Goal: Information Seeking & Learning: Learn about a topic

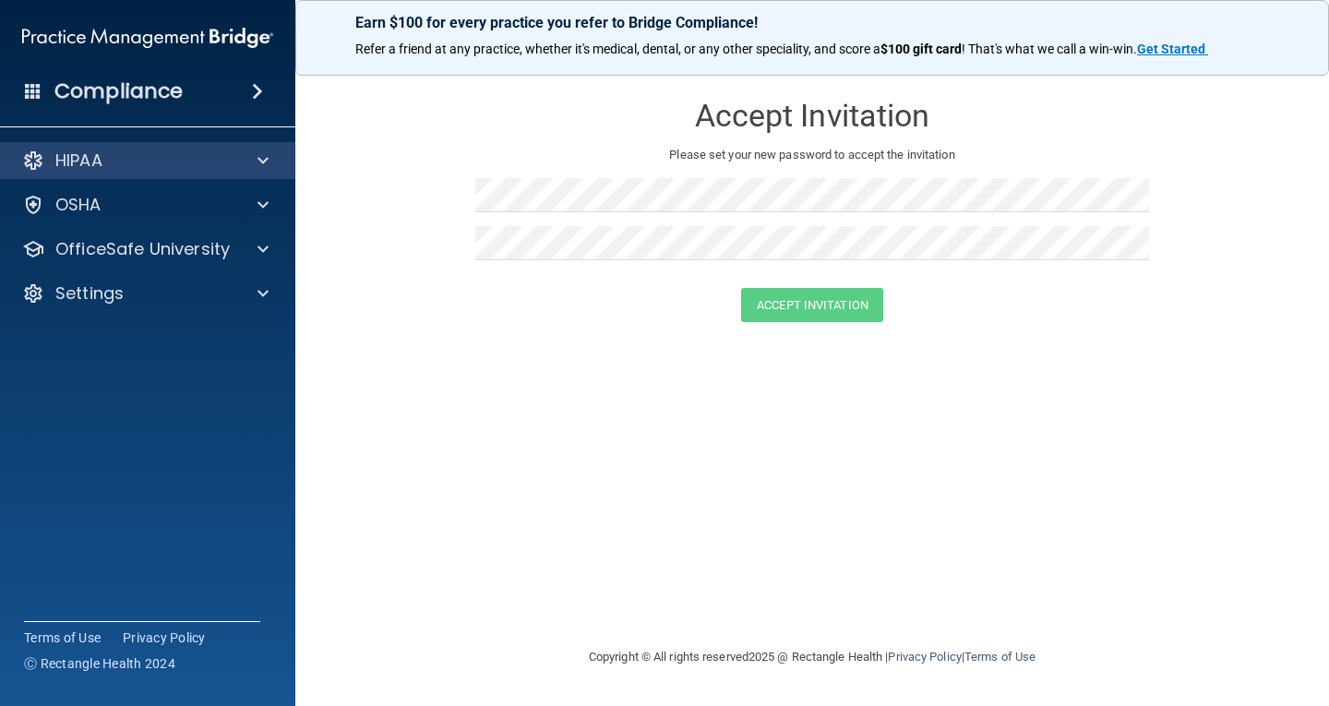
click at [104, 142] on div "HIPAA" at bounding box center [148, 160] width 296 height 37
click at [179, 92] on h4 "Compliance" at bounding box center [118, 91] width 128 height 26
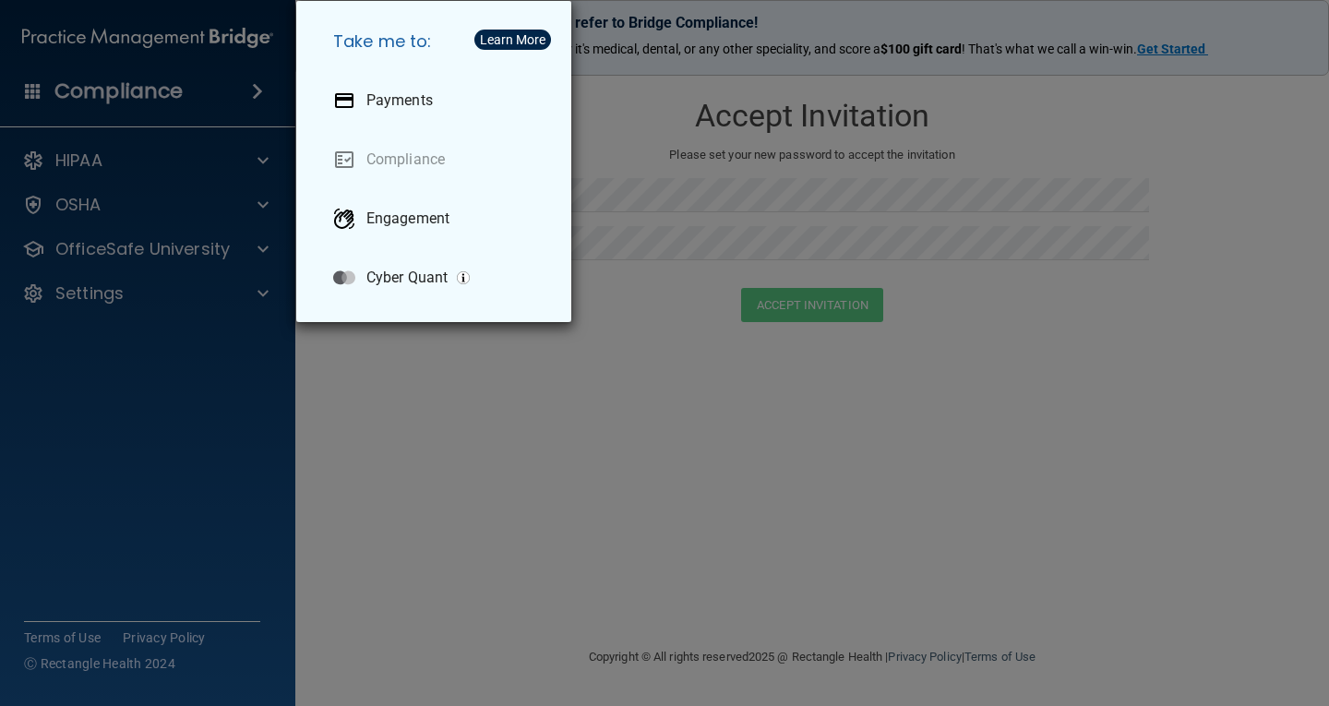
click at [489, 435] on div "Take me to: Payments Compliance Engagement Cyber Quant" at bounding box center [664, 353] width 1329 height 706
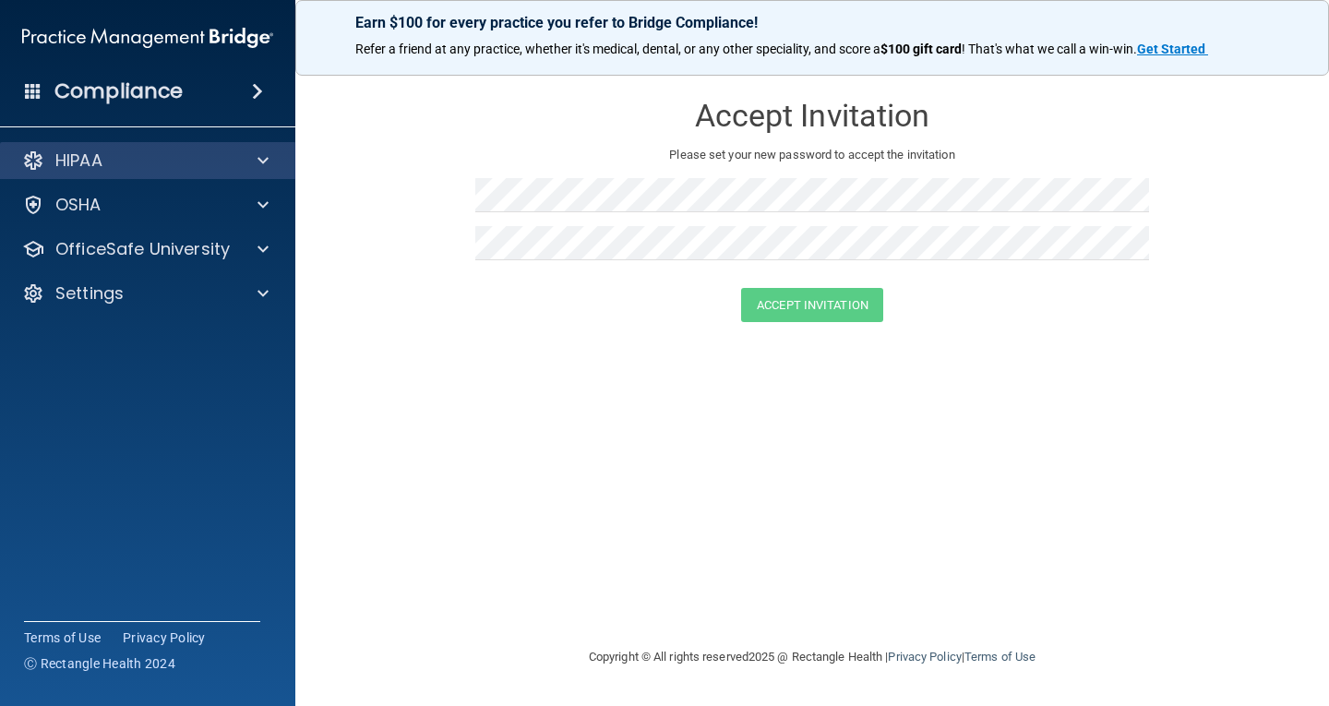
click at [174, 149] on div "HIPAA" at bounding box center [148, 160] width 296 height 37
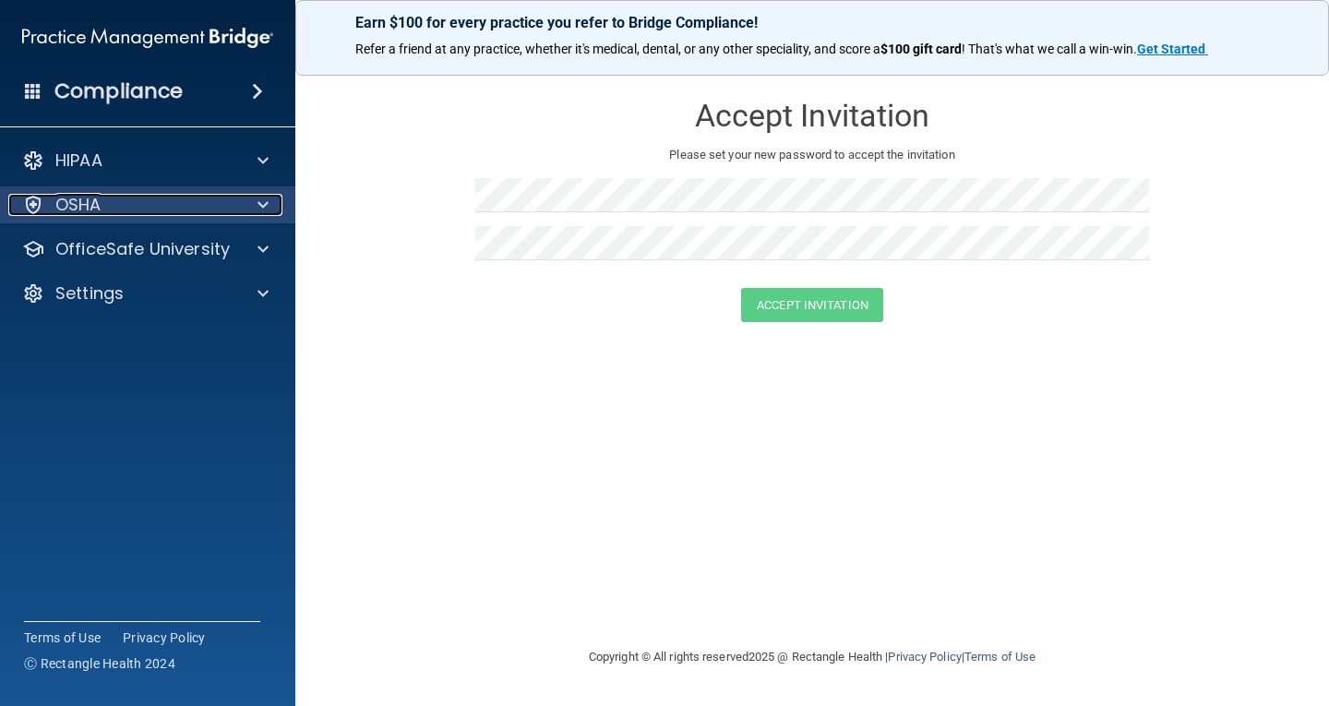
click at [162, 195] on div "OSHA" at bounding box center [122, 205] width 229 height 22
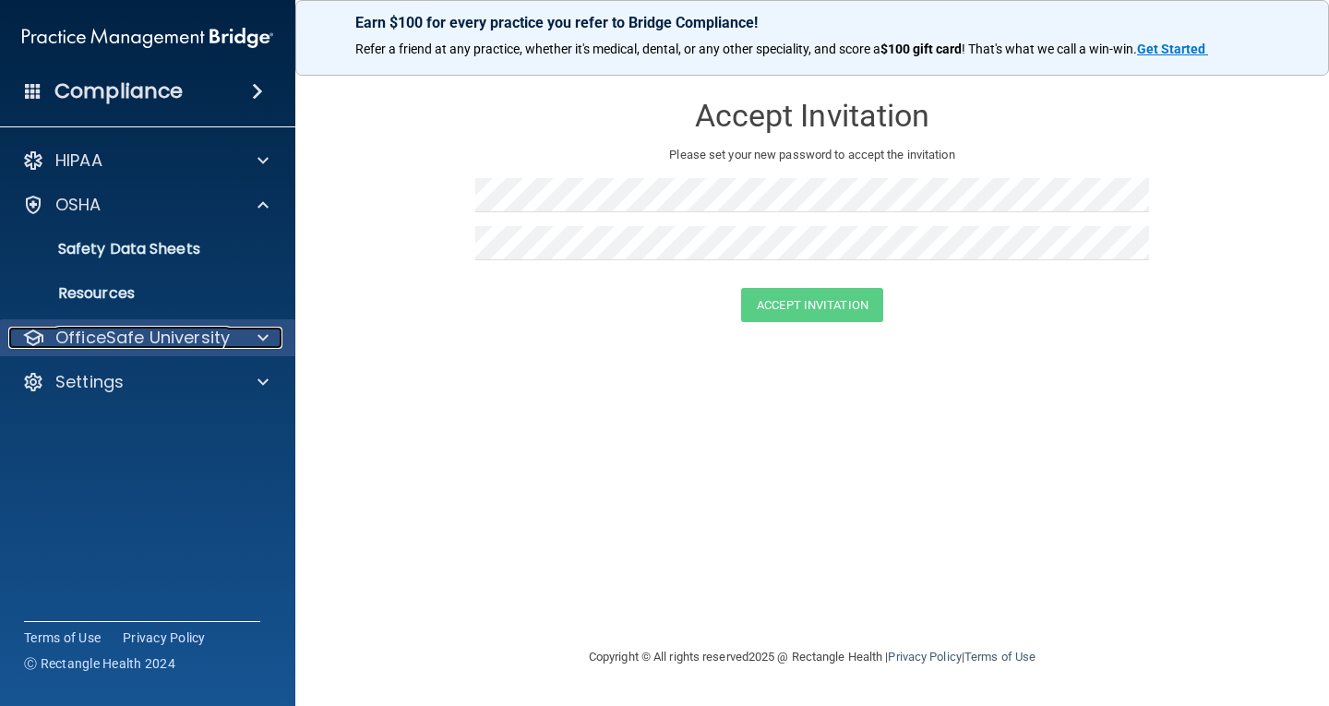
click at [150, 334] on p "OfficeSafe University" at bounding box center [142, 338] width 174 height 22
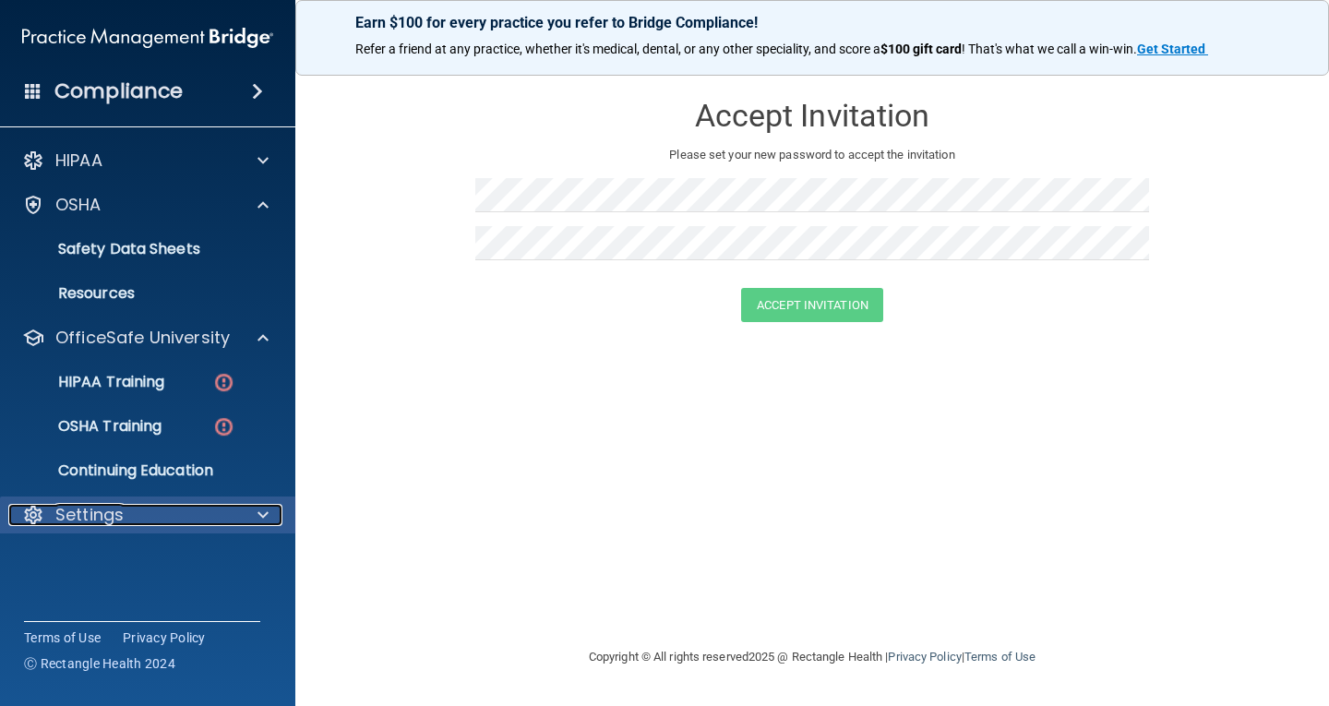
click at [89, 521] on p "Settings" at bounding box center [89, 515] width 68 height 22
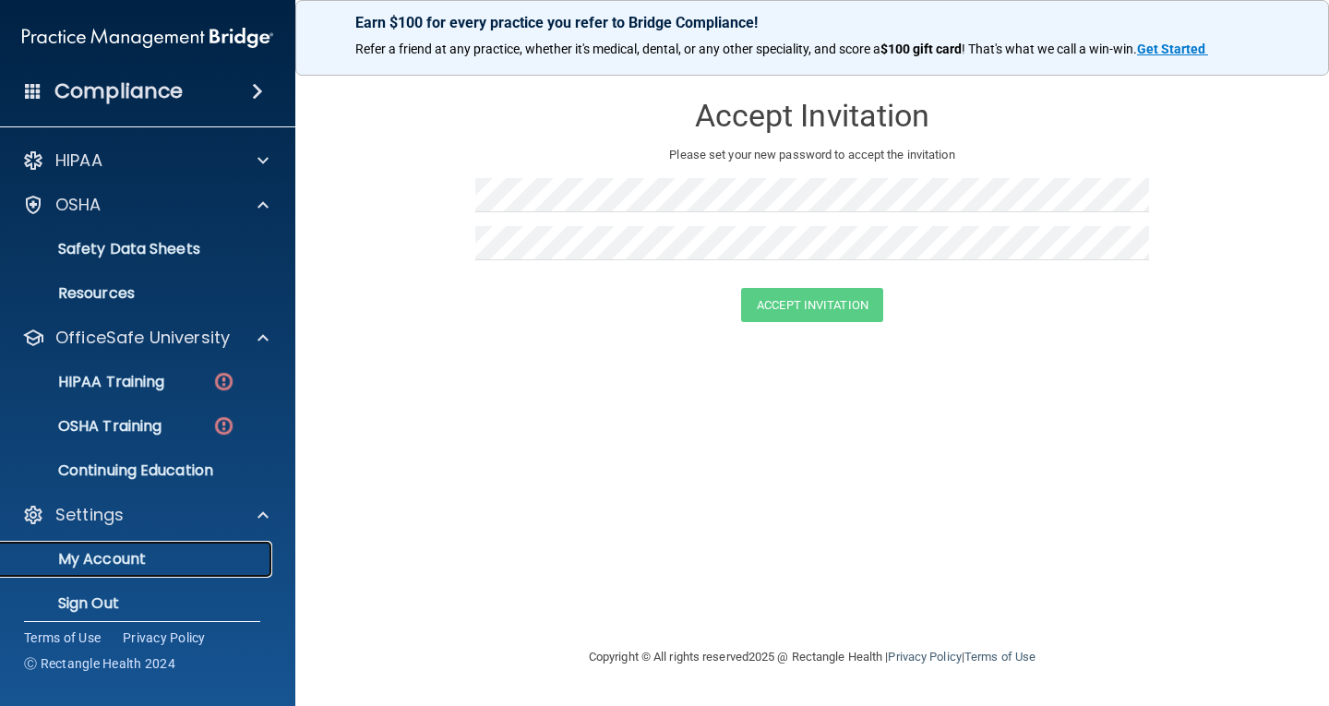
click at [78, 565] on p "My Account" at bounding box center [138, 559] width 252 height 18
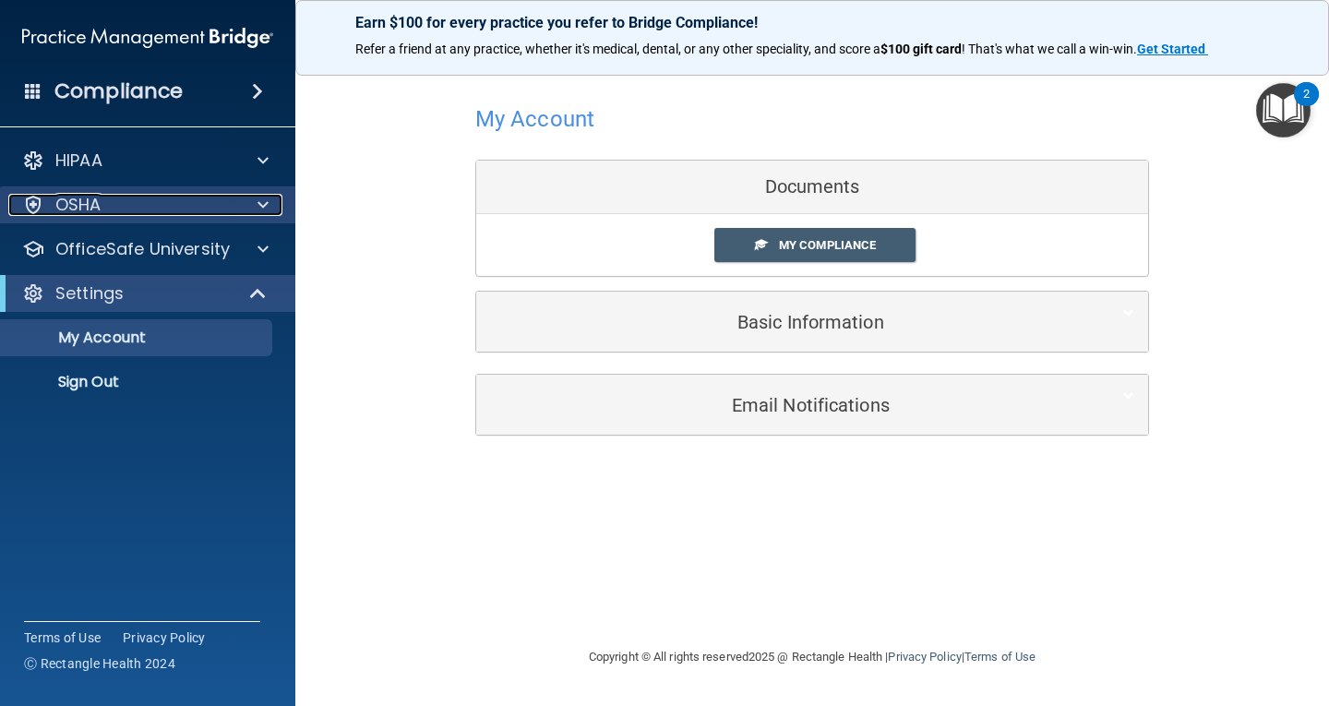
click at [142, 215] on div "OSHA" at bounding box center [122, 205] width 229 height 22
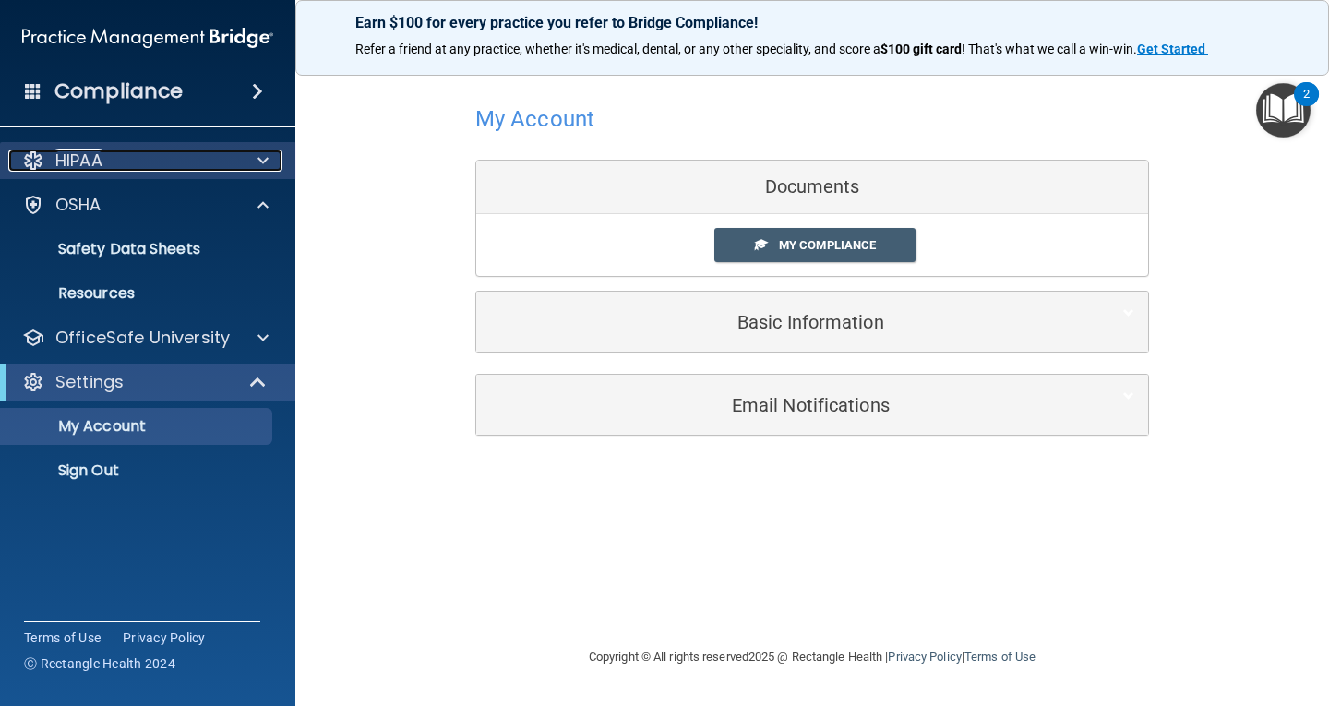
click at [168, 161] on div "HIPAA" at bounding box center [122, 161] width 229 height 22
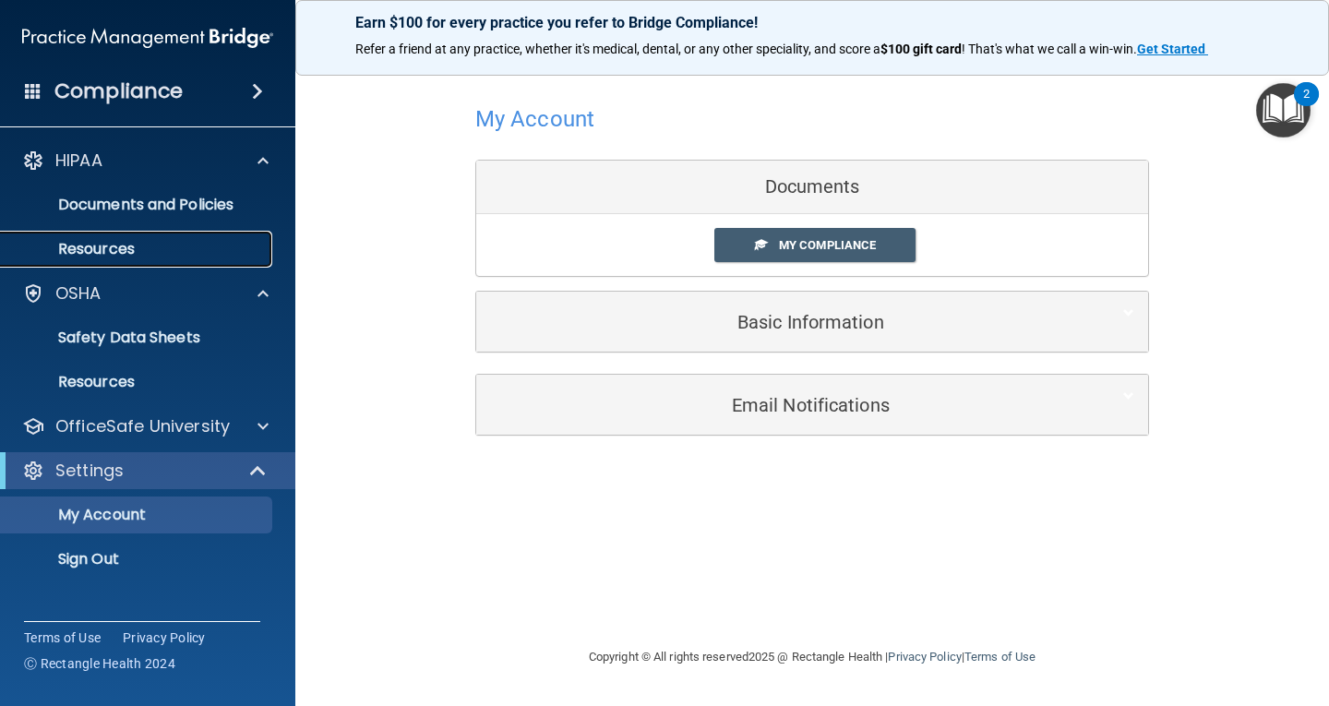
click at [182, 246] on p "Resources" at bounding box center [138, 249] width 252 height 18
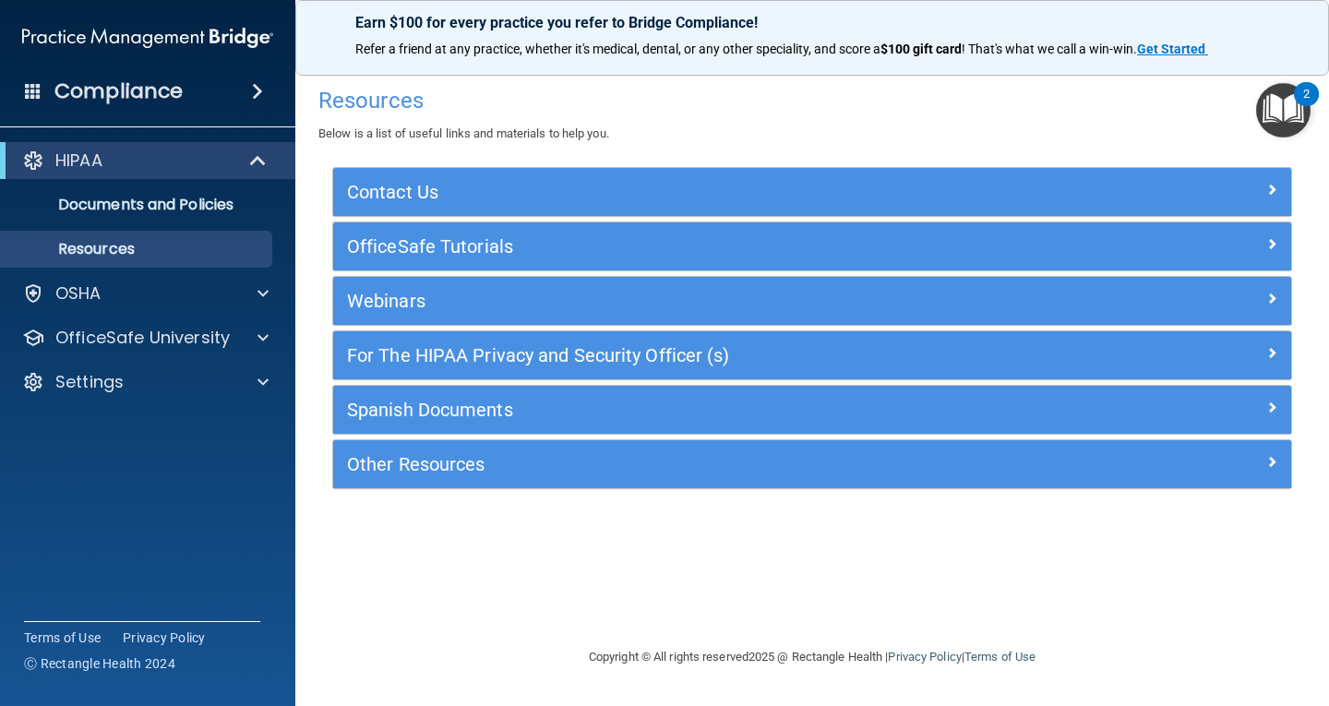
click at [1288, 108] on img "Open Resource Center, 2 new notifications" at bounding box center [1283, 110] width 54 height 54
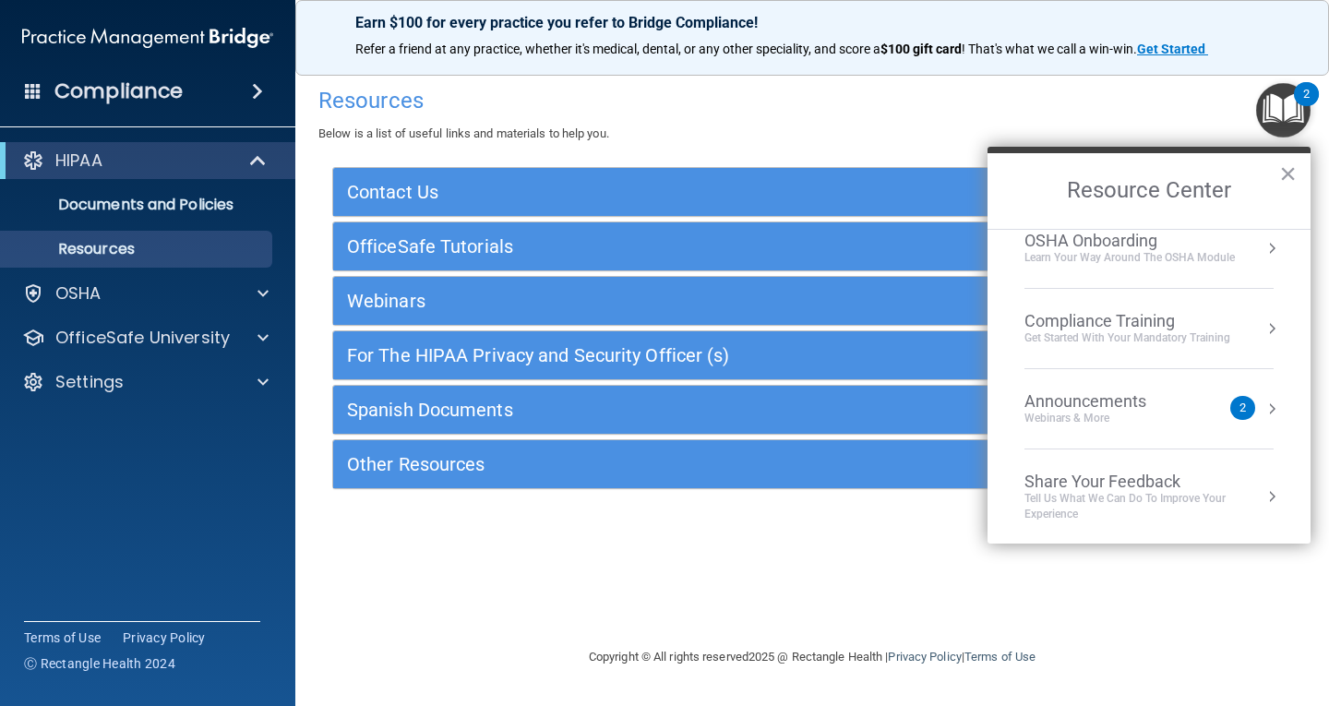
scroll to position [103, 0]
click at [1131, 397] on div "Announcements" at bounding box center [1103, 399] width 159 height 20
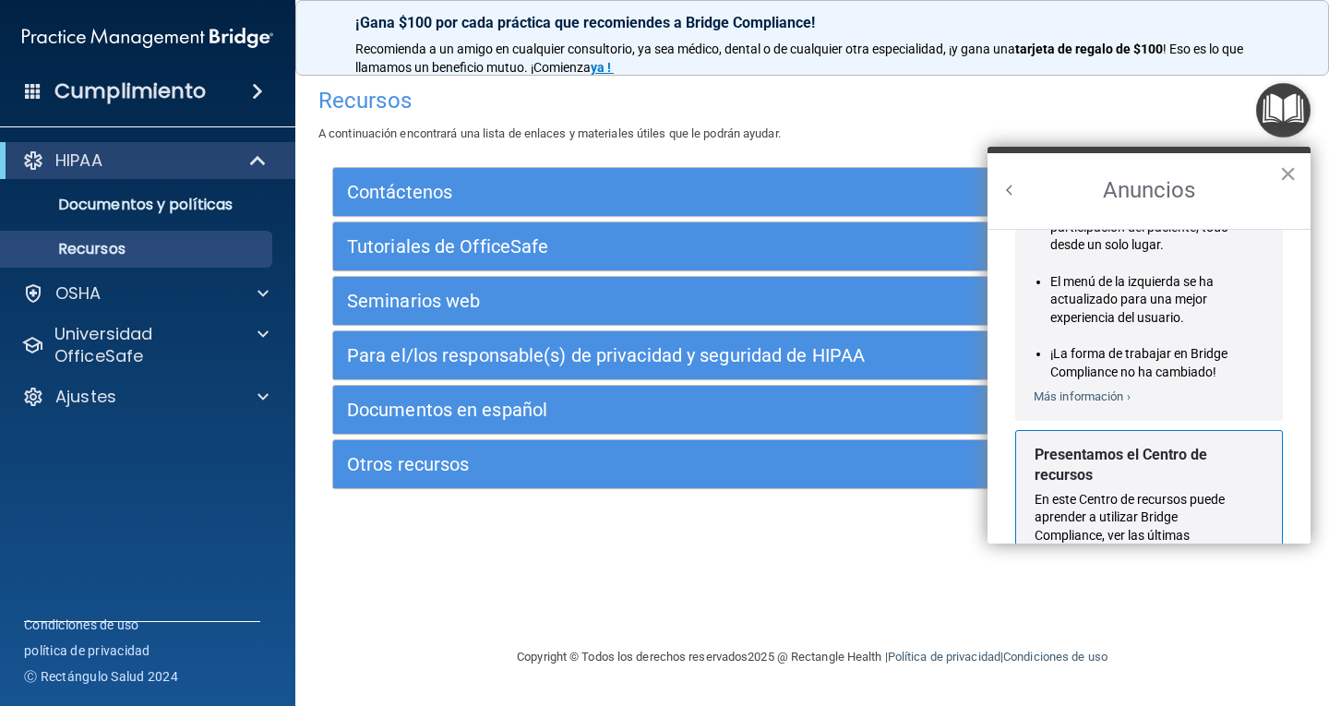
scroll to position [0, 0]
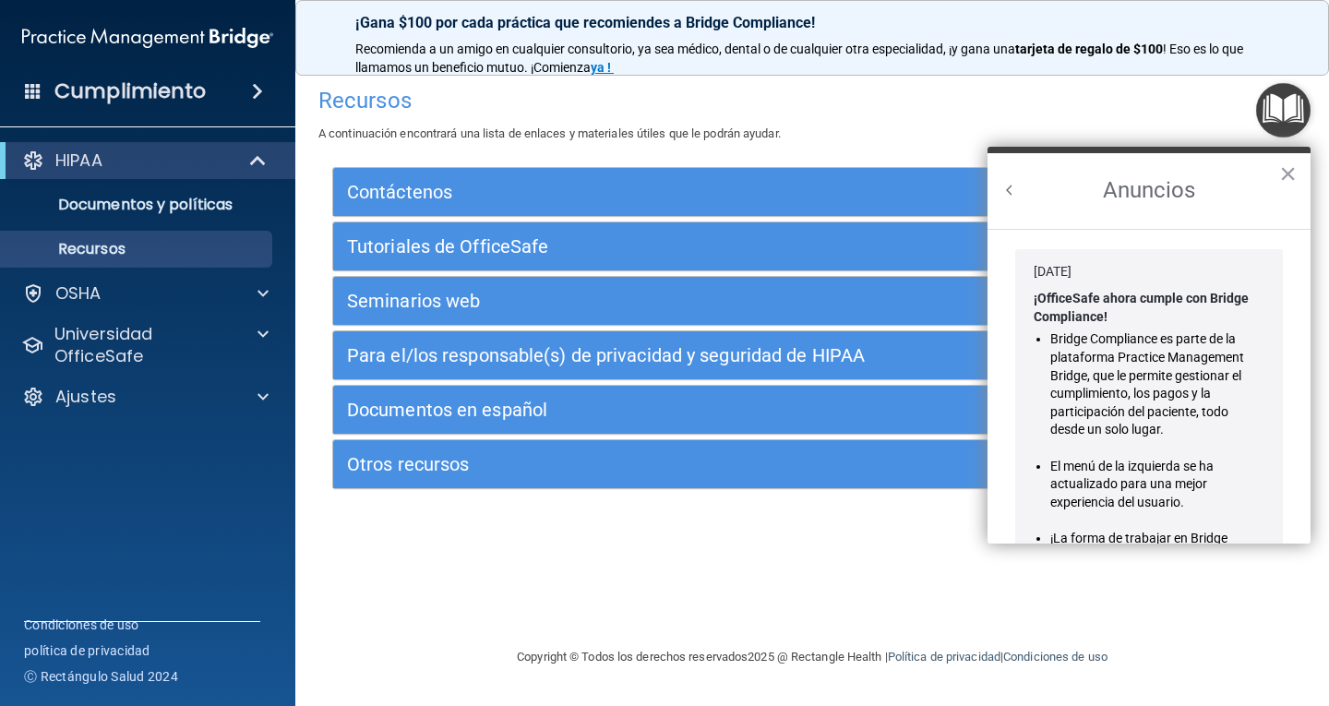
click at [549, 114] on div "Recursos A continuación encontrará una lista de enlaces y materiales útiles que…" at bounding box center [812, 111] width 988 height 67
click at [198, 79] on font "Cumplimiento" at bounding box center [129, 91] width 151 height 29
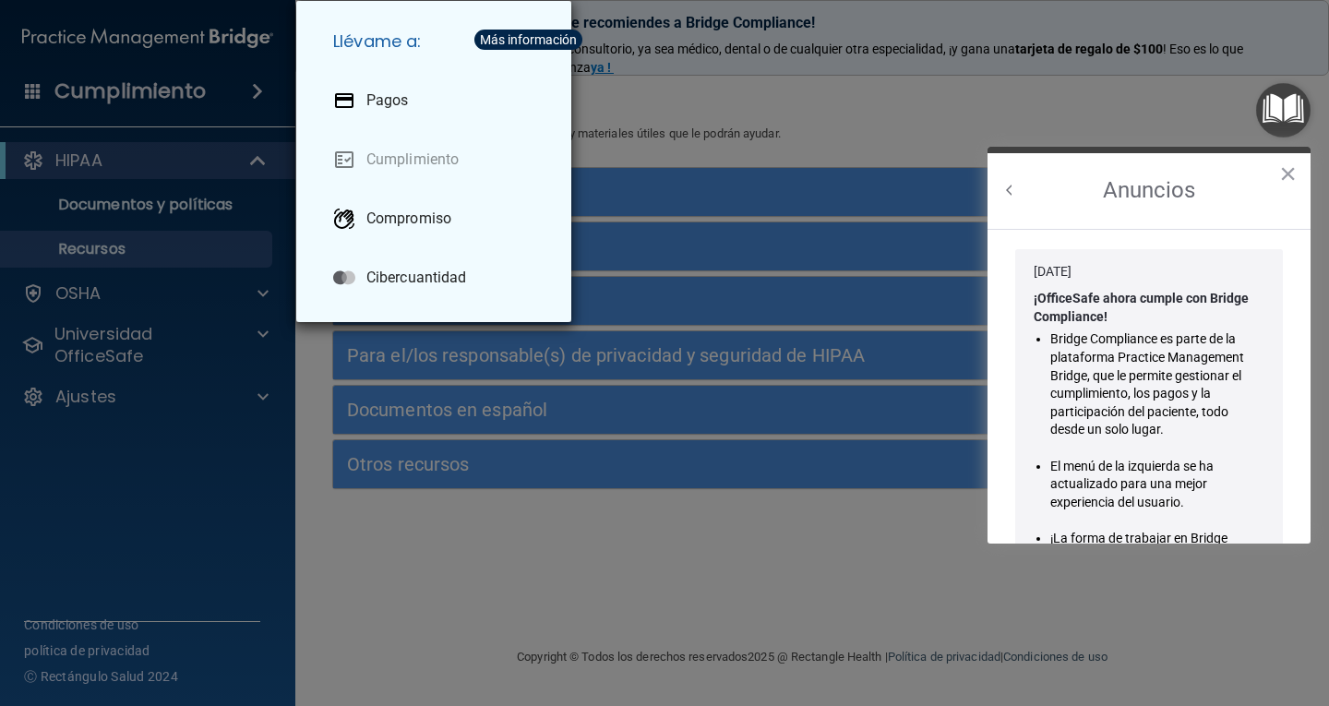
click at [539, 544] on div "Llévame a: Pagos Cumplimiento Compromiso Cibercuantidad" at bounding box center [664, 353] width 1329 height 706
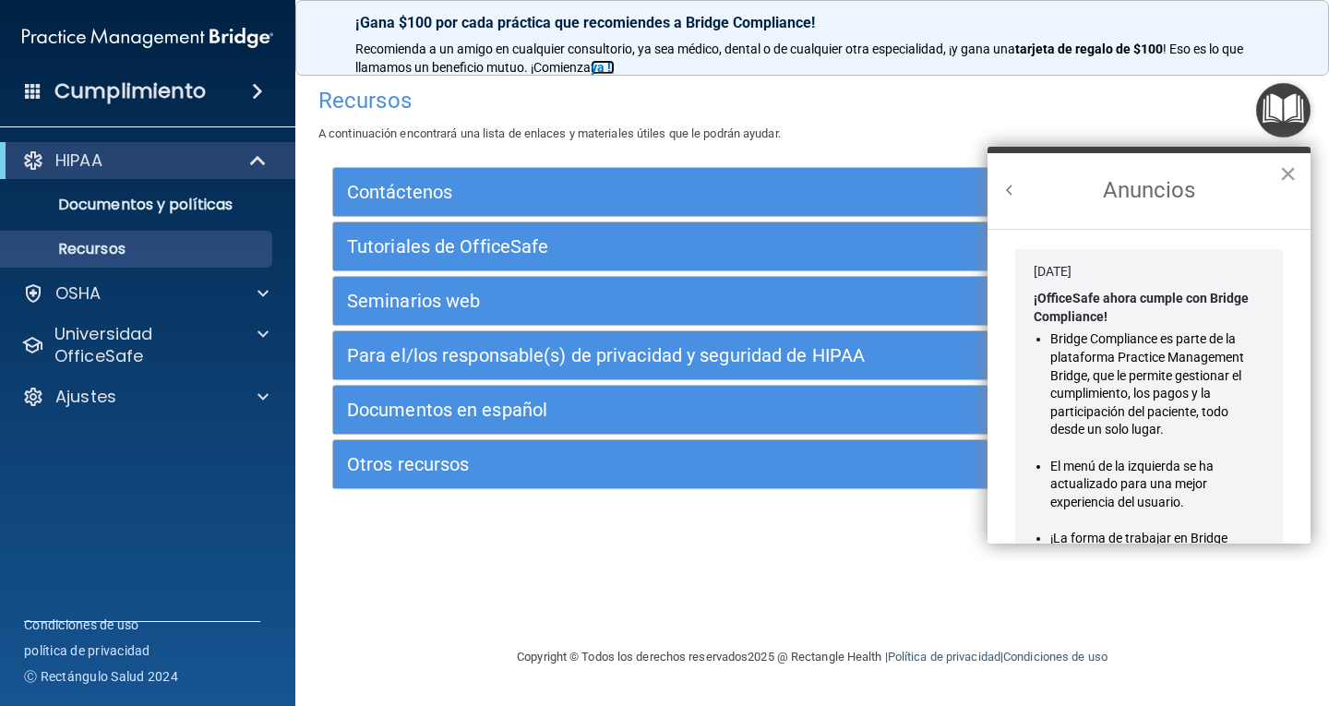
click at [611, 69] on font "ya !" at bounding box center [601, 67] width 20 height 15
click at [178, 163] on div "HIPAA" at bounding box center [122, 161] width 228 height 22
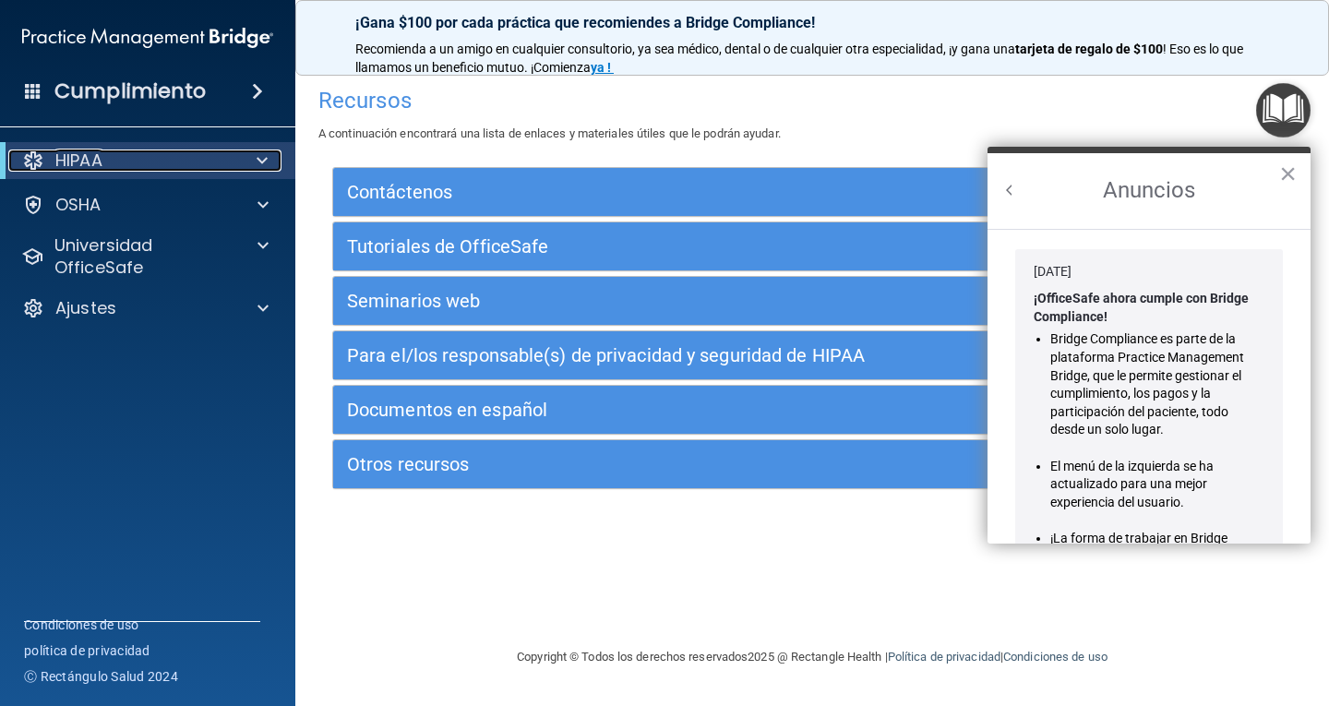
click at [182, 166] on div "HIPAA" at bounding box center [122, 161] width 228 height 22
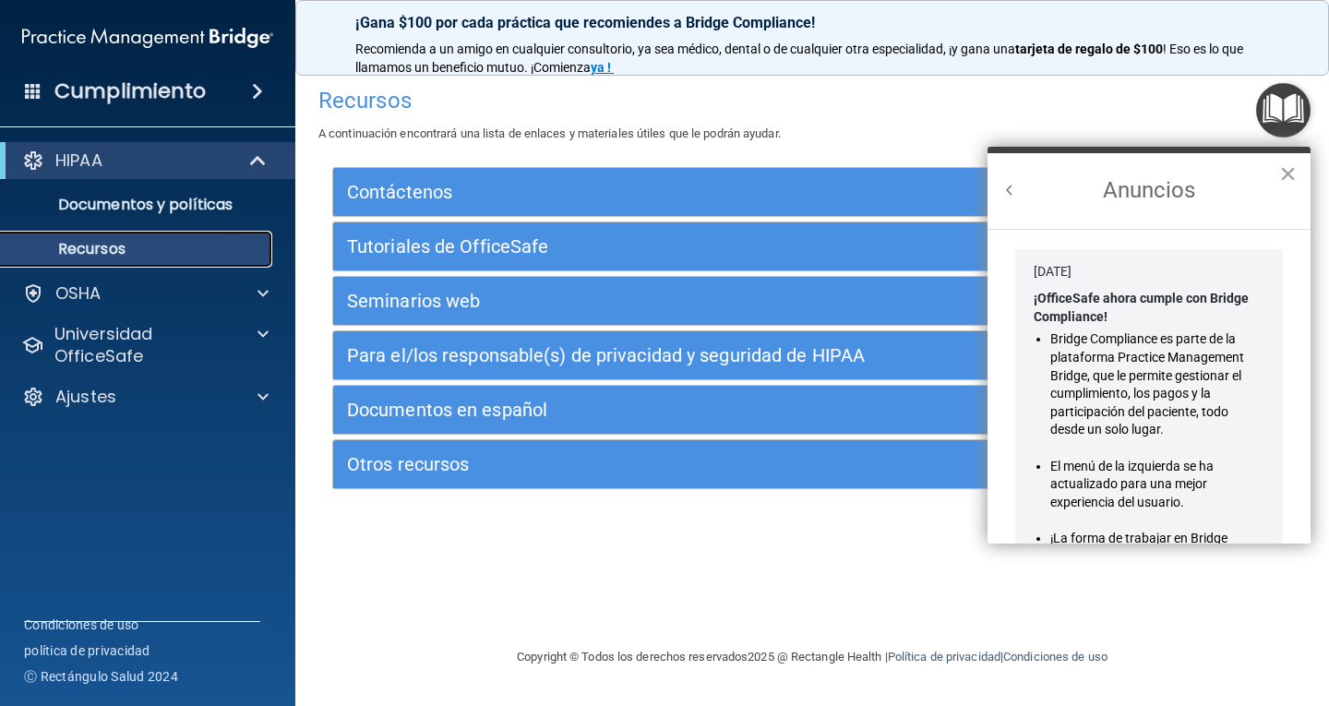
click at [199, 242] on p "Recursos" at bounding box center [138, 249] width 252 height 18
click at [232, 198] on font "Documentos y políticas" at bounding box center [145, 204] width 174 height 21
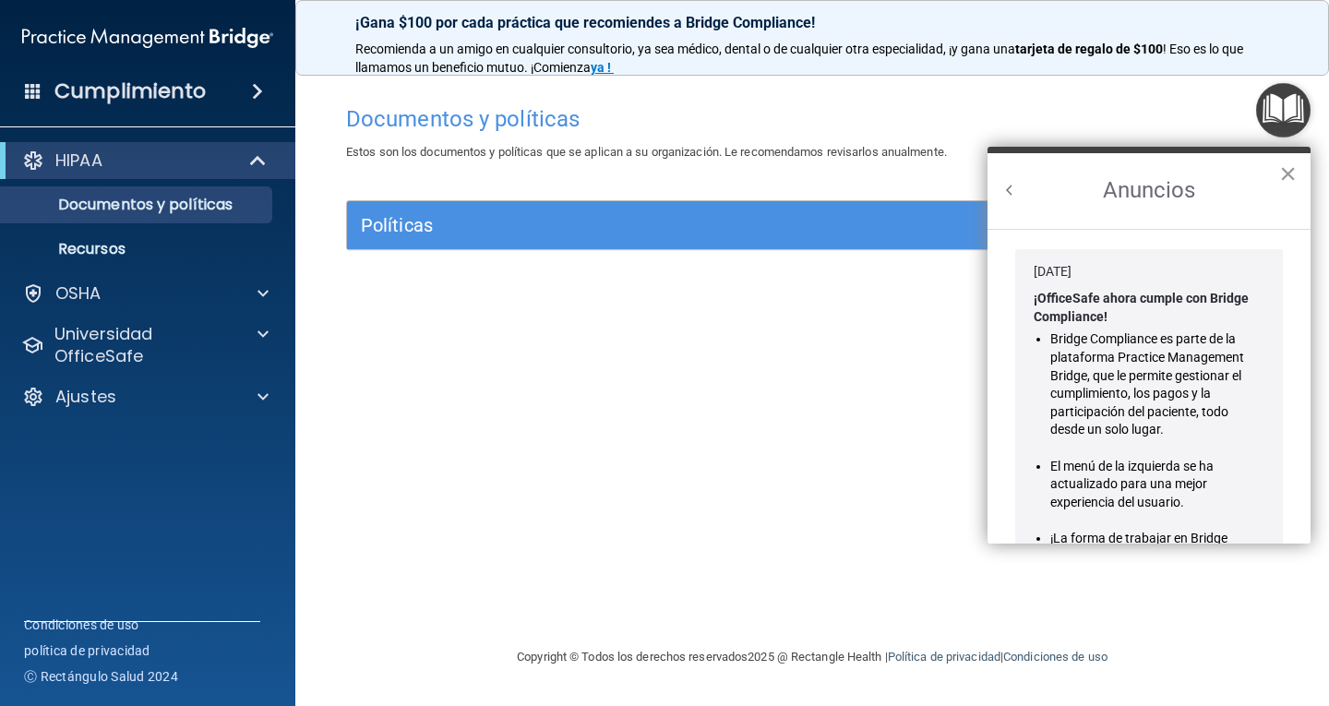
click at [1286, 170] on font "×" at bounding box center [1288, 173] width 18 height 33
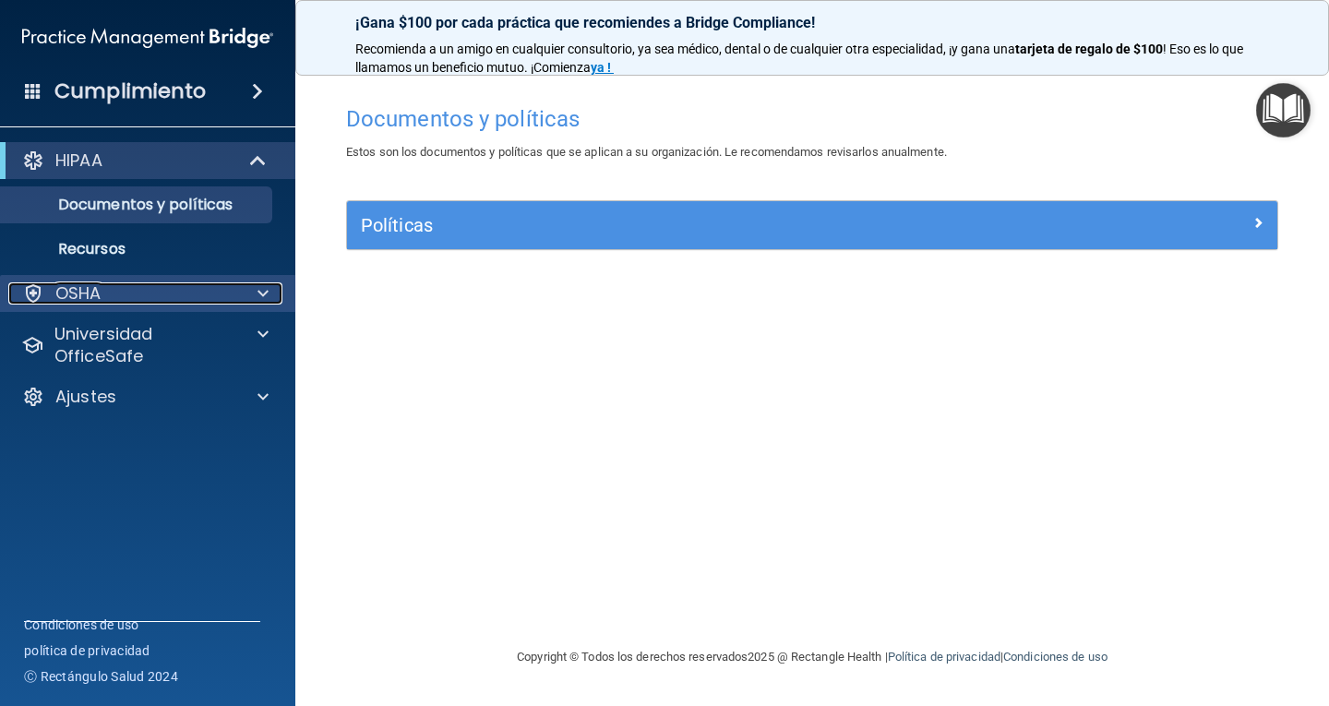
click at [136, 291] on div "OSHA" at bounding box center [122, 293] width 229 height 22
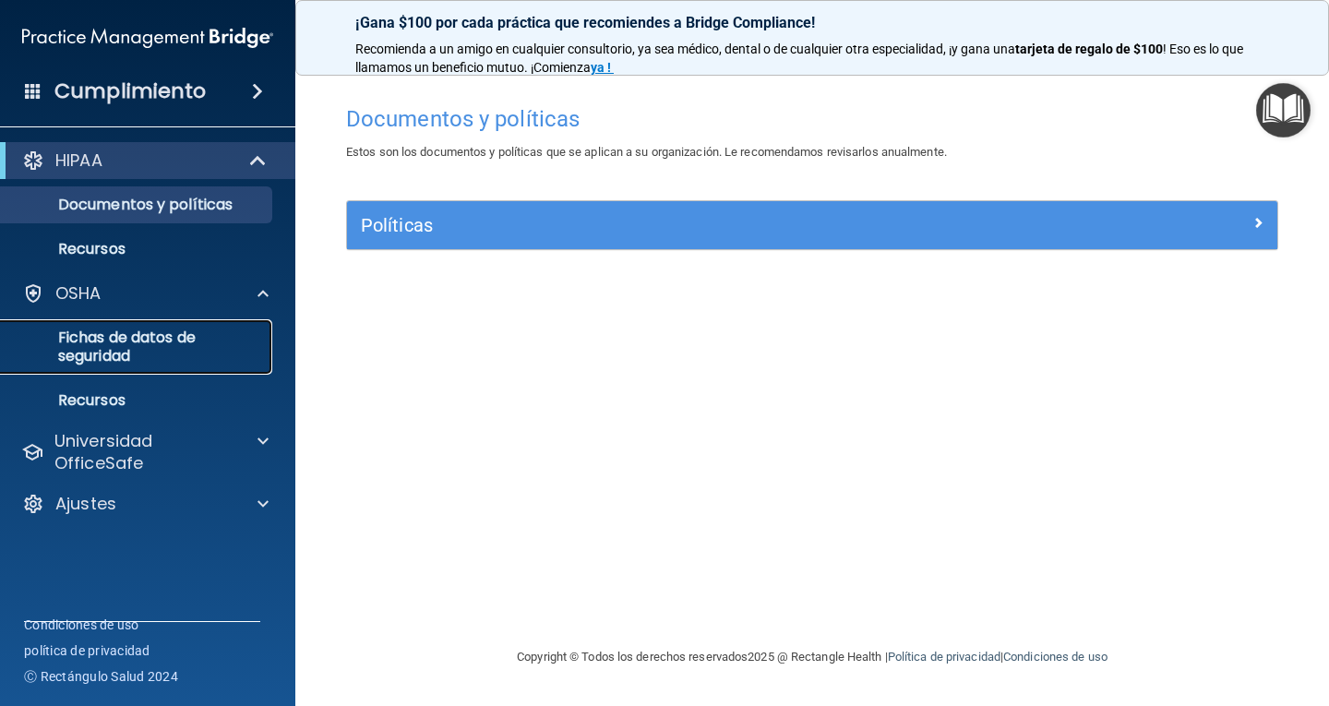
click at [165, 347] on font "Fichas de datos de seguridad" at bounding box center [127, 347] width 138 height 40
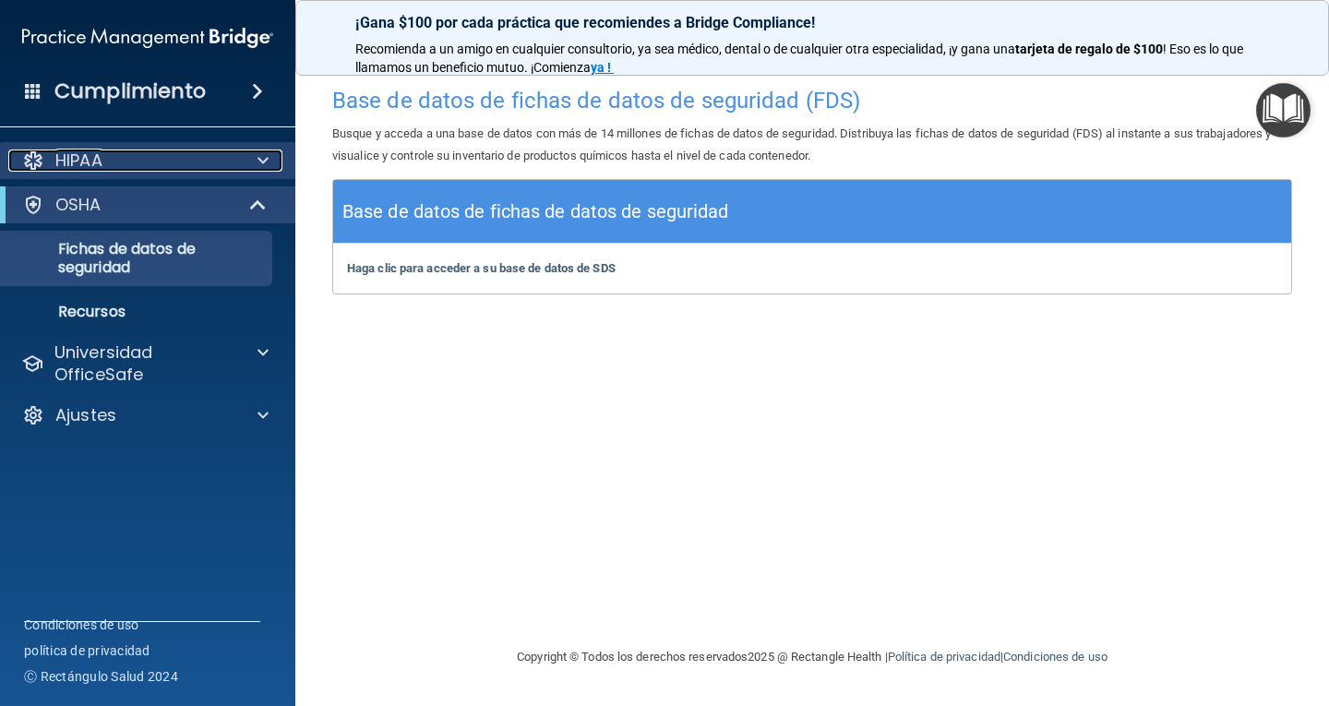
click at [192, 159] on div "HIPAA" at bounding box center [122, 161] width 229 height 22
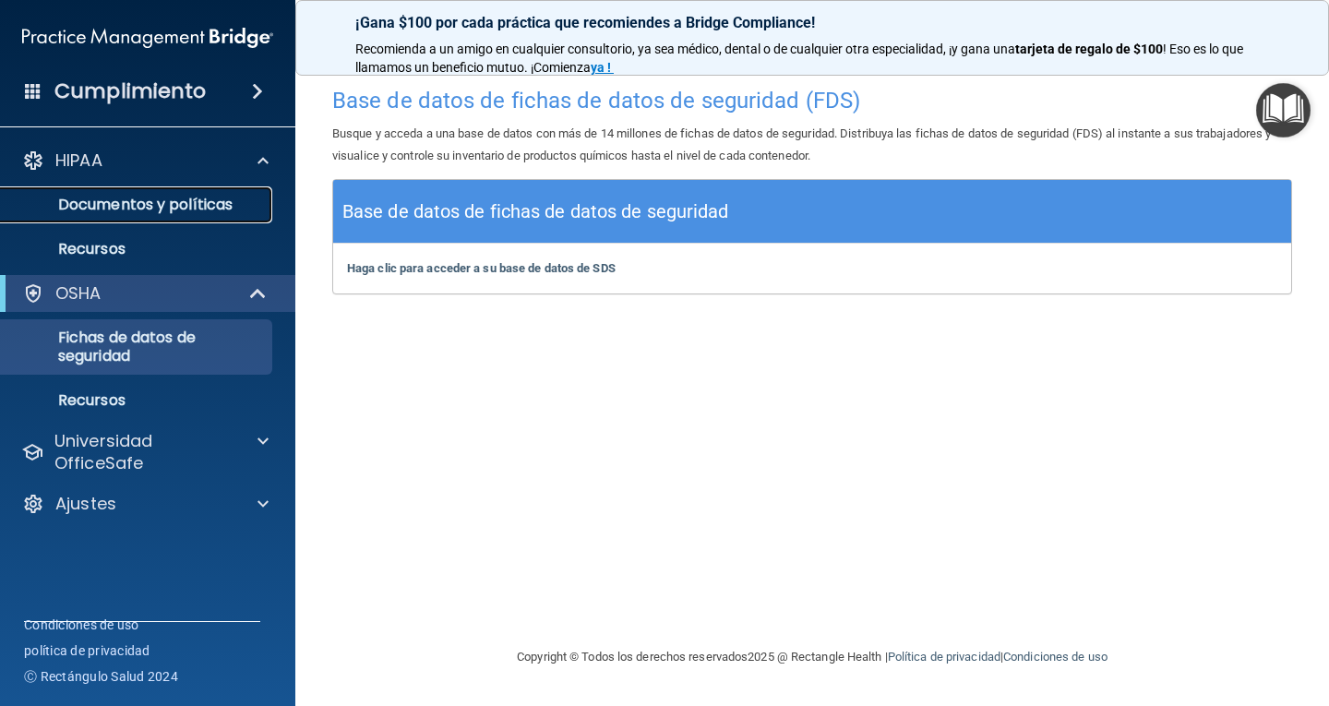
click at [219, 201] on font "Documentos y políticas" at bounding box center [145, 204] width 174 height 21
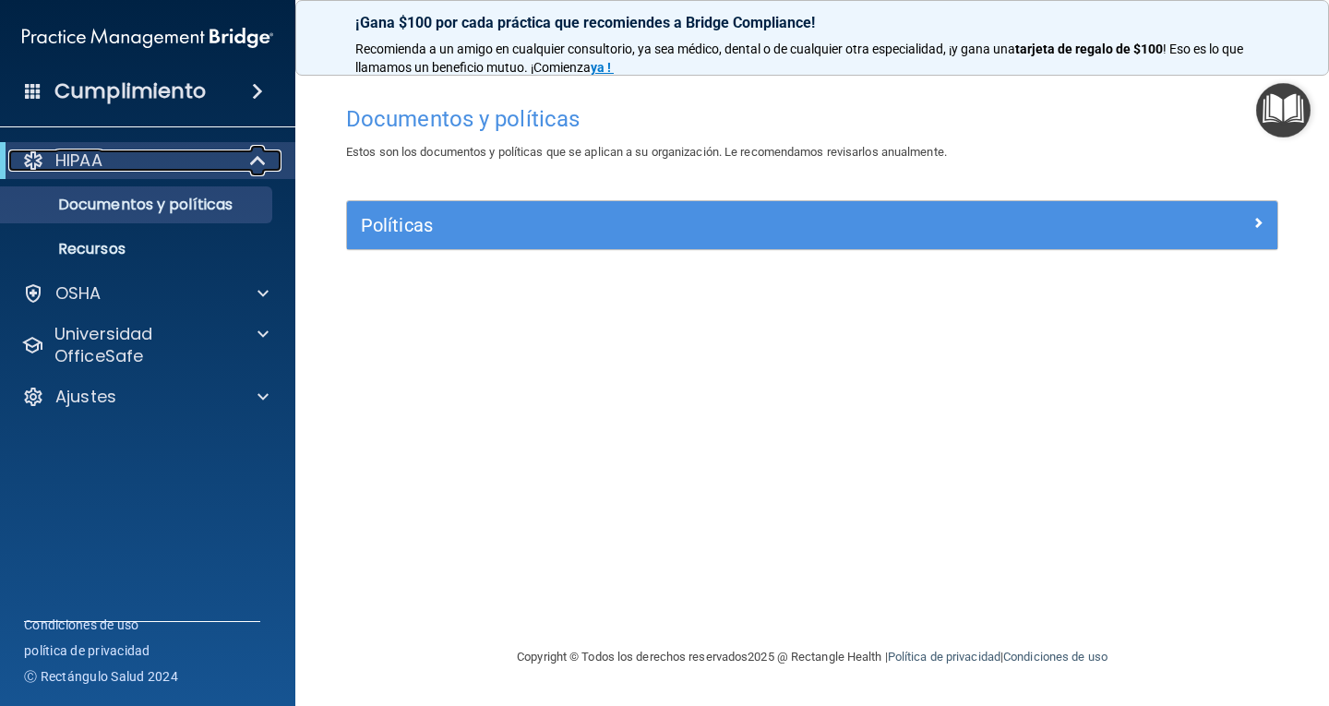
click at [193, 151] on div "HIPAA" at bounding box center [122, 161] width 228 height 22
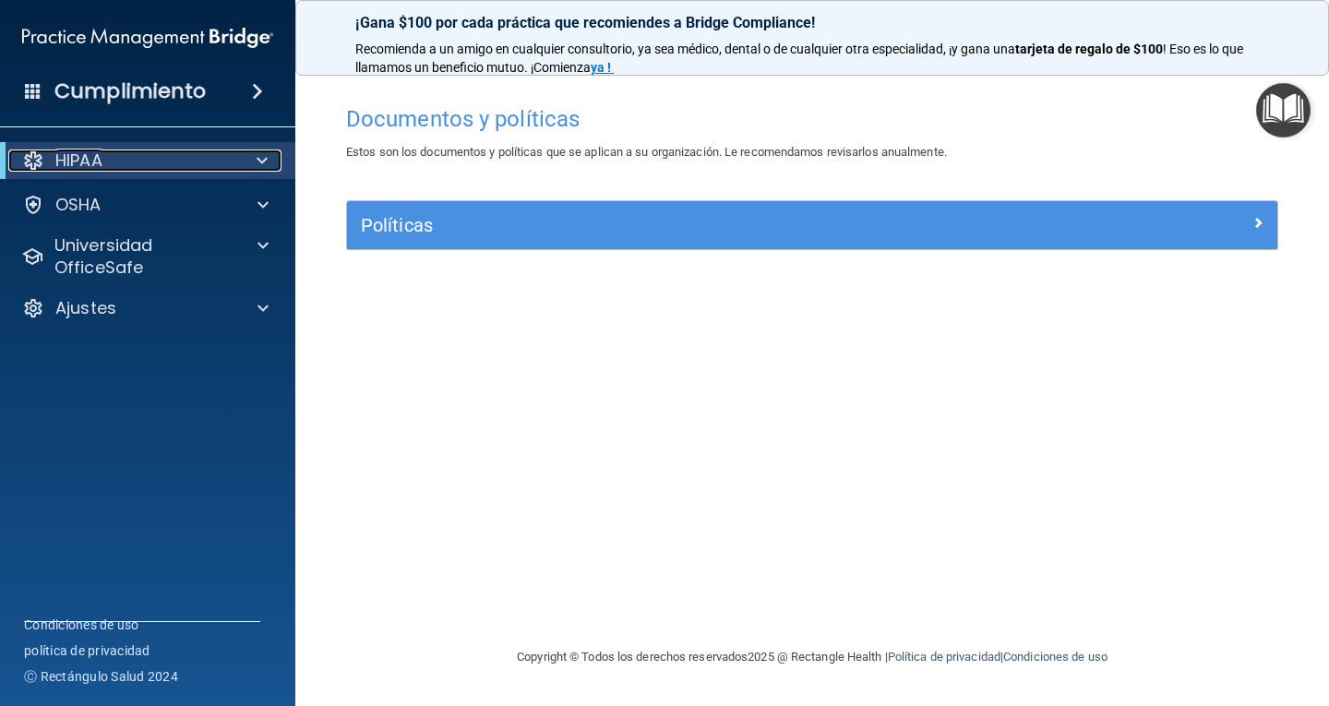
click at [200, 153] on div "HIPAA" at bounding box center [122, 161] width 228 height 22
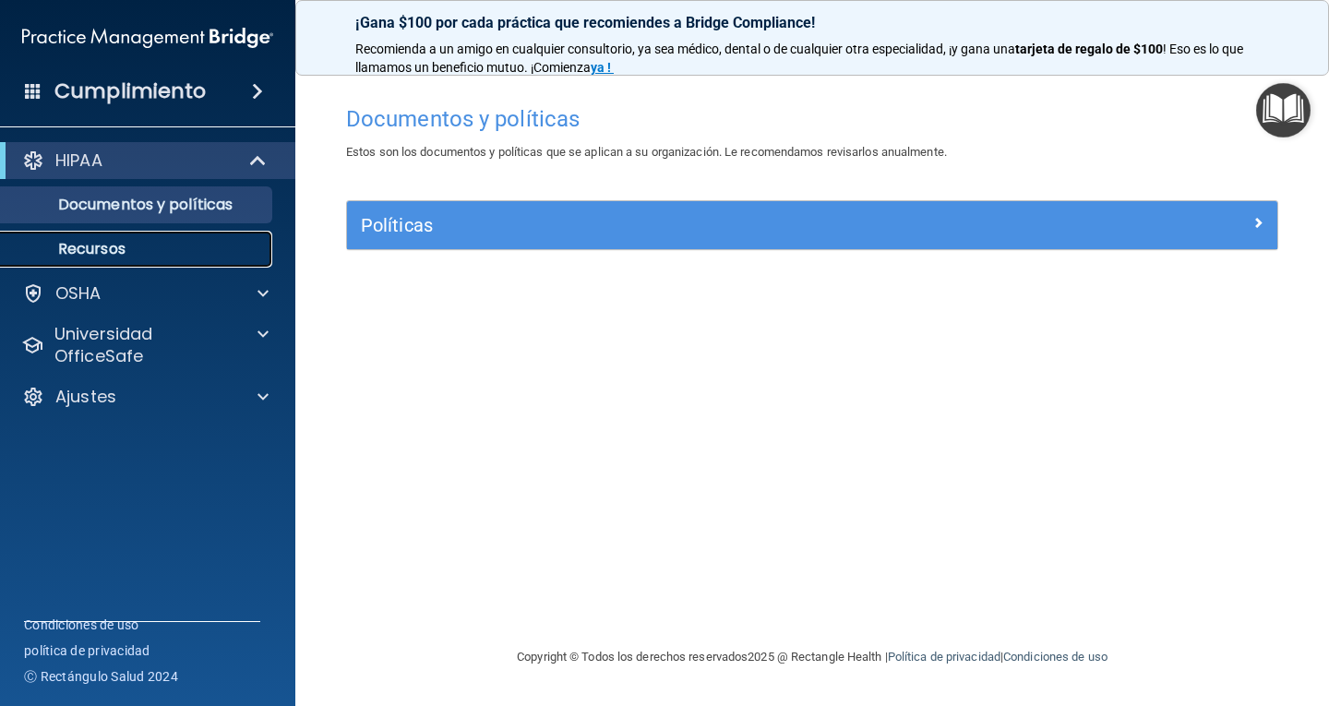
click at [189, 241] on p "Recursos" at bounding box center [138, 249] width 252 height 18
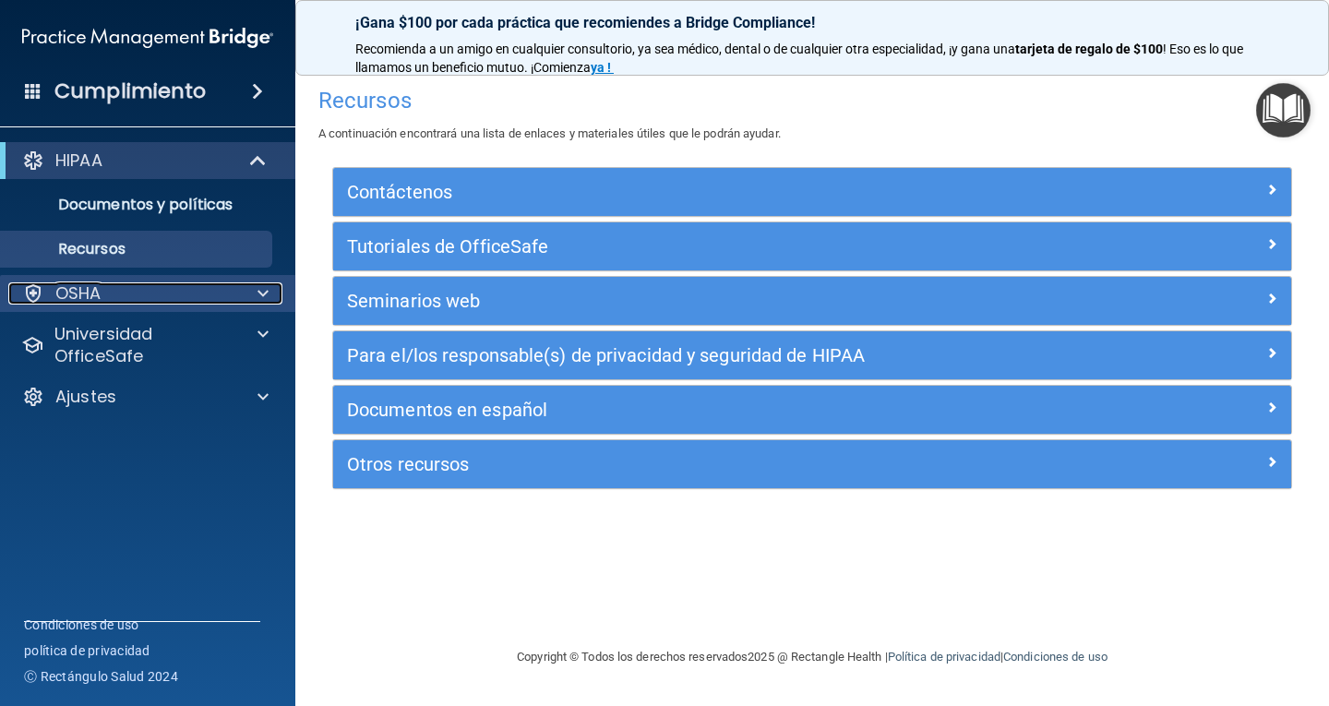
click at [90, 303] on font "OSHA" at bounding box center [78, 293] width 46 height 23
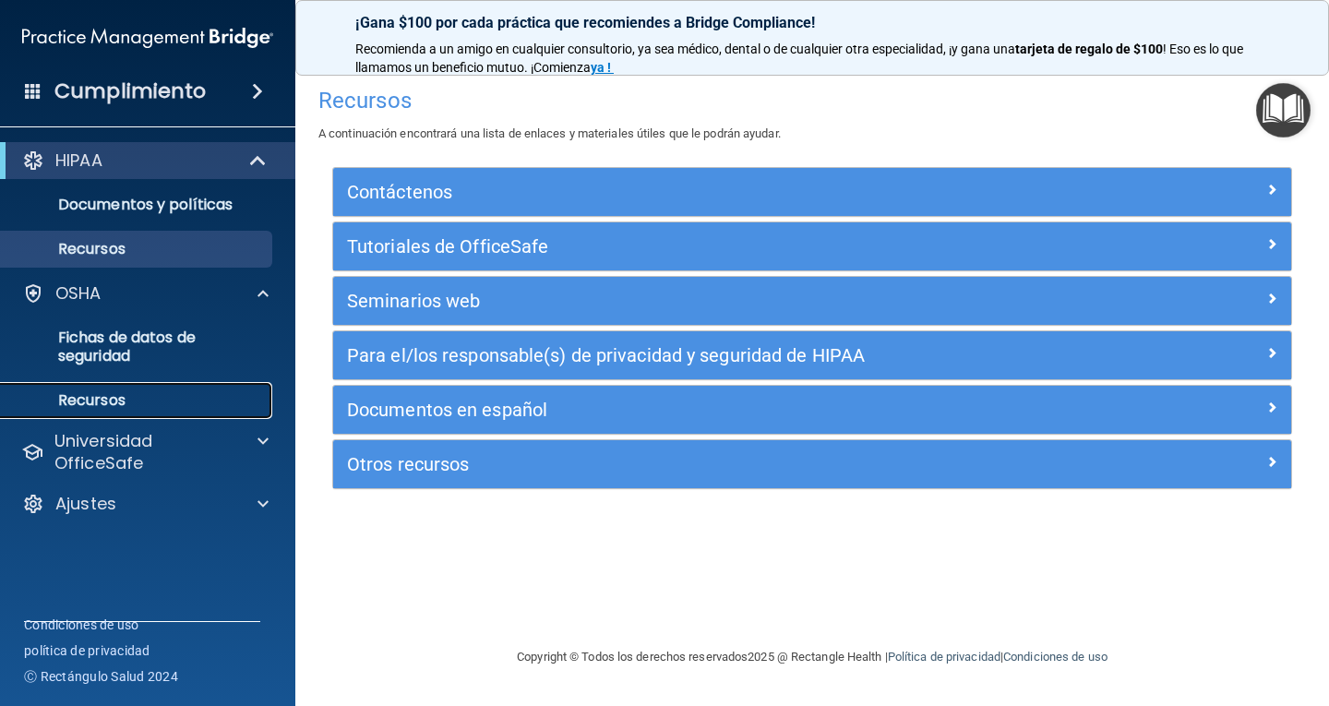
click at [189, 412] on link "Recursos" at bounding box center [127, 400] width 291 height 37
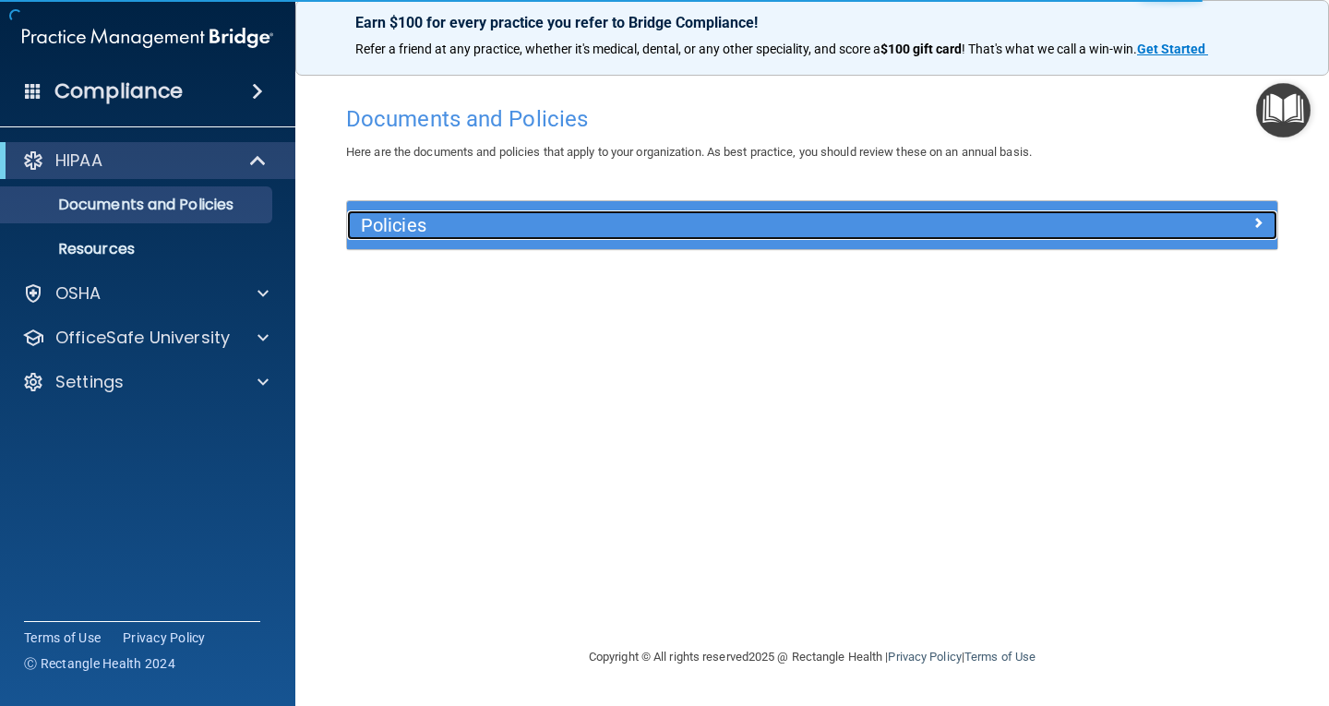
click at [420, 224] on h5 "Policies" at bounding box center [696, 225] width 670 height 20
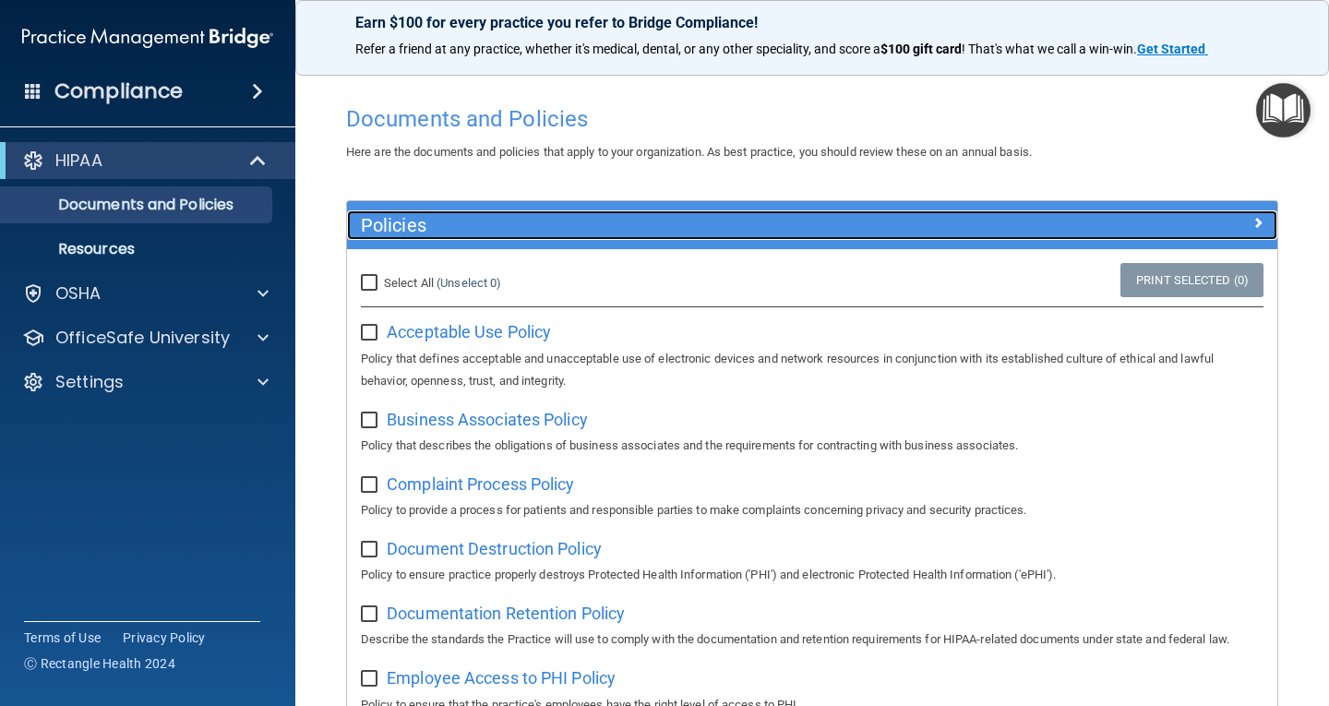
click at [420, 224] on h5 "Policies" at bounding box center [696, 225] width 670 height 20
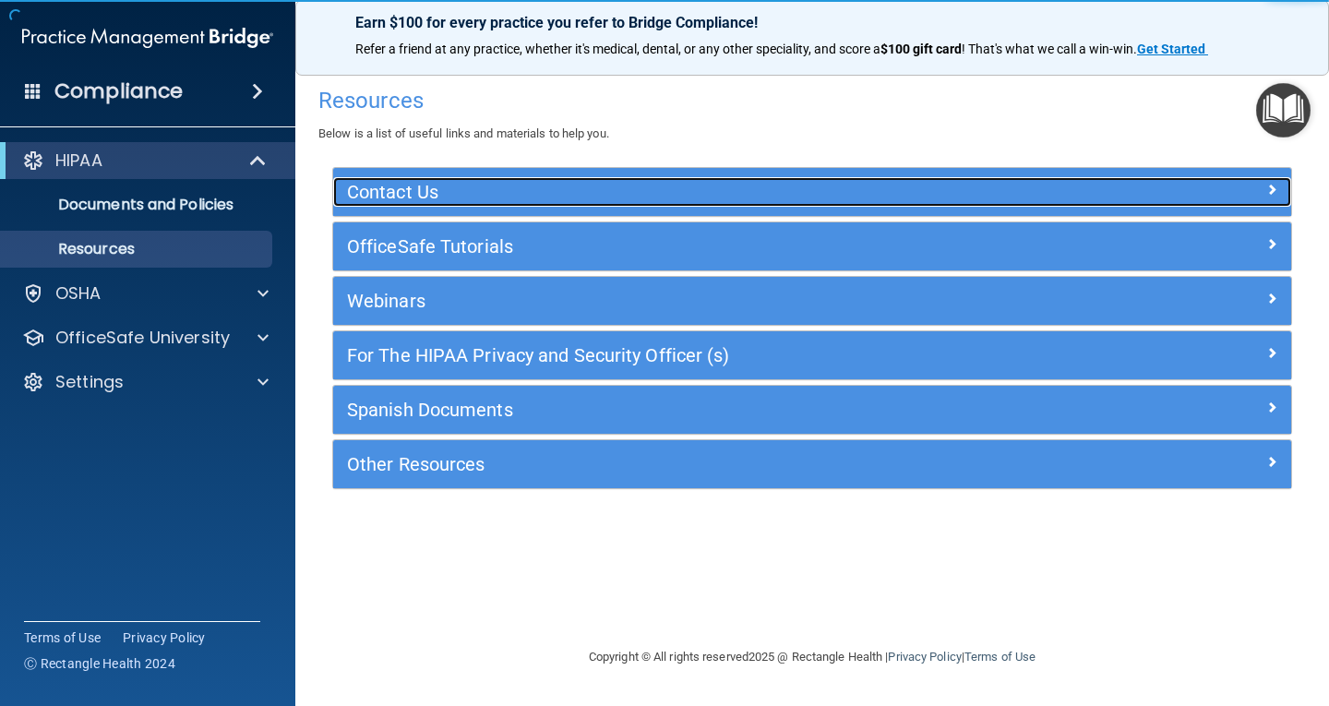
click at [952, 181] on div "Contact Us" at bounding box center [692, 192] width 719 height 30
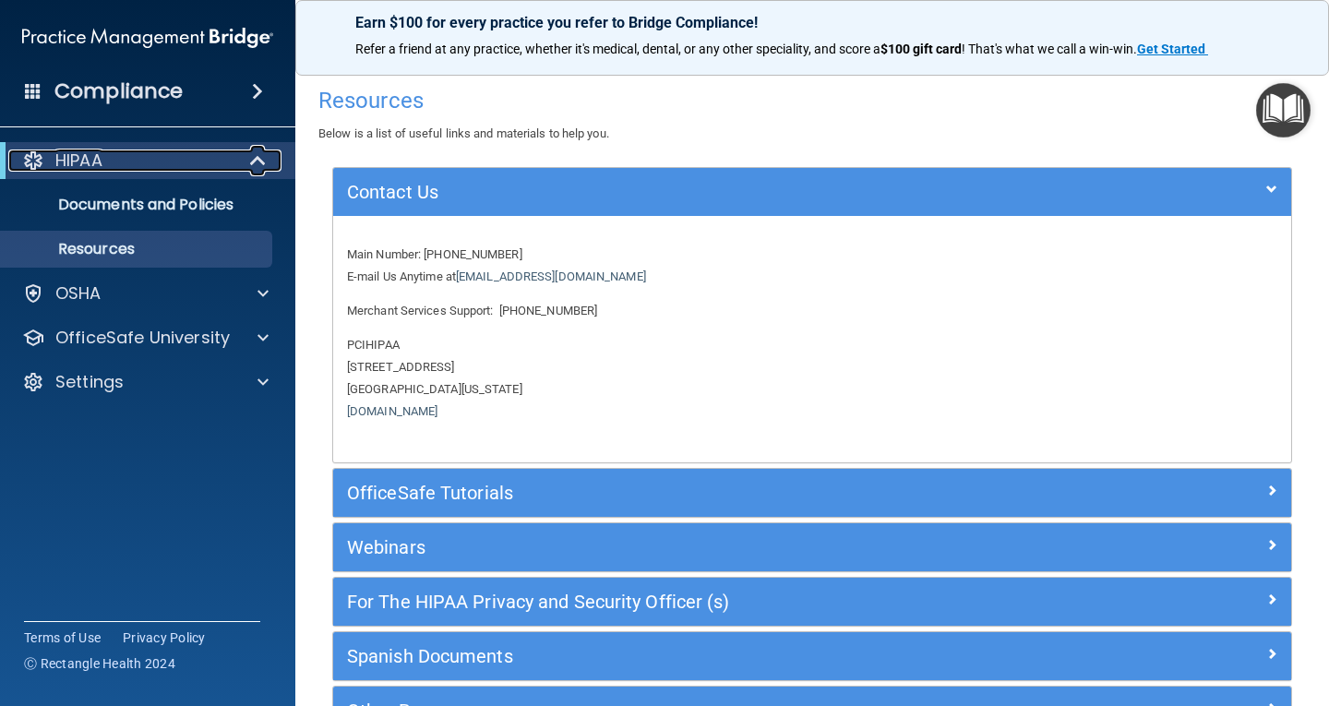
click at [279, 162] on div at bounding box center [258, 161] width 45 height 22
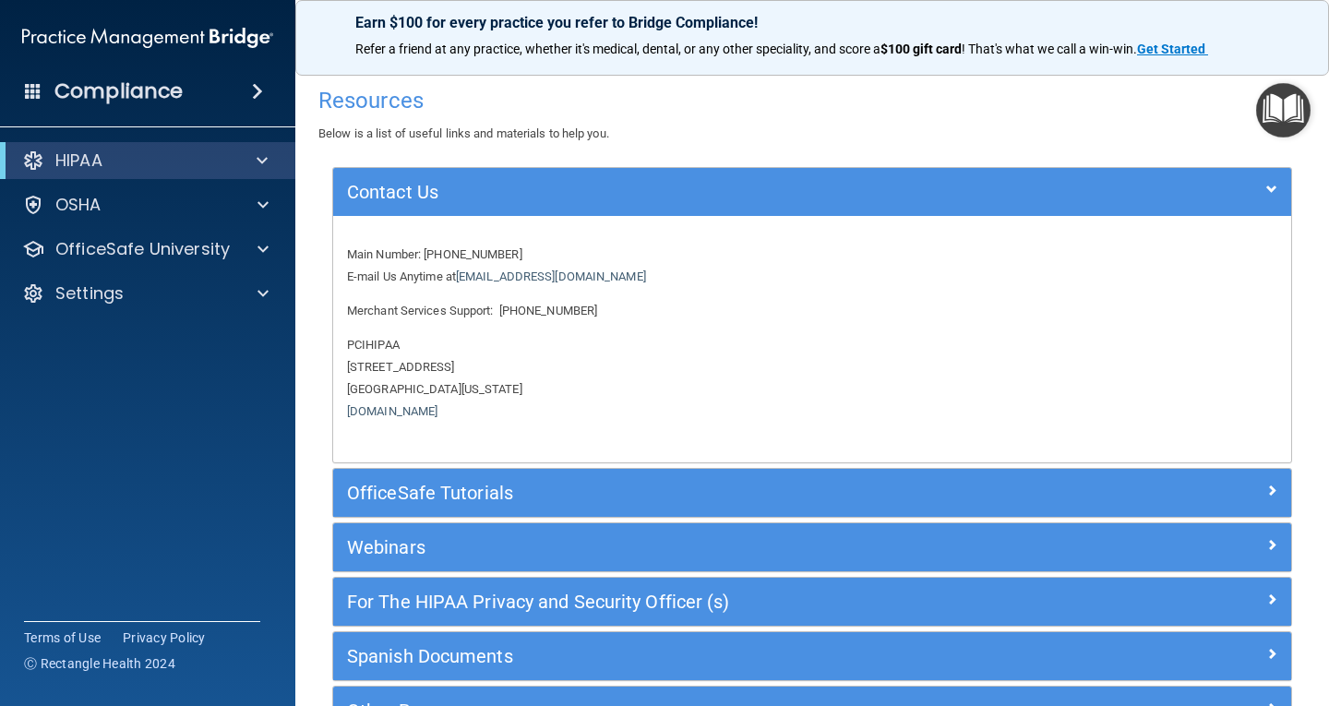
click at [230, 102] on div "Compliance" at bounding box center [147, 91] width 295 height 41
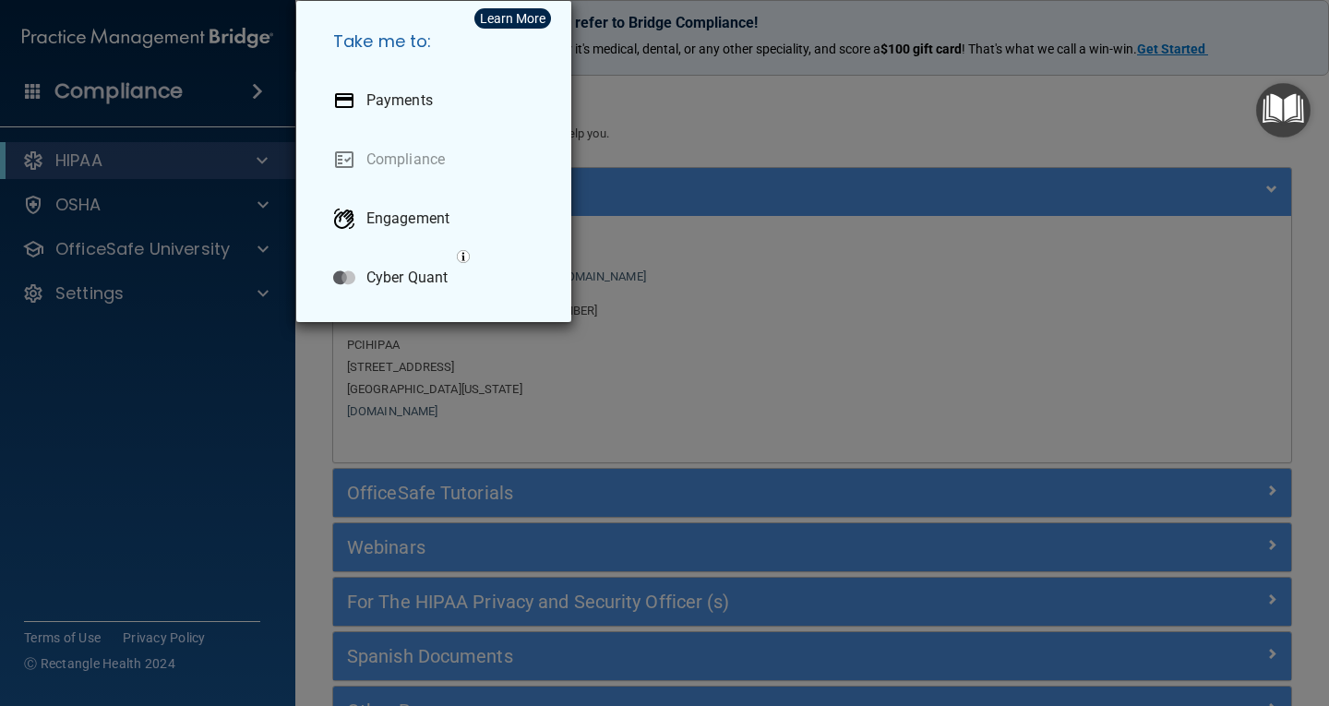
click at [230, 102] on div "Take me to: Payments Compliance Engagement Cyber Quant" at bounding box center [664, 353] width 1329 height 706
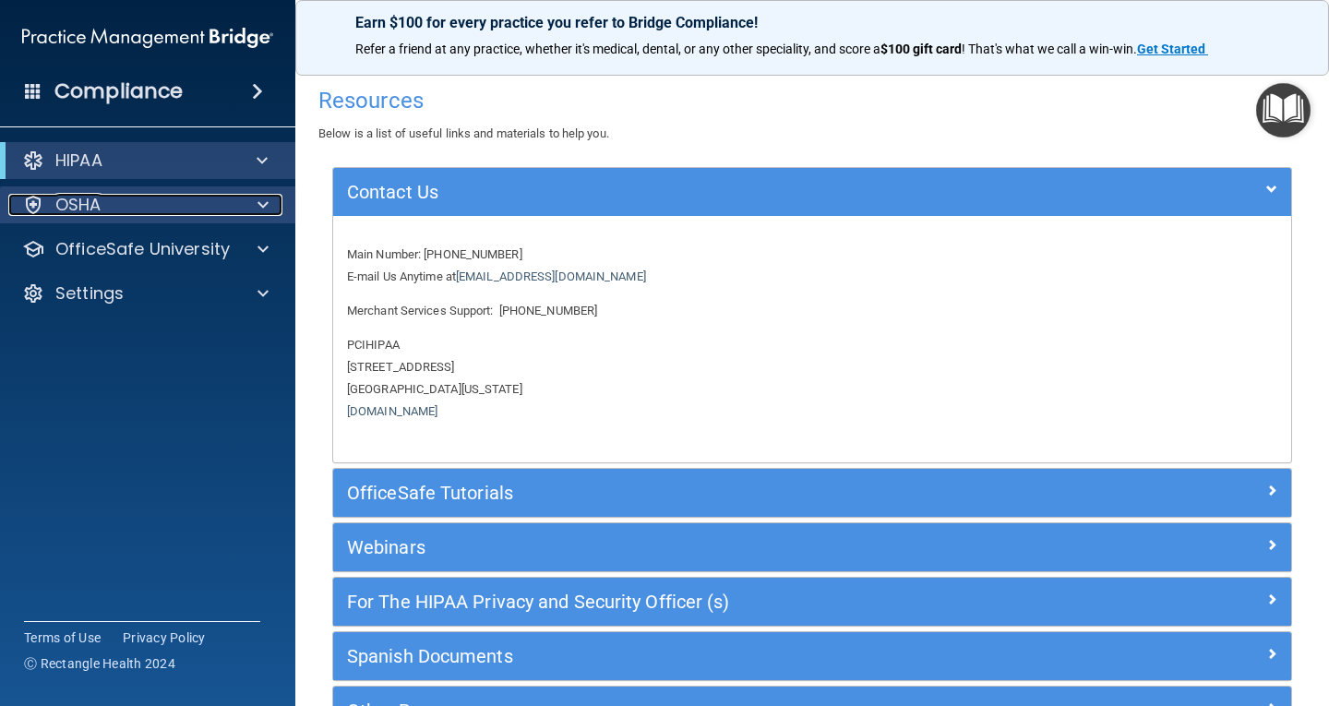
click at [196, 197] on div "OSHA" at bounding box center [122, 205] width 229 height 22
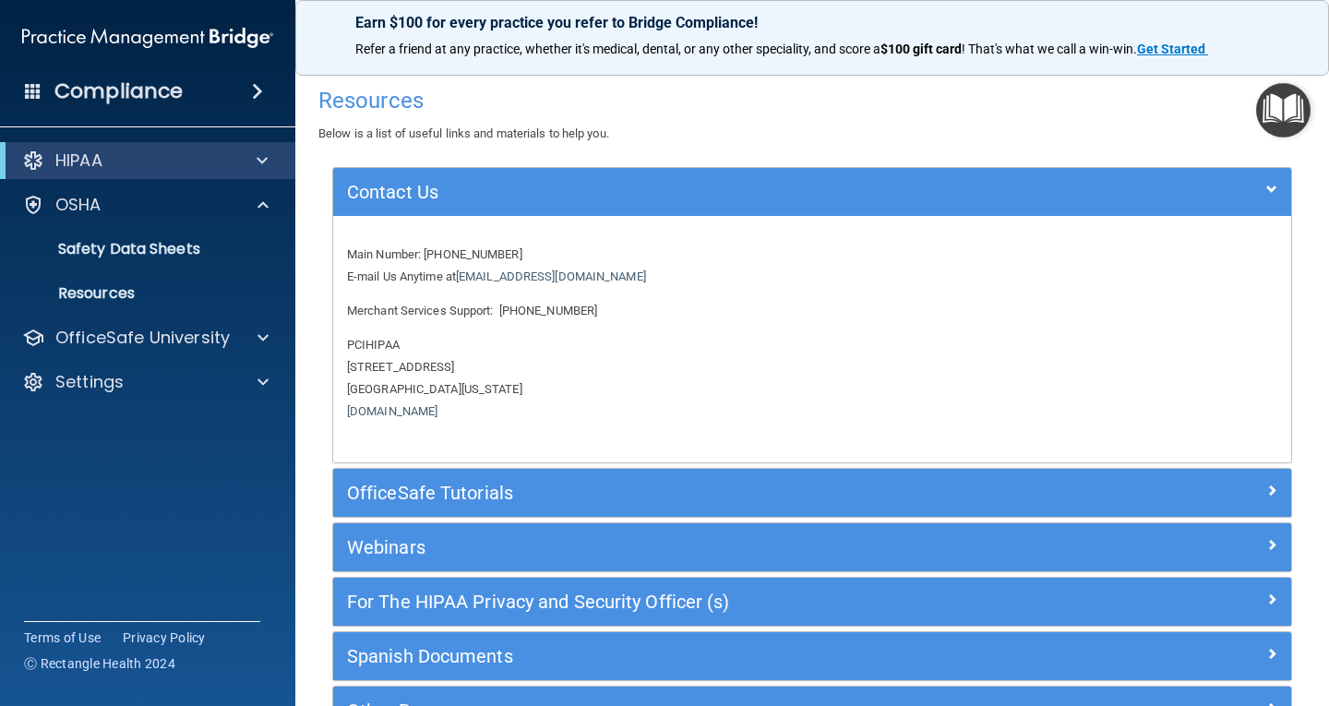
click at [207, 174] on div "HIPAA" at bounding box center [147, 160] width 295 height 37
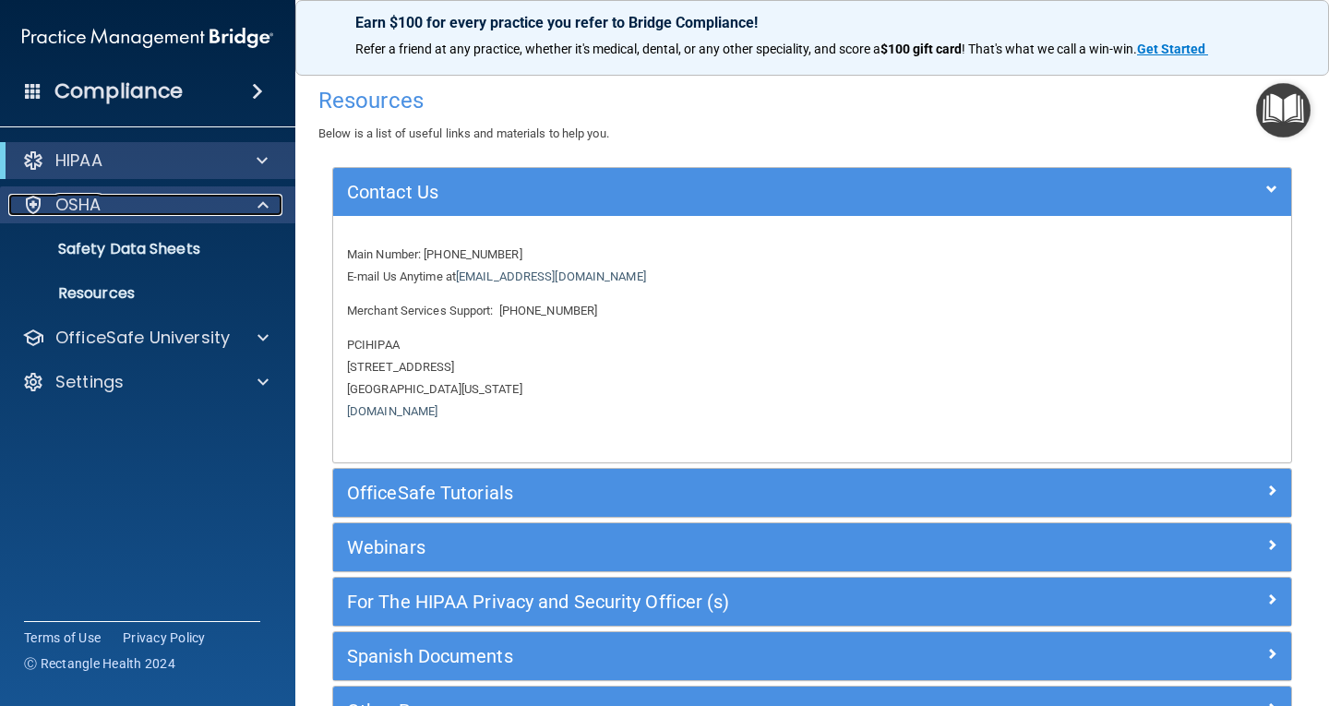
click at [230, 198] on div "OSHA" at bounding box center [122, 205] width 229 height 22
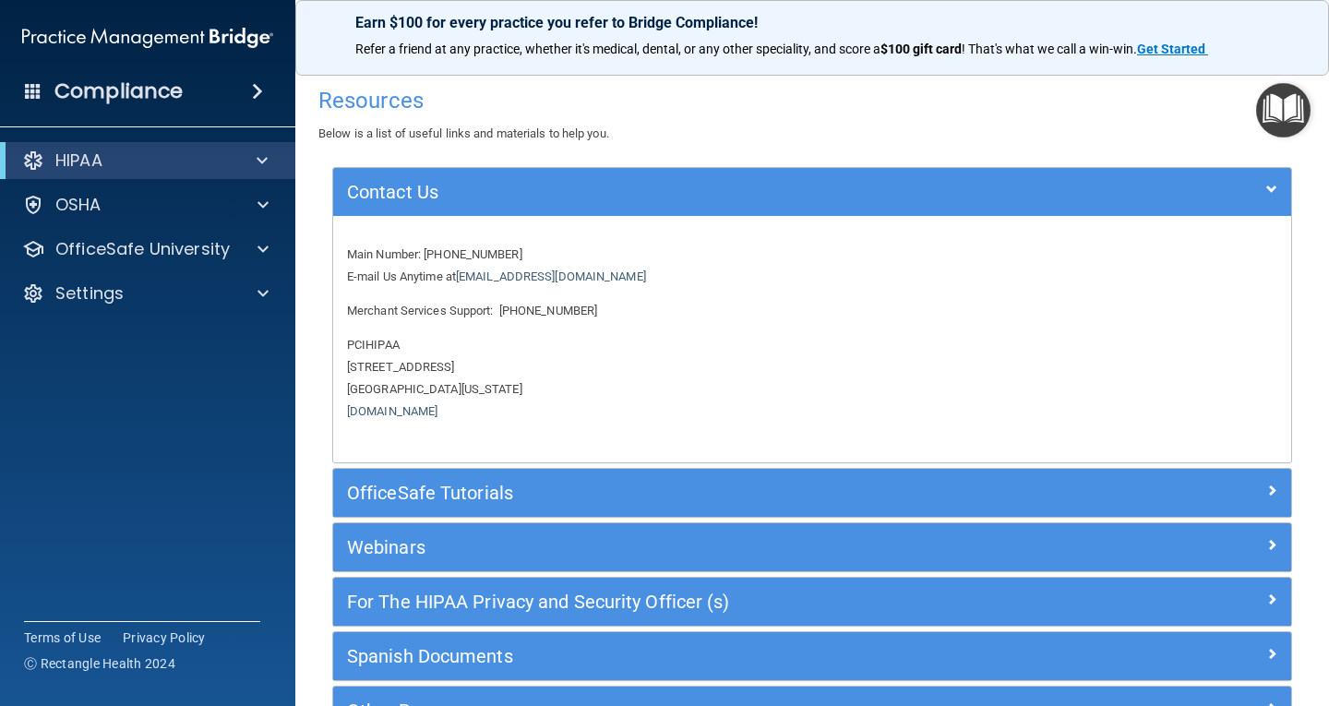
click at [244, 174] on div "HIPAA" at bounding box center [147, 160] width 295 height 37
click at [256, 166] on div at bounding box center [258, 161] width 45 height 22
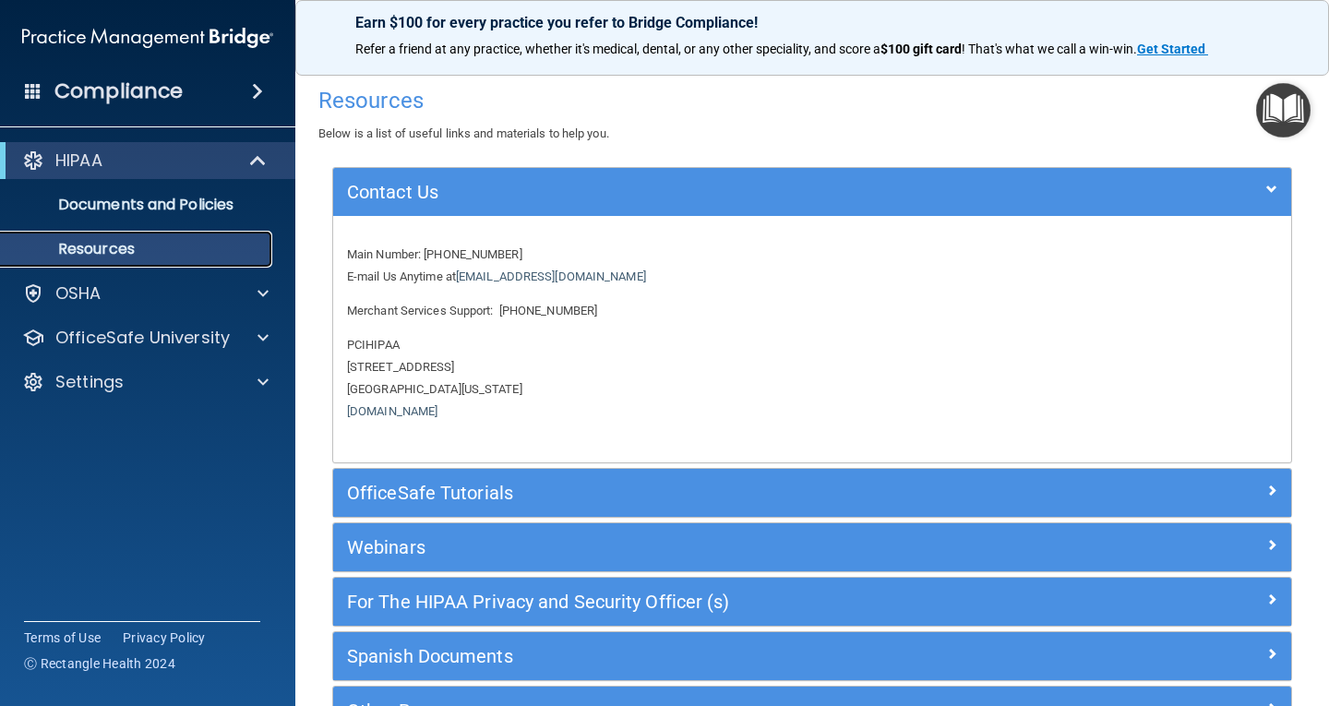
click at [159, 246] on p "Resources" at bounding box center [138, 249] width 252 height 18
click at [65, 240] on p "Resources" at bounding box center [138, 249] width 252 height 18
click at [72, 245] on p "Resources" at bounding box center [138, 249] width 252 height 18
click at [74, 244] on p "Resources" at bounding box center [138, 249] width 252 height 18
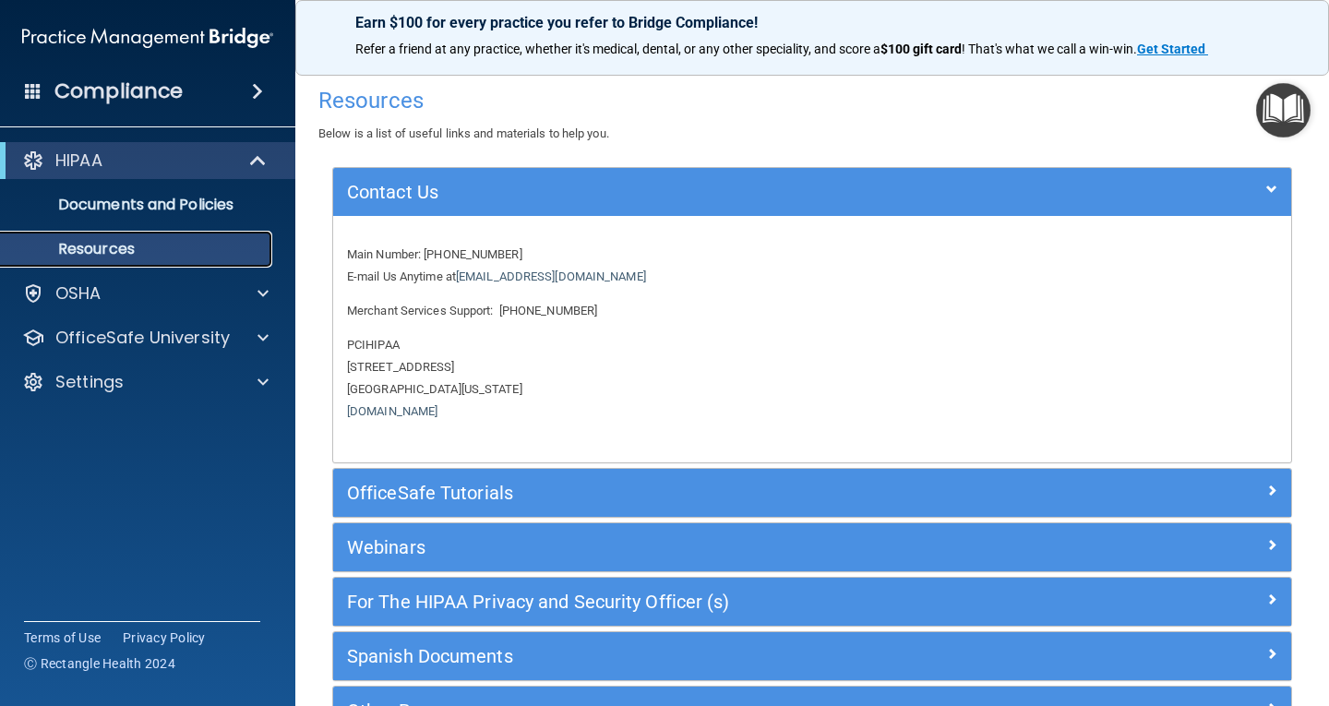
click at [89, 241] on p "Resources" at bounding box center [138, 249] width 252 height 18
click at [114, 204] on p "Documents and Policies" at bounding box center [138, 205] width 252 height 18
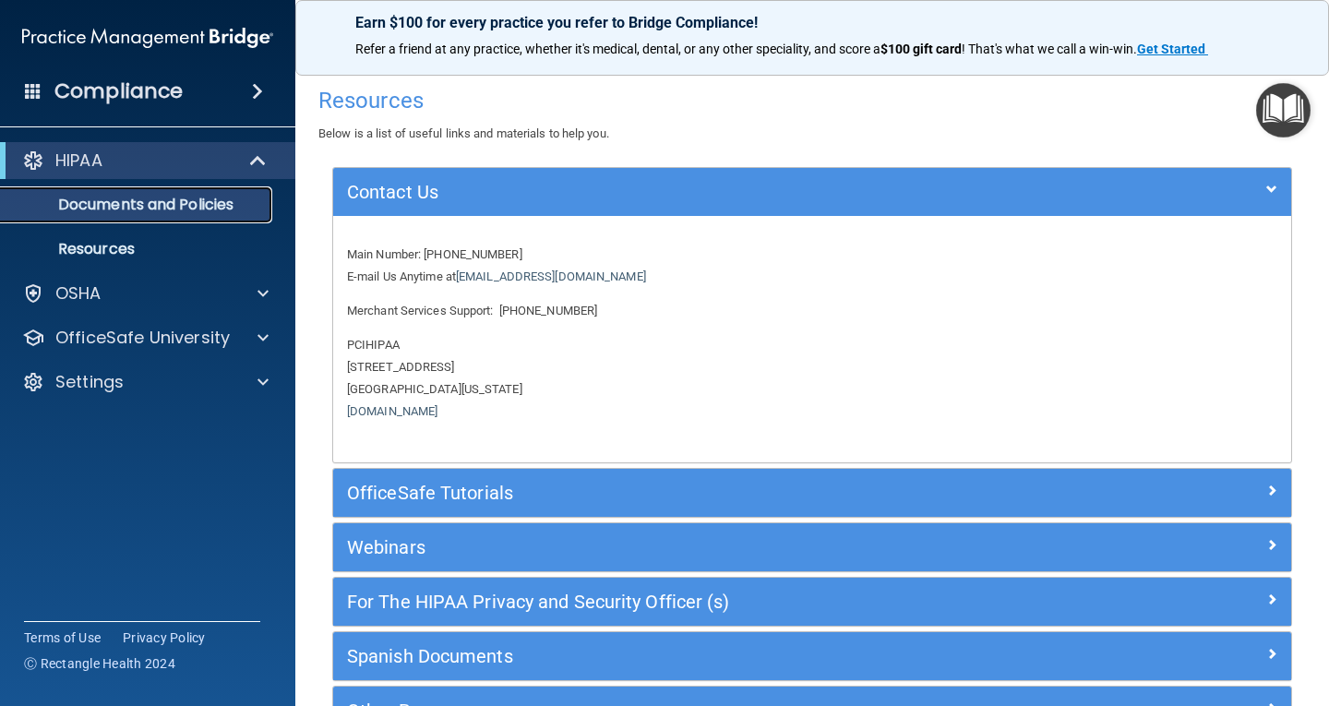
click at [115, 204] on p "Documents and Policies" at bounding box center [138, 205] width 252 height 18
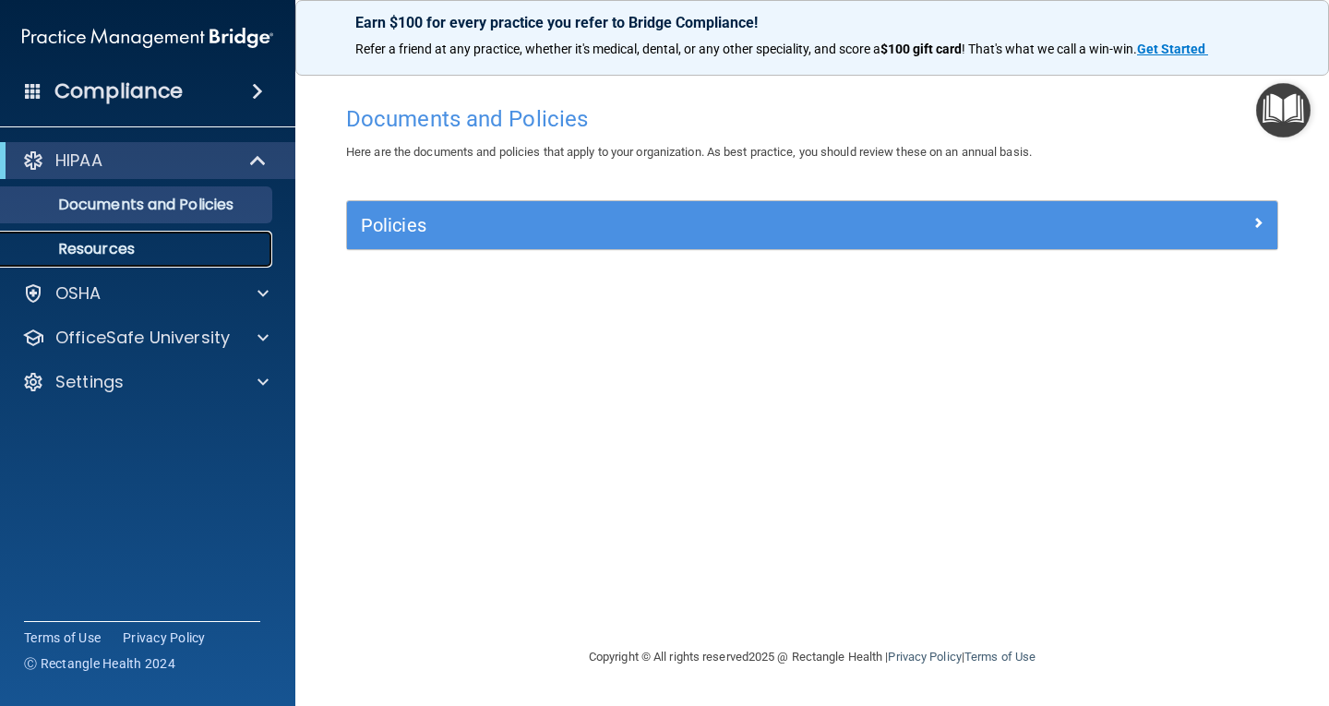
click at [135, 253] on p "Resources" at bounding box center [138, 249] width 252 height 18
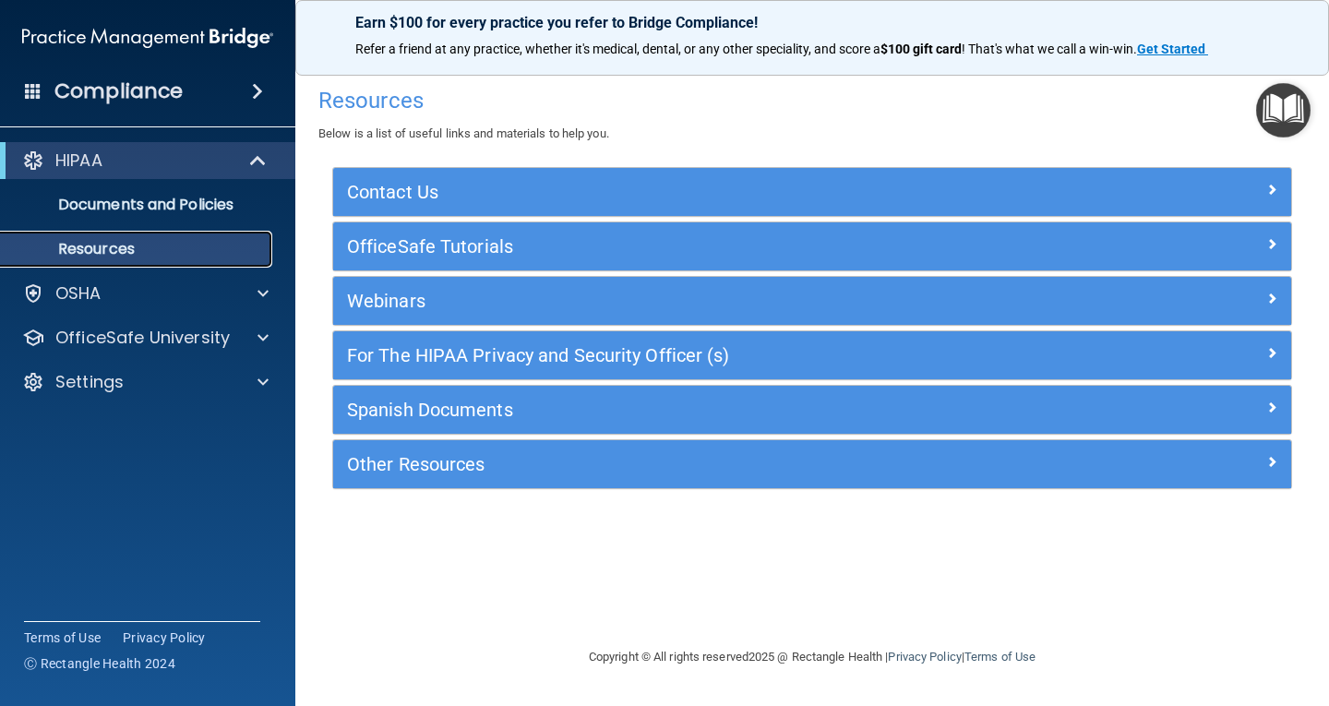
click at [134, 253] on p "Resources" at bounding box center [138, 249] width 252 height 18
click at [136, 253] on p "Resources" at bounding box center [138, 249] width 252 height 18
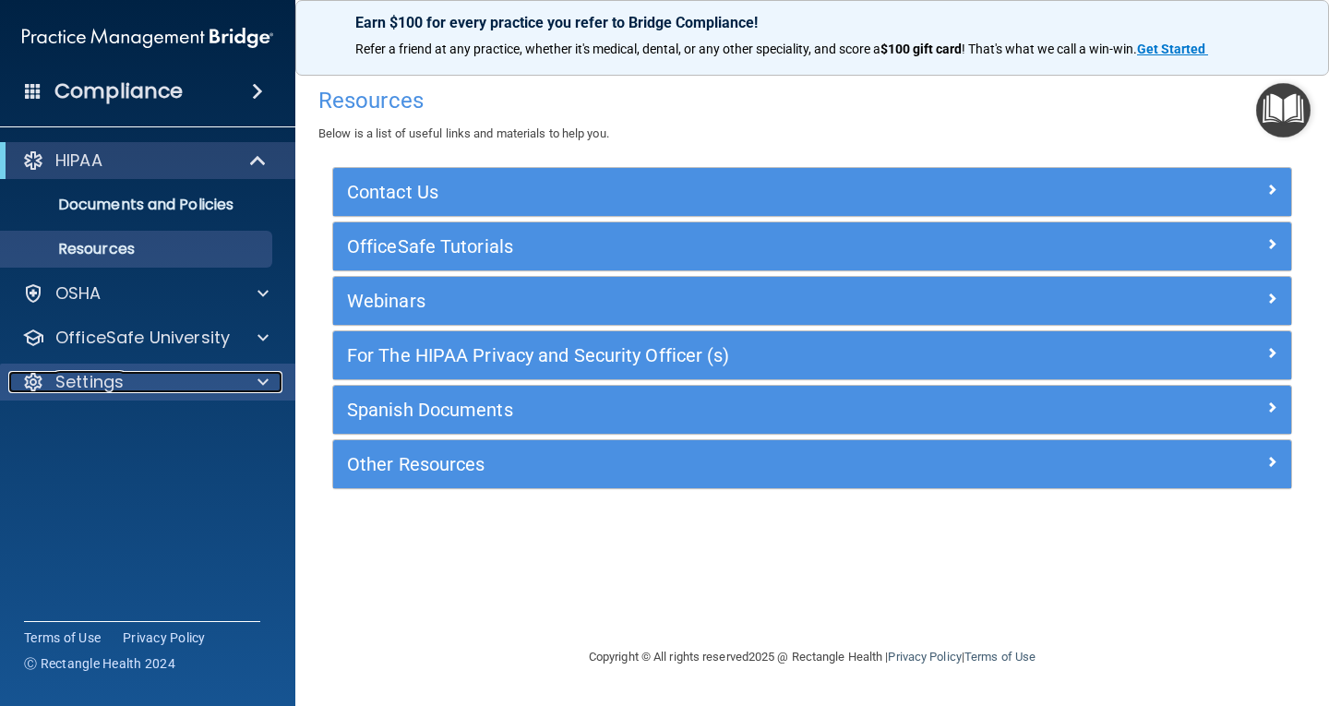
click at [175, 387] on div "Settings" at bounding box center [122, 382] width 229 height 22
click at [178, 388] on div "Settings" at bounding box center [122, 382] width 229 height 22
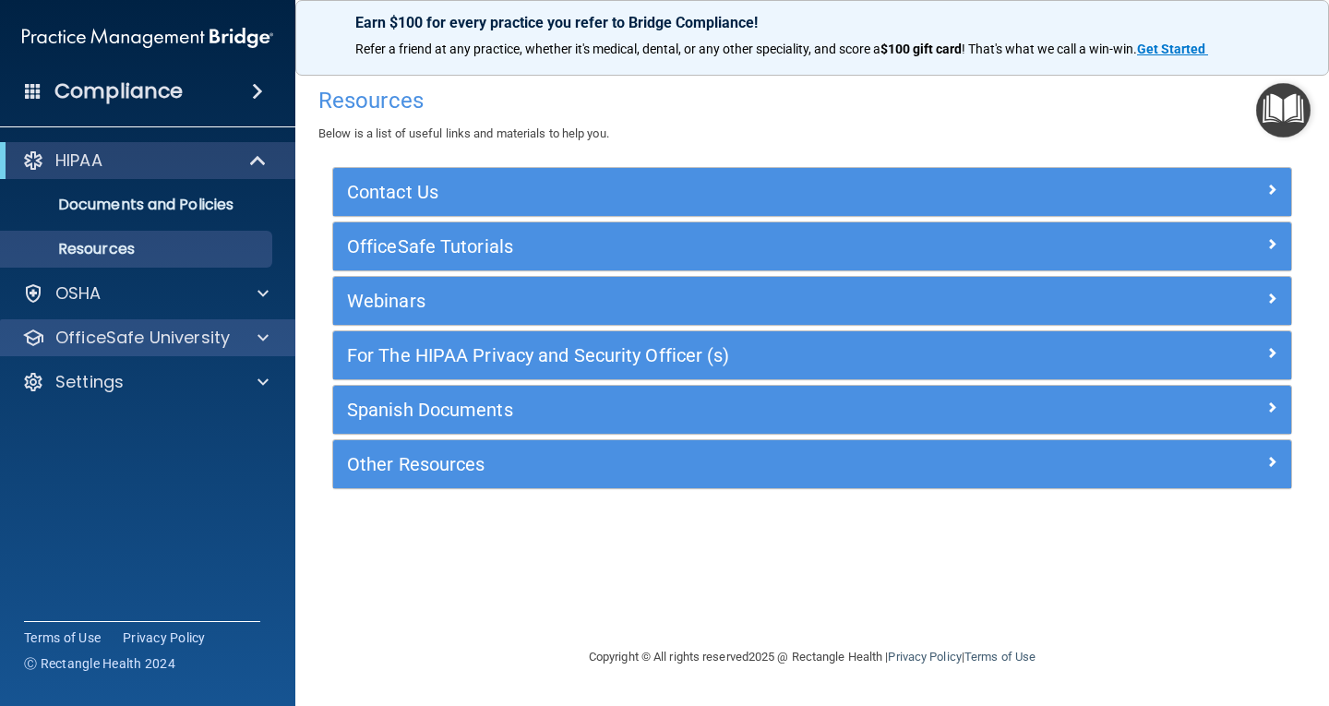
click at [193, 353] on div "OfficeSafe University" at bounding box center [148, 337] width 296 height 37
click at [208, 342] on p "OfficeSafe University" at bounding box center [142, 338] width 174 height 22
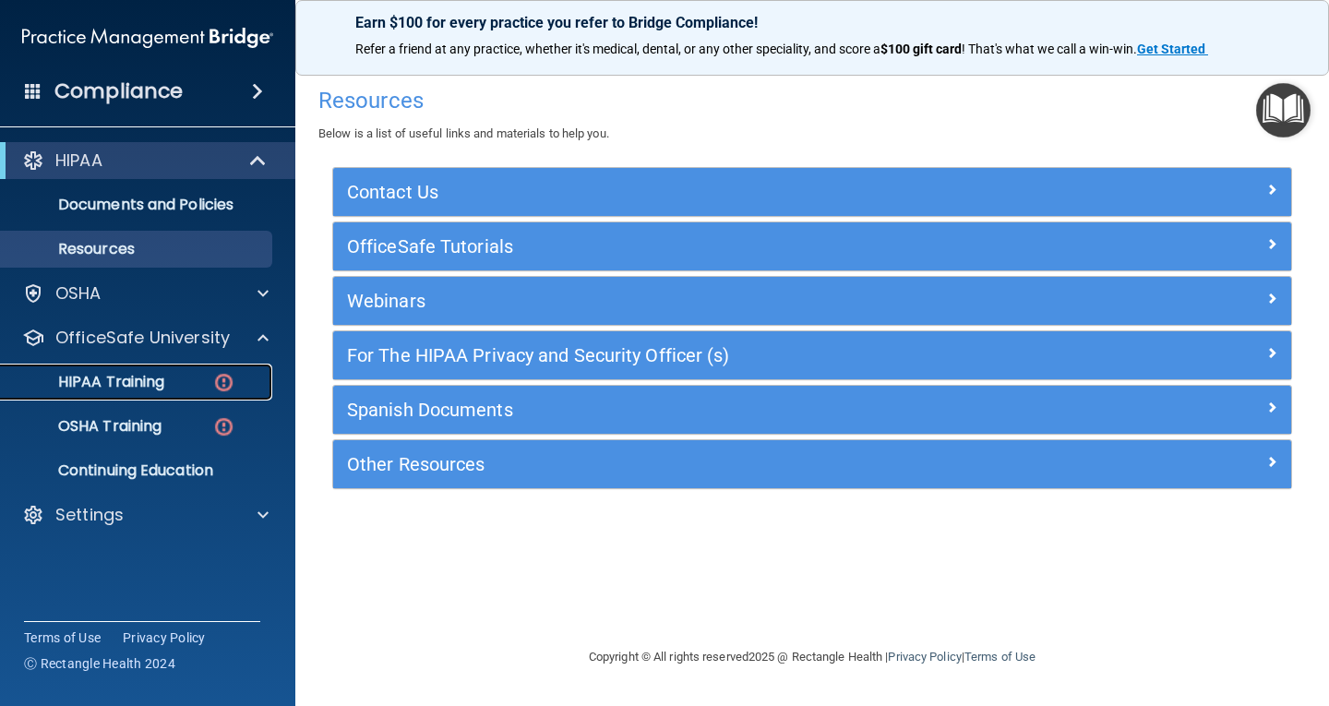
click at [164, 373] on p "HIPAA Training" at bounding box center [88, 382] width 152 height 18
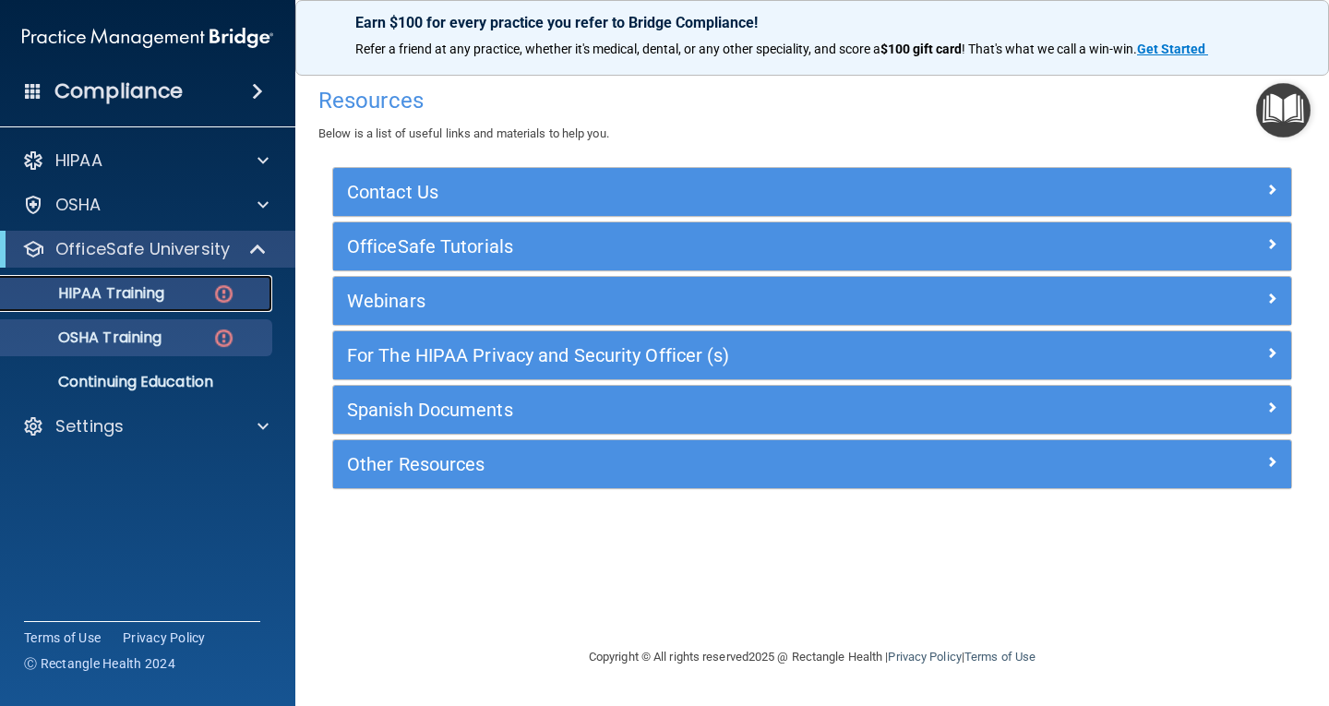
click at [164, 373] on ul "HIPAA Training OSHA Training Continuing Education" at bounding box center [149, 334] width 334 height 133
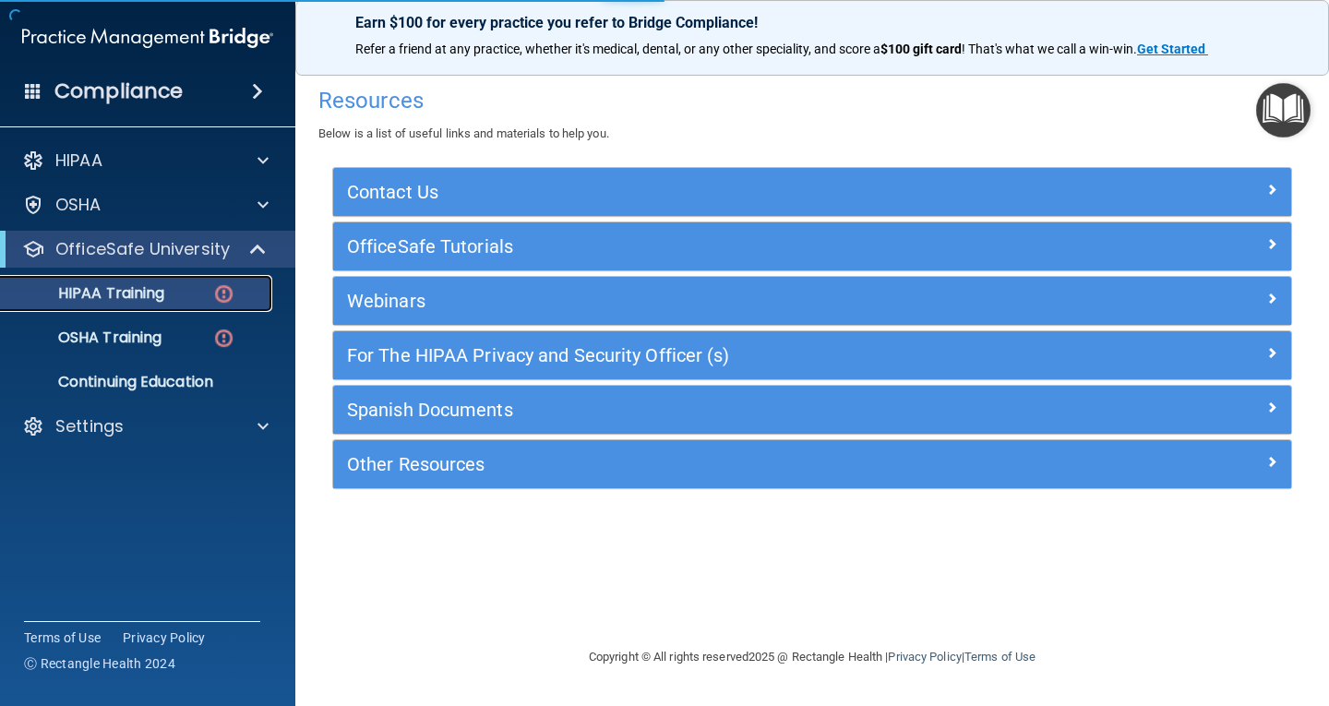
click at [154, 298] on p "HIPAA Training" at bounding box center [88, 293] width 152 height 18
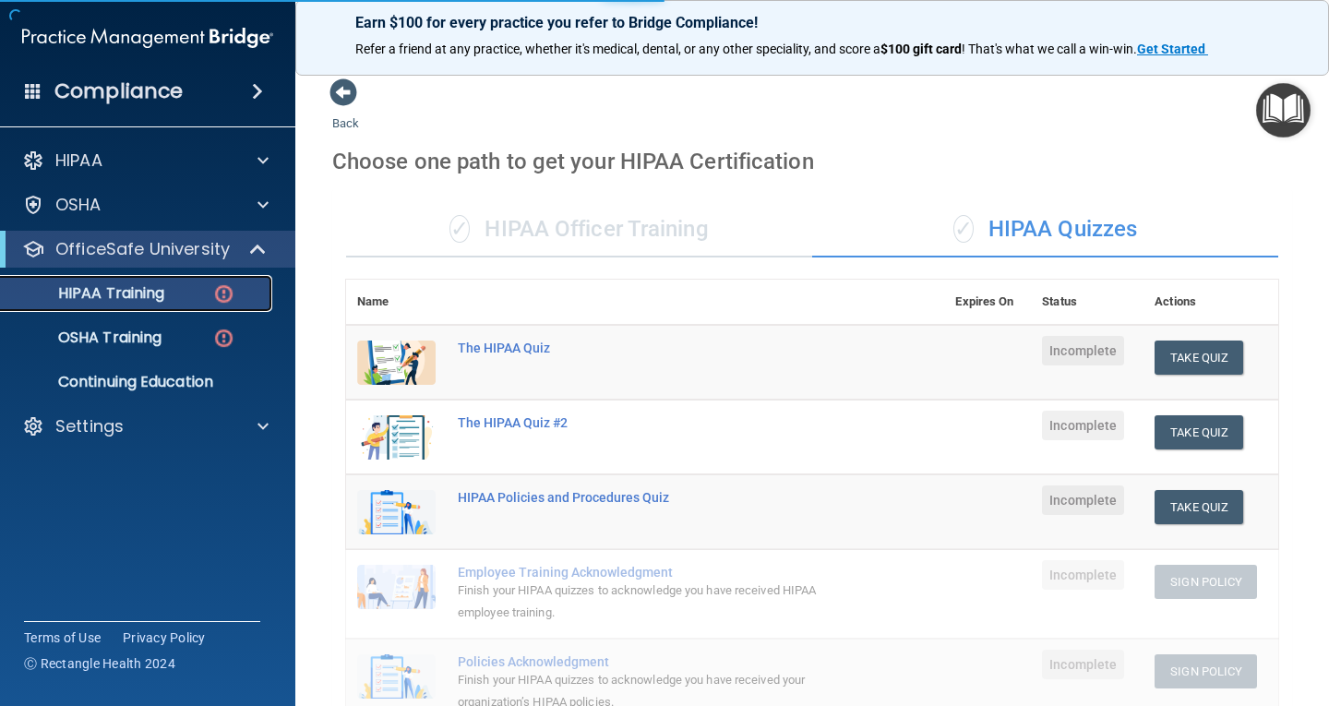
click at [154, 298] on p "HIPAA Training" at bounding box center [88, 293] width 152 height 18
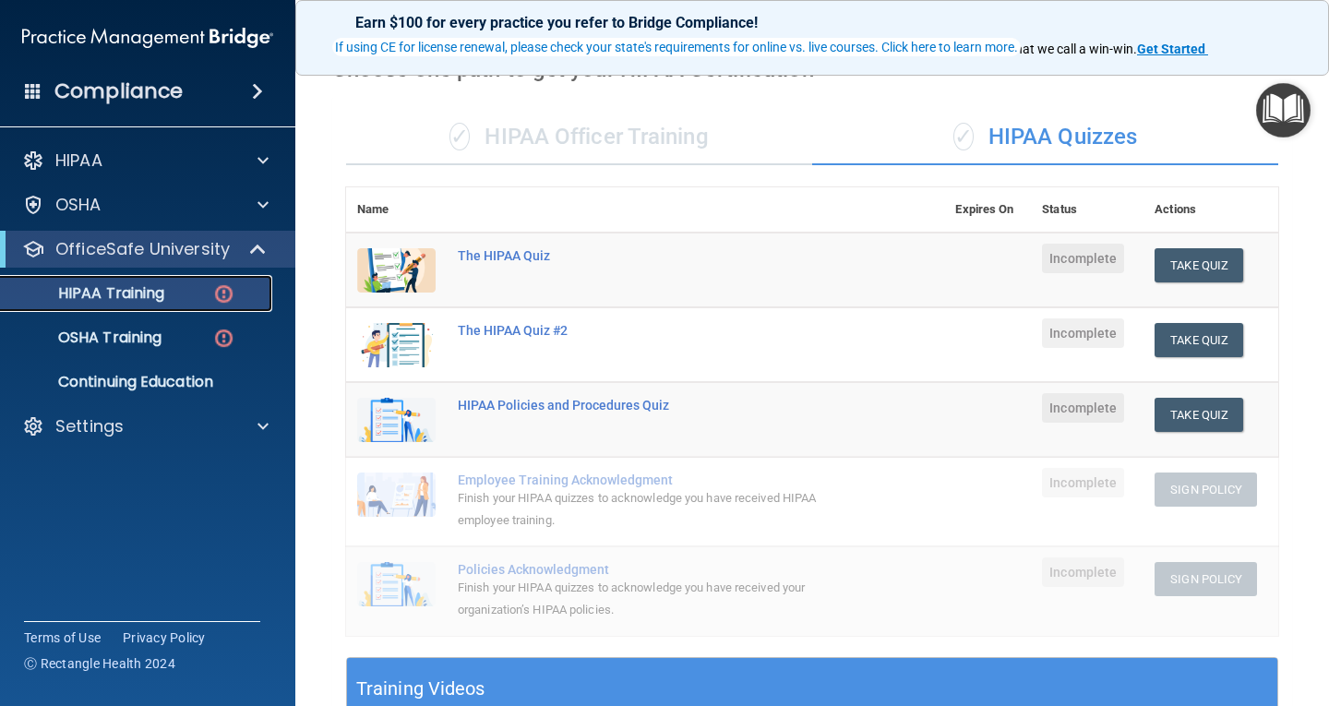
scroll to position [185, 0]
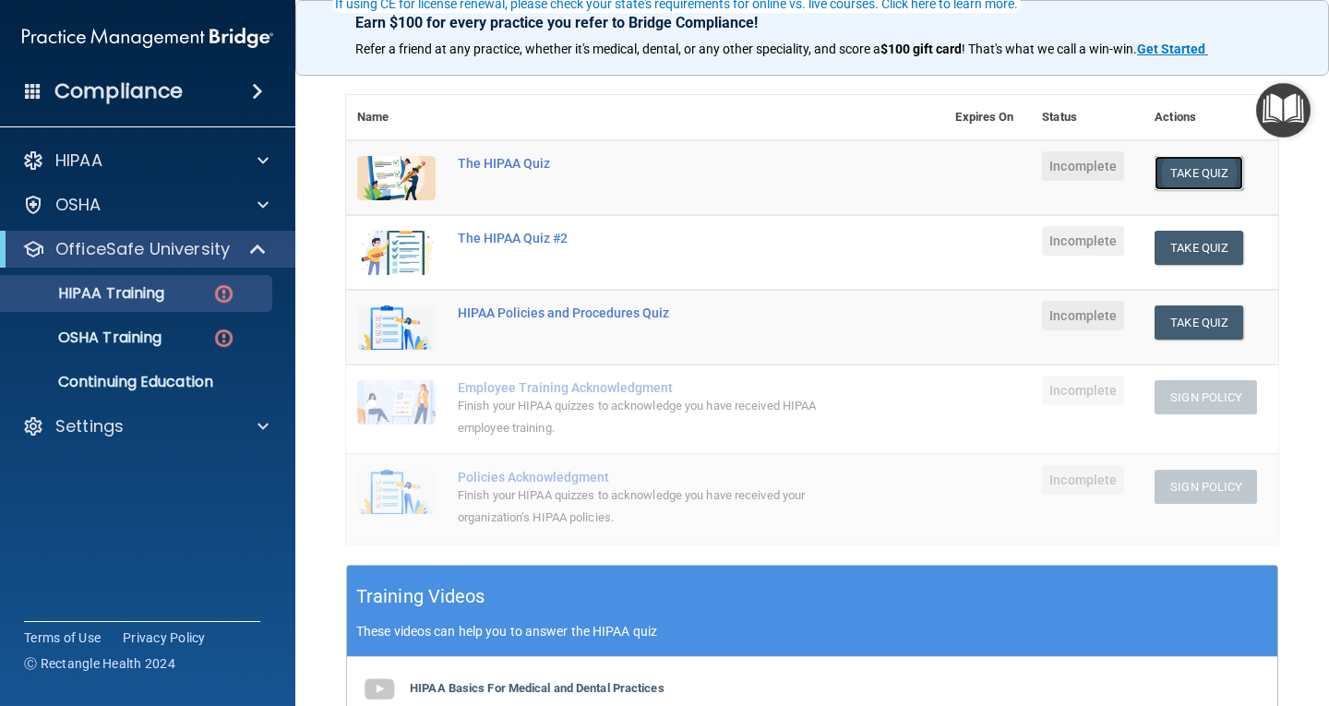
click at [1180, 172] on button "Take Quiz" at bounding box center [1199, 173] width 89 height 34
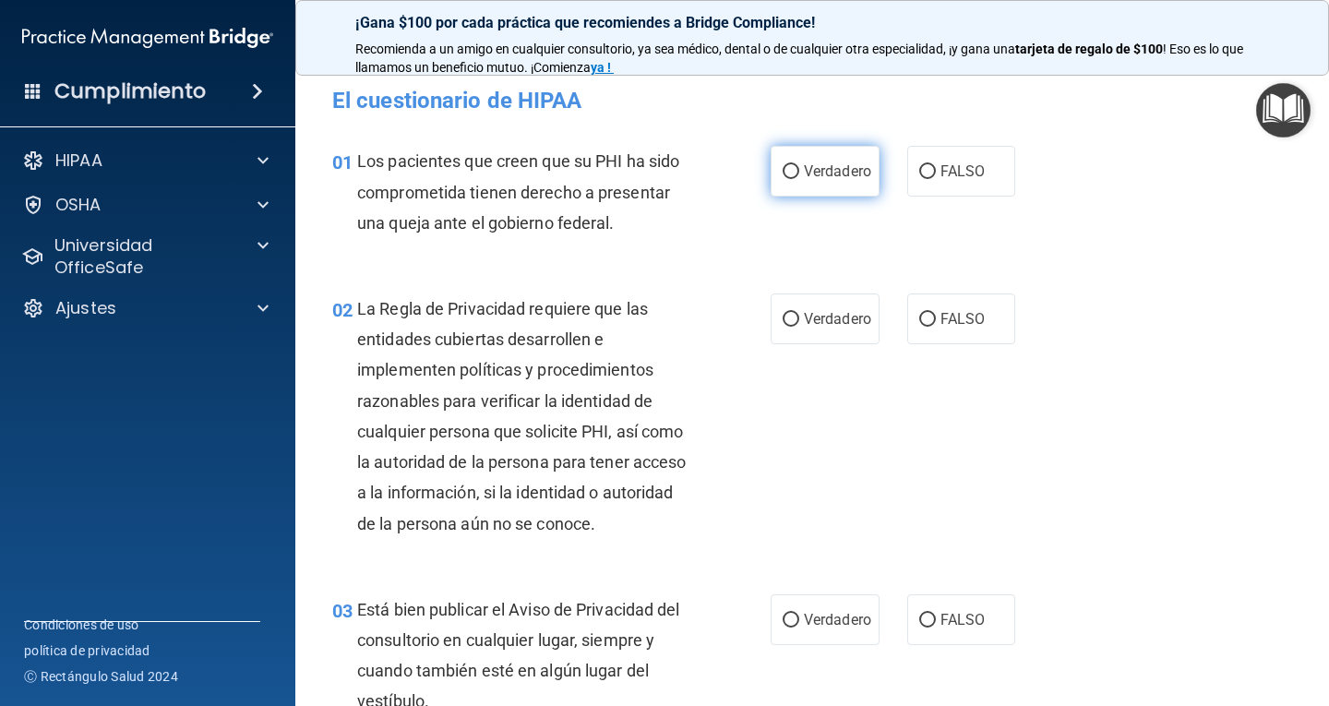
click at [826, 174] on font "Verdadero" at bounding box center [837, 171] width 67 height 18
click at [799, 174] on input "Verdadero" at bounding box center [791, 172] width 17 height 14
radio input "true"
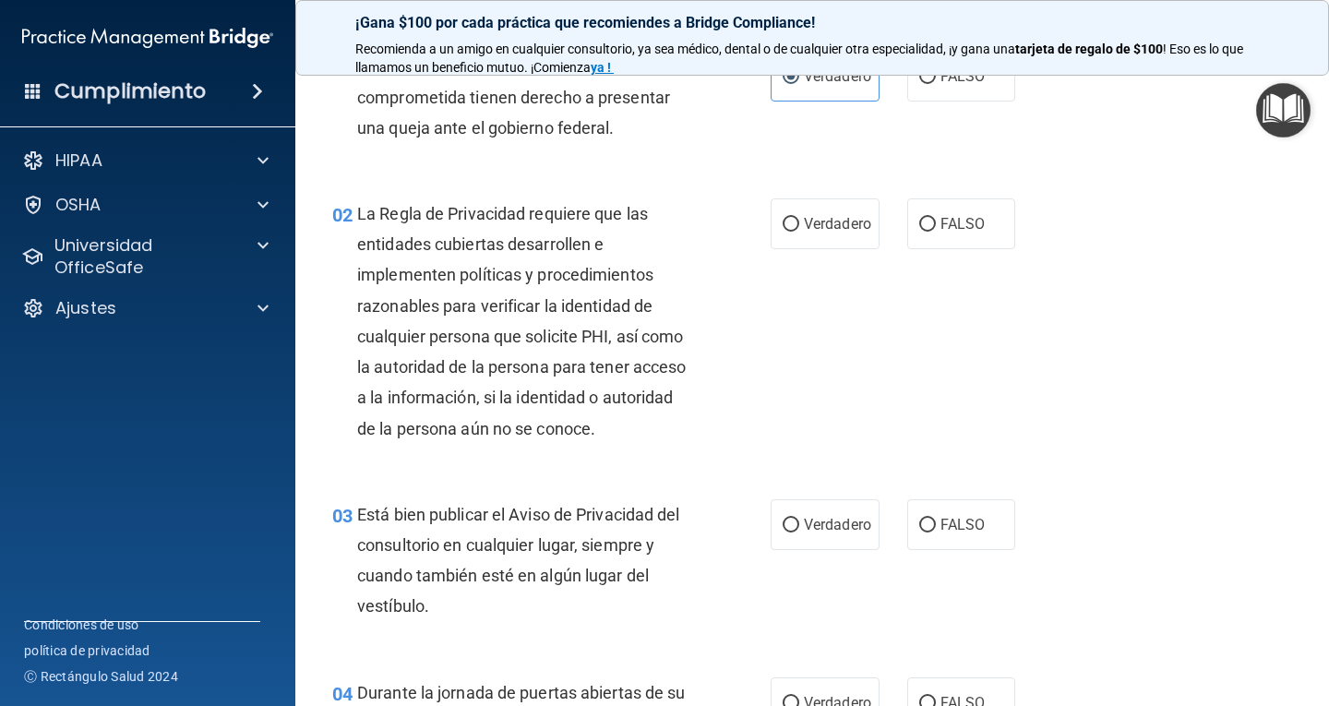
scroll to position [185, 0]
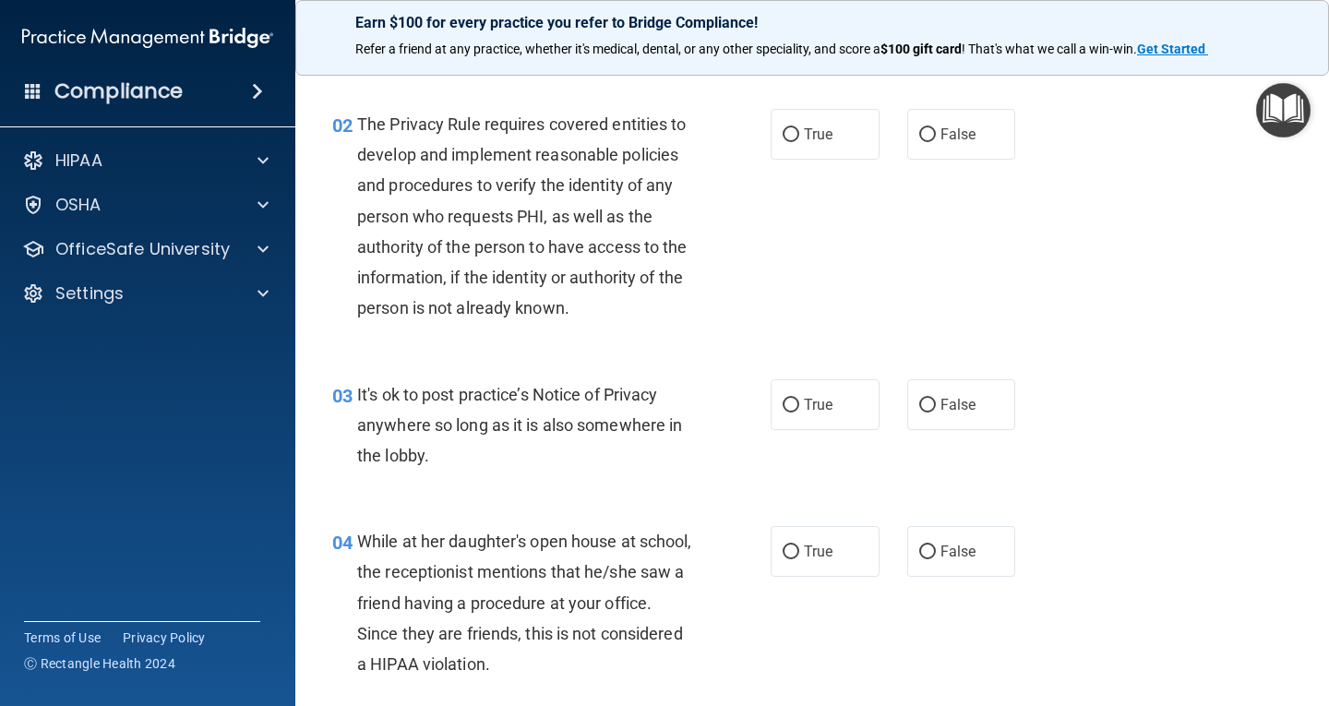
click at [1099, 177] on div "02 The Privacy Rule requires covered entities to develop and implement reasonab…" at bounding box center [812, 221] width 988 height 270
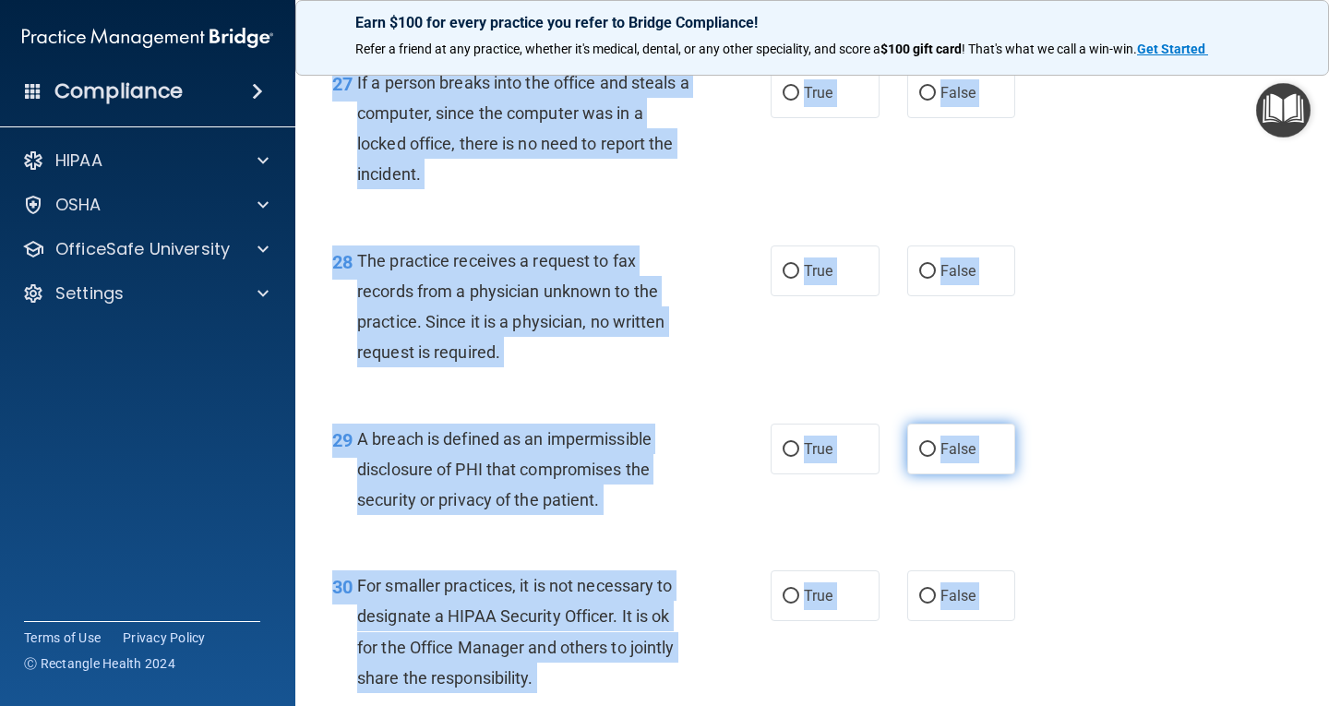
scroll to position [4694, 0]
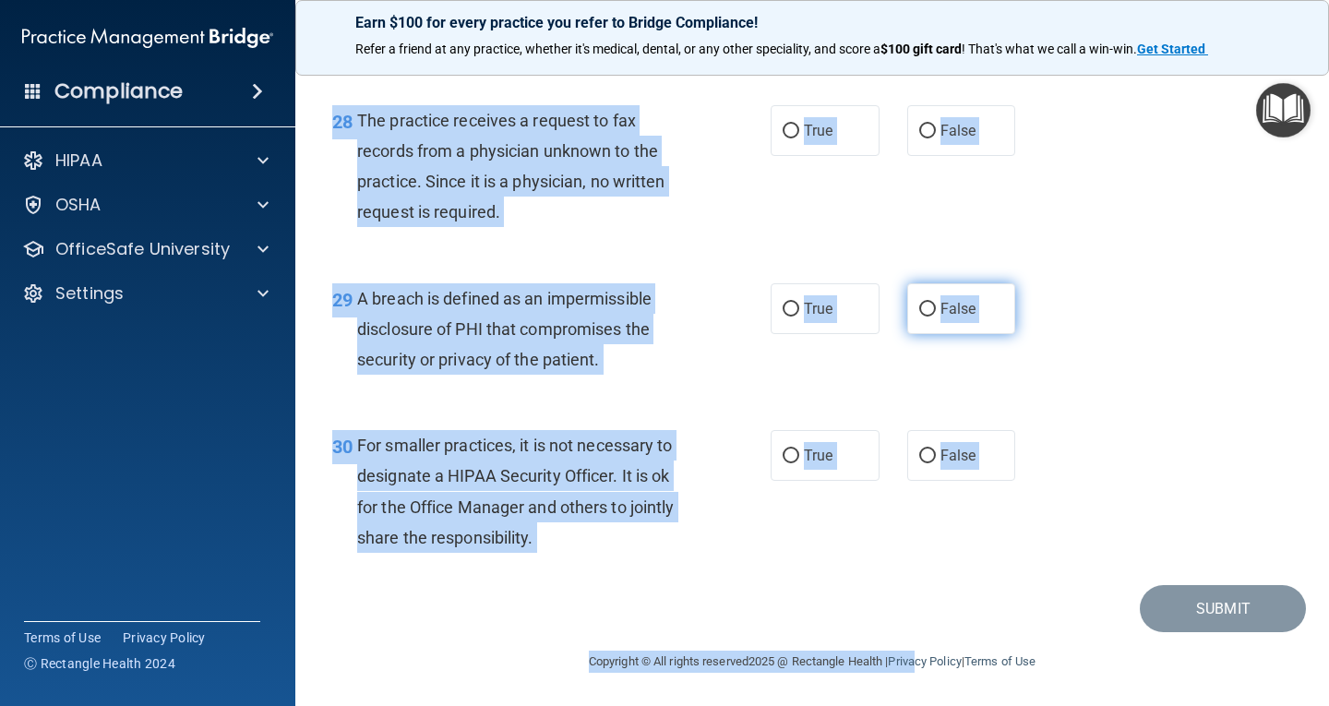
drag, startPoint x: 340, startPoint y: 164, endPoint x: 915, endPoint y: 635, distance: 743.1
click at [915, 635] on main "- The HIPAA Quiz This quiz doesn’t expire until . Are you sure you want to take…" at bounding box center [812, 382] width 1034 height 647
copy main "1 Patients who believe that their PHI has been compromised have the right to ma…"
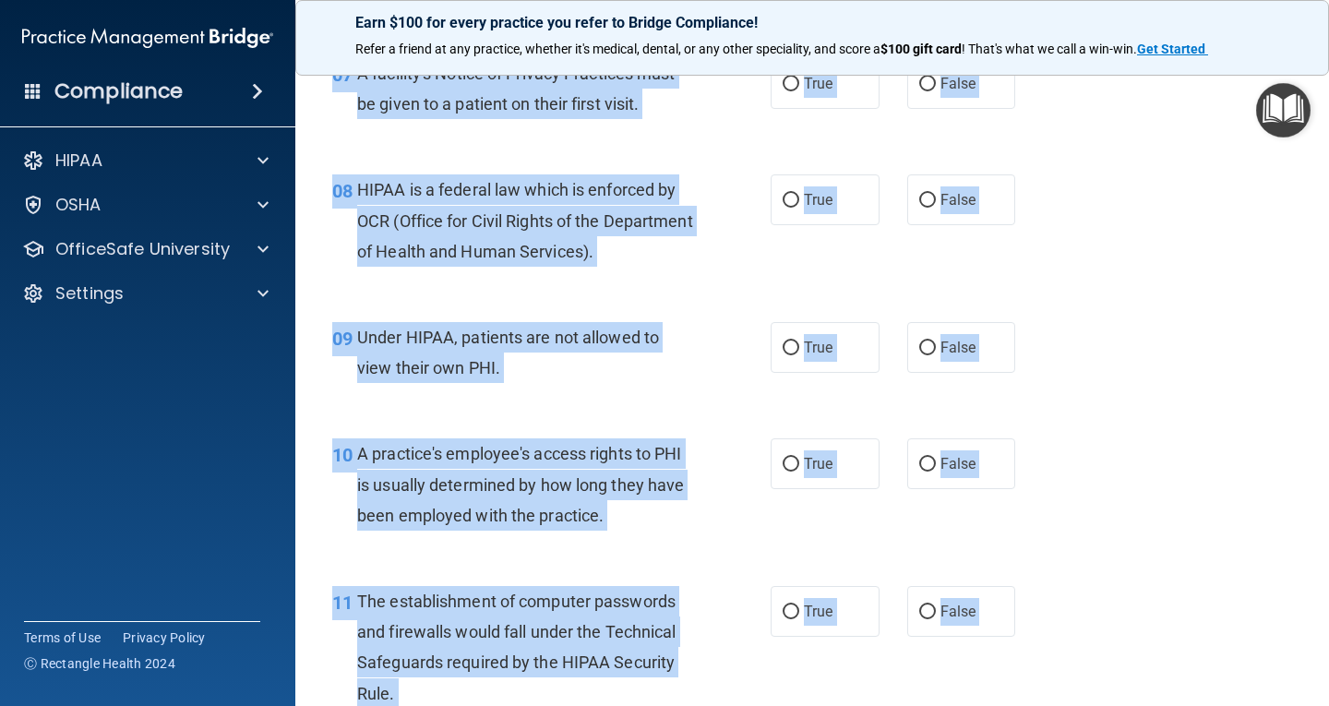
click at [1083, 256] on div "08 HIPAA is a federal law which is enforced by OCR (Office for Civil Rights of …" at bounding box center [812, 225] width 988 height 148
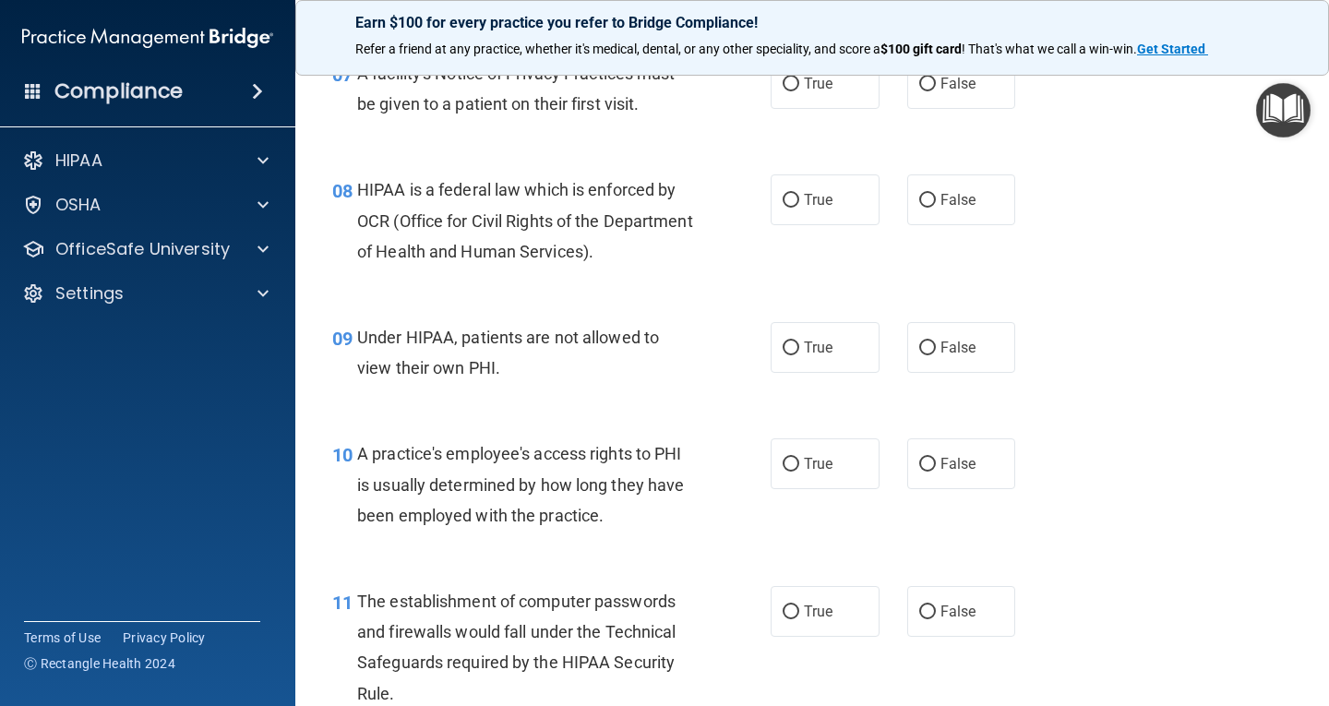
drag, startPoint x: 1062, startPoint y: 262, endPoint x: 1036, endPoint y: 276, distance: 29.3
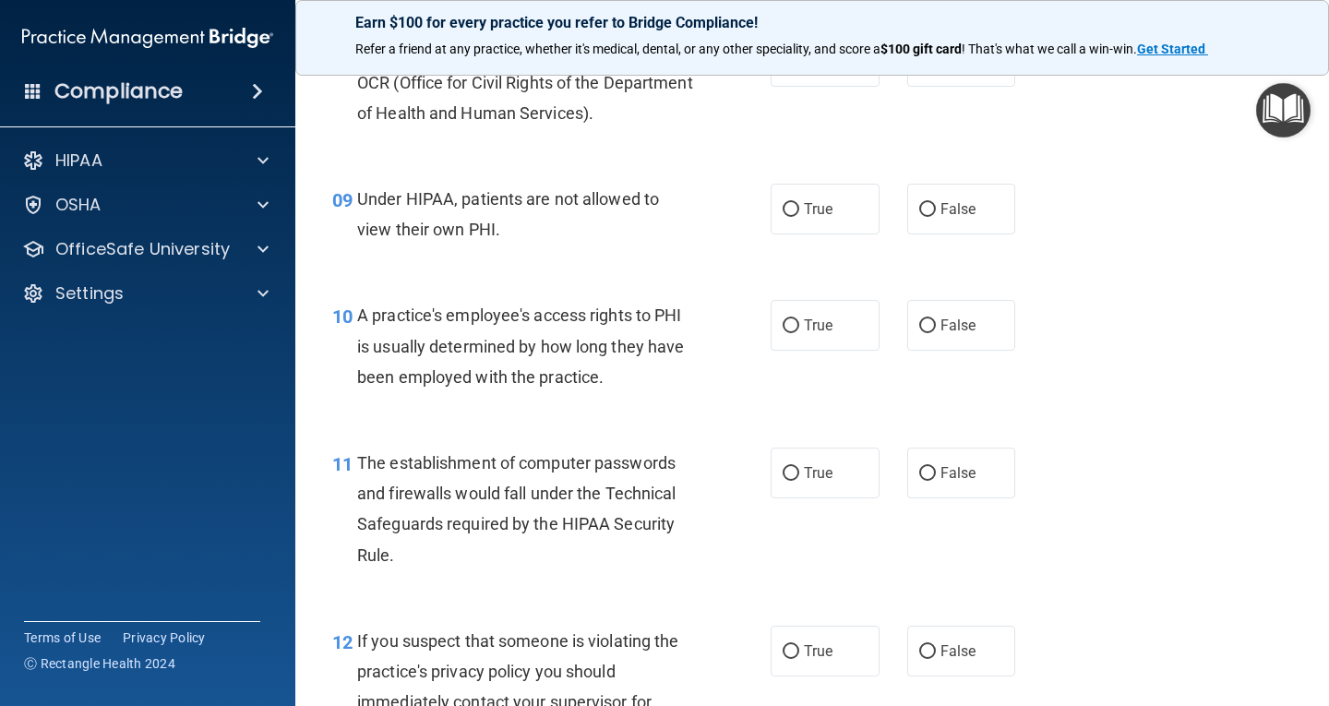
click at [1114, 306] on div "10 A practice's employee's access rights to PHI is usually determined by how lo…" at bounding box center [812, 351] width 988 height 148
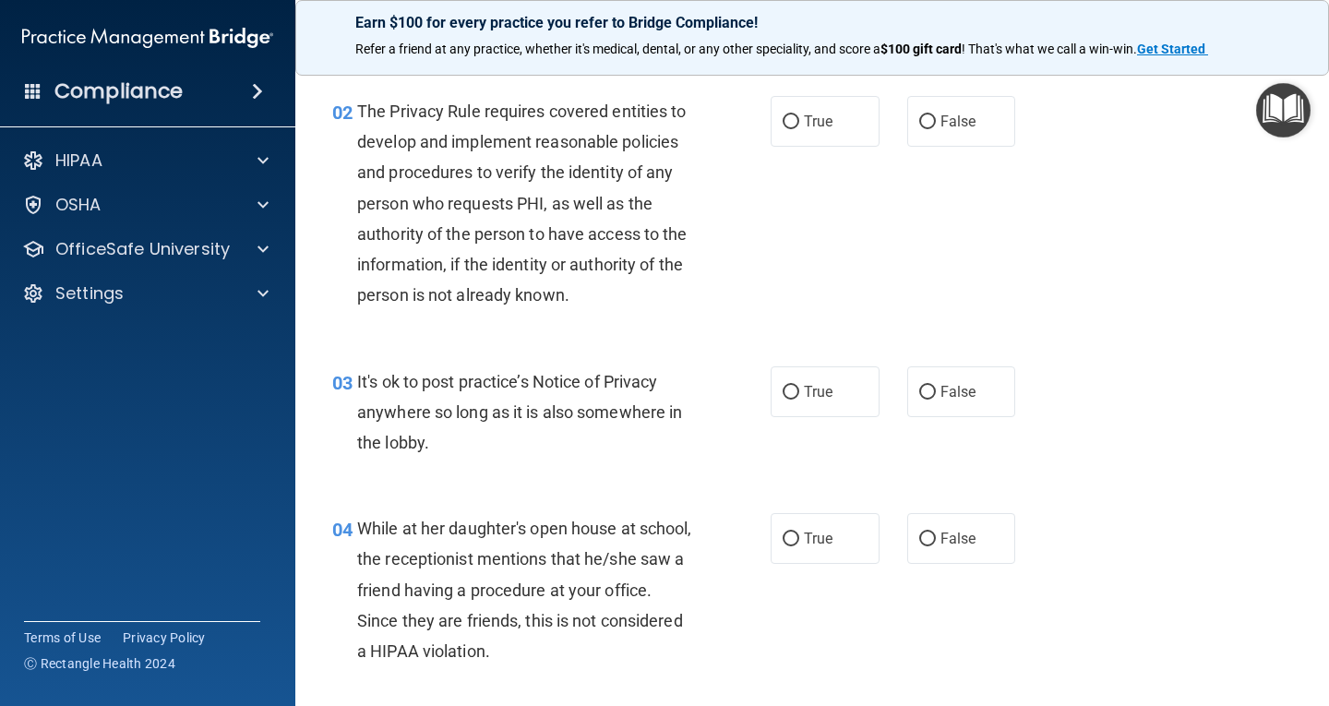
scroll to position [0, 0]
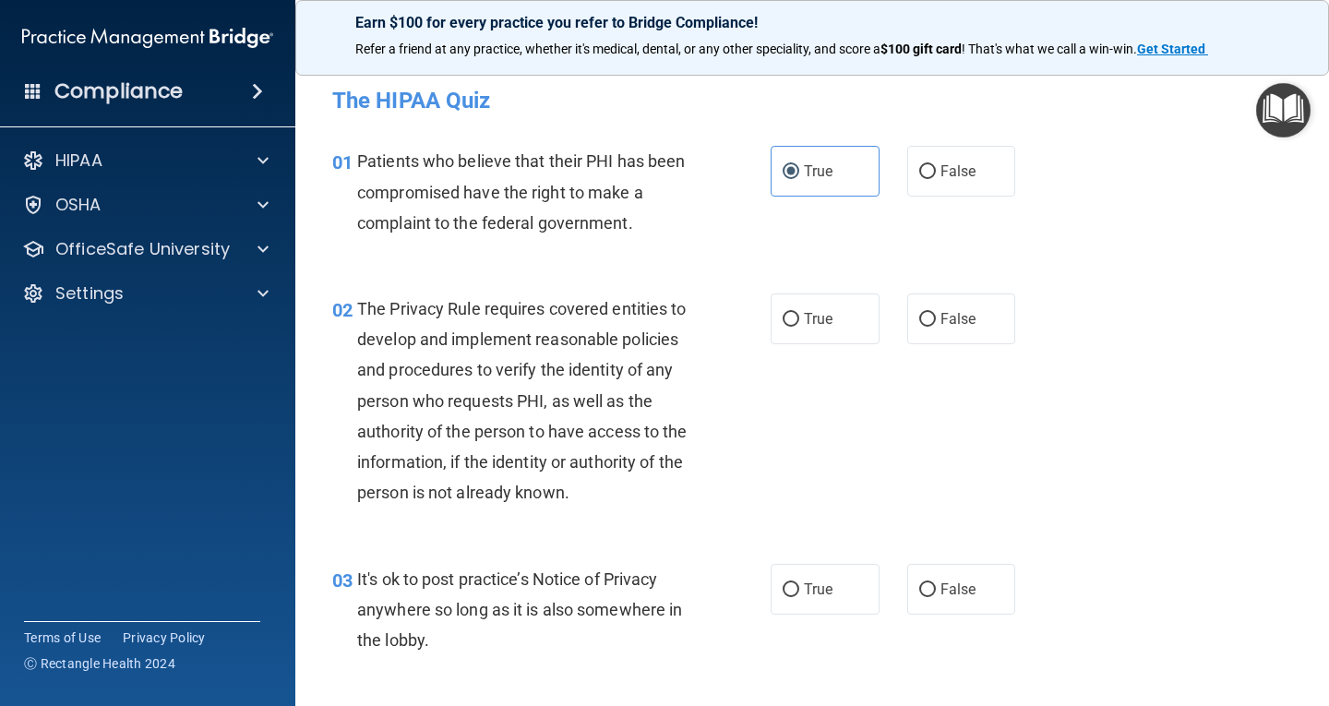
drag, startPoint x: 817, startPoint y: 299, endPoint x: 839, endPoint y: 266, distance: 39.9
click at [821, 294] on label "True" at bounding box center [825, 319] width 109 height 51
click at [799, 313] on input "True" at bounding box center [791, 320] width 17 height 14
radio input "true"
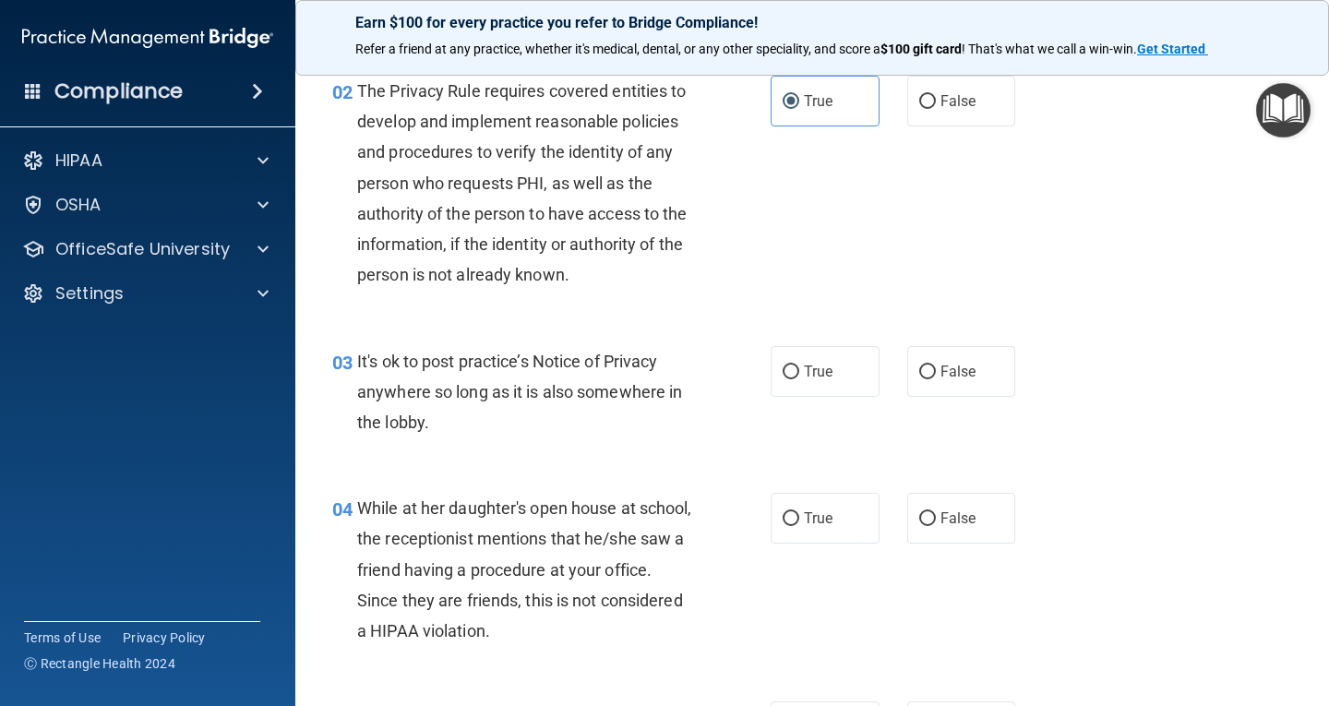
scroll to position [277, 0]
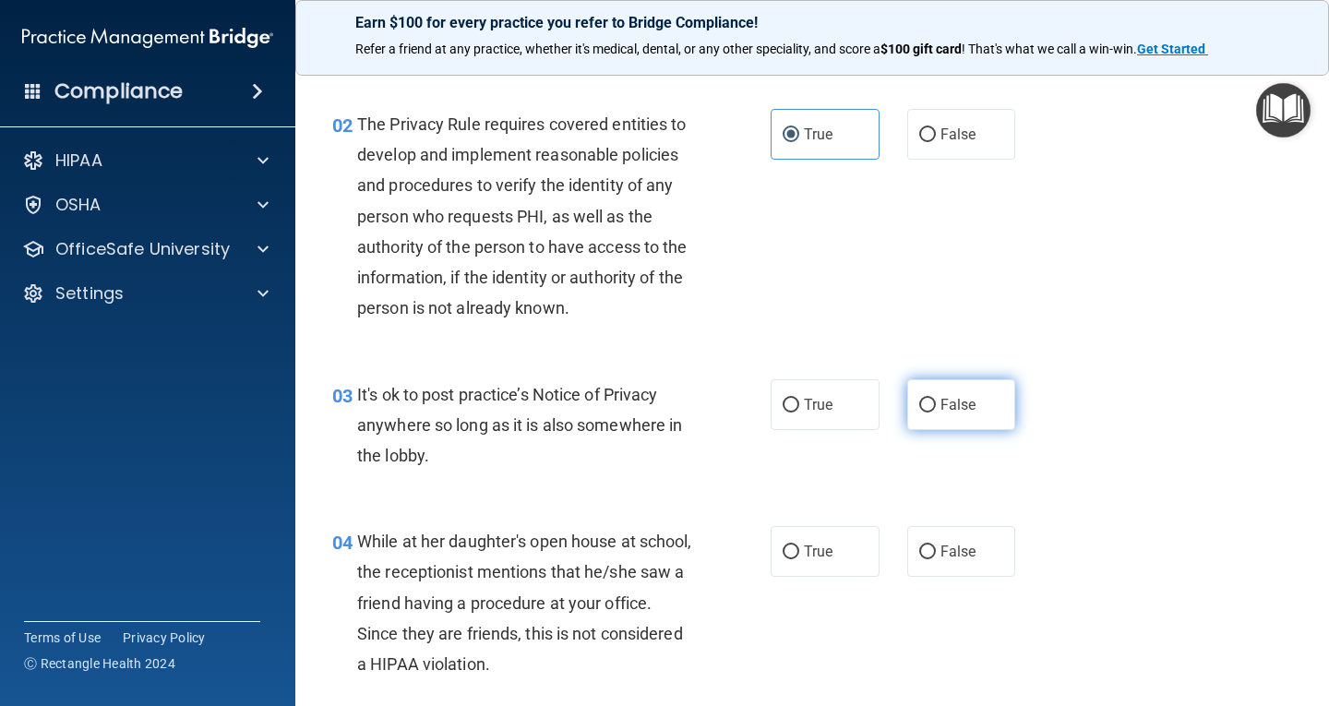
click at [940, 408] on span "False" at bounding box center [958, 405] width 36 height 18
click at [936, 408] on input "False" at bounding box center [927, 406] width 17 height 14
radio input "true"
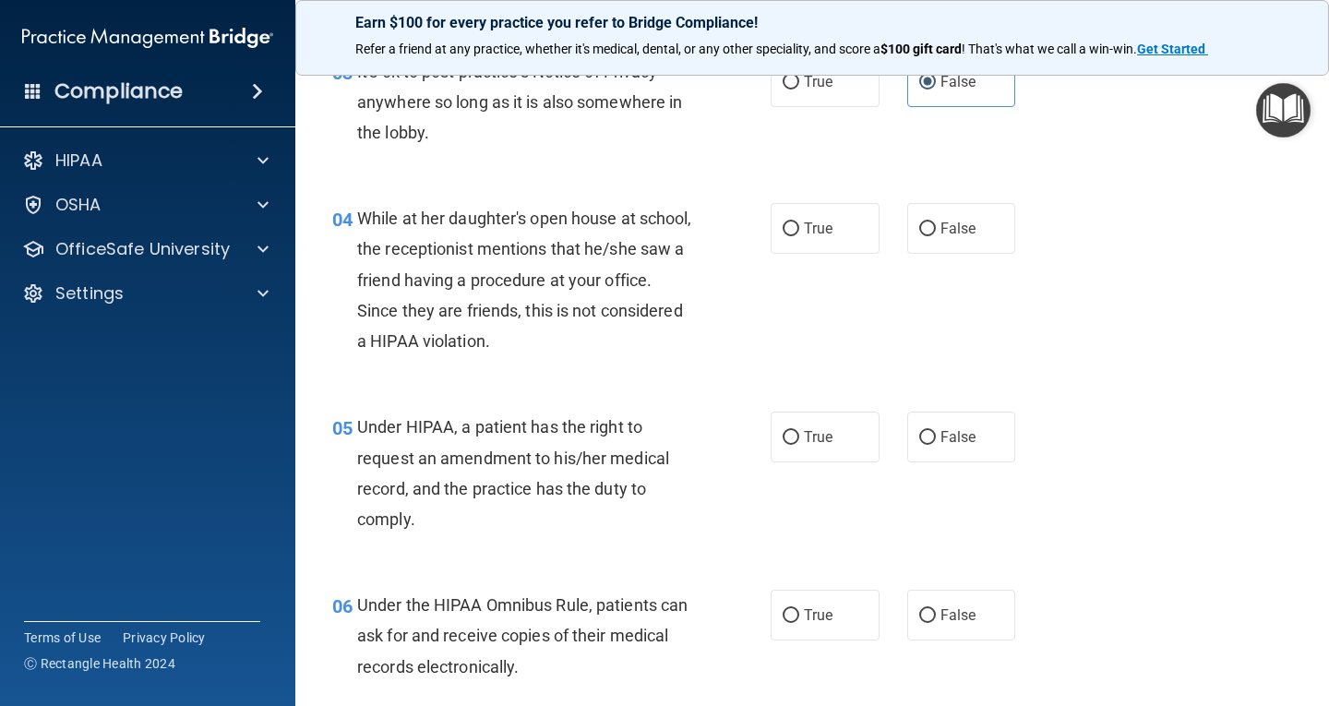
scroll to position [554, 0]
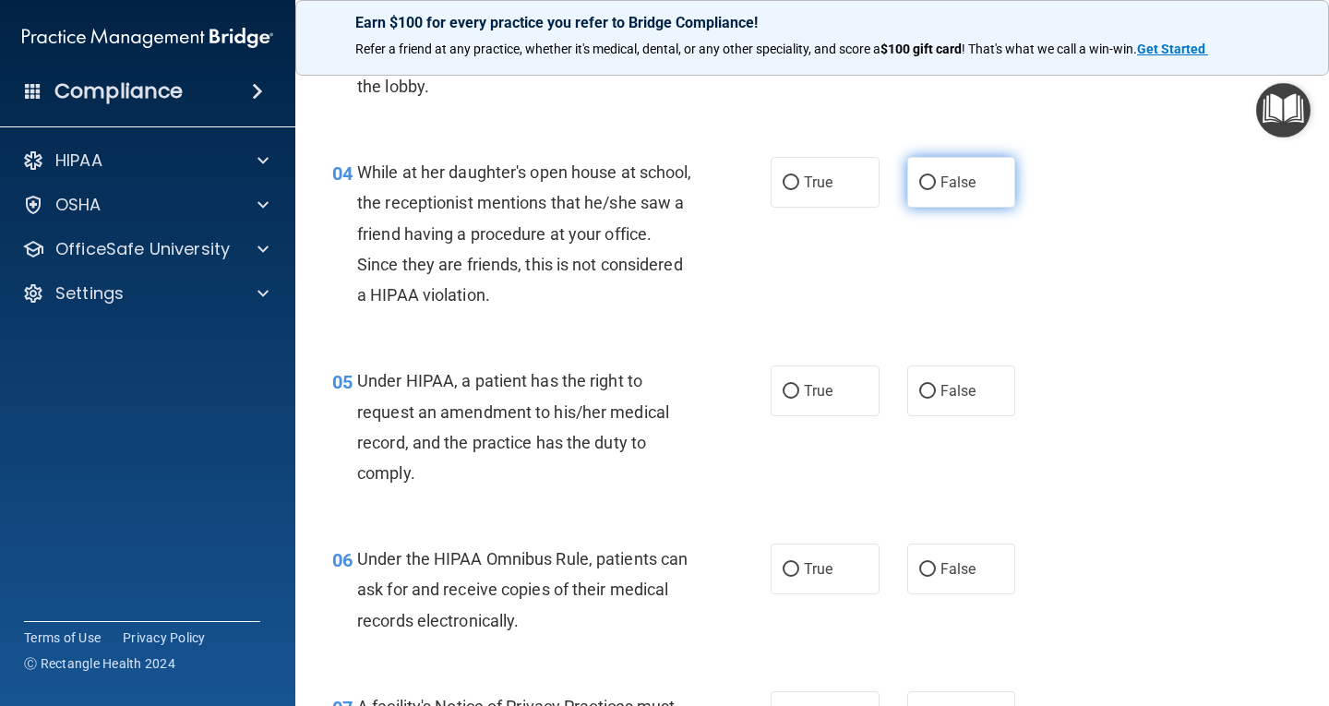
click at [924, 190] on input "False" at bounding box center [927, 183] width 17 height 14
radio input "true"
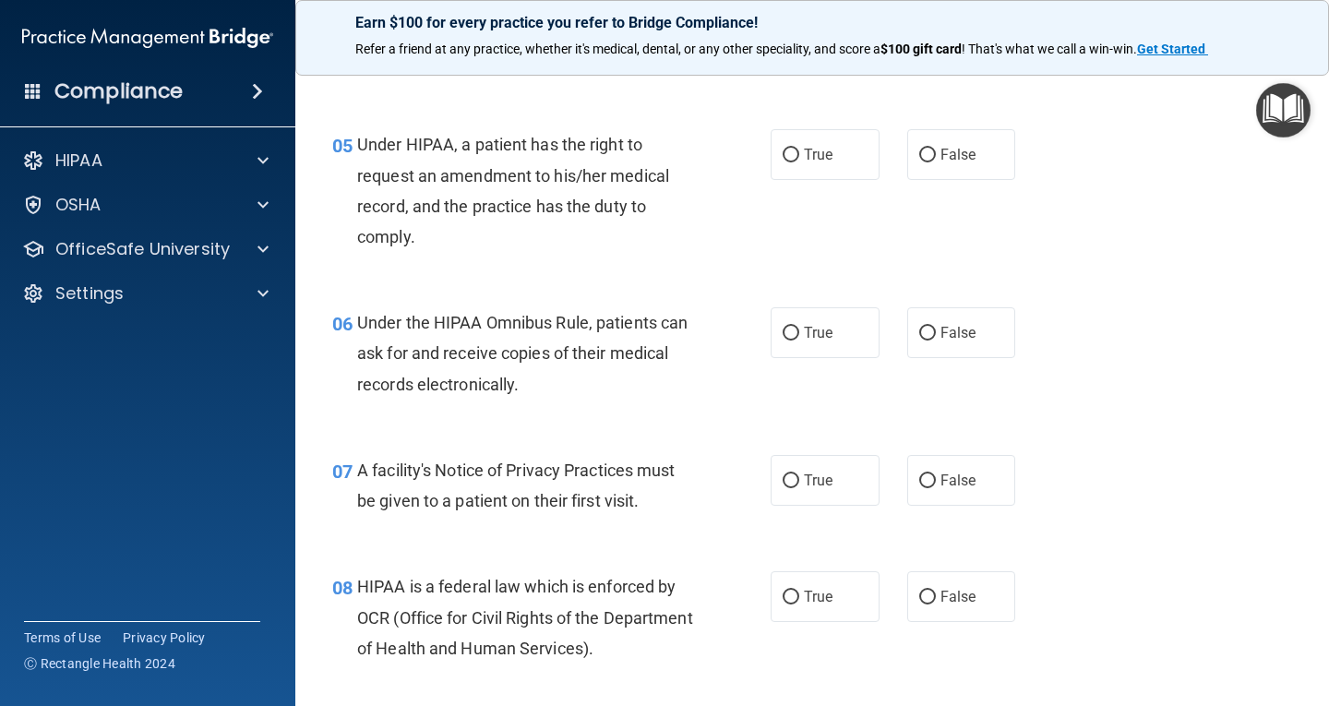
scroll to position [831, 0]
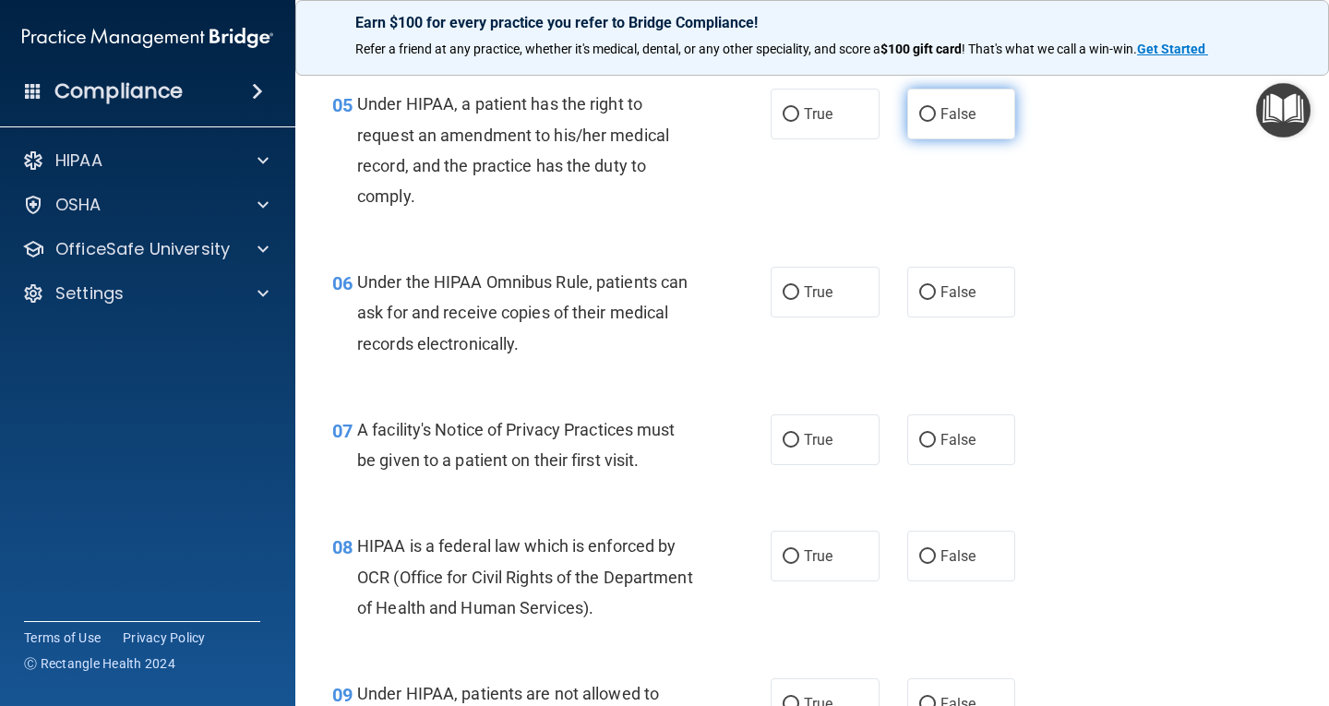
click at [949, 118] on span "False" at bounding box center [958, 114] width 36 height 18
click at [936, 118] on input "False" at bounding box center [927, 115] width 17 height 14
radio input "true"
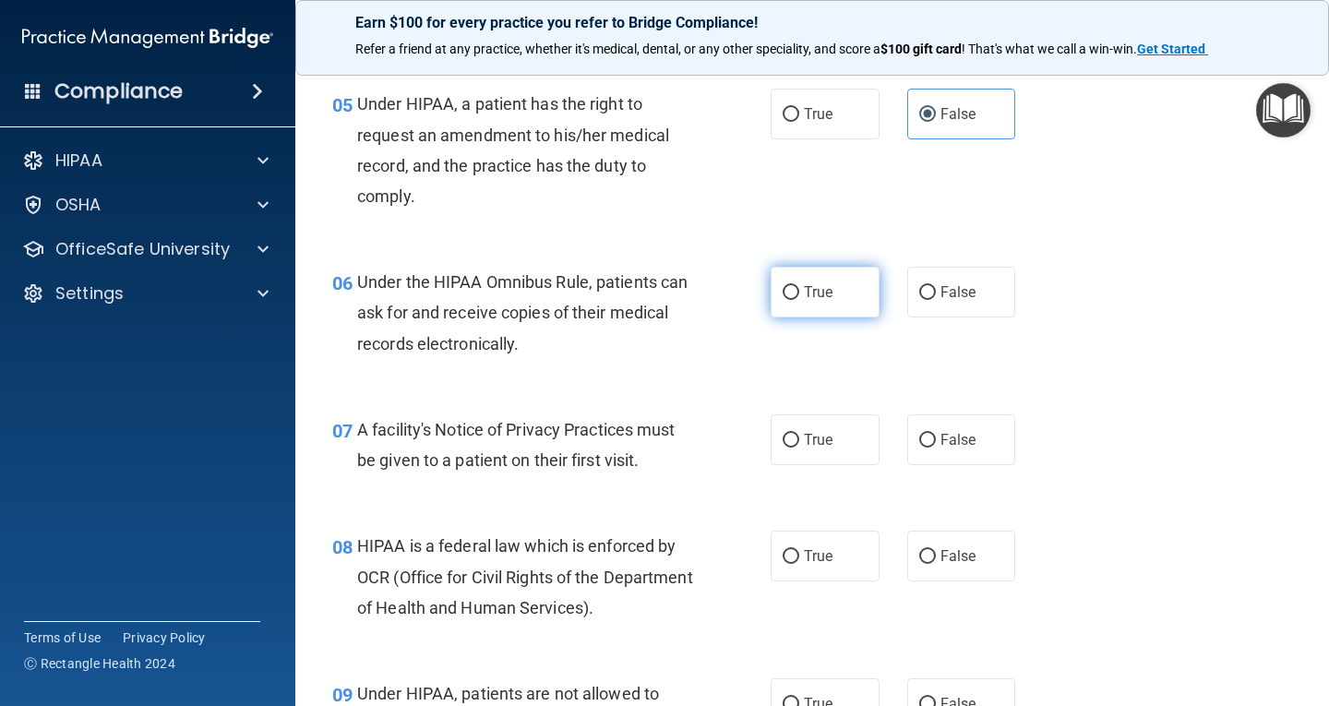
drag, startPoint x: 810, startPoint y: 299, endPoint x: 811, endPoint y: 282, distance: 17.6
click at [810, 294] on span "True" at bounding box center [818, 292] width 29 height 18
click at [799, 294] on input "True" at bounding box center [791, 293] width 17 height 14
radio input "true"
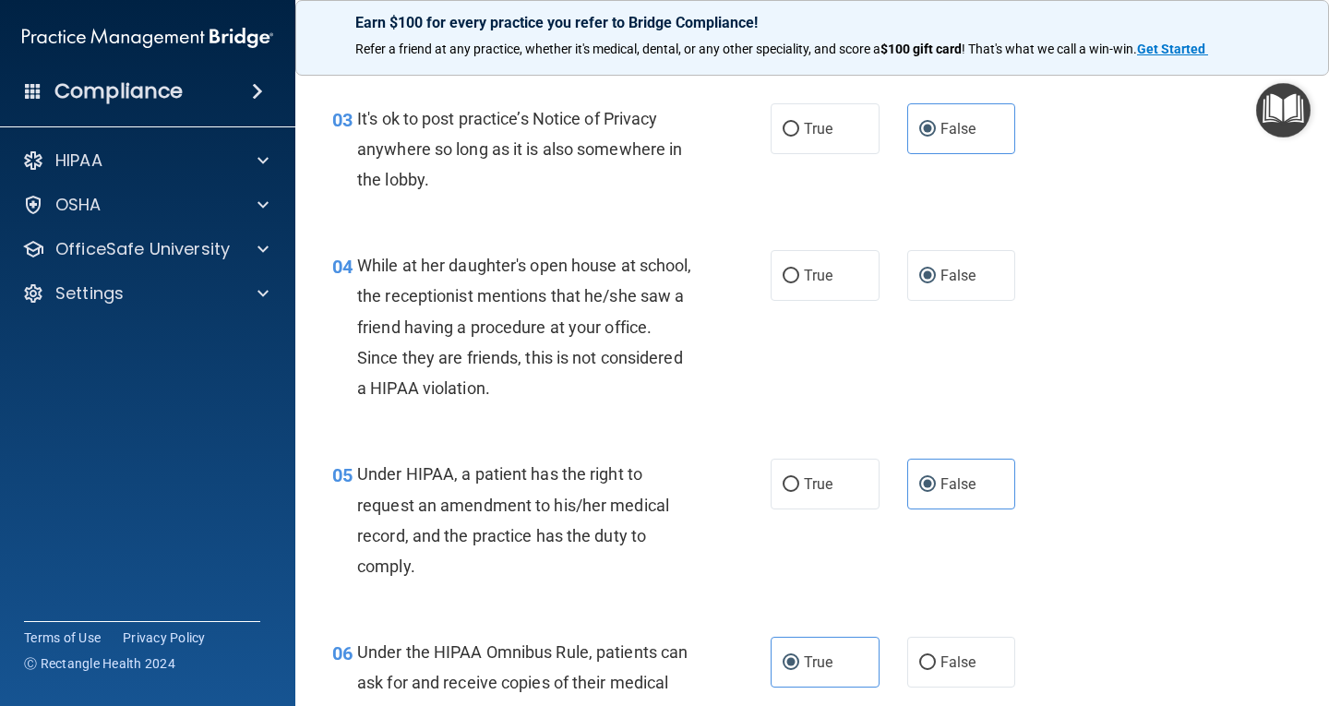
scroll to position [461, 0]
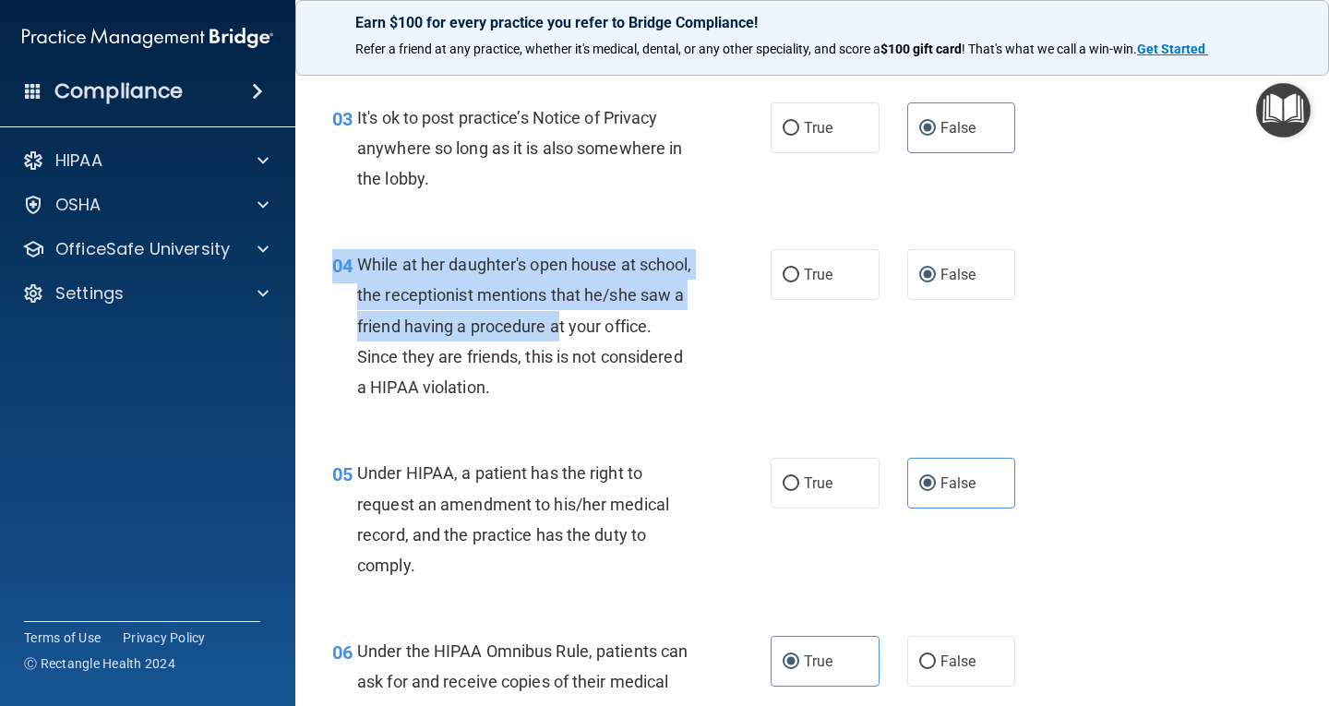
drag, startPoint x: 335, startPoint y: 268, endPoint x: 672, endPoint y: 285, distance: 337.3
click at [672, 291] on div "04 While at her daughter's open house at school, the receptionist mentions that…" at bounding box center [552, 330] width 494 height 162
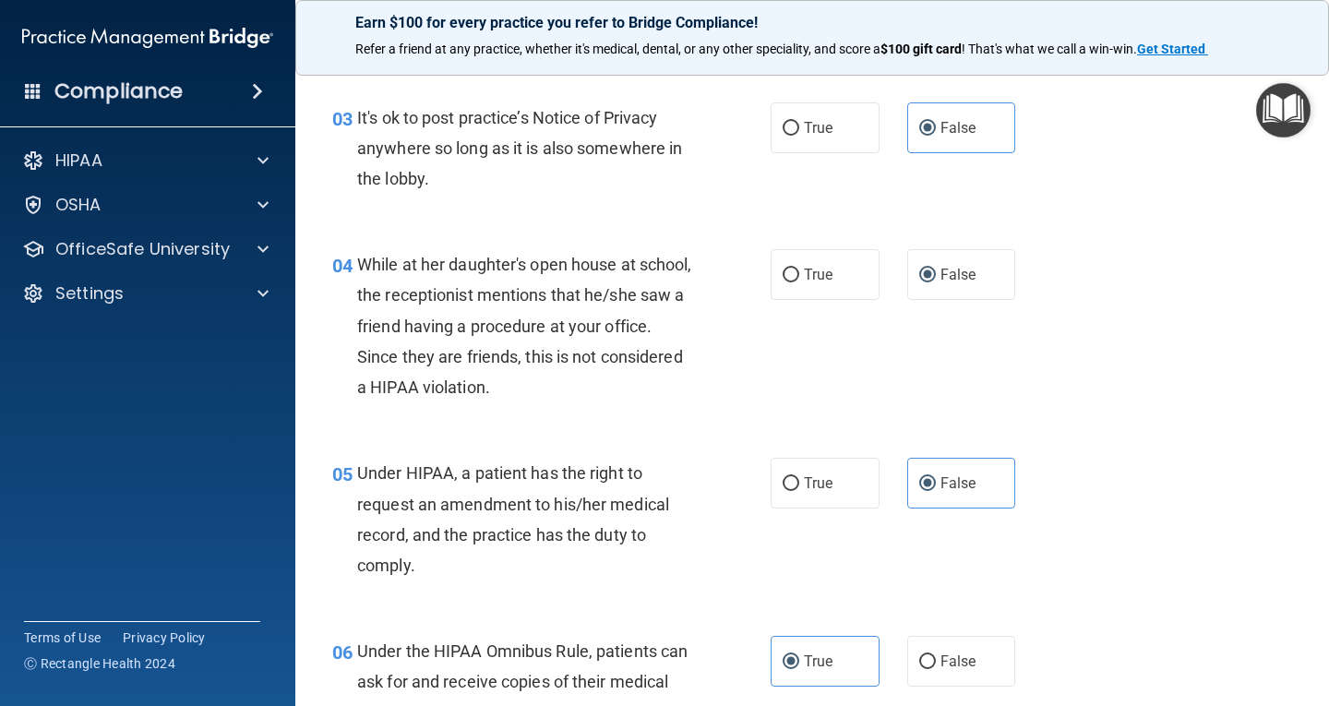
click at [694, 238] on div "04 While at her daughter's open house at school, the receptionist mentions that…" at bounding box center [812, 330] width 988 height 209
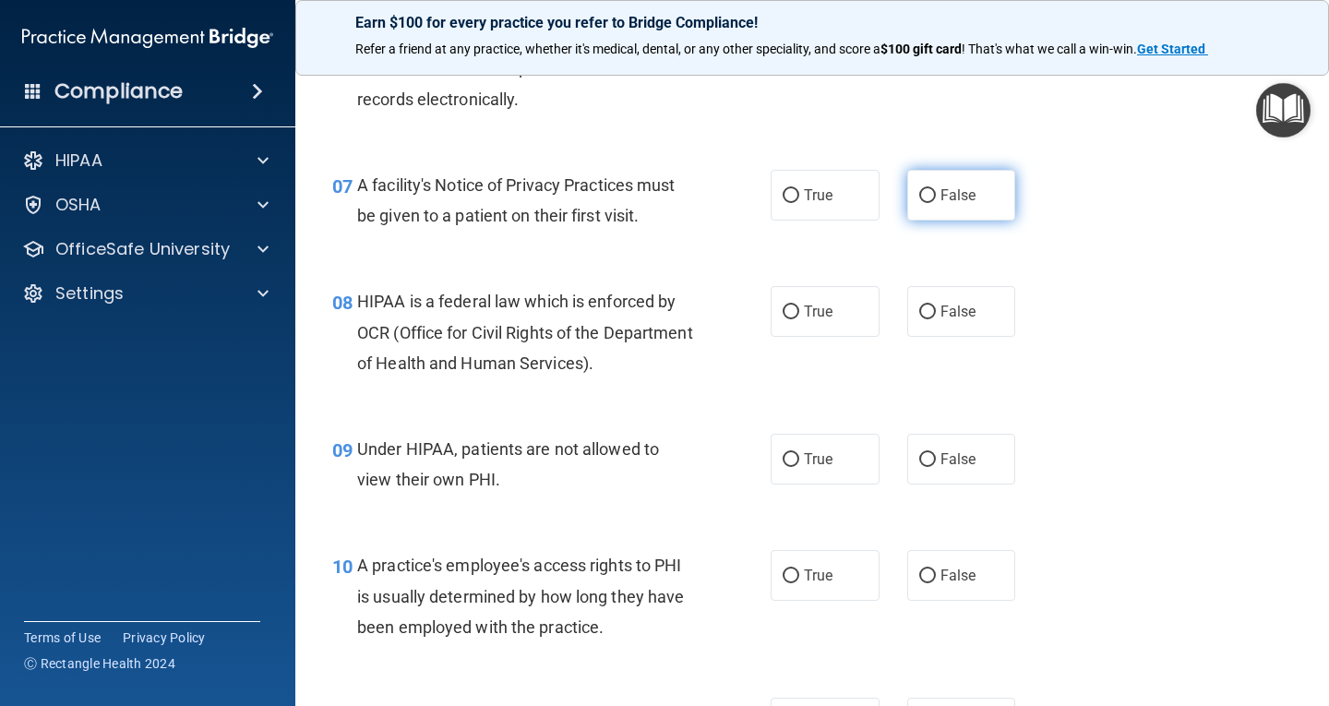
scroll to position [1108, 0]
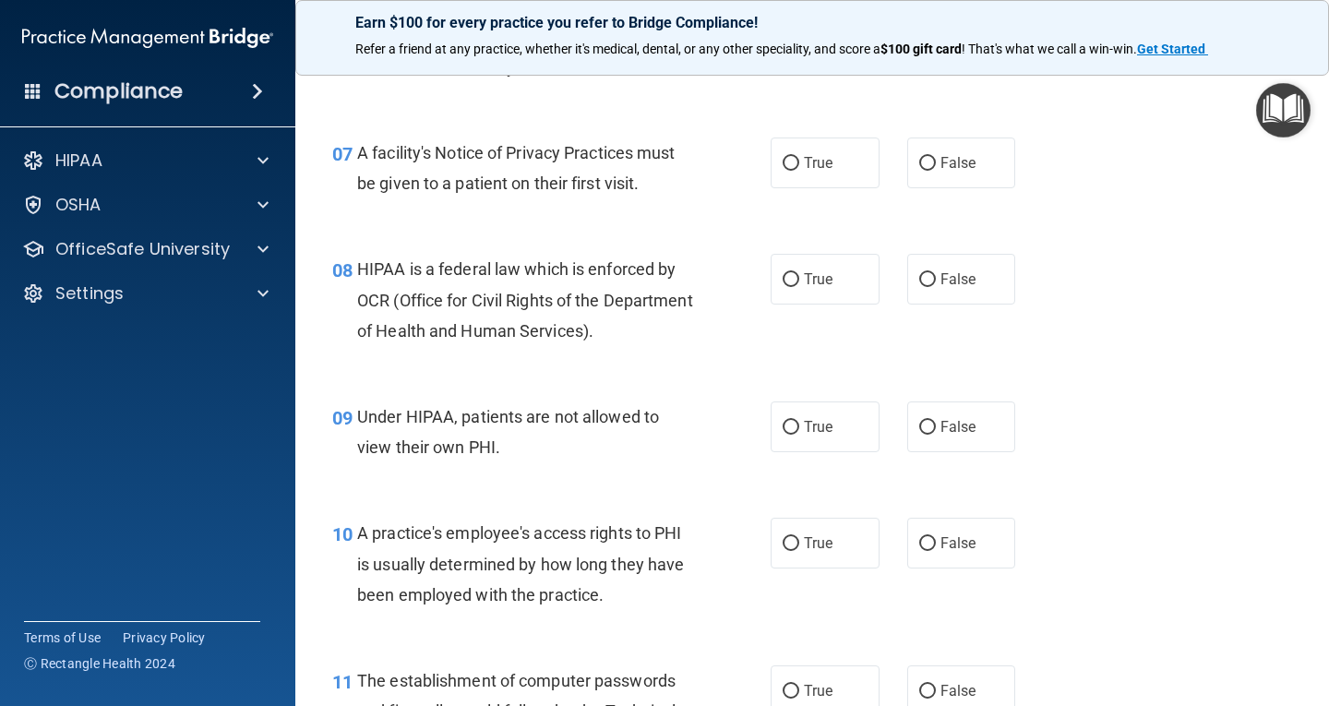
drag, startPoint x: 836, startPoint y: 150, endPoint x: 842, endPoint y: 132, distance: 18.4
click at [837, 146] on label "True" at bounding box center [825, 163] width 109 height 51
click at [799, 157] on input "True" at bounding box center [791, 164] width 17 height 14
radio input "true"
click at [803, 259] on label "True" at bounding box center [825, 279] width 109 height 51
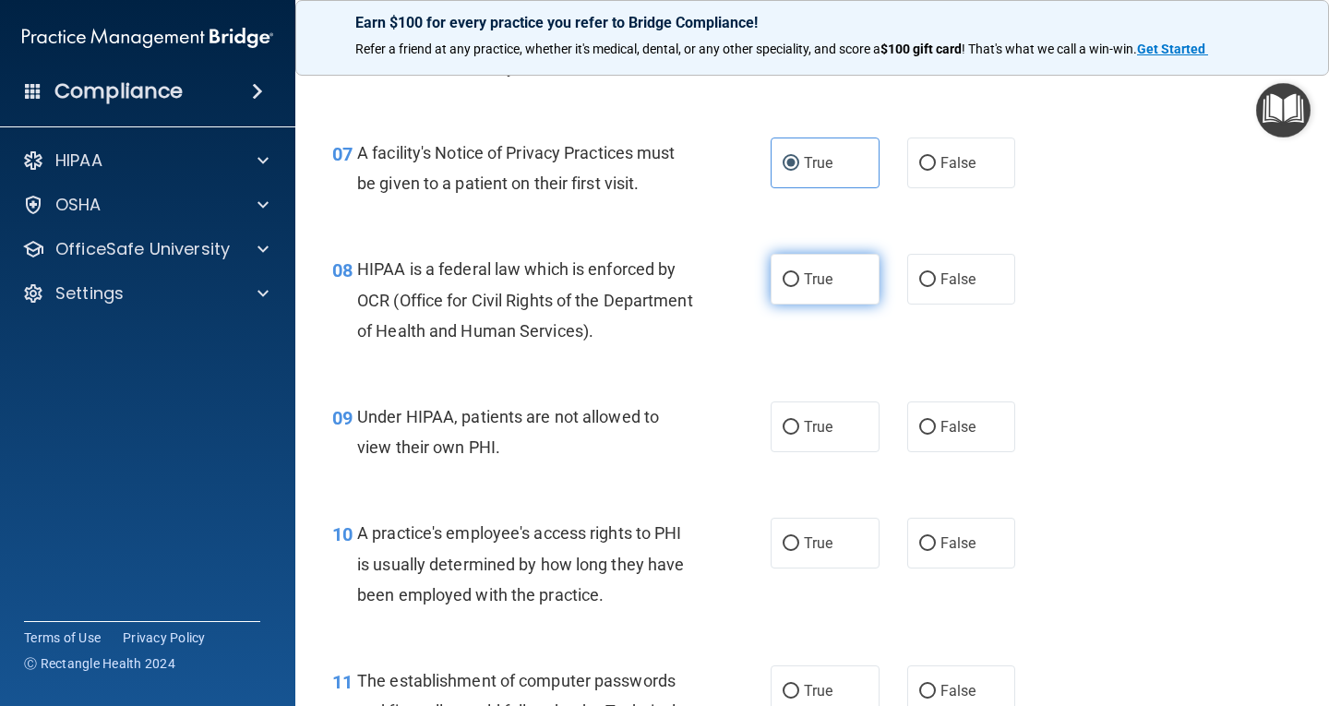
click at [799, 273] on input "True" at bounding box center [791, 280] width 17 height 14
radio input "true"
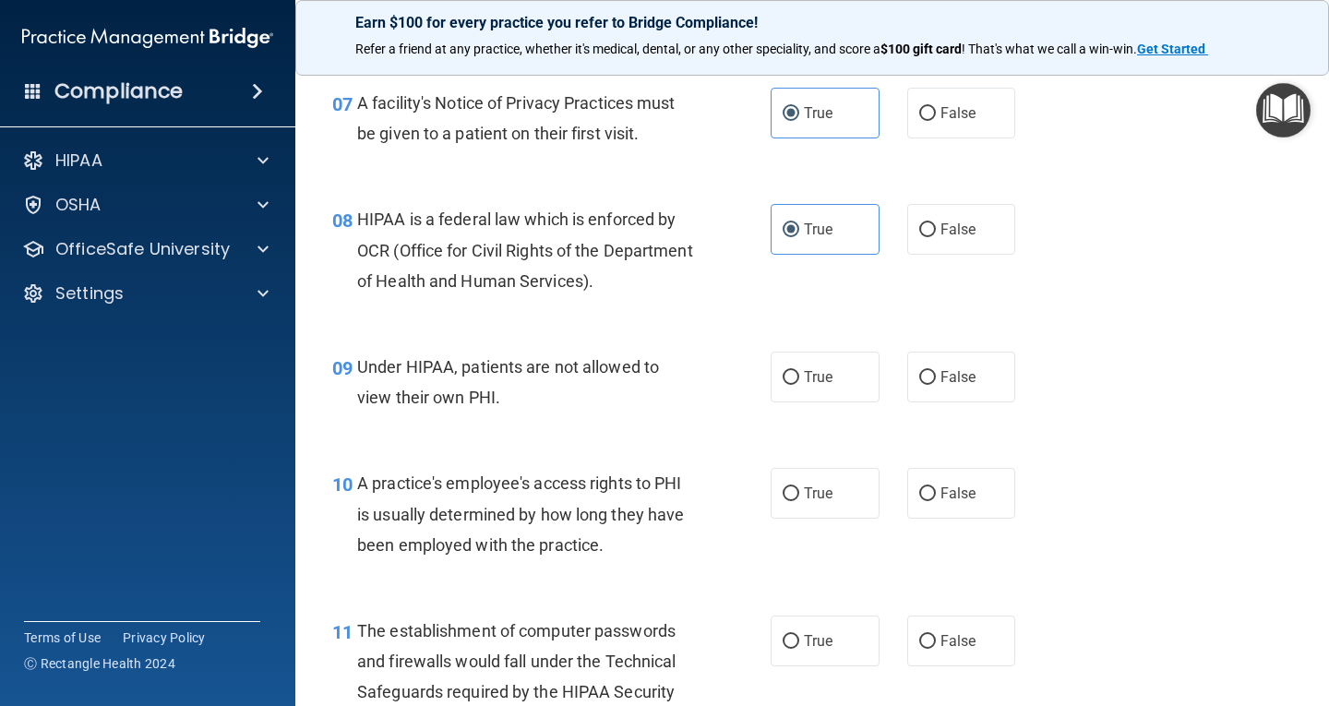
scroll to position [1200, 0]
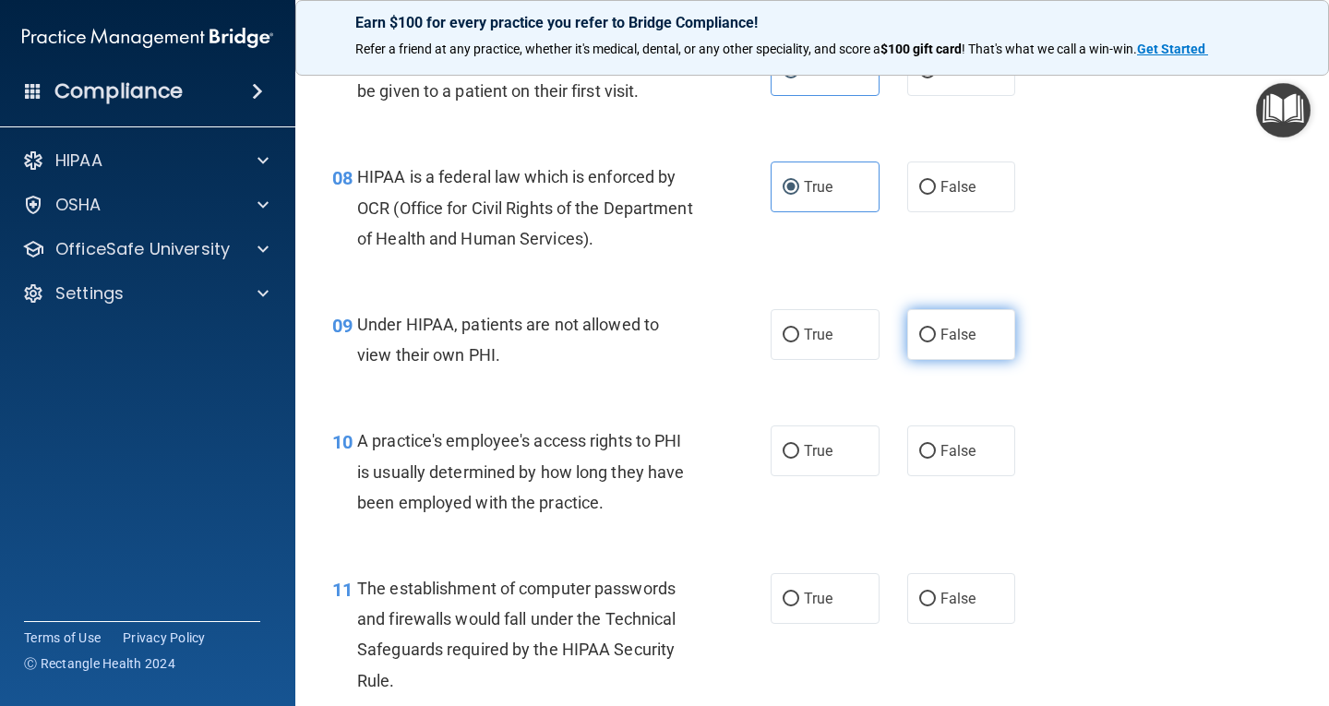
click at [915, 353] on label "False" at bounding box center [961, 334] width 109 height 51
click at [919, 342] on input "False" at bounding box center [927, 336] width 17 height 14
radio input "true"
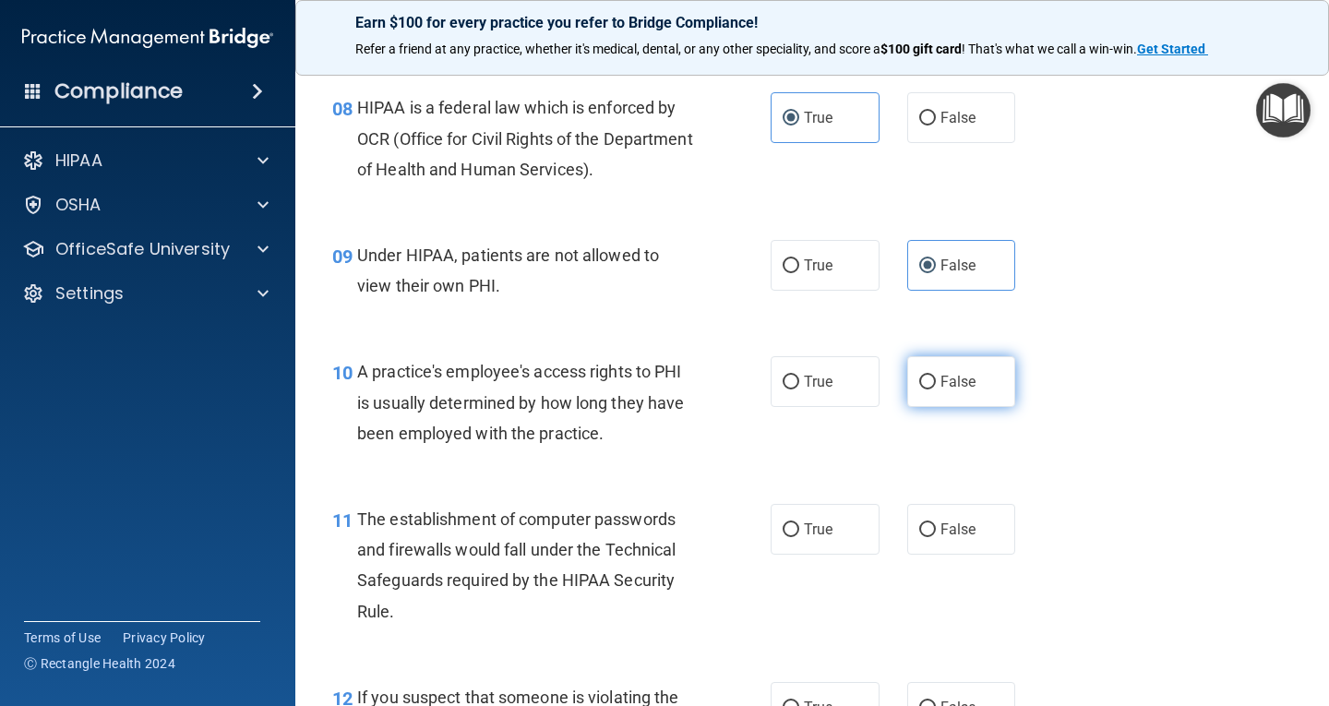
scroll to position [1384, 0]
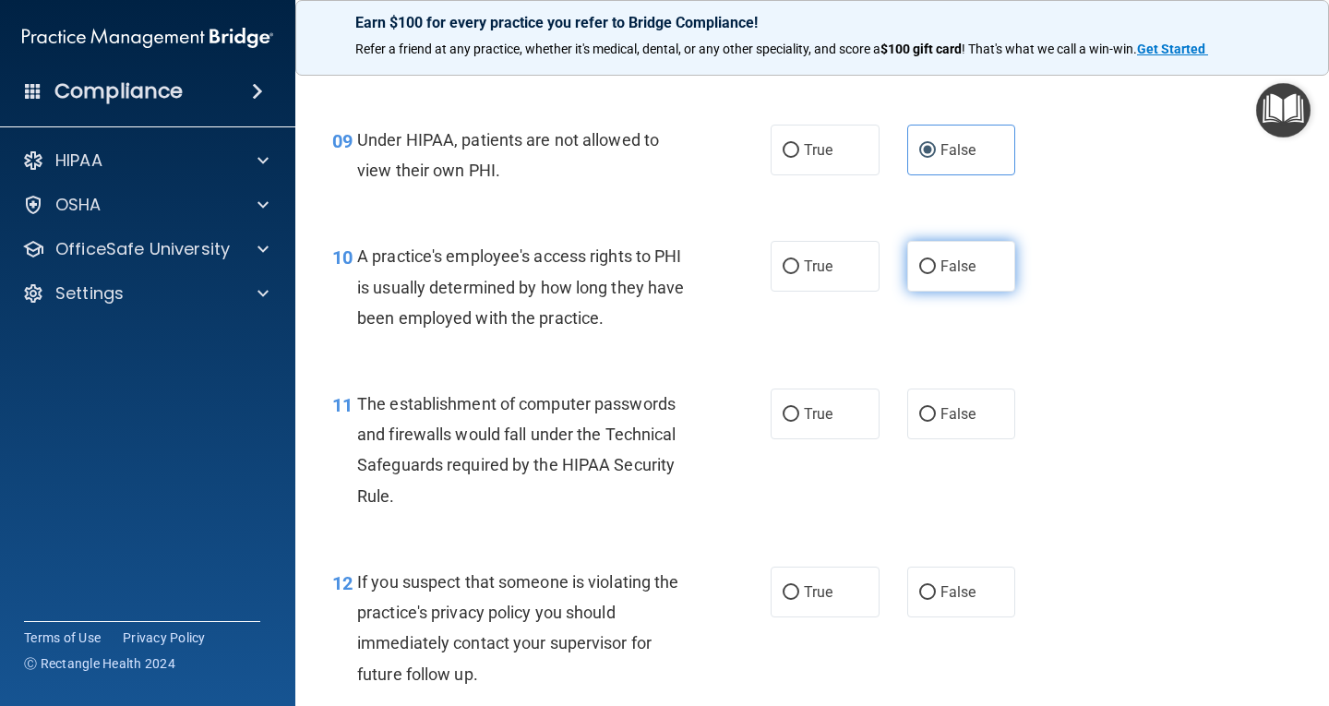
click at [919, 260] on input "False" at bounding box center [927, 267] width 17 height 14
radio input "true"
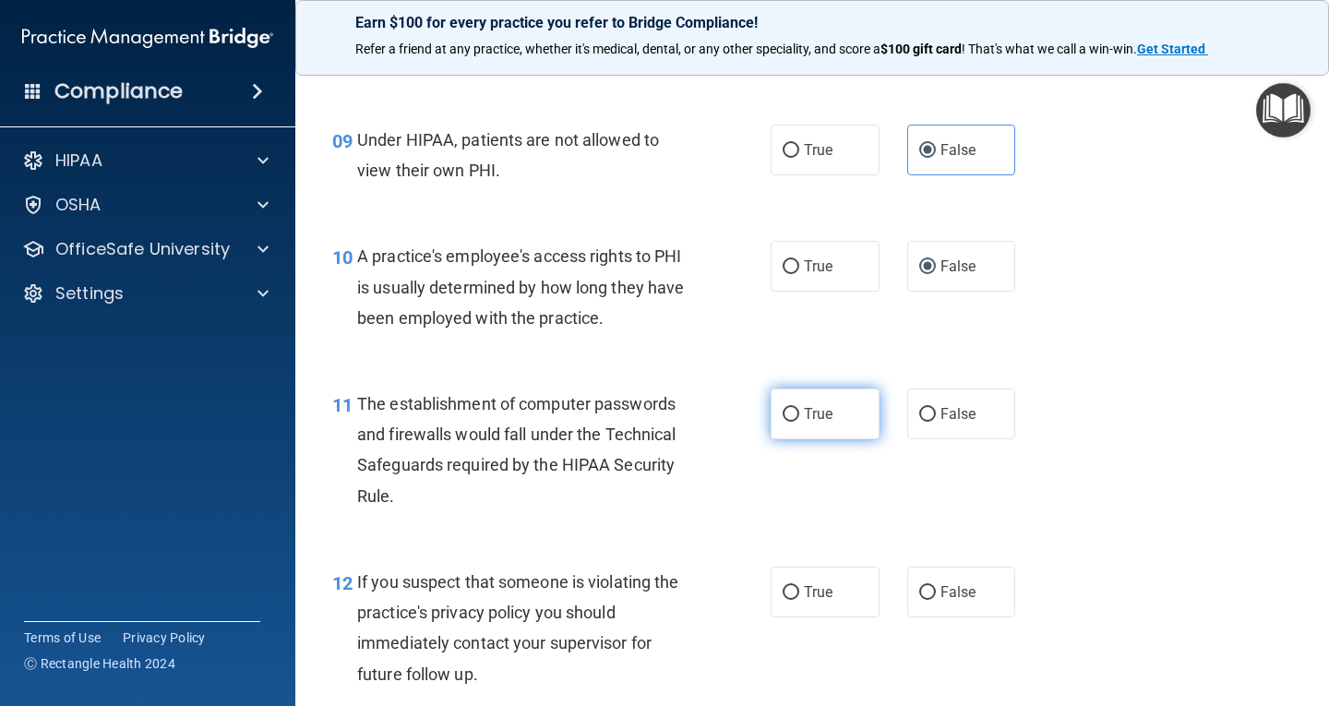
click at [819, 405] on span "True" at bounding box center [818, 414] width 29 height 18
click at [799, 408] on input "True" at bounding box center [791, 415] width 17 height 14
radio input "true"
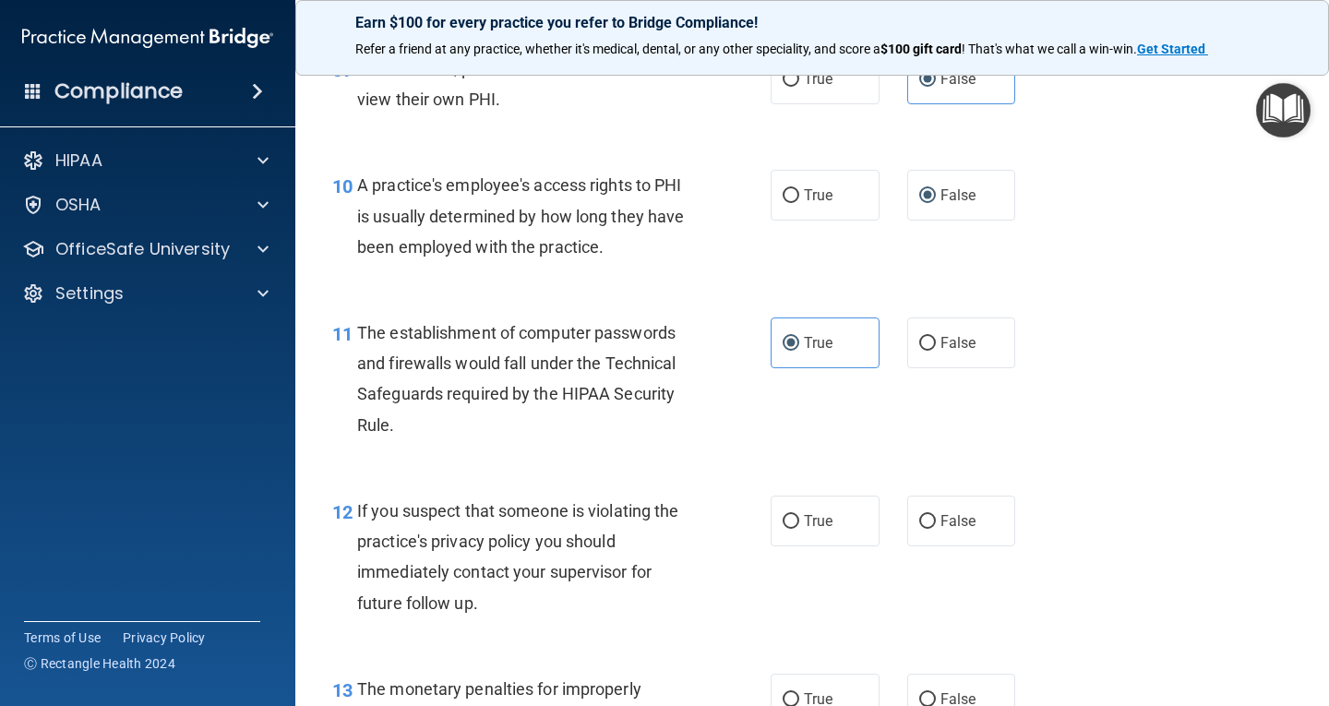
scroll to position [1661, 0]
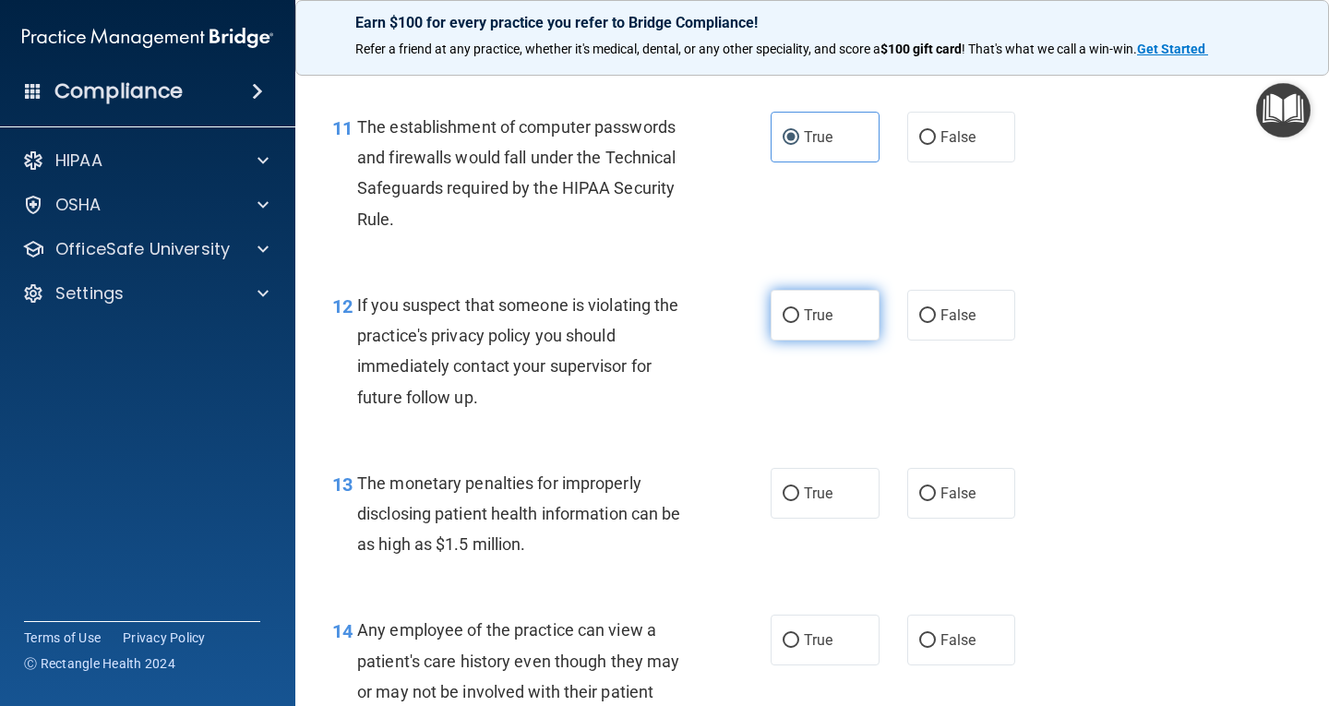
click at [836, 313] on label "True" at bounding box center [825, 315] width 109 height 51
click at [799, 313] on input "True" at bounding box center [791, 316] width 17 height 14
radio input "true"
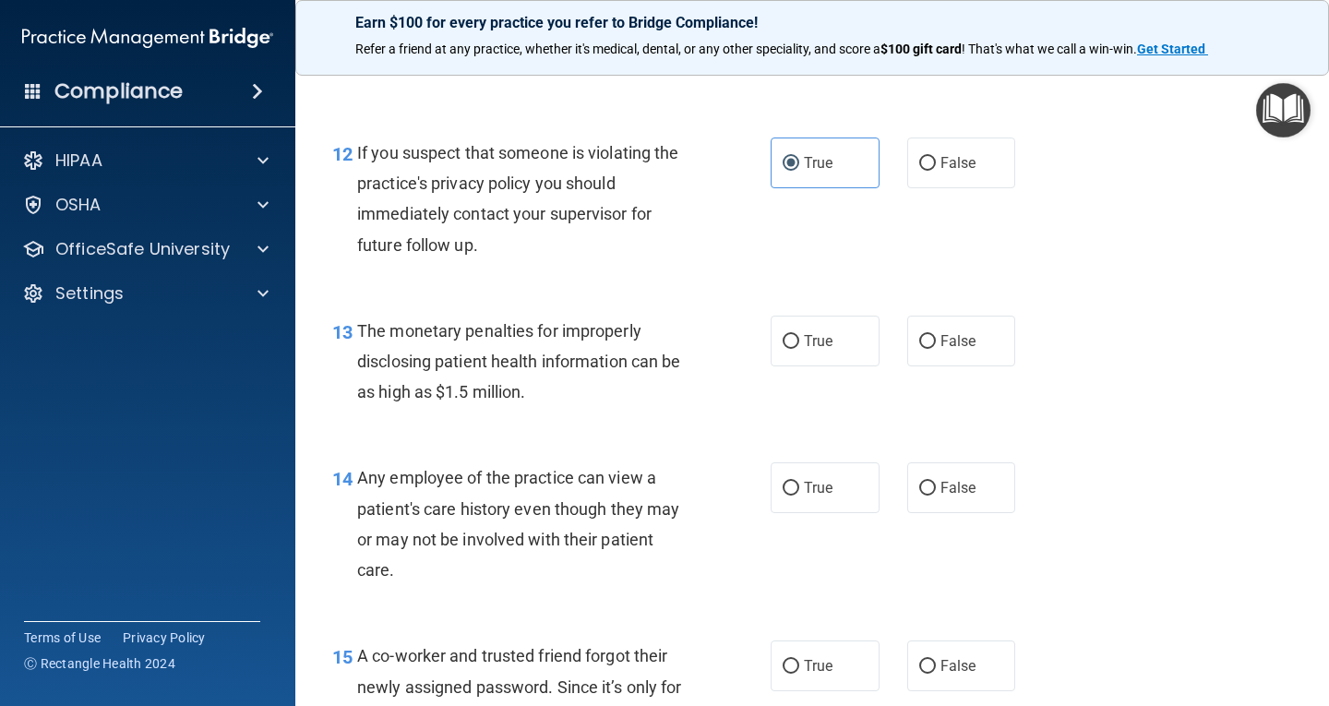
scroll to position [1846, 0]
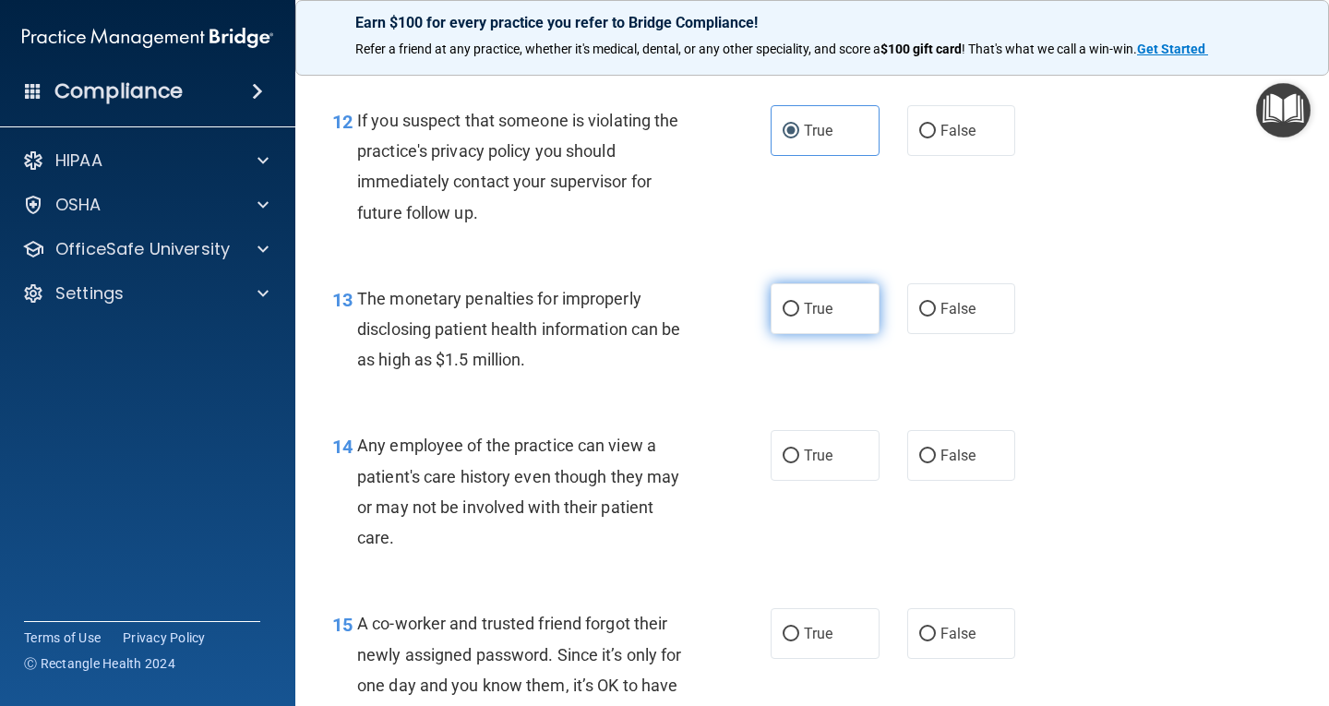
click at [840, 319] on label "True" at bounding box center [825, 308] width 109 height 51
click at [799, 317] on input "True" at bounding box center [791, 310] width 17 height 14
radio input "true"
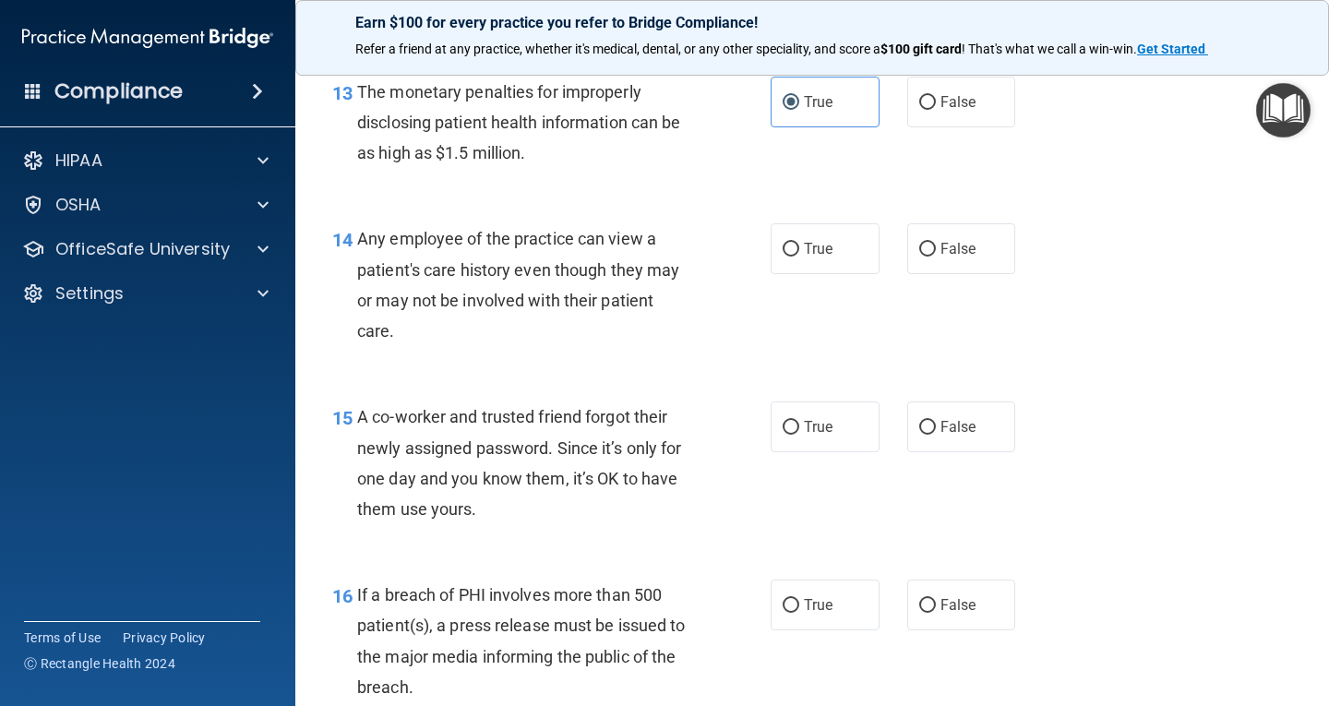
scroll to position [2123, 0]
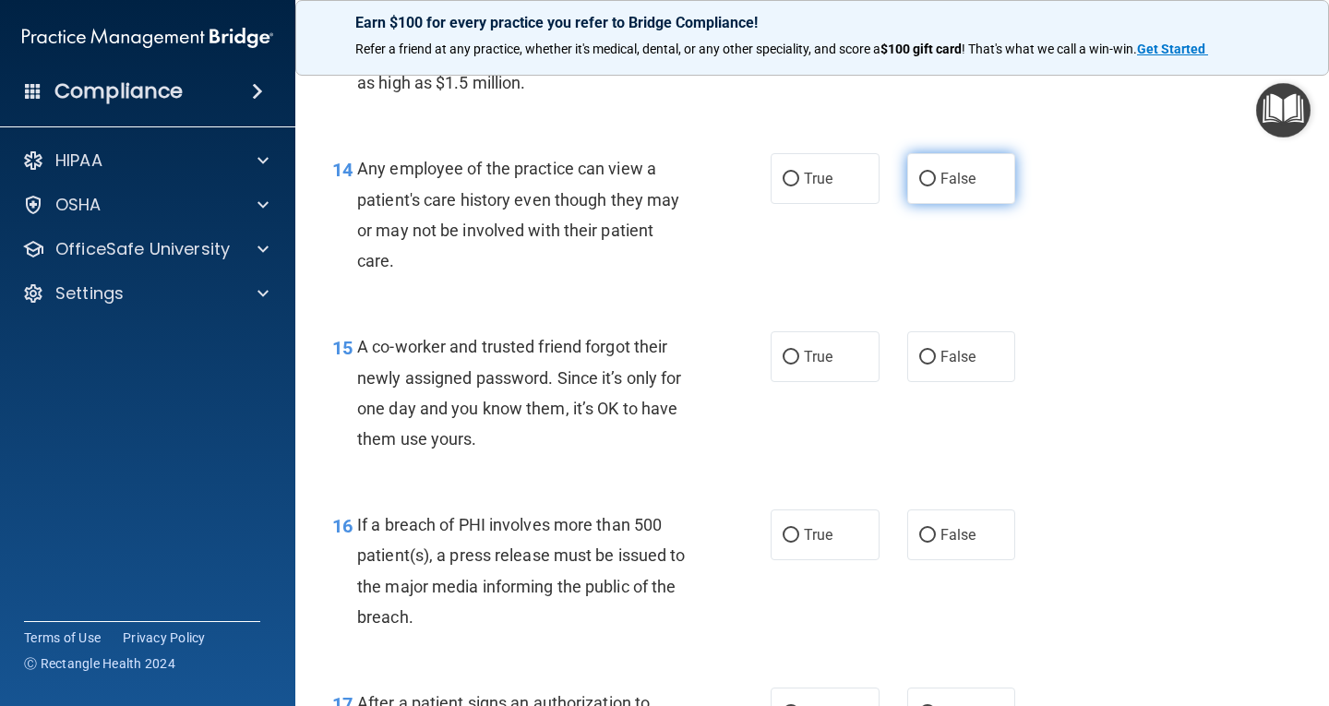
click at [919, 181] on input "False" at bounding box center [927, 180] width 17 height 14
radio input "true"
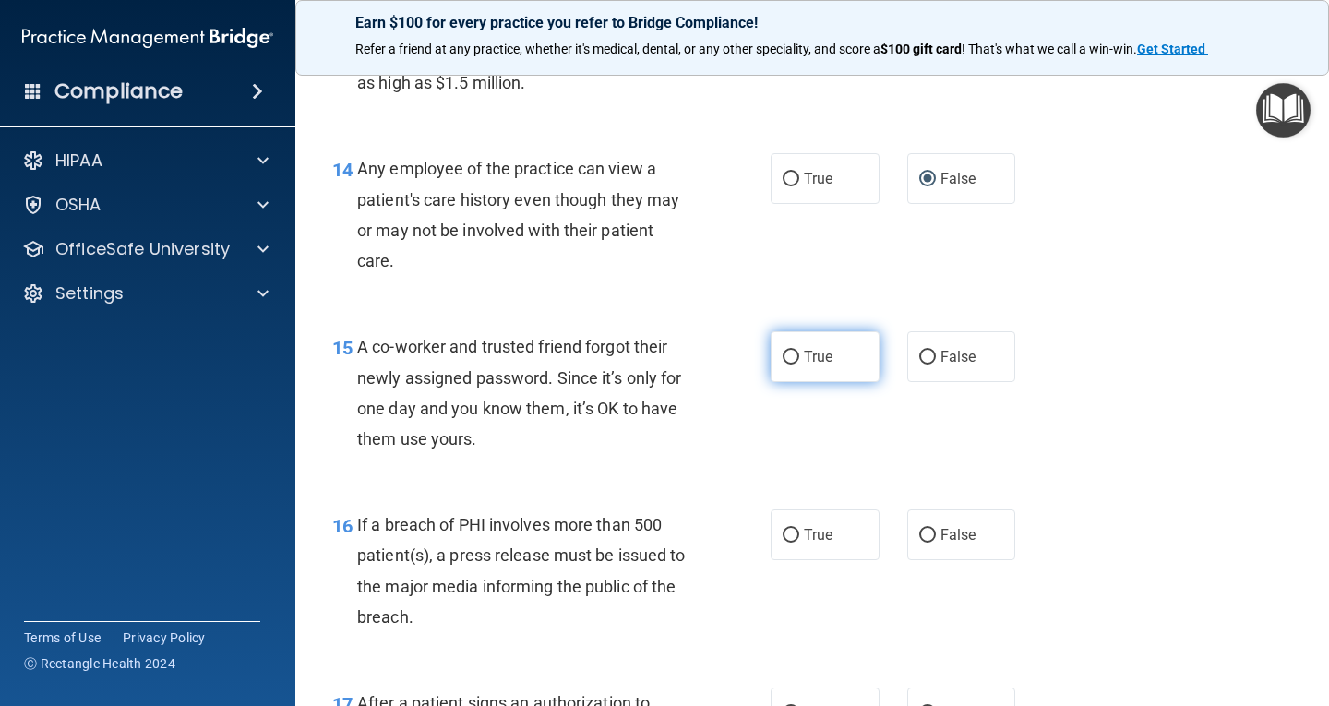
click at [798, 346] on label "True" at bounding box center [825, 356] width 109 height 51
click at [798, 351] on input "True" at bounding box center [791, 358] width 17 height 14
radio input "true"
click at [919, 356] on input "False" at bounding box center [927, 358] width 17 height 14
radio input "true"
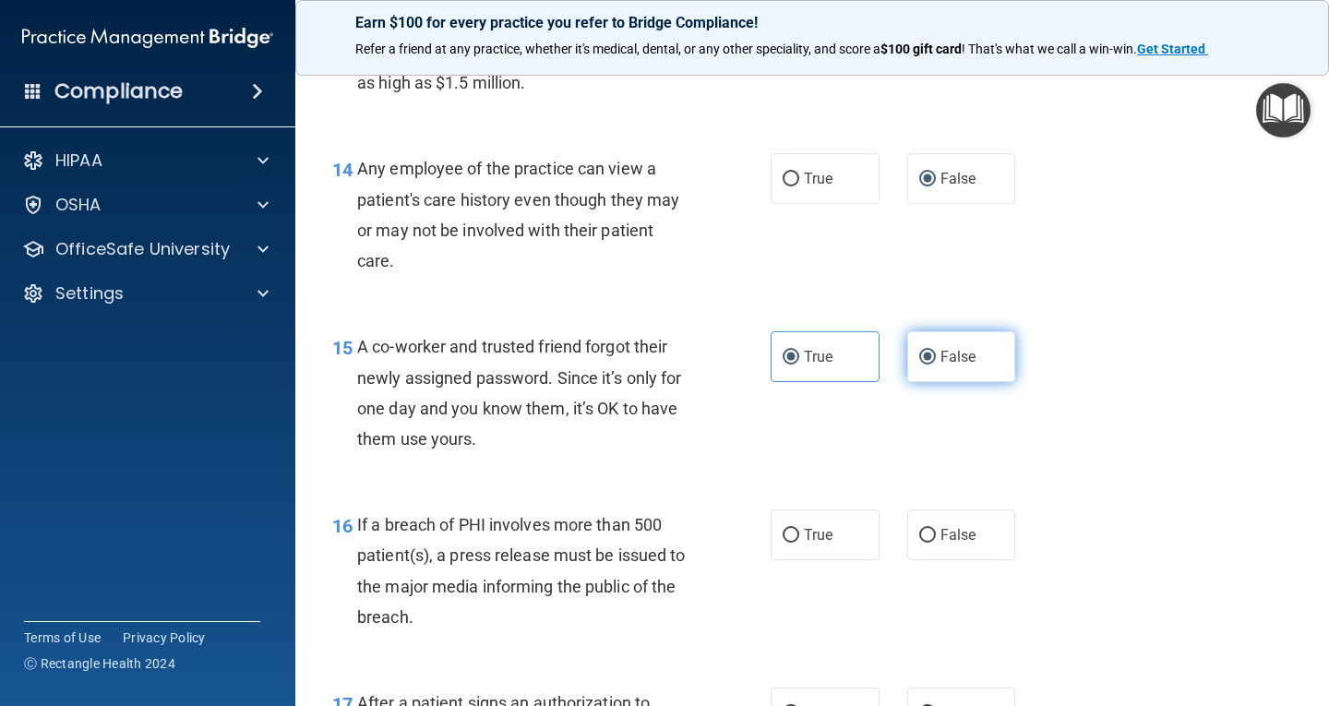
radio input "false"
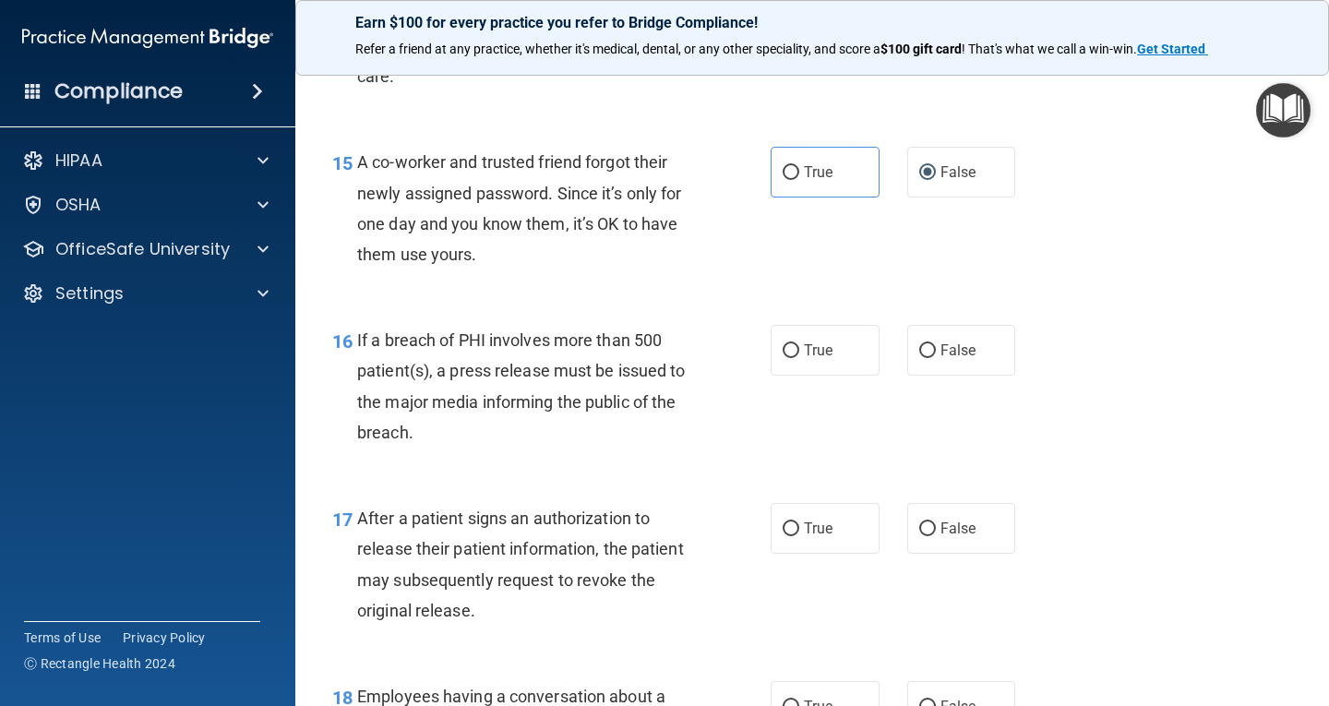
scroll to position [2400, 0]
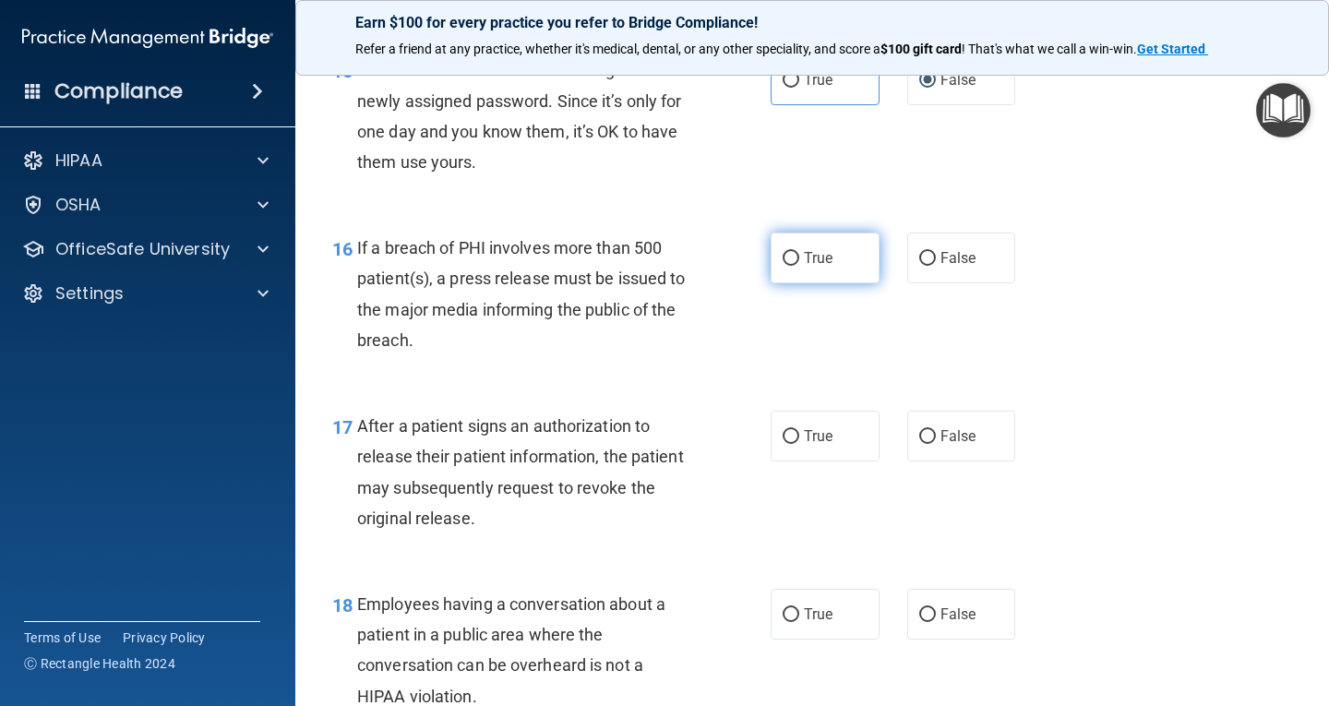
drag, startPoint x: 822, startPoint y: 267, endPoint x: 845, endPoint y: 253, distance: 26.1
click at [824, 265] on label "True" at bounding box center [825, 258] width 109 height 51
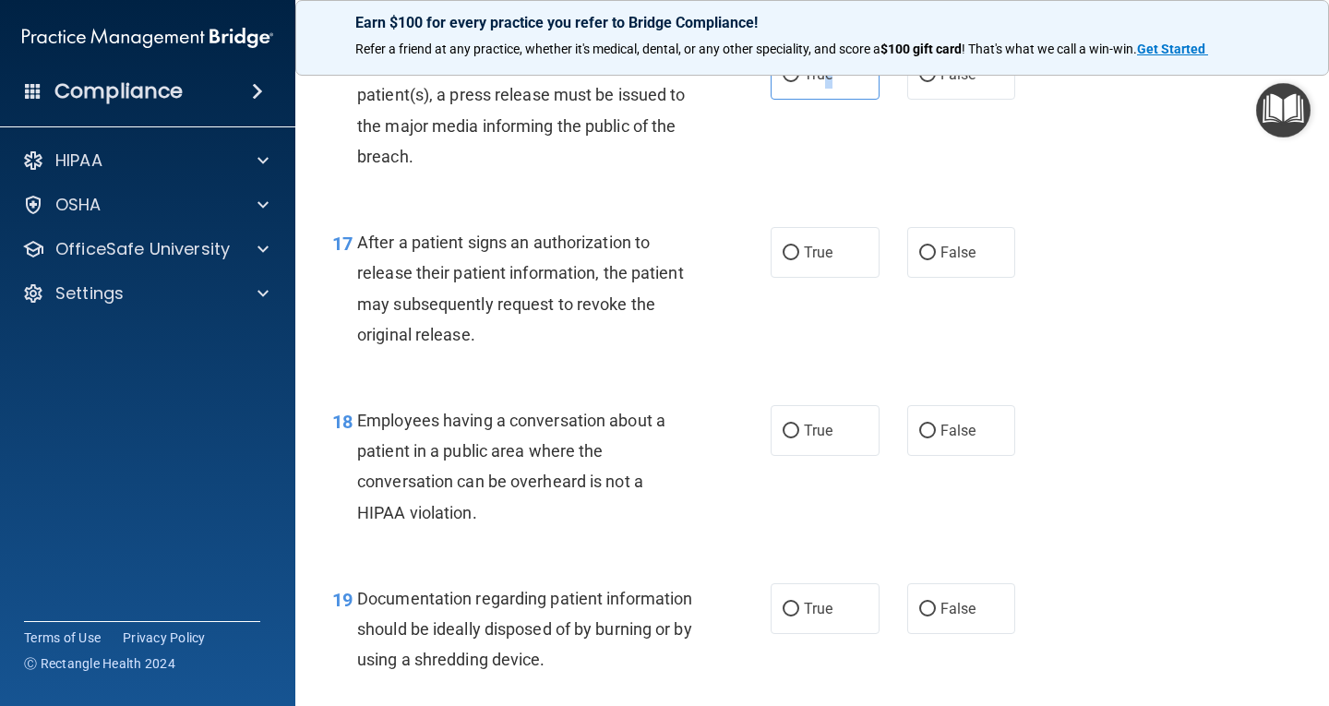
scroll to position [2584, 0]
click at [841, 90] on label "True" at bounding box center [825, 73] width 109 height 51
click at [799, 81] on input "True" at bounding box center [791, 74] width 17 height 14
radio input "true"
click at [814, 246] on span "True" at bounding box center [818, 252] width 29 height 18
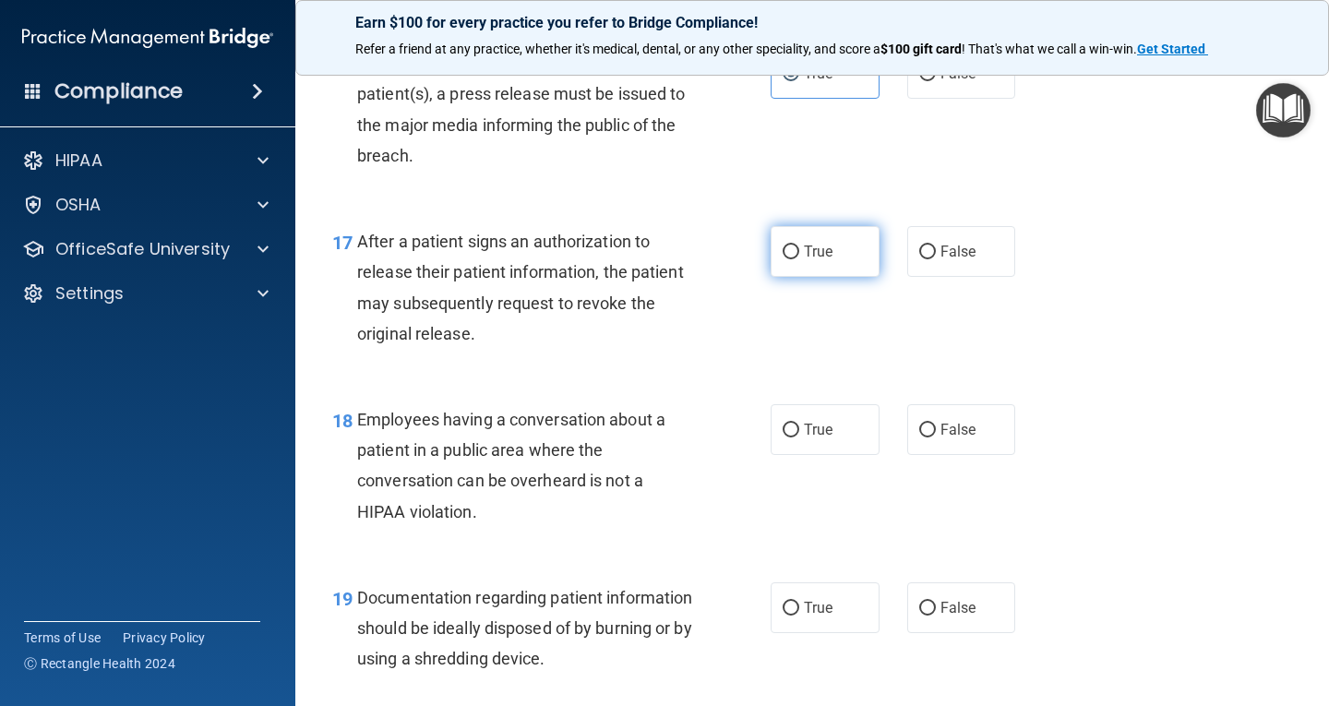
click at [799, 246] on input "True" at bounding box center [791, 253] width 17 height 14
radio input "true"
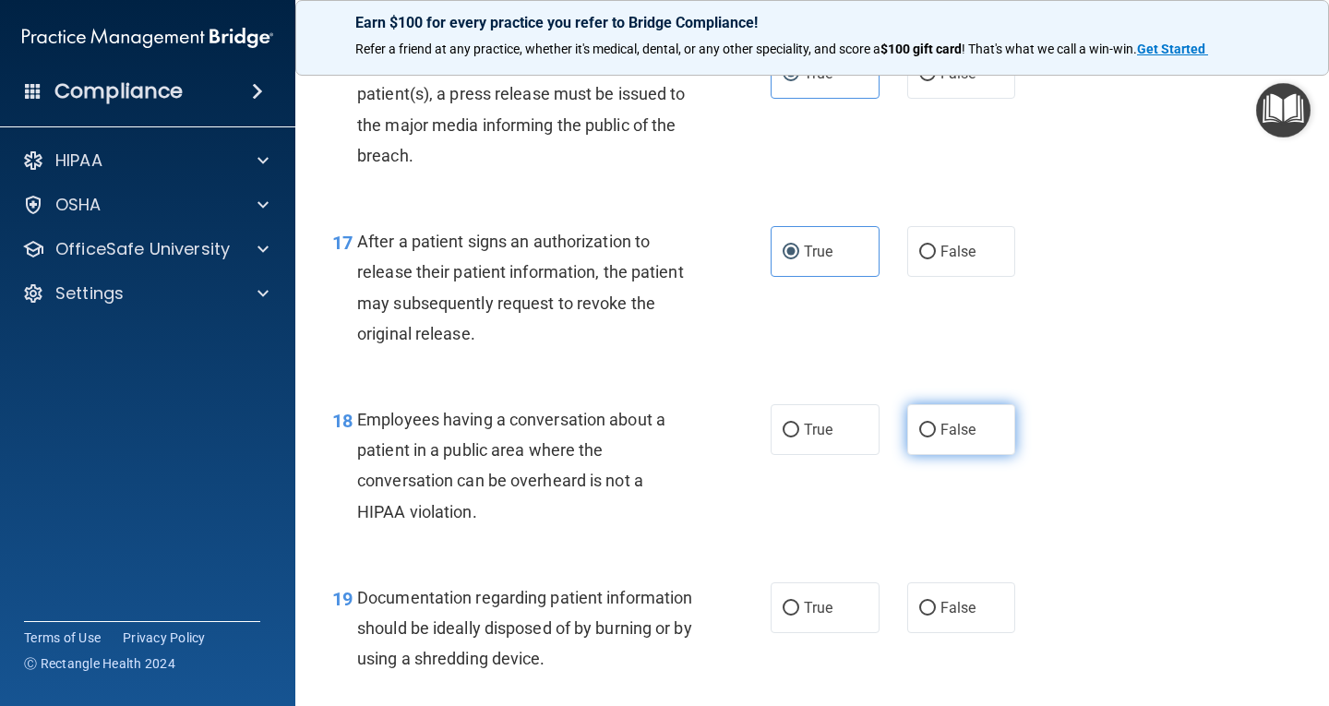
click at [907, 419] on label "False" at bounding box center [961, 429] width 109 height 51
click at [919, 424] on input "False" at bounding box center [927, 431] width 17 height 14
radio input "true"
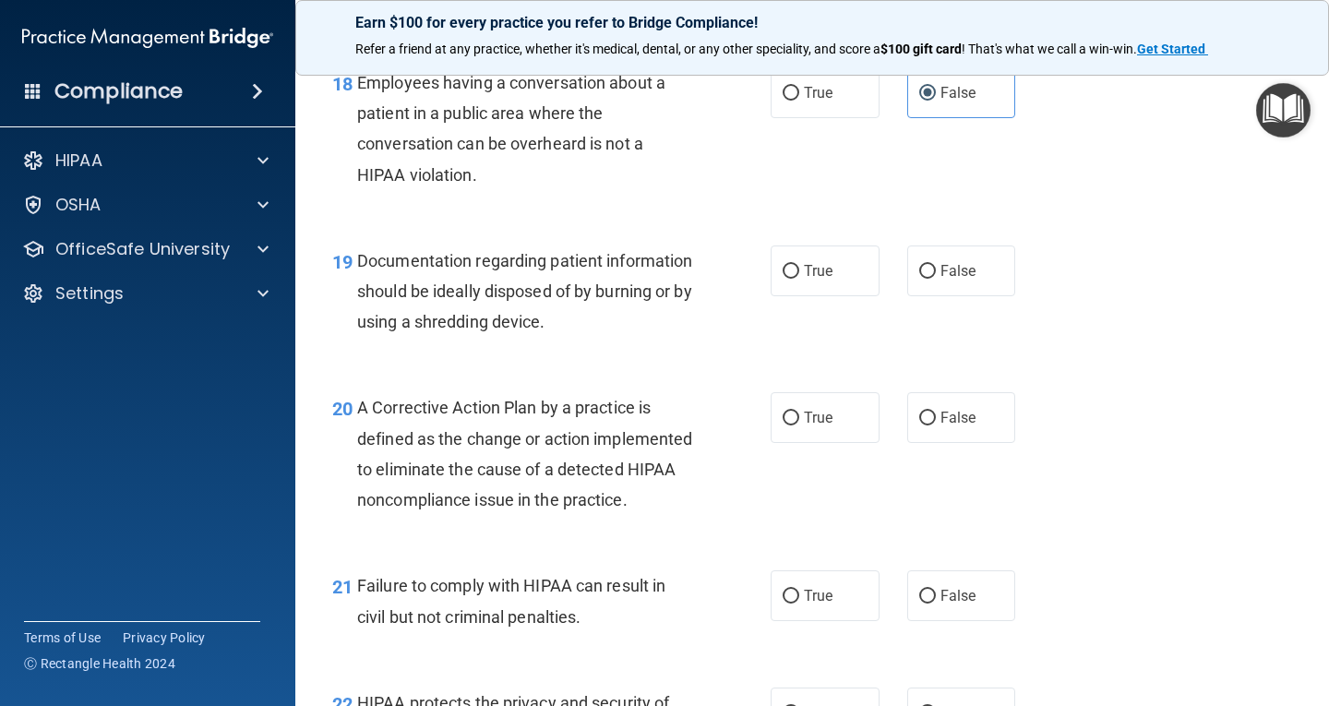
scroll to position [2953, 0]
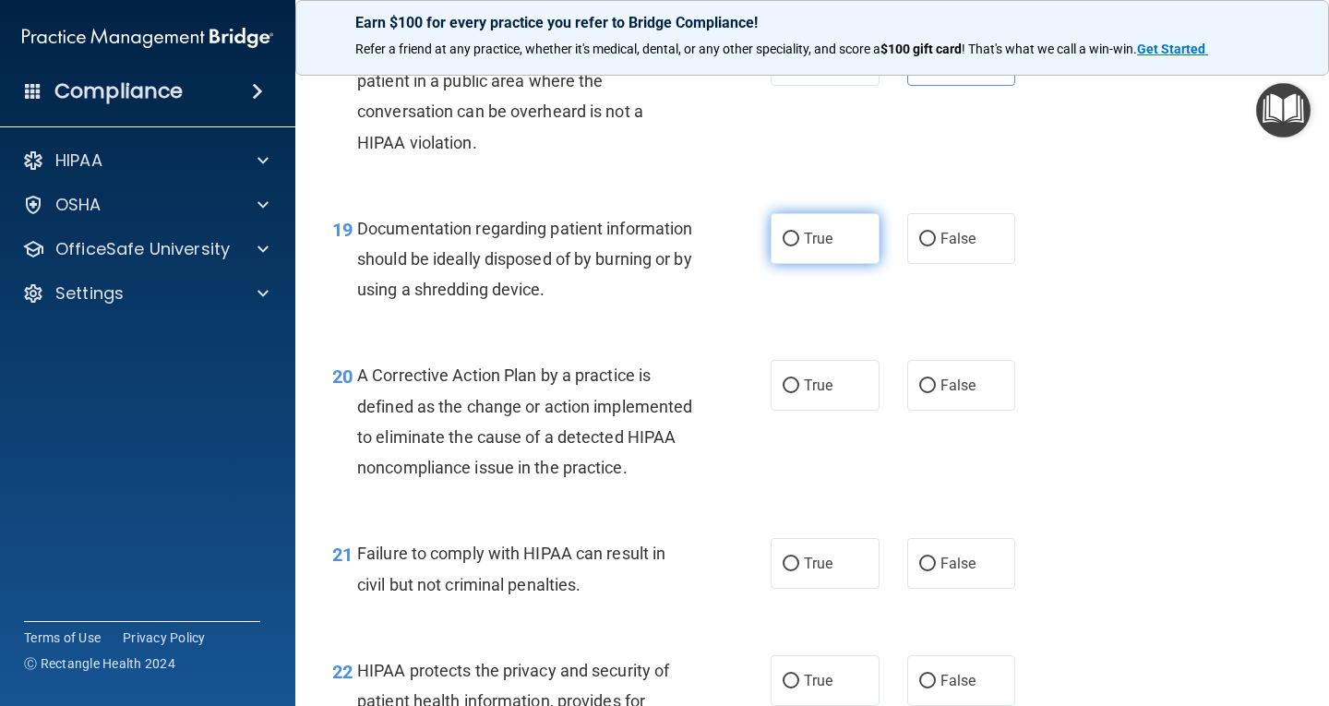
click at [826, 222] on label "True" at bounding box center [825, 238] width 109 height 51
click at [799, 233] on input "True" at bounding box center [791, 240] width 17 height 14
radio input "true"
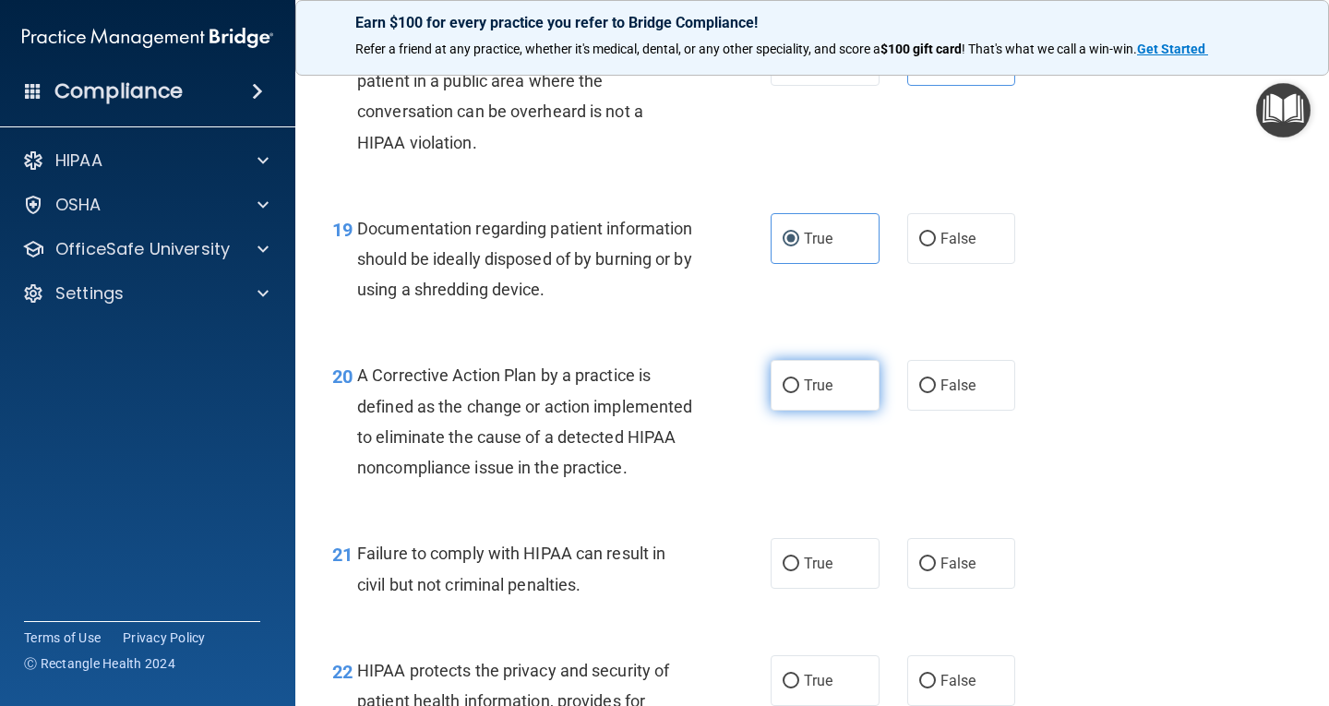
click at [820, 374] on label "True" at bounding box center [825, 385] width 109 height 51
click at [799, 379] on input "True" at bounding box center [791, 386] width 17 height 14
radio input "true"
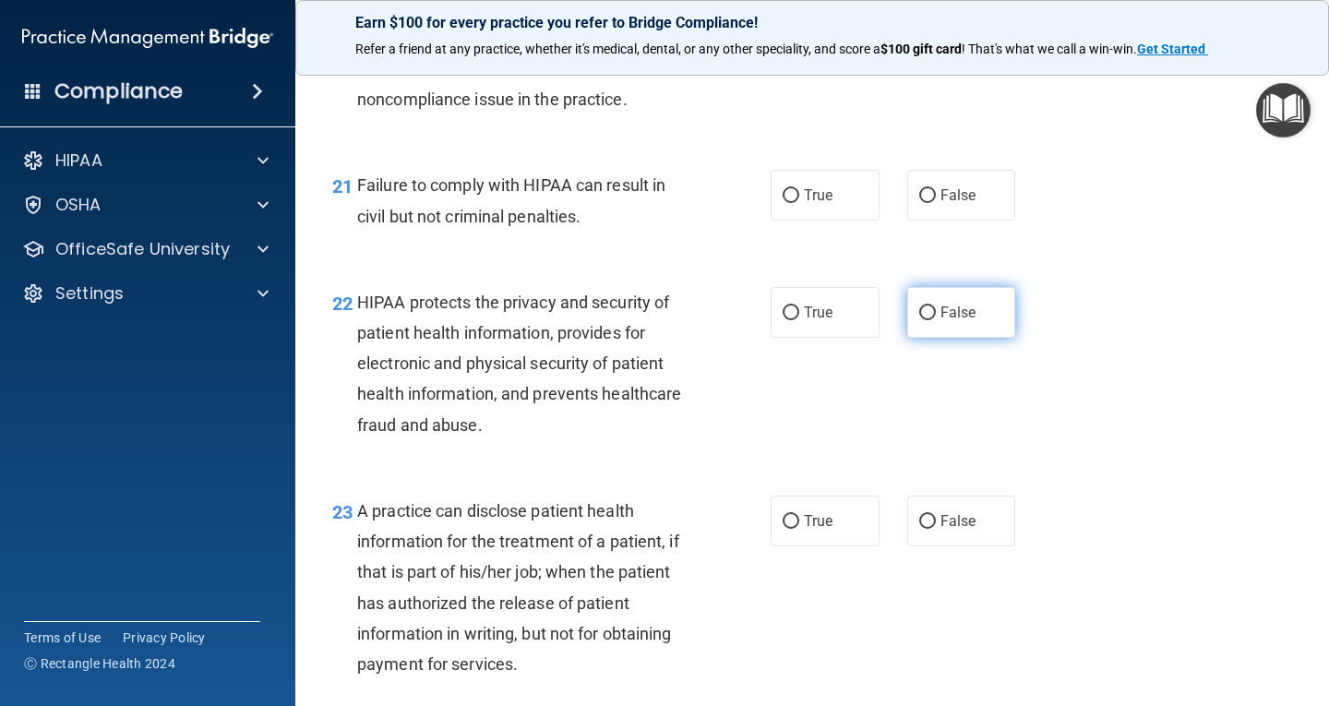
scroll to position [3323, 0]
click at [940, 220] on label "False" at bounding box center [961, 194] width 109 height 51
click at [936, 202] on input "False" at bounding box center [927, 195] width 17 height 14
radio input "true"
drag, startPoint x: 843, startPoint y: 328, endPoint x: 845, endPoint y: 309, distance: 18.6
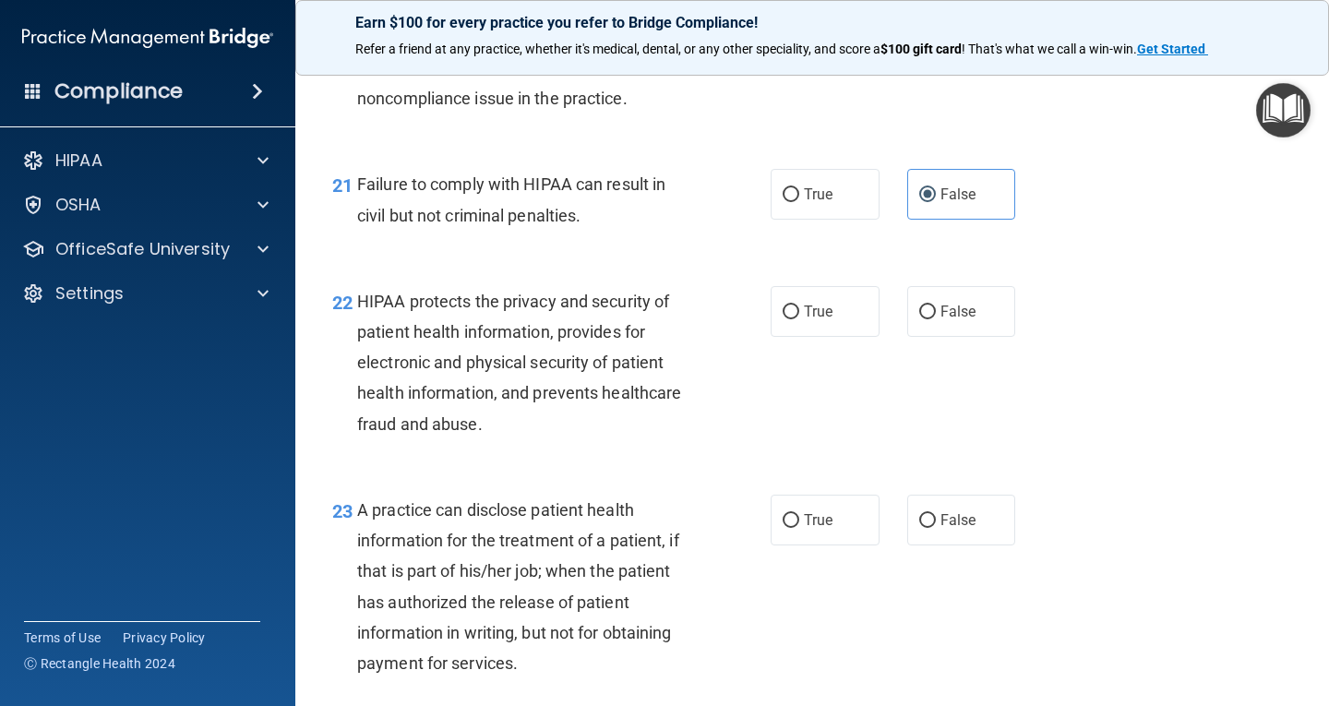
click at [843, 319] on label "True" at bounding box center [825, 311] width 109 height 51
click at [799, 319] on input "True" at bounding box center [791, 312] width 17 height 14
radio input "true"
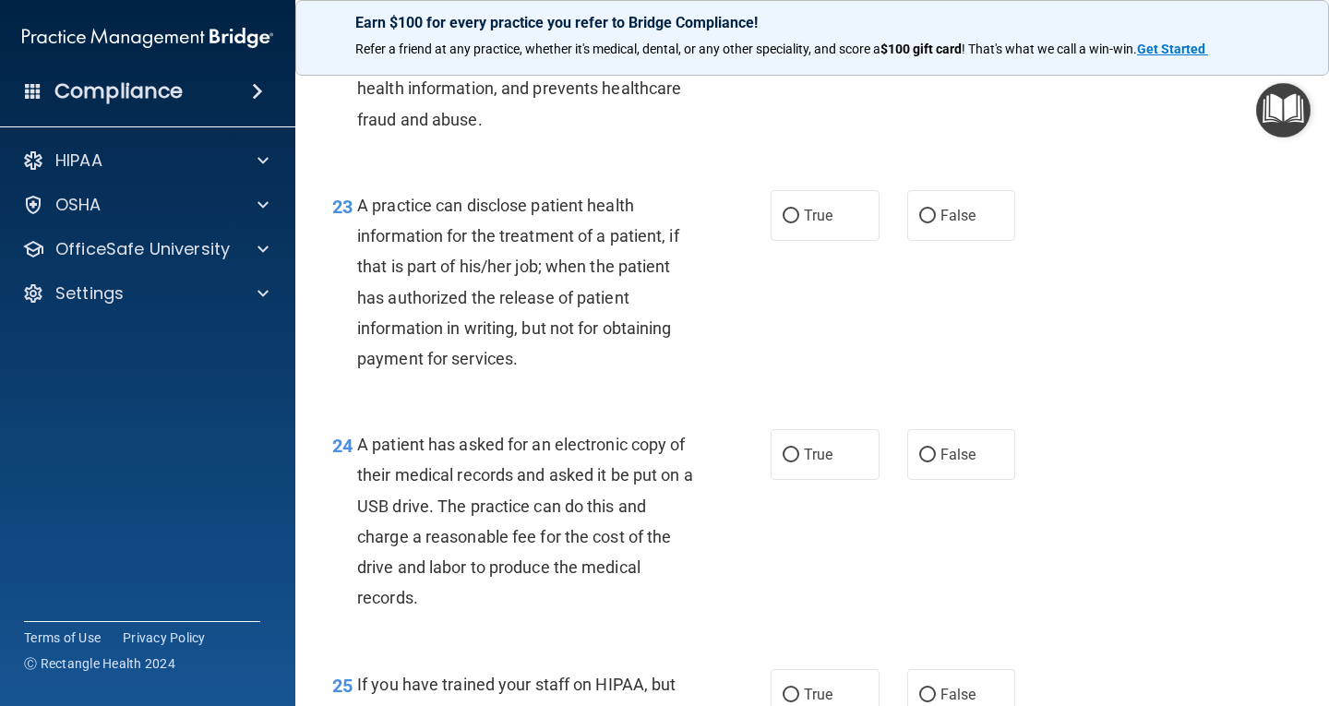
scroll to position [3692, 0]
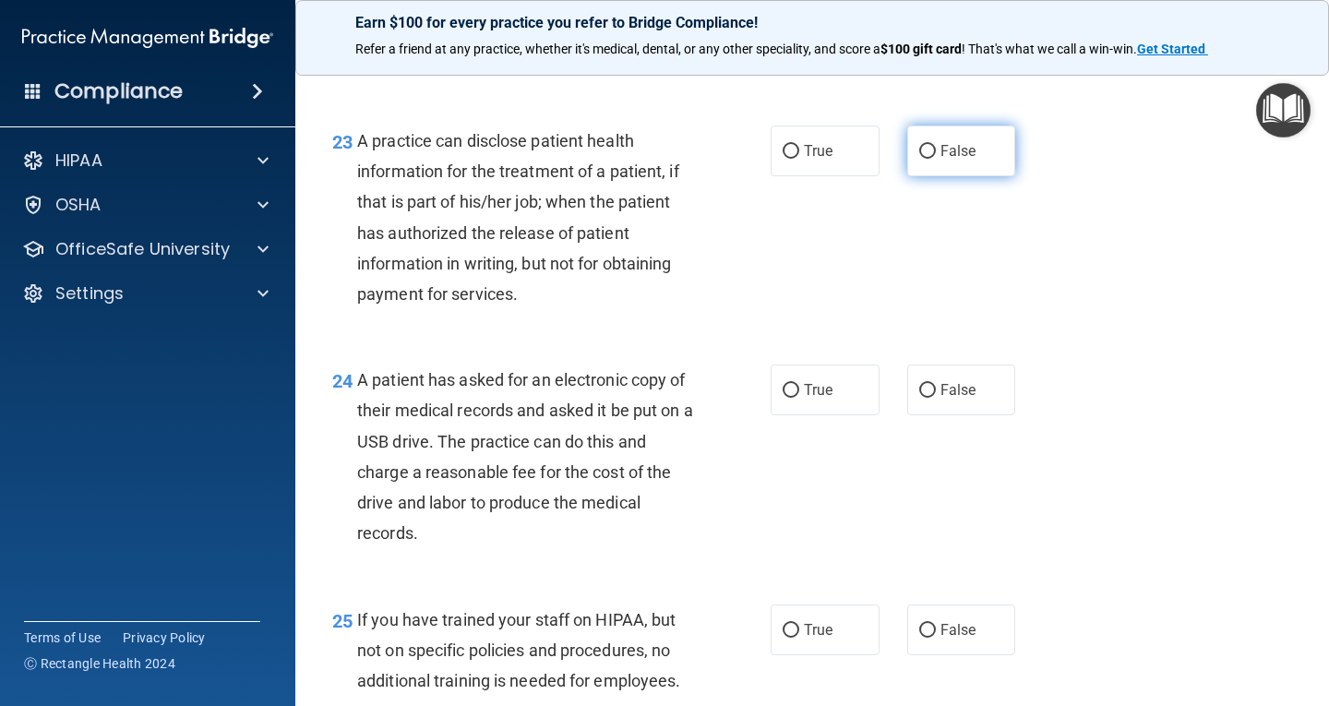
click at [948, 160] on span "False" at bounding box center [958, 151] width 36 height 18
click at [936, 159] on input "False" at bounding box center [927, 152] width 17 height 14
radio input "true"
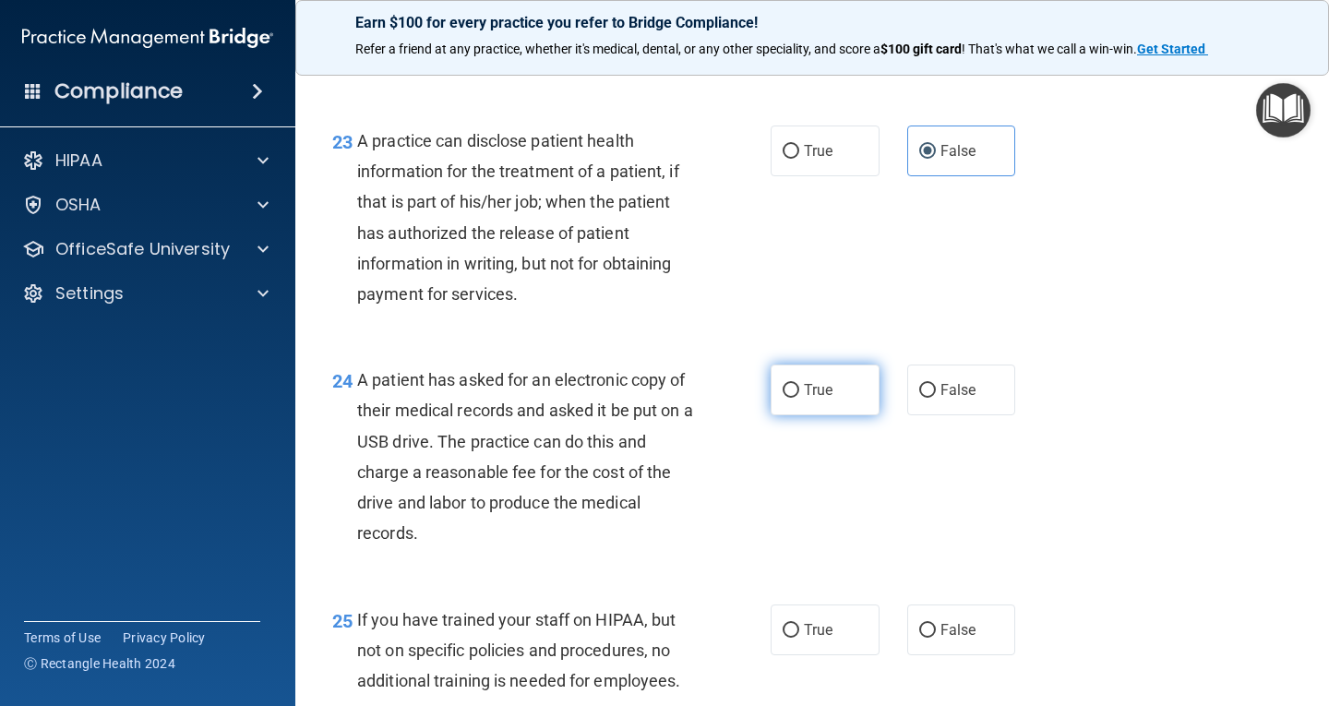
click at [845, 411] on label "True" at bounding box center [825, 390] width 109 height 51
click at [799, 398] on input "True" at bounding box center [791, 391] width 17 height 14
radio input "true"
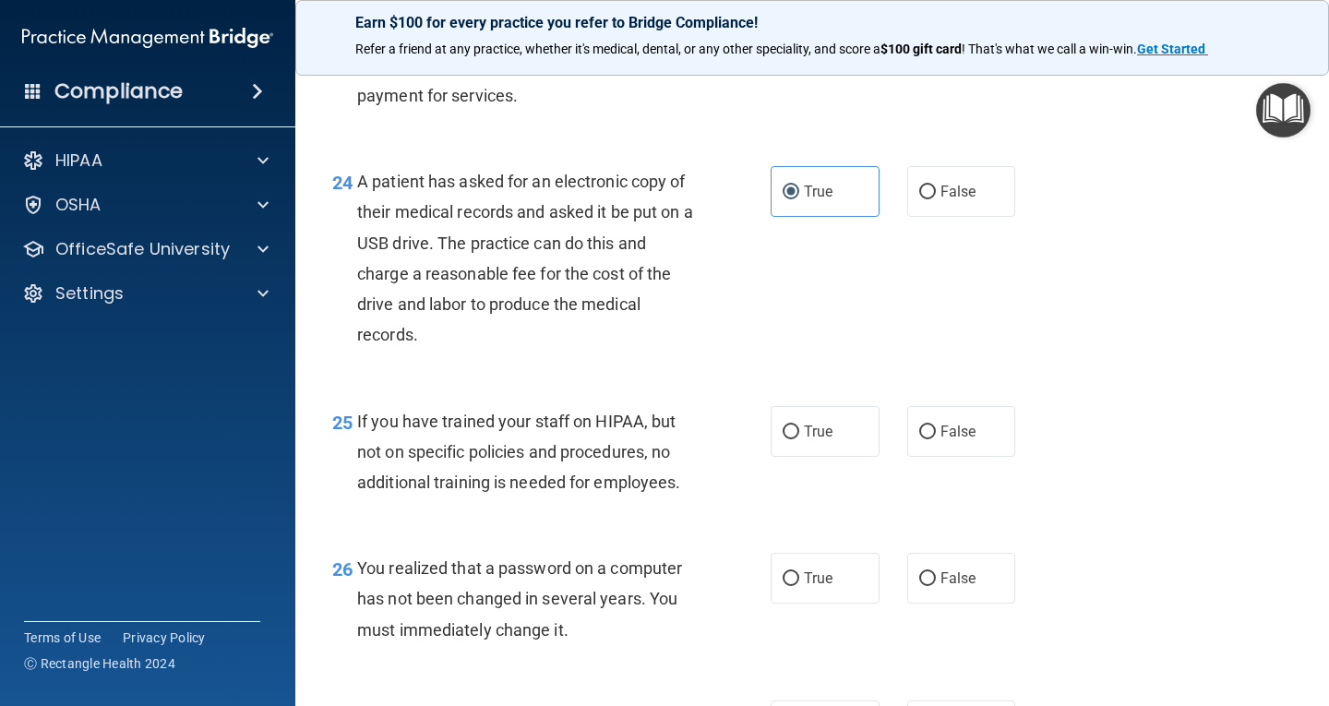
scroll to position [4061, 0]
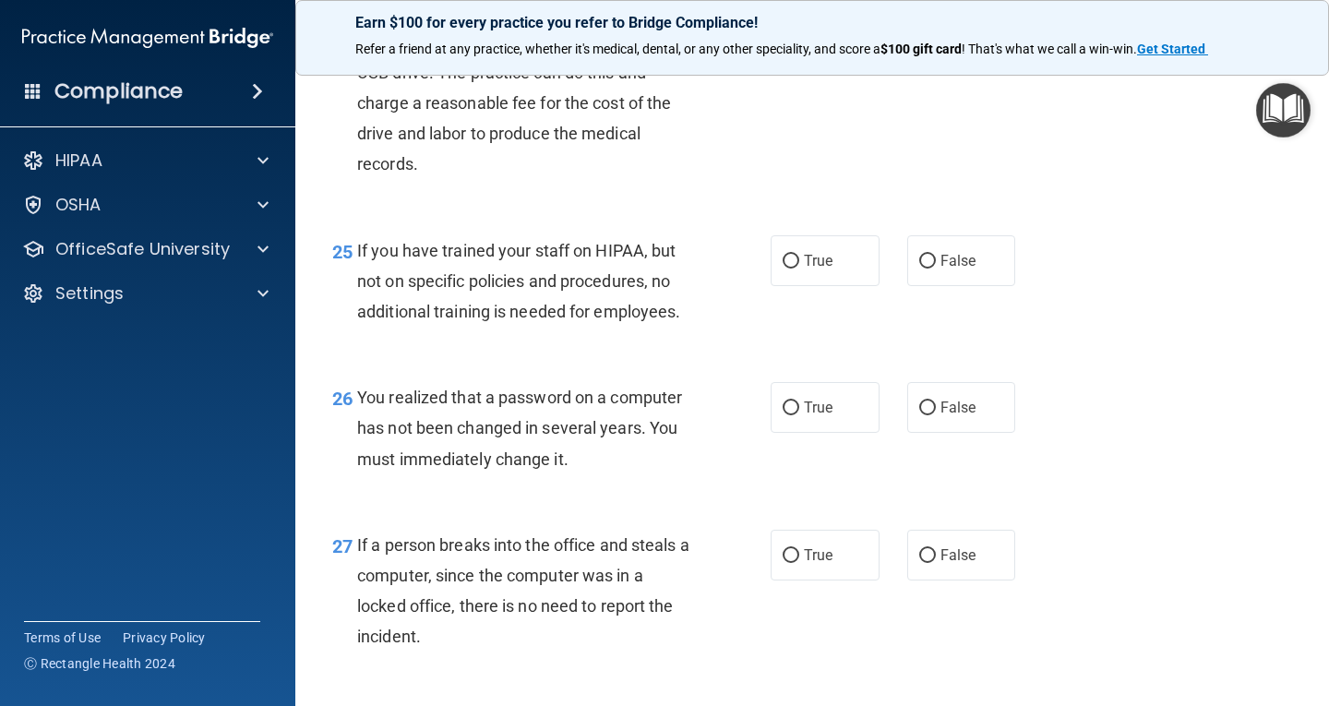
drag, startPoint x: 905, startPoint y: 295, endPoint x: 896, endPoint y: 323, distance: 29.2
click at [907, 286] on label "False" at bounding box center [961, 260] width 109 height 51
click at [919, 269] on input "False" at bounding box center [927, 262] width 17 height 14
radio input "true"
drag, startPoint x: 844, startPoint y: 437, endPoint x: 904, endPoint y: 484, distance: 75.7
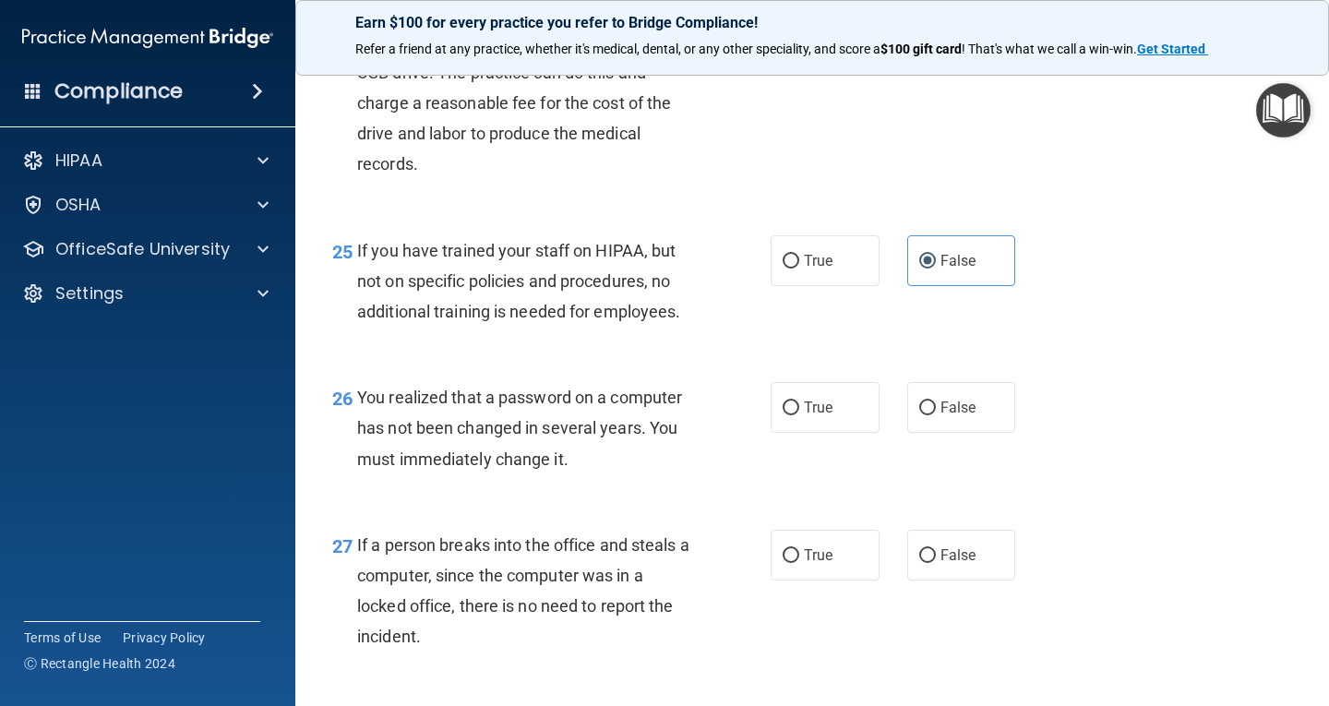
click at [853, 433] on label "True" at bounding box center [825, 407] width 109 height 51
click at [799, 415] on input "True" at bounding box center [791, 408] width 17 height 14
radio input "true"
click at [959, 581] on label "False" at bounding box center [961, 555] width 109 height 51
click at [936, 563] on input "False" at bounding box center [927, 556] width 17 height 14
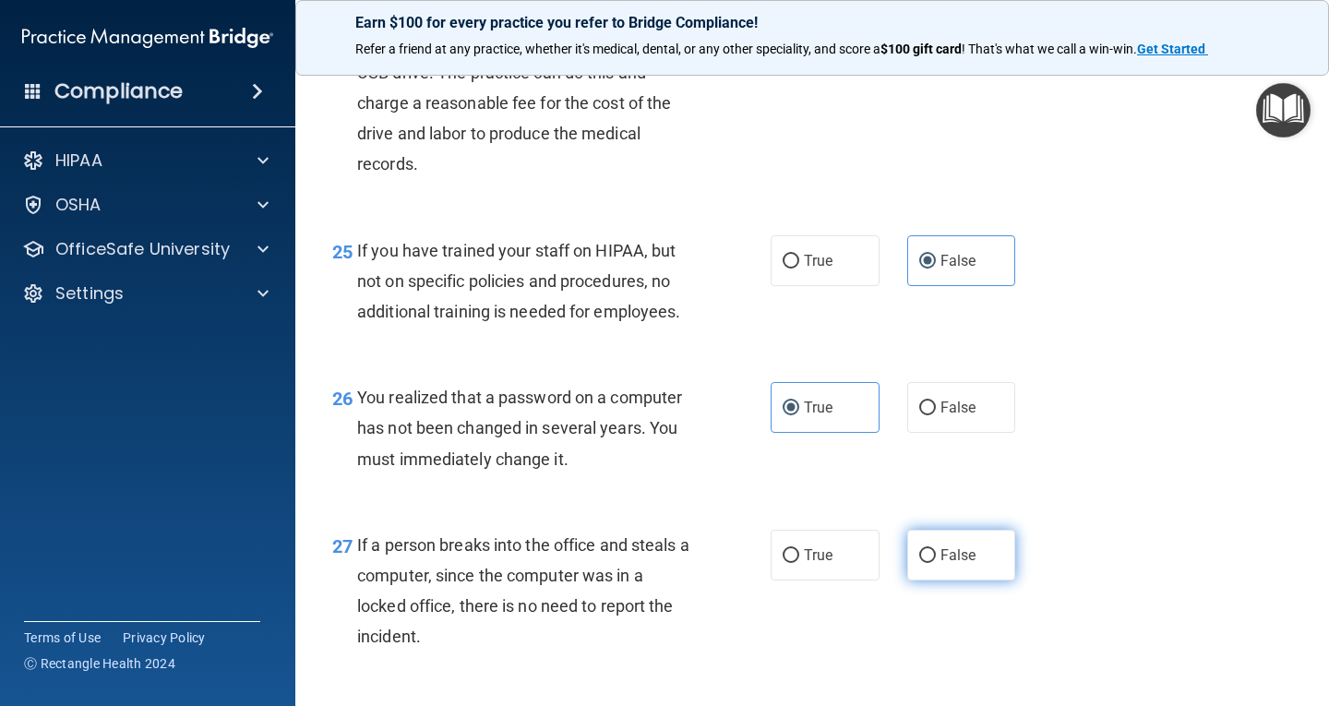
radio input "true"
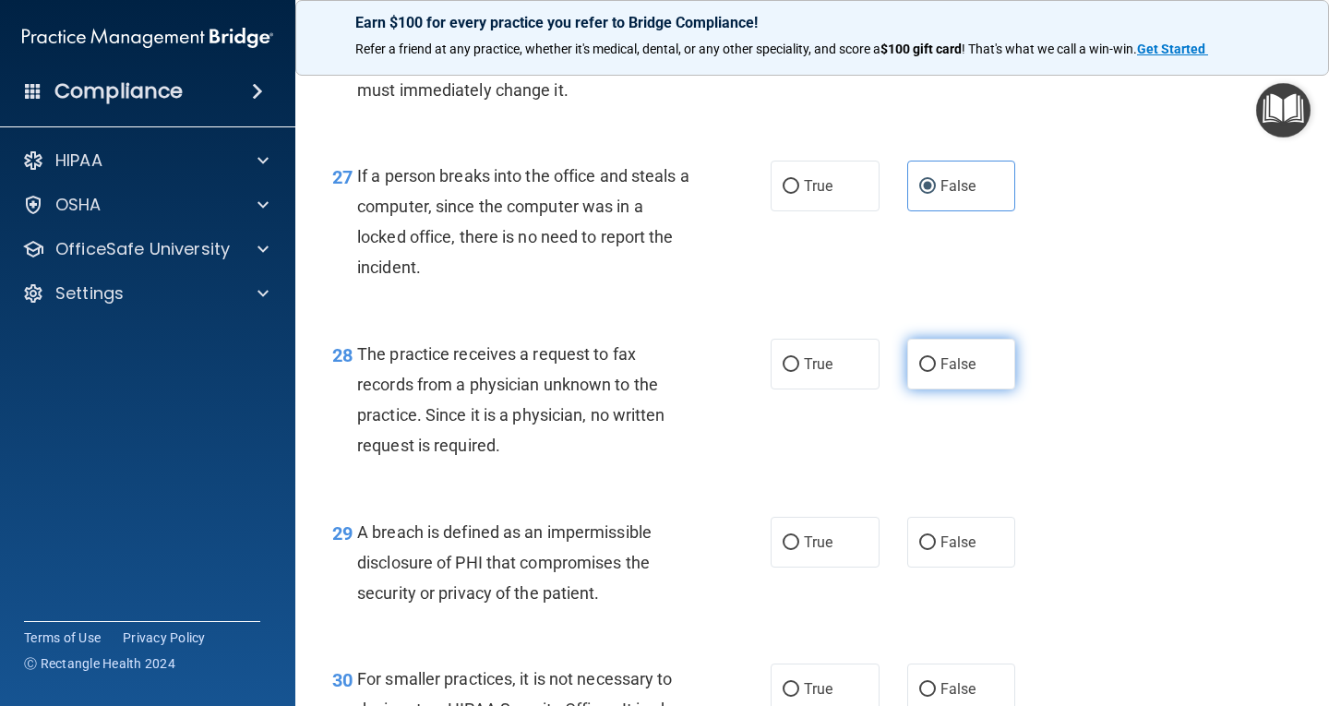
scroll to position [4522, 0]
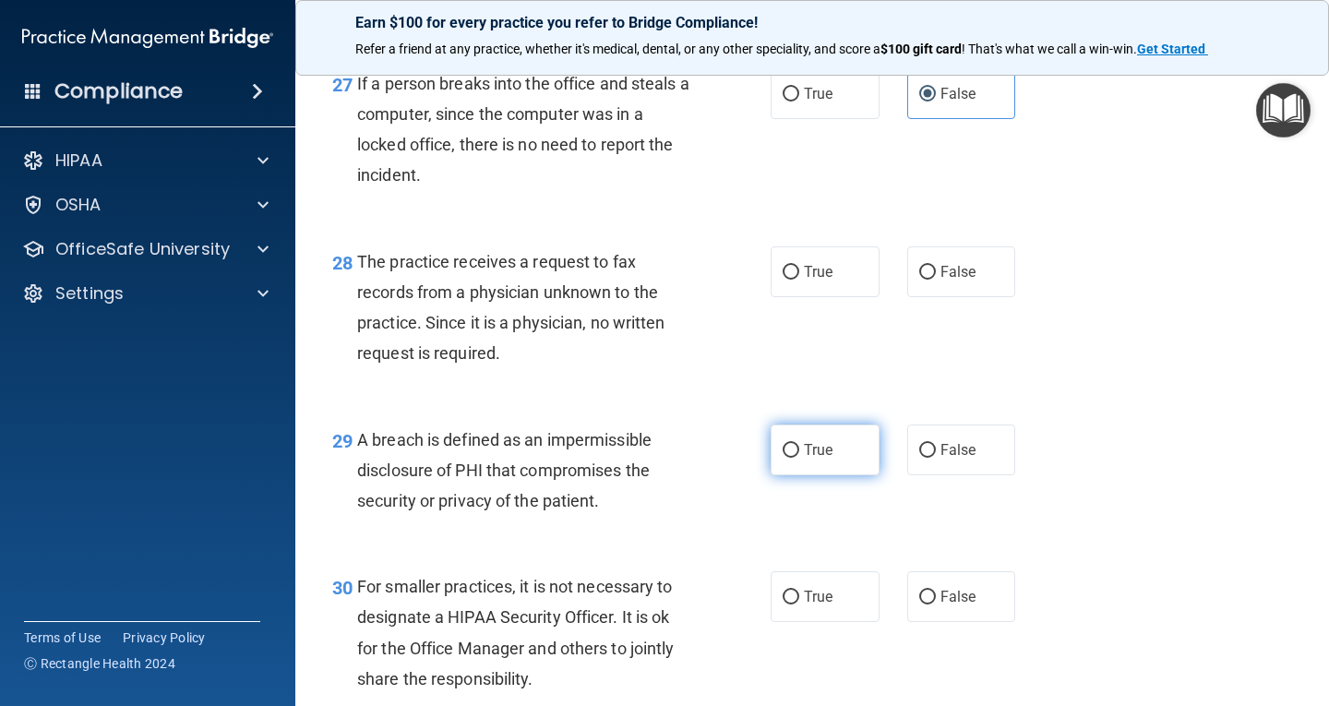
drag, startPoint x: 949, startPoint y: 296, endPoint x: 823, endPoint y: 477, distance: 220.2
click at [940, 281] on span "False" at bounding box center [958, 272] width 36 height 18
click at [823, 459] on span "True" at bounding box center [818, 450] width 29 height 18
click at [799, 458] on input "True" at bounding box center [791, 451] width 17 height 14
radio input "true"
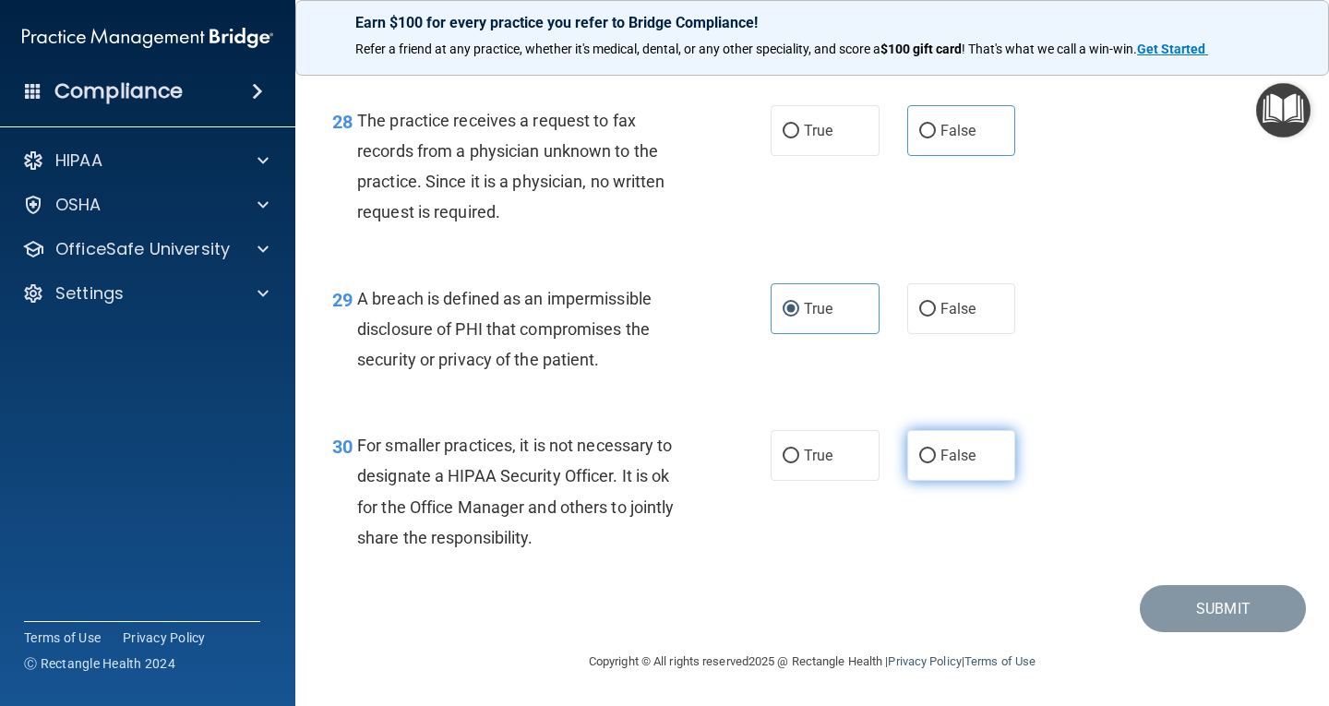
click at [935, 444] on label "False" at bounding box center [961, 455] width 109 height 51
click at [935, 449] on input "False" at bounding box center [927, 456] width 17 height 14
radio input "true"
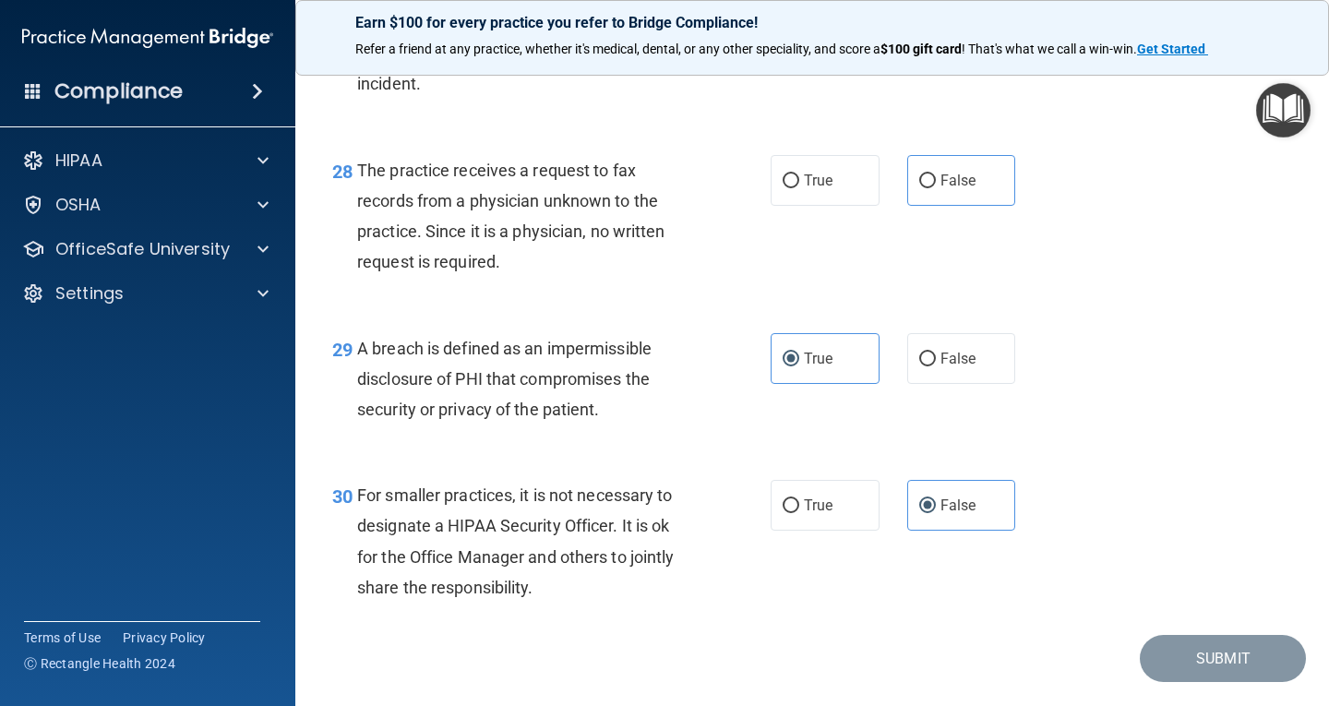
scroll to position [4615, 0]
click at [961, 188] on span "False" at bounding box center [958, 180] width 36 height 18
click at [936, 187] on input "False" at bounding box center [927, 181] width 17 height 14
radio input "true"
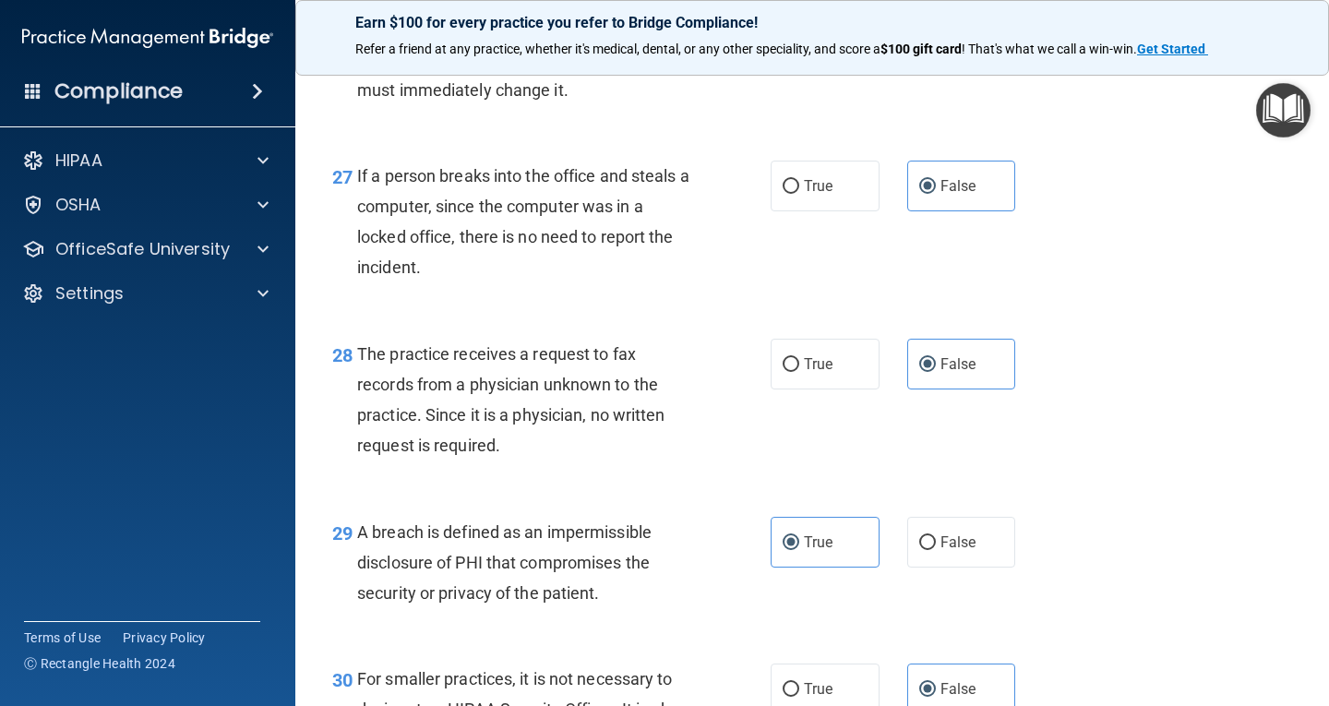
scroll to position [4694, 0]
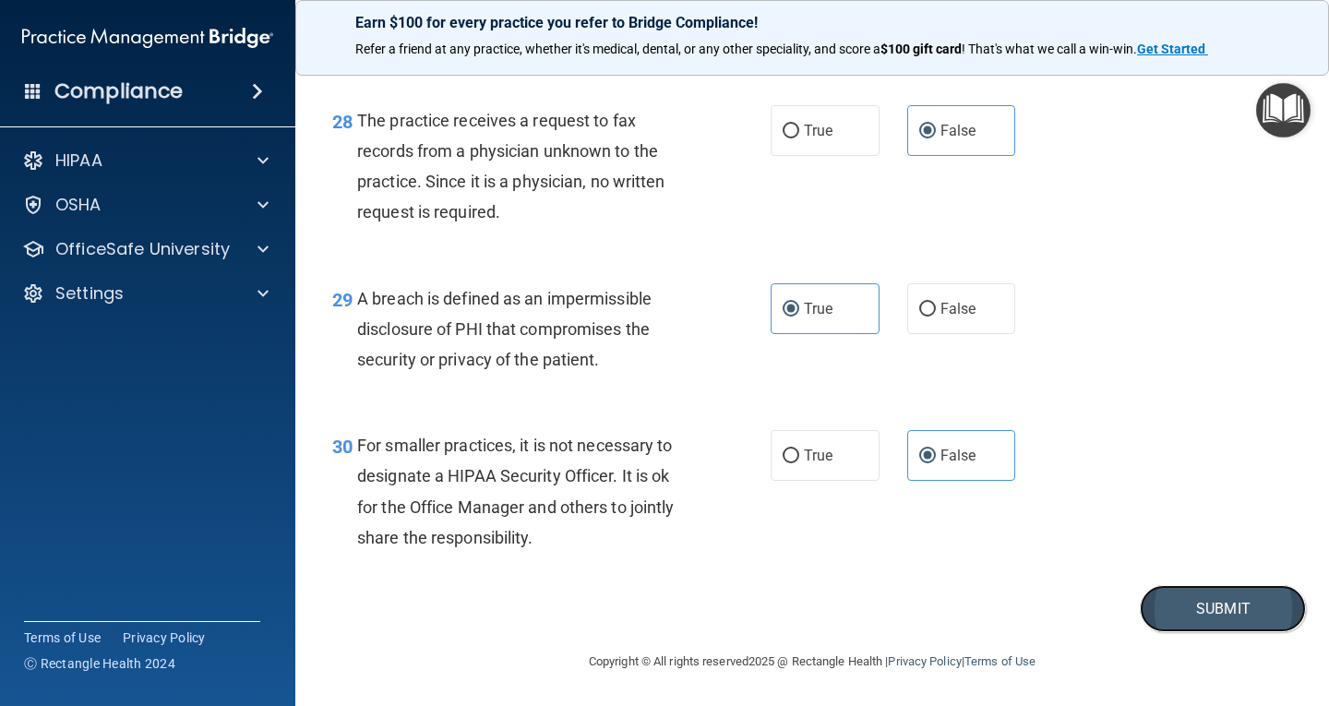
click at [1210, 606] on button "Submit" at bounding box center [1223, 608] width 166 height 47
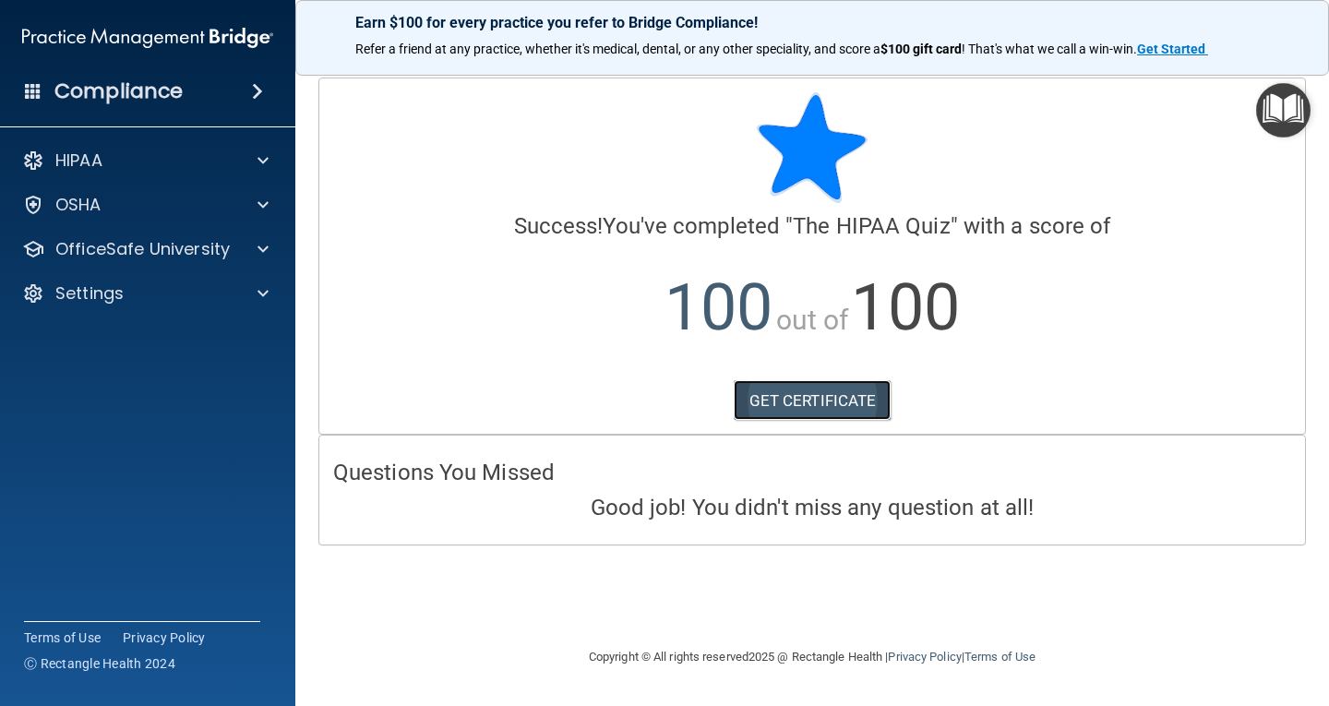
click at [834, 396] on link "GET CERTIFICATE" at bounding box center [813, 400] width 158 height 41
click at [162, 218] on div "OSHA" at bounding box center [148, 204] width 296 height 37
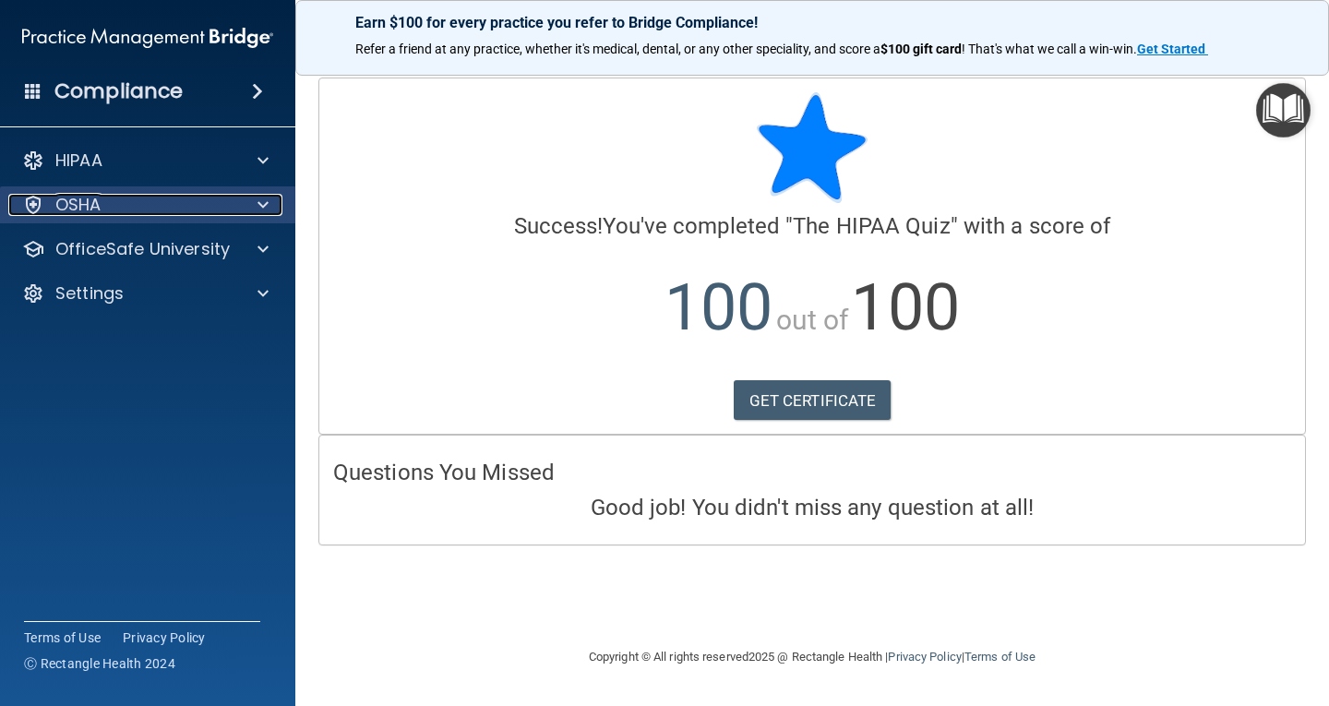
click at [243, 206] on div at bounding box center [260, 205] width 46 height 22
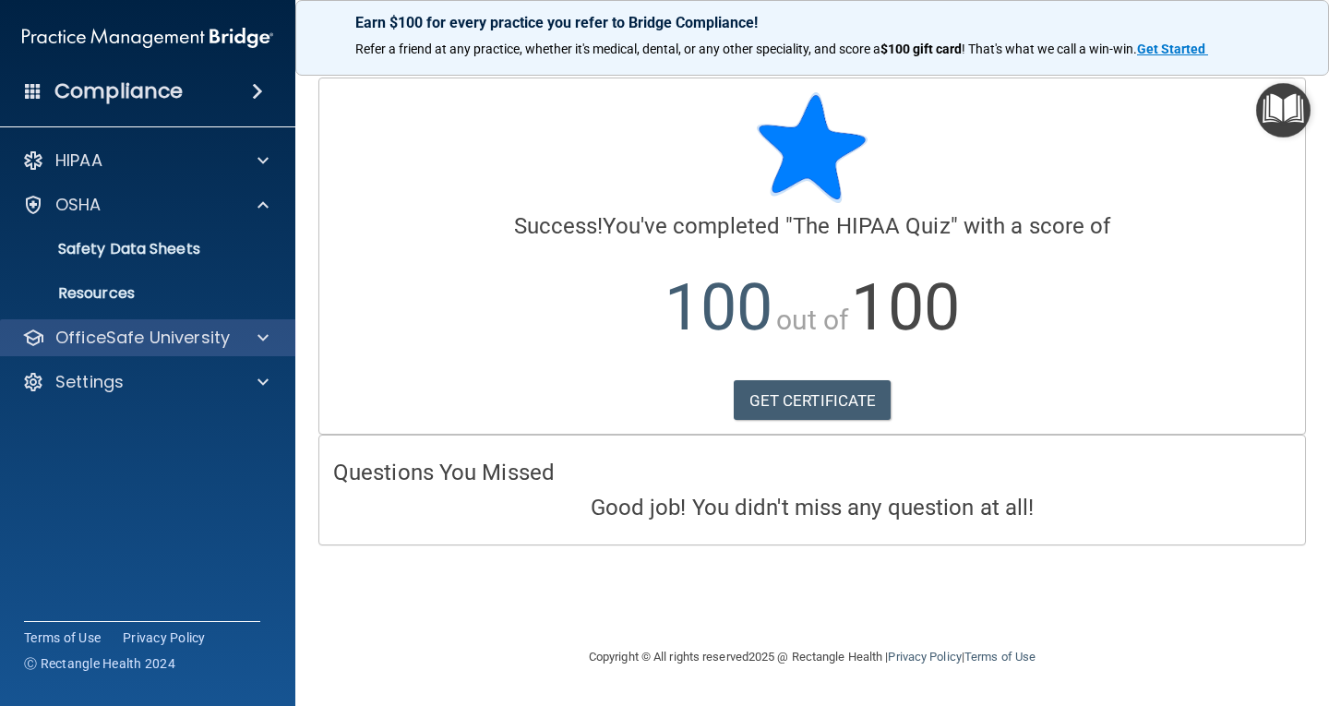
click at [130, 323] on div "OfficeSafe University" at bounding box center [148, 337] width 296 height 37
click at [142, 334] on p "OfficeSafe University" at bounding box center [142, 338] width 174 height 22
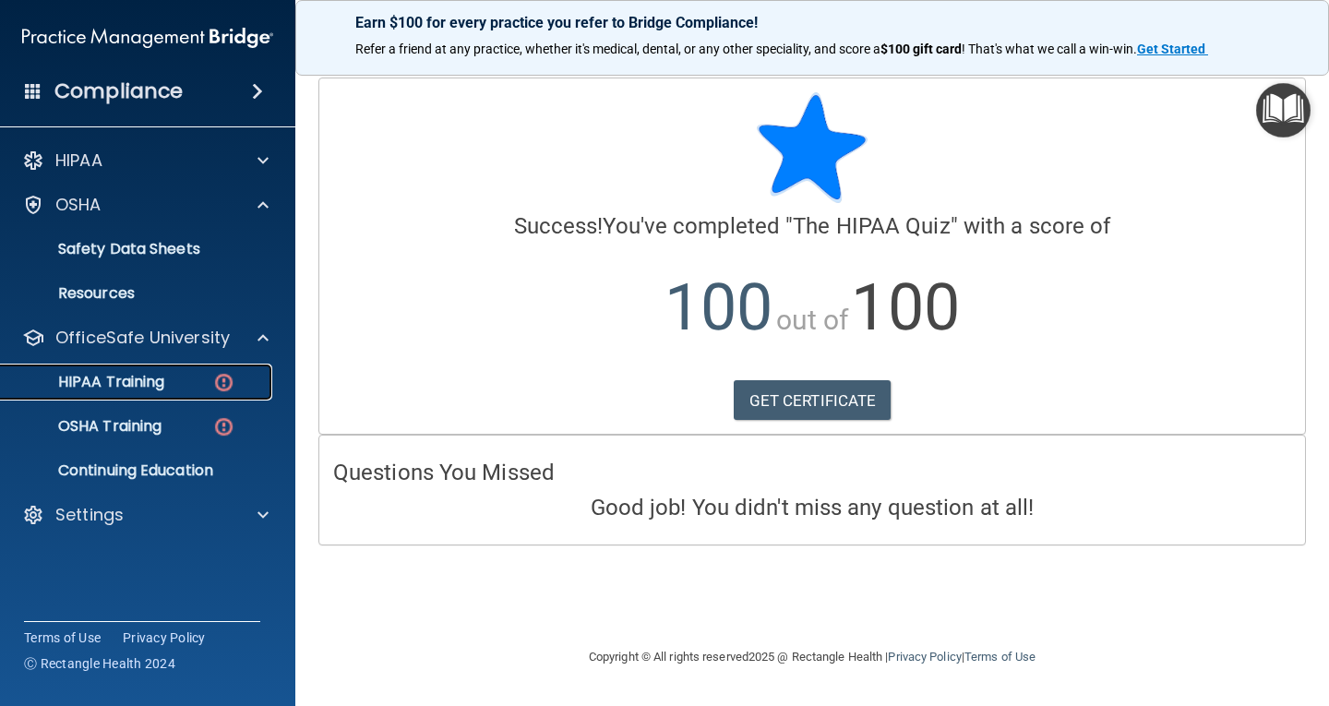
click at [156, 377] on p "HIPAA Training" at bounding box center [88, 382] width 152 height 18
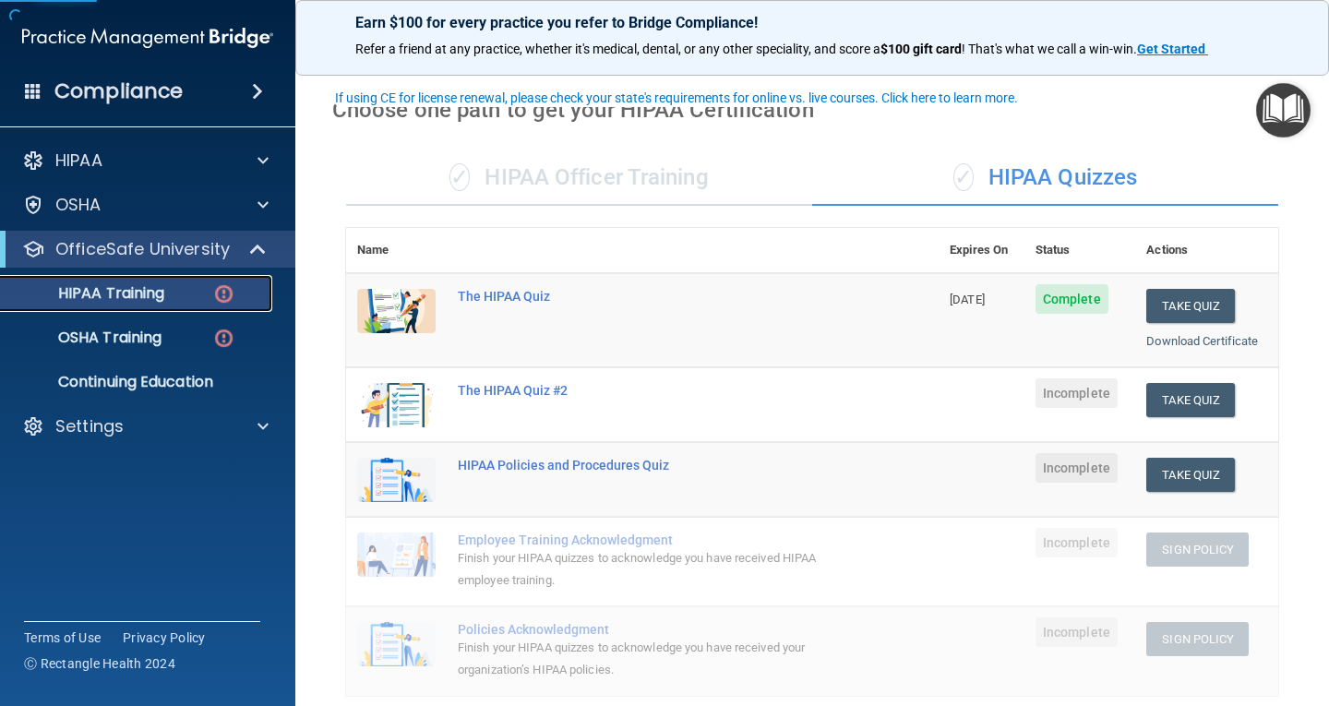
scroll to position [92, 0]
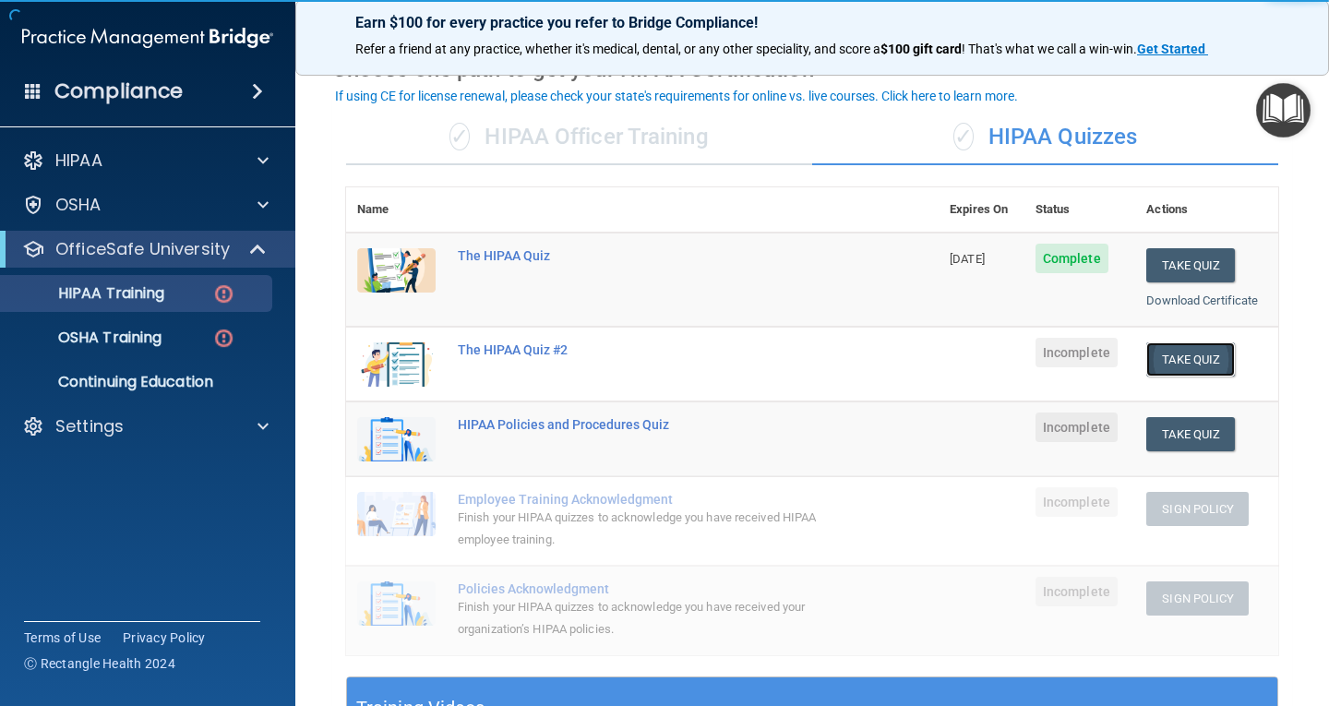
click at [1179, 361] on button "Take Quiz" at bounding box center [1190, 359] width 89 height 34
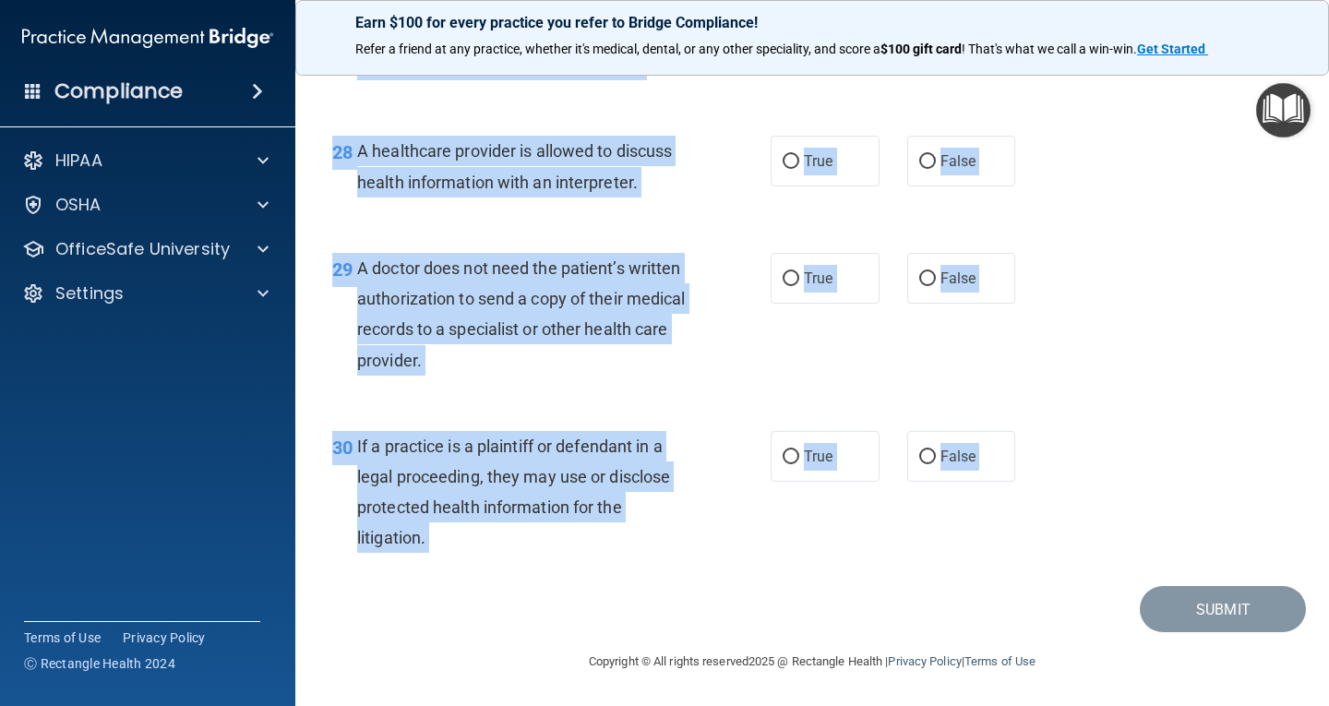
scroll to position [4694, 0]
drag, startPoint x: 329, startPoint y: 158, endPoint x: 785, endPoint y: 617, distance: 646.8
copy main "01 A business associate agreement is required with organizations or persons whe…"
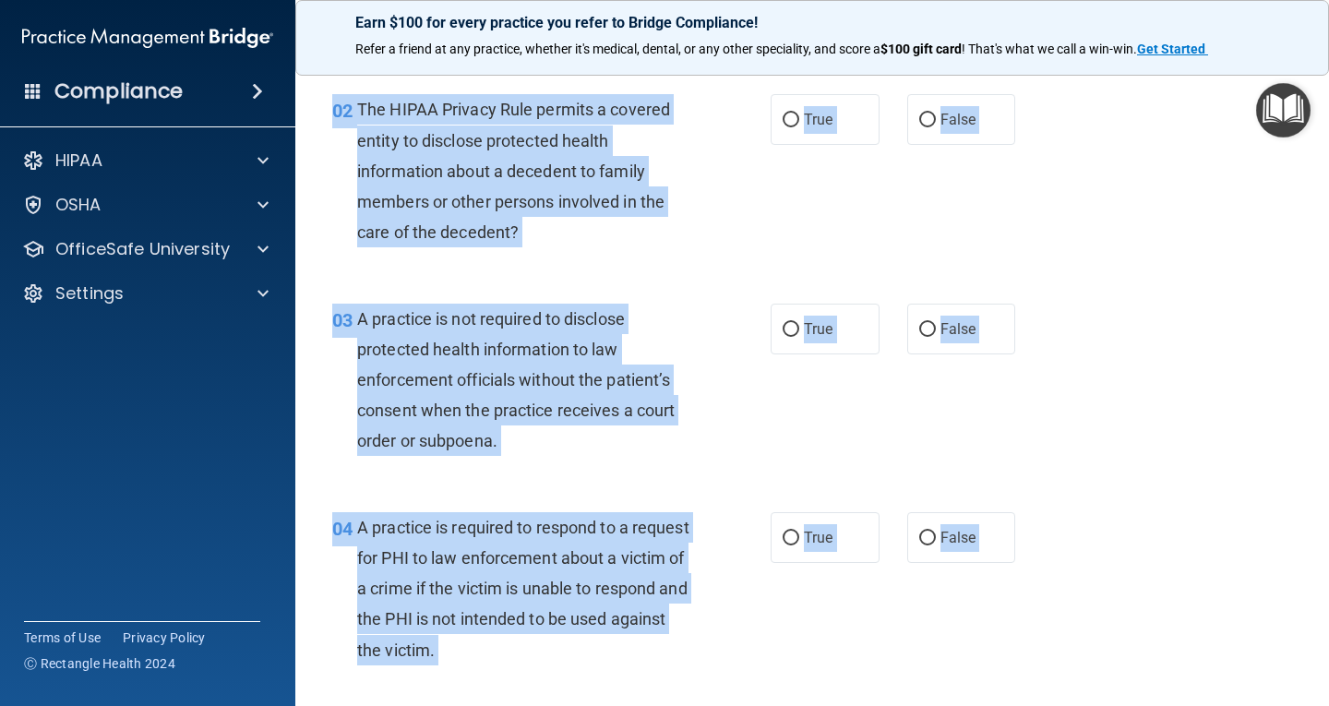
scroll to position [0, 0]
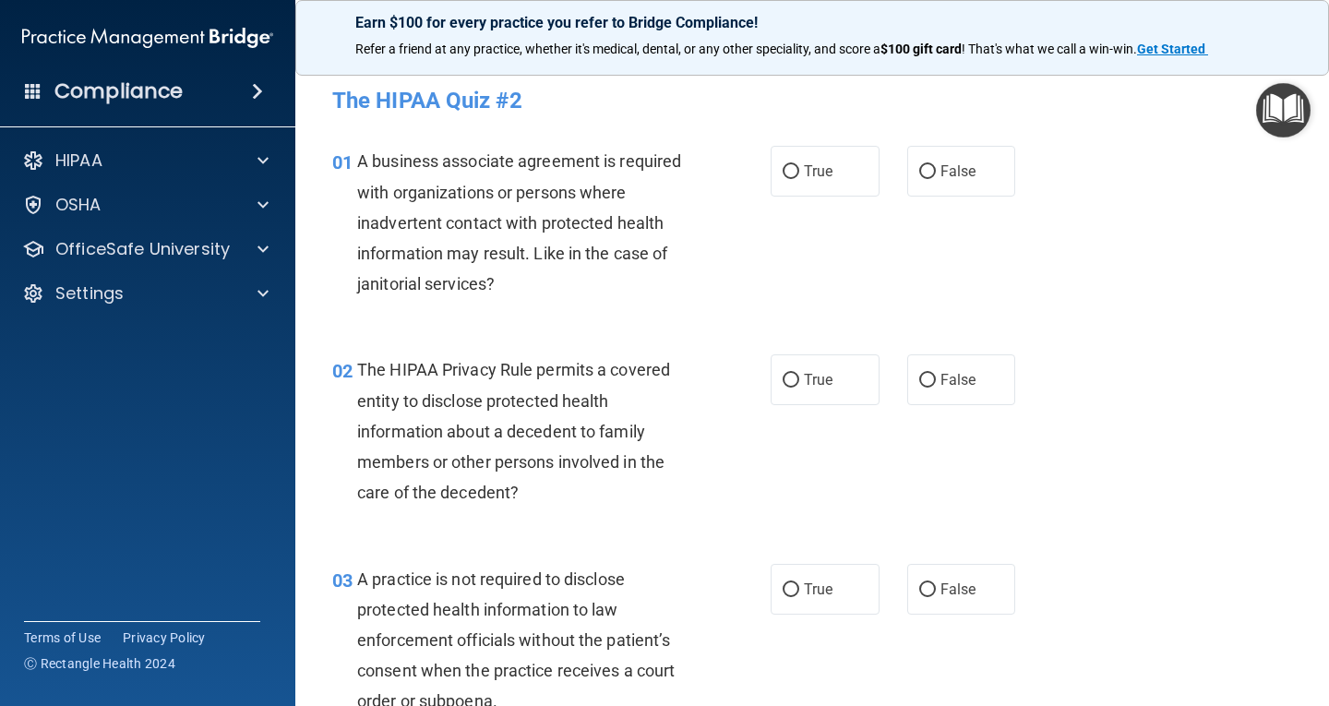
click at [1048, 220] on div "01 A business associate agreement is required with organizations or persons whe…" at bounding box center [812, 227] width 988 height 209
drag, startPoint x: 804, startPoint y: 181, endPoint x: 809, endPoint y: 203, distance: 22.8
click at [804, 186] on label "True" at bounding box center [825, 171] width 109 height 51
click at [799, 179] on input "True" at bounding box center [791, 172] width 17 height 14
radio input "true"
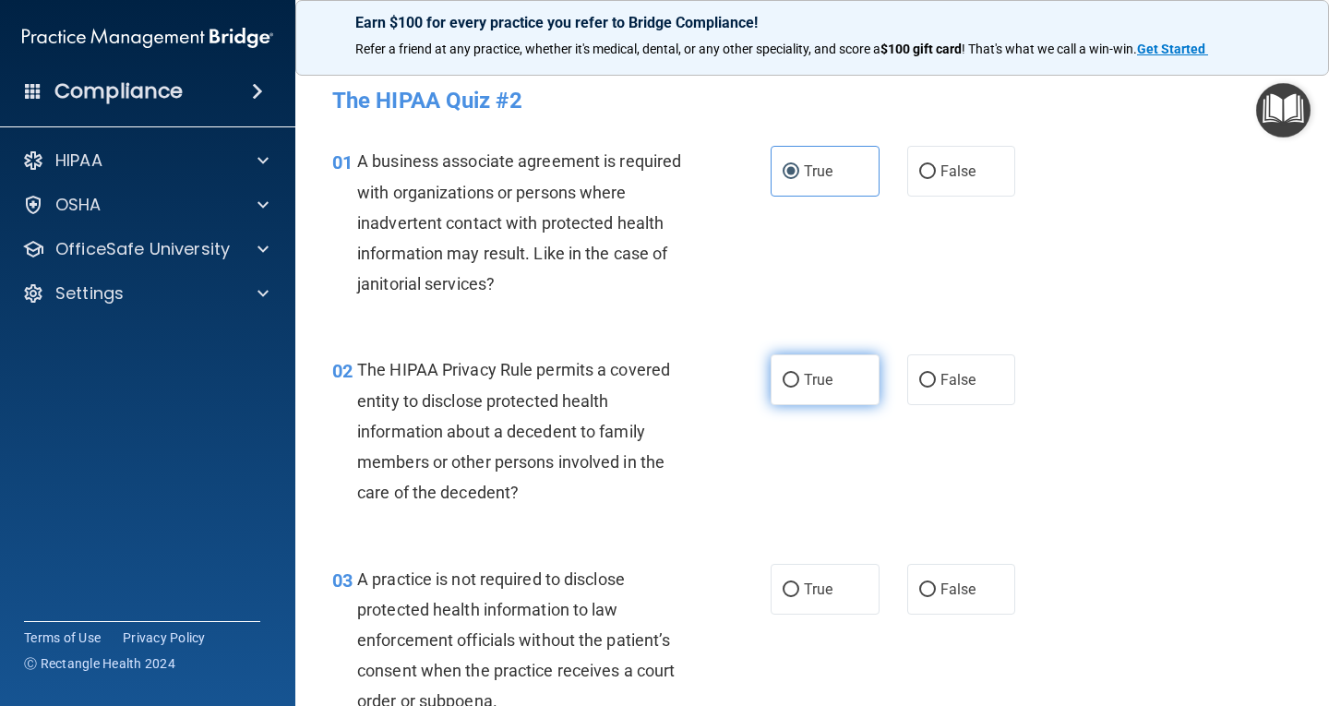
click at [816, 376] on span "True" at bounding box center [818, 380] width 29 height 18
click at [835, 376] on label "True" at bounding box center [825, 379] width 109 height 51
click at [799, 376] on input "True" at bounding box center [791, 381] width 17 height 14
radio input "true"
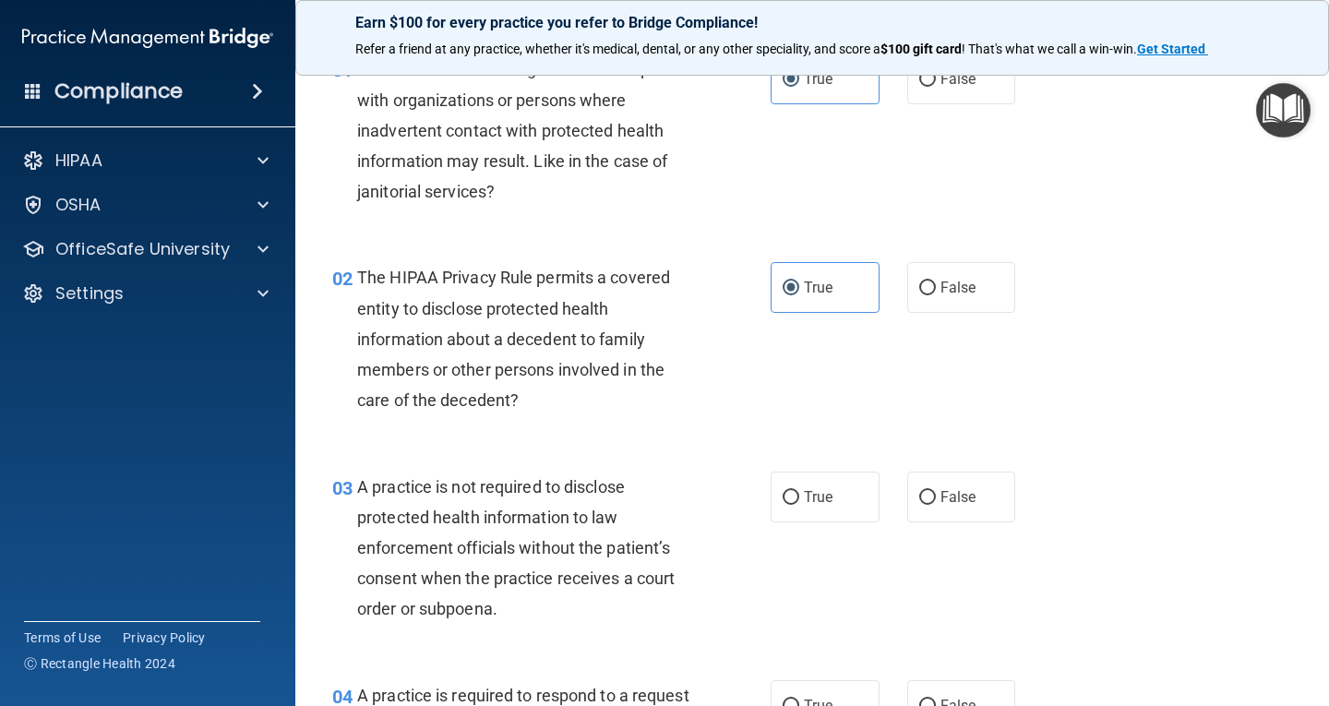
scroll to position [185, 0]
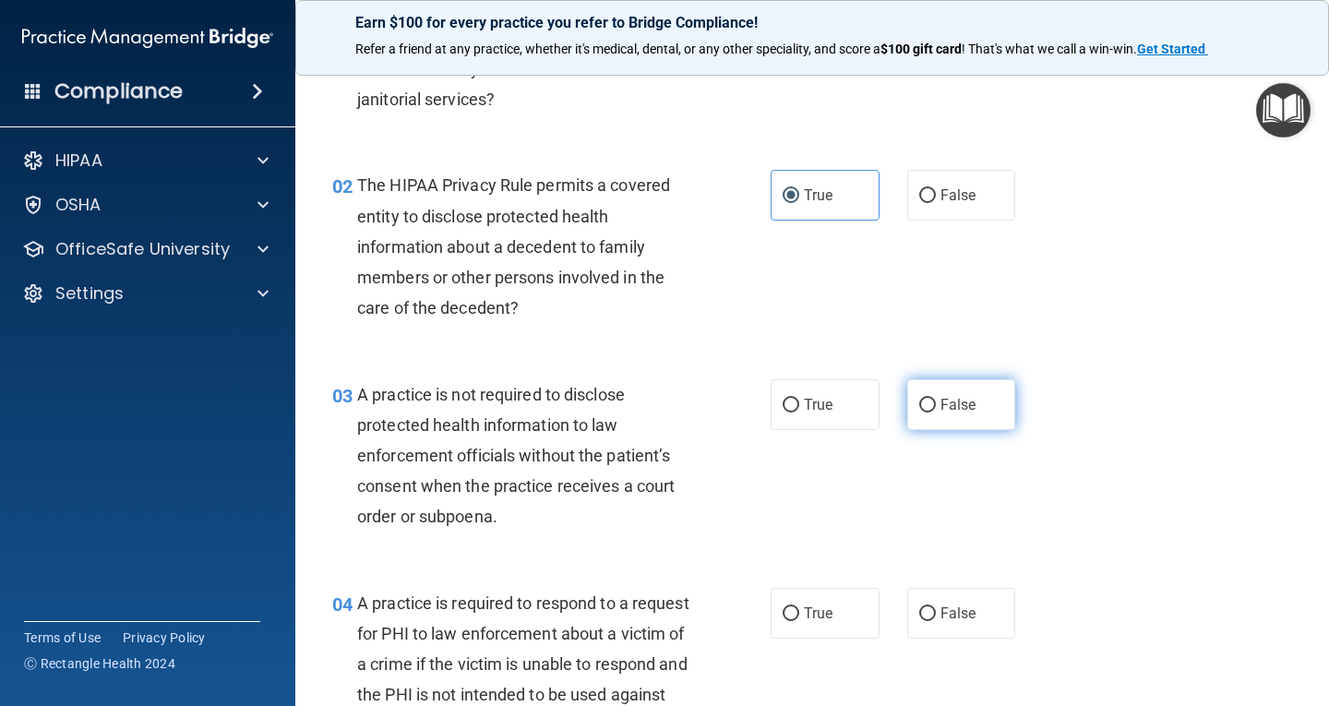
click at [936, 389] on label "False" at bounding box center [961, 404] width 109 height 51
click at [936, 399] on input "False" at bounding box center [927, 406] width 17 height 14
radio input "true"
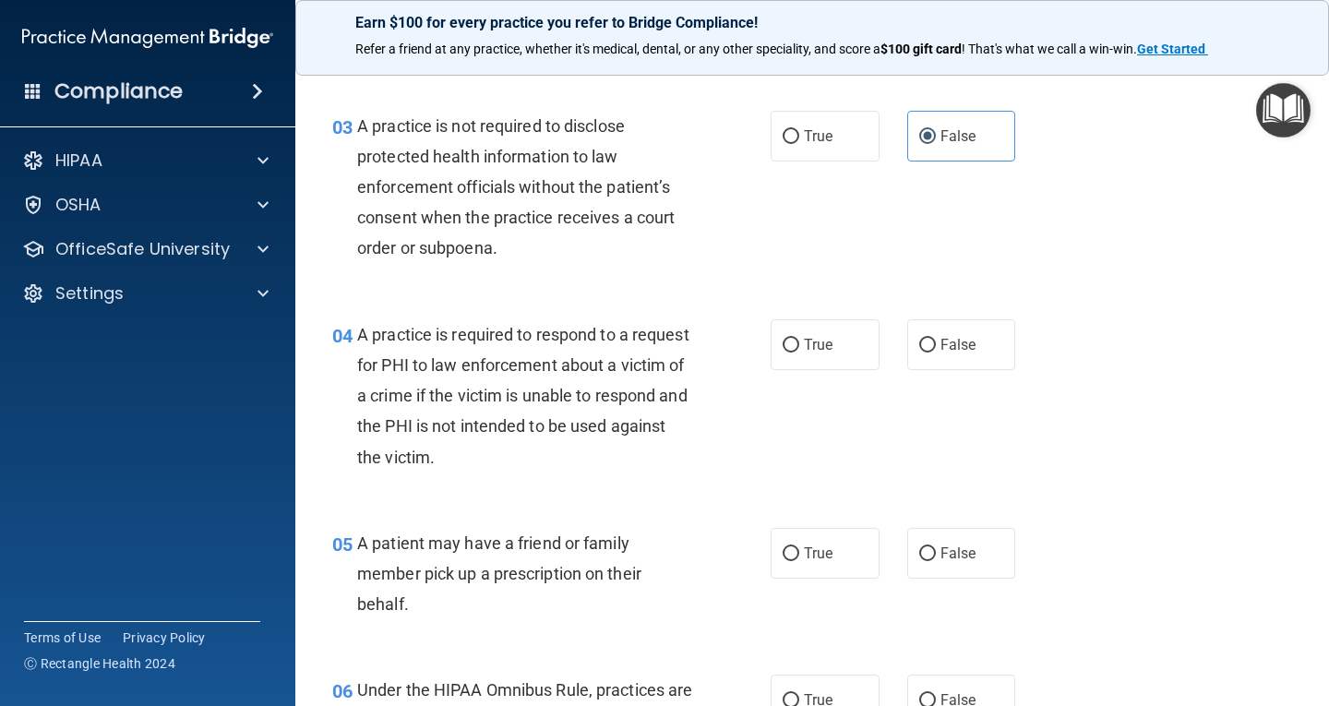
scroll to position [461, 0]
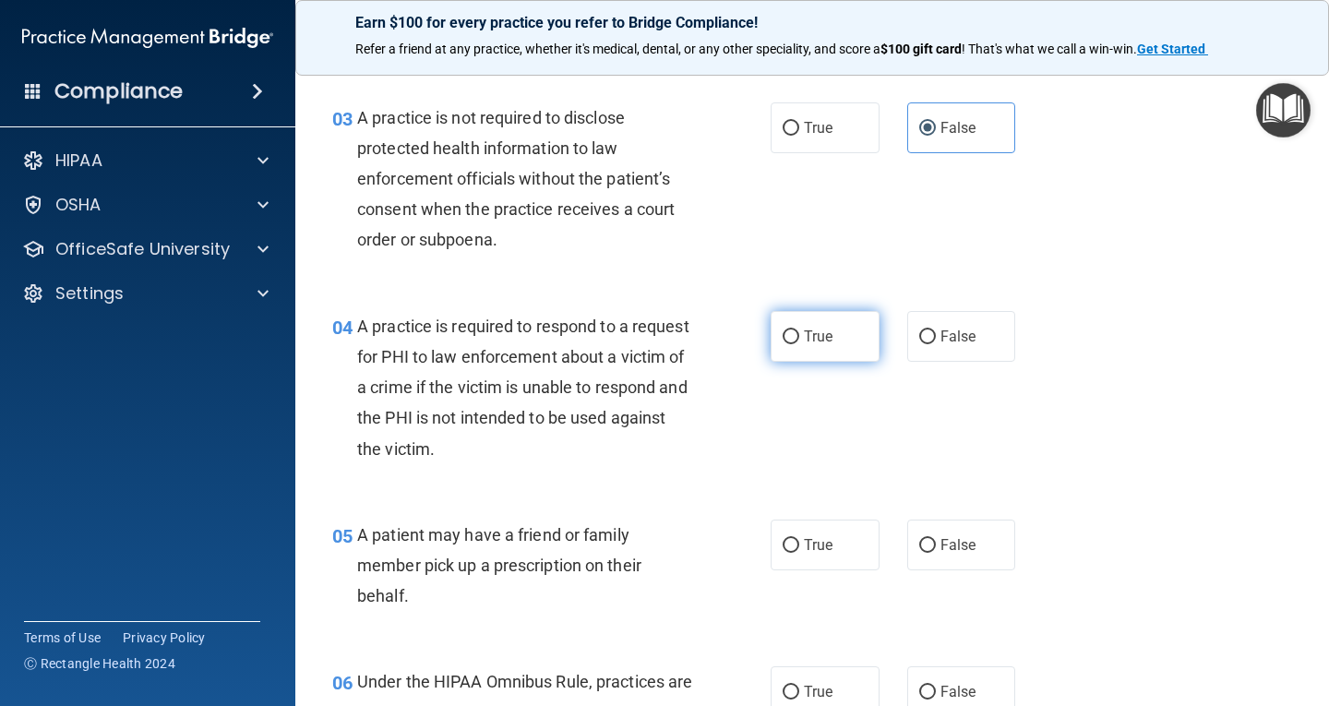
click at [830, 337] on label "True" at bounding box center [825, 336] width 109 height 51
click at [799, 337] on input "True" at bounding box center [791, 337] width 17 height 14
radio input "true"
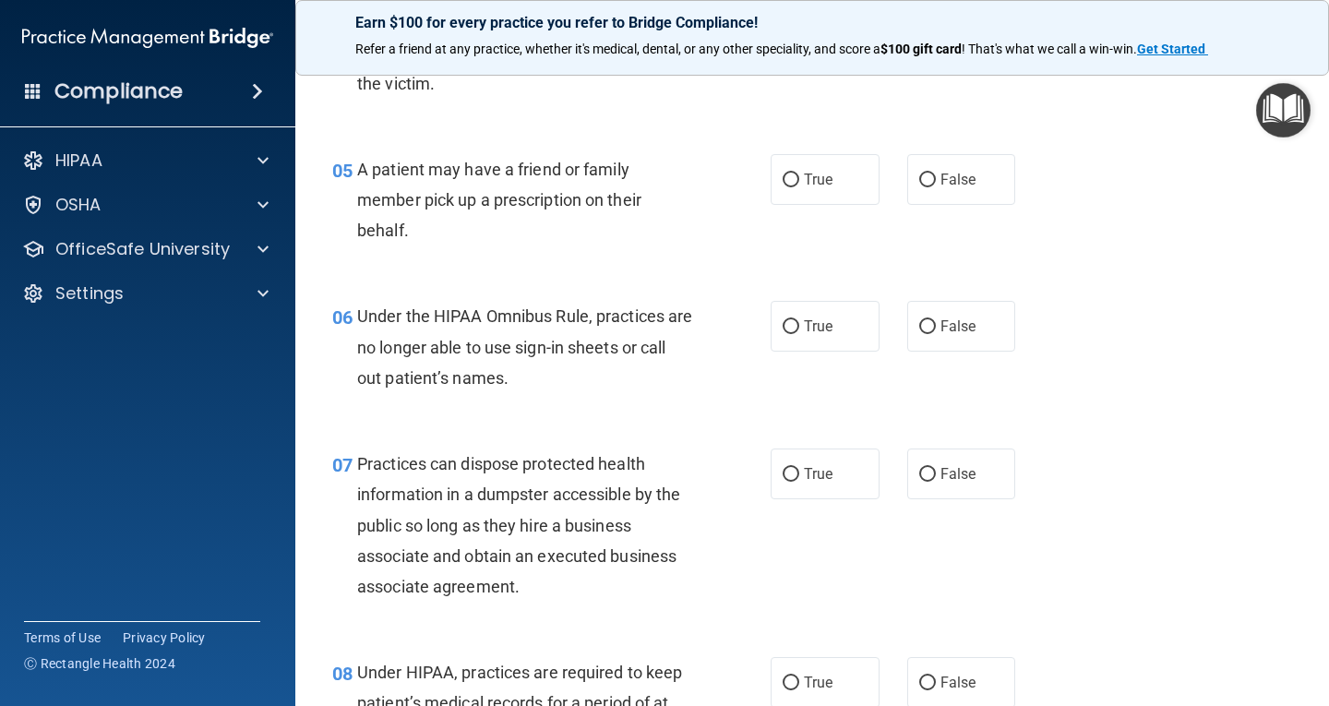
scroll to position [831, 0]
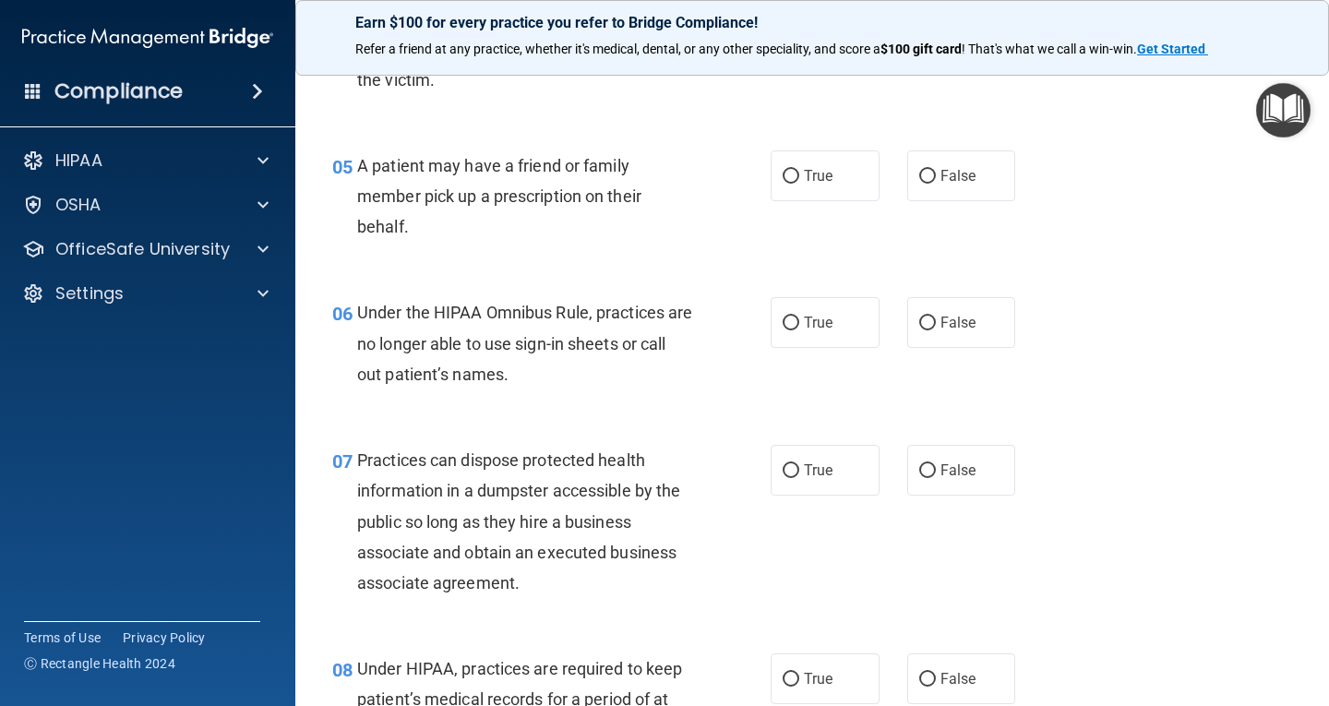
drag, startPoint x: 821, startPoint y: 180, endPoint x: 887, endPoint y: 266, distance: 108.6
click at [828, 197] on label "True" at bounding box center [825, 175] width 109 height 51
drag, startPoint x: 929, startPoint y: 319, endPoint x: 927, endPoint y: 305, distance: 15.0
click at [931, 319] on label "False" at bounding box center [961, 322] width 109 height 51
click at [931, 319] on input "False" at bounding box center [927, 324] width 17 height 14
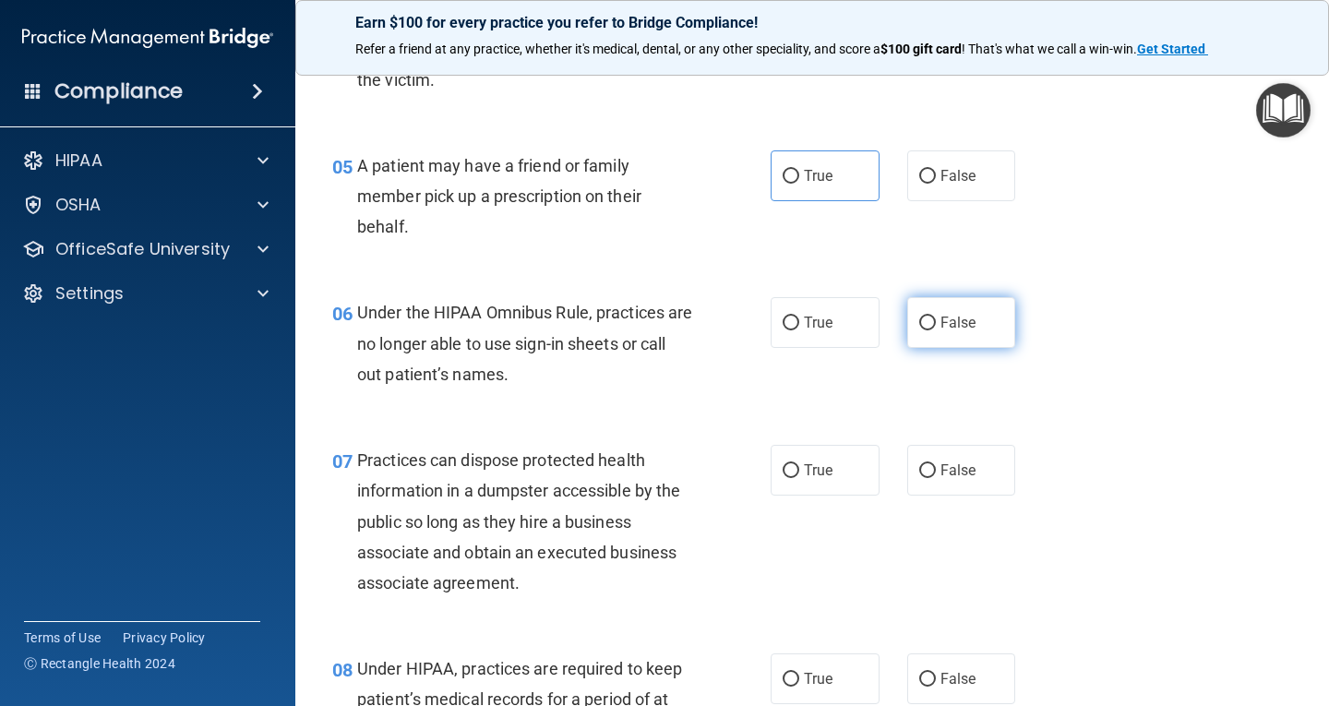
radio input "true"
click at [831, 200] on label "True" at bounding box center [825, 175] width 109 height 51
click at [799, 184] on input "True" at bounding box center [791, 177] width 17 height 14
radio input "true"
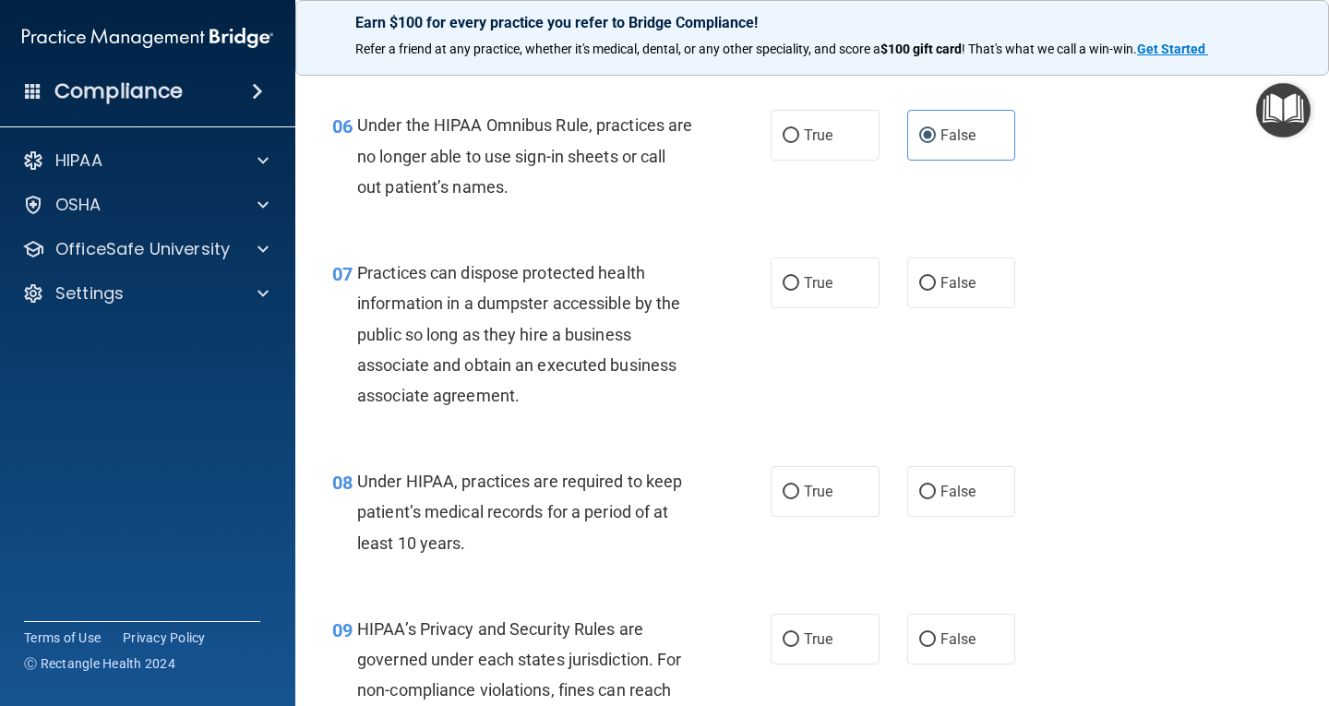
scroll to position [1108, 0]
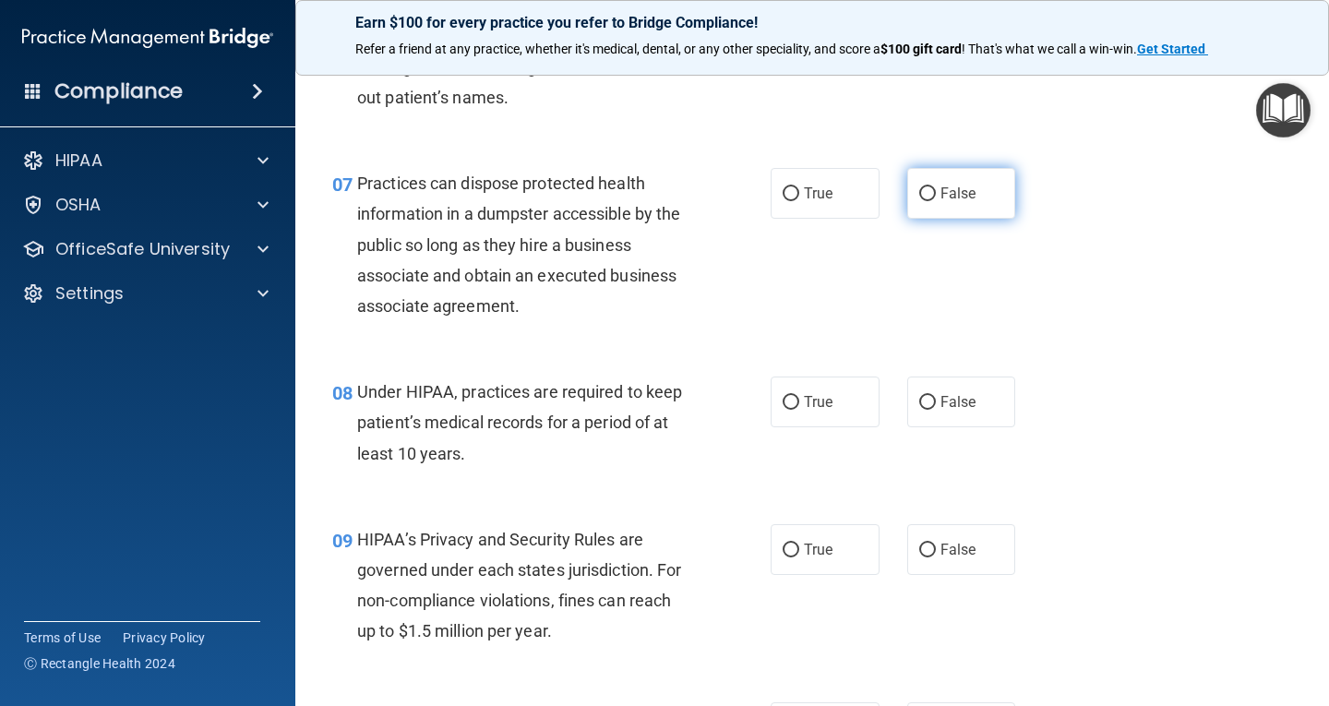
click at [928, 206] on label "False" at bounding box center [961, 193] width 109 height 51
click at [928, 201] on input "False" at bounding box center [927, 194] width 17 height 14
radio input "true"
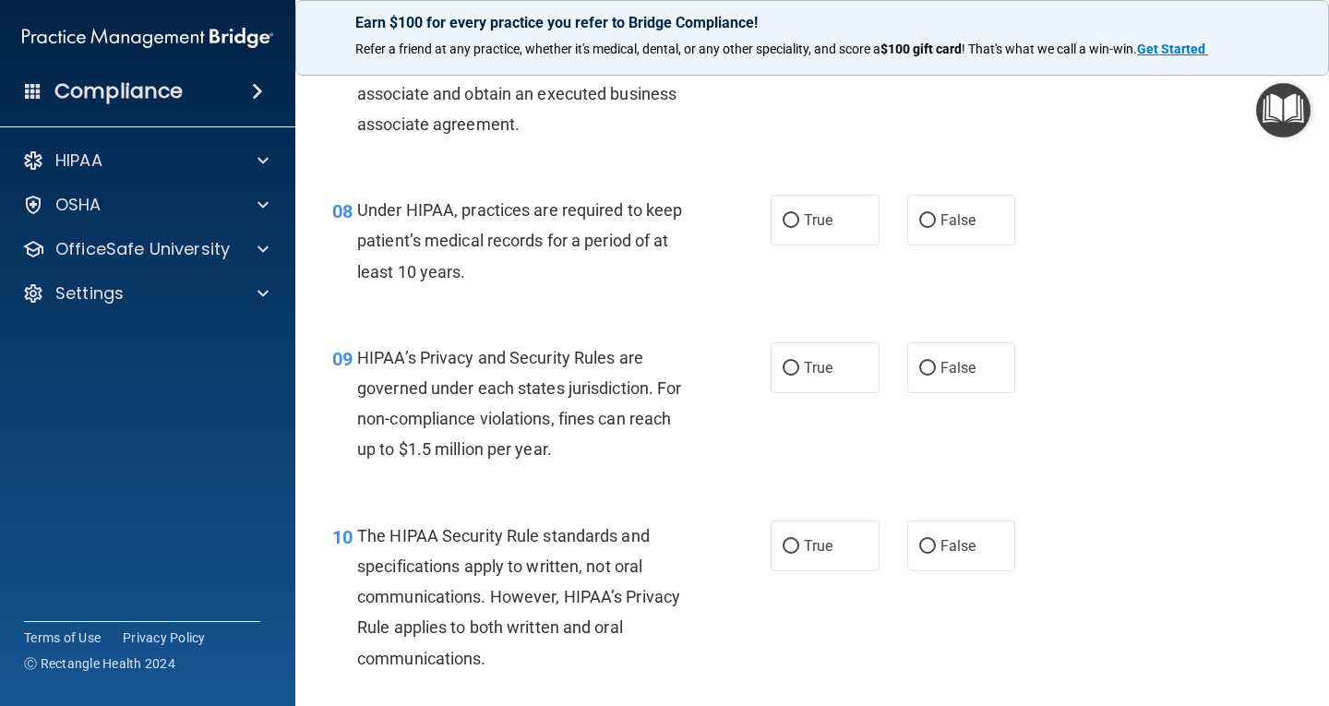
scroll to position [1292, 0]
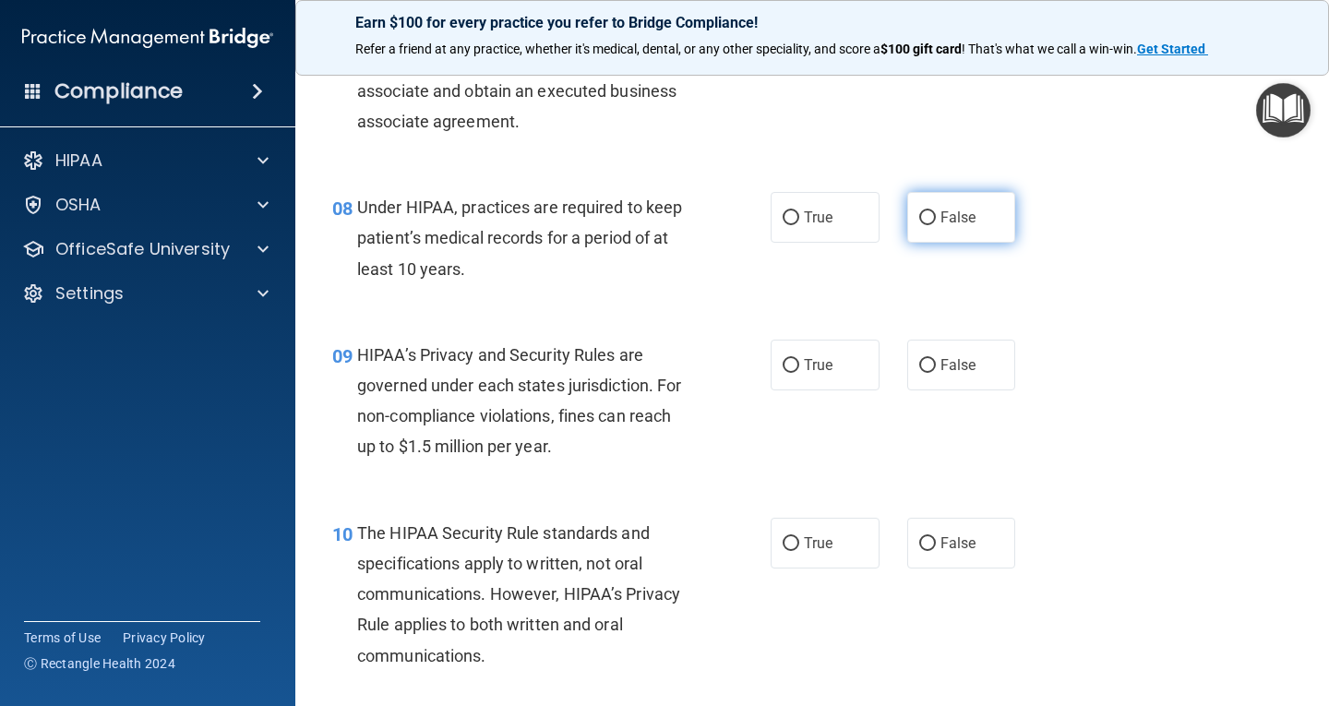
click at [930, 222] on label "False" at bounding box center [961, 217] width 109 height 51
click at [930, 222] on input "False" at bounding box center [927, 218] width 17 height 14
radio input "true"
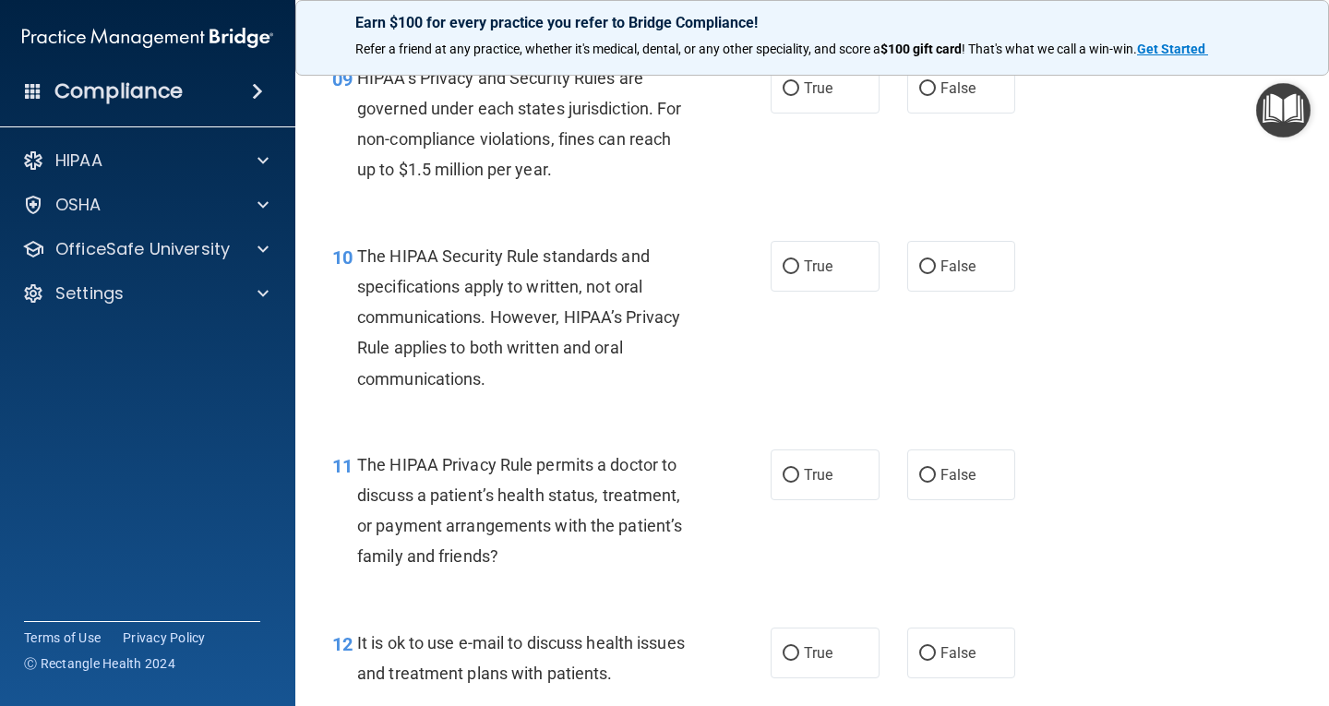
scroll to position [1477, 0]
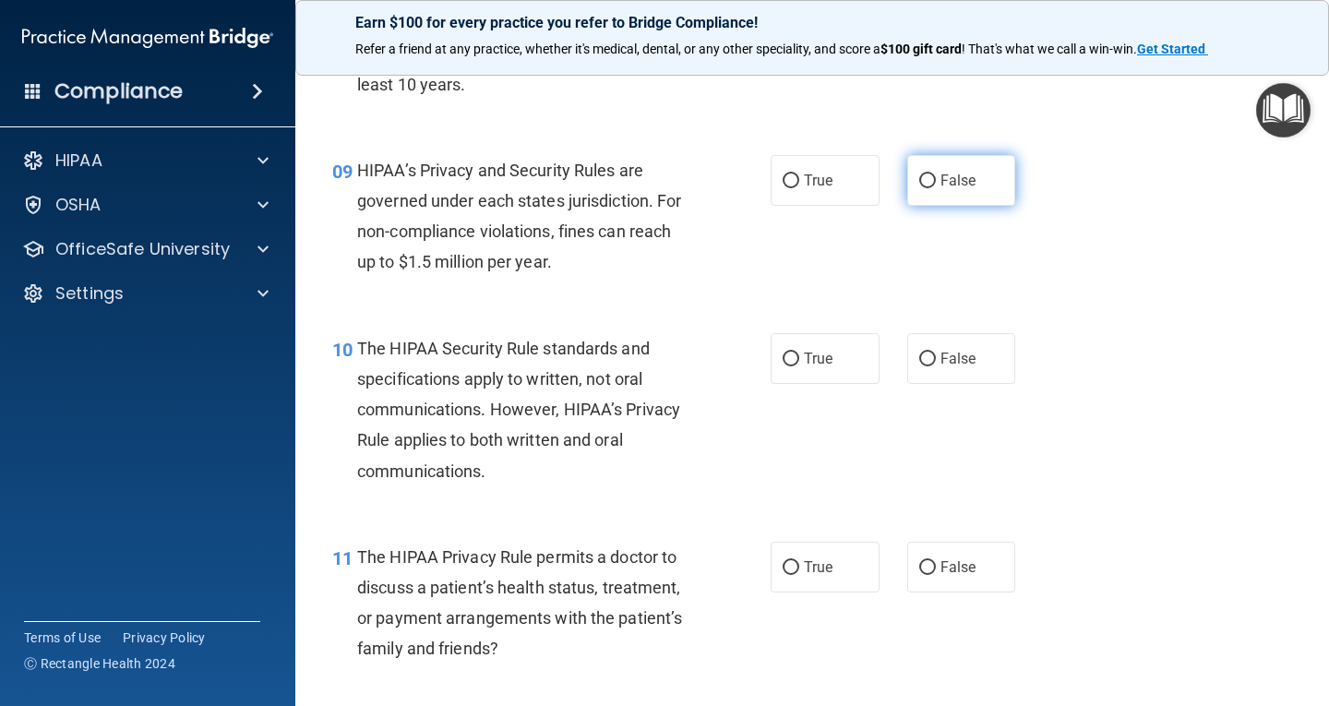
click at [943, 198] on label "False" at bounding box center [961, 180] width 109 height 51
click at [936, 188] on input "False" at bounding box center [927, 181] width 17 height 14
radio input "true"
drag, startPoint x: 833, startPoint y: 353, endPoint x: 848, endPoint y: 274, distance: 79.8
click at [829, 347] on label "True" at bounding box center [825, 358] width 109 height 51
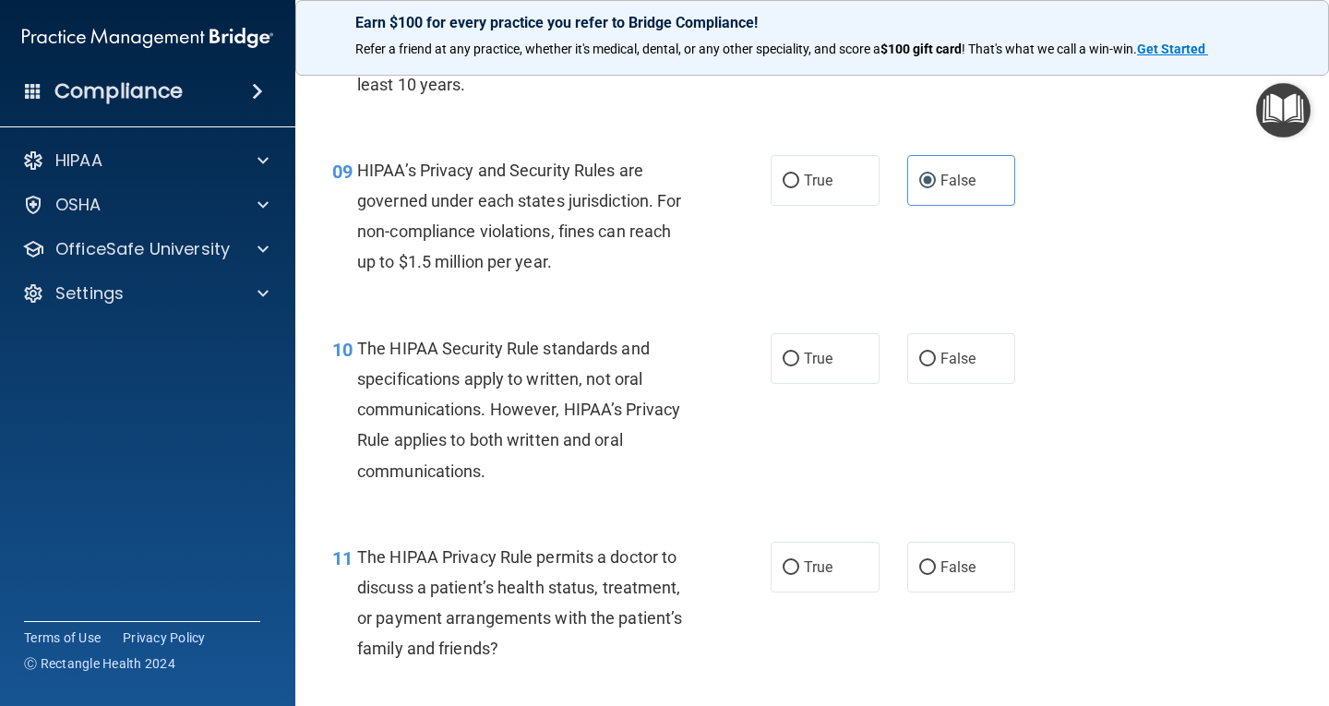
click at [799, 353] on input "True" at bounding box center [791, 360] width 17 height 14
radio input "true"
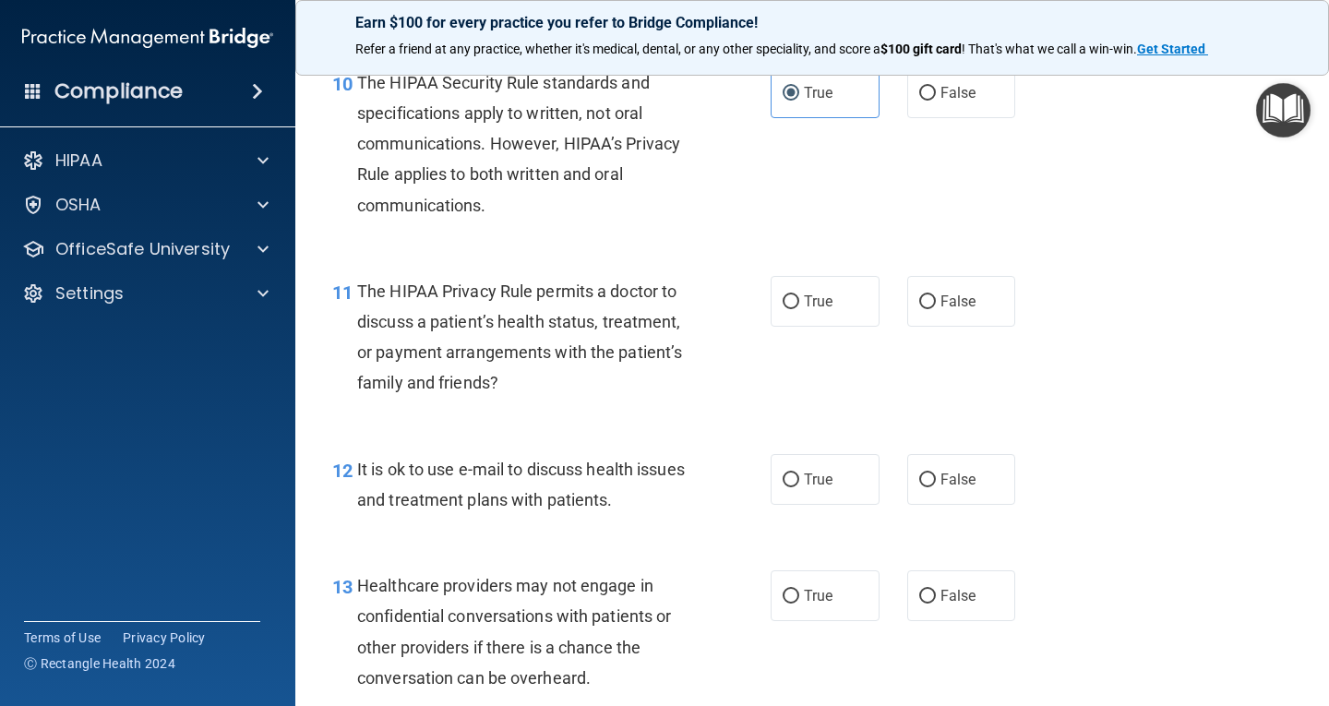
scroll to position [1754, 0]
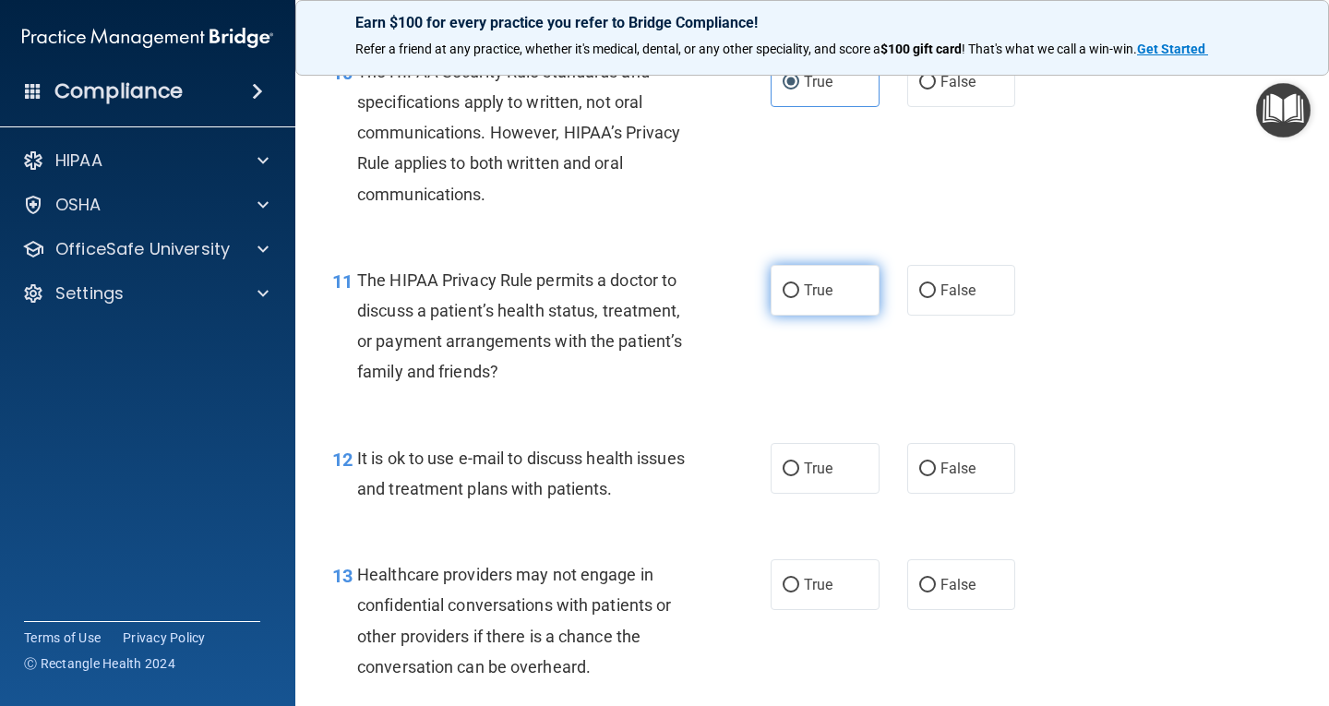
click at [796, 289] on label "True" at bounding box center [825, 290] width 109 height 51
click at [796, 289] on input "True" at bounding box center [791, 291] width 17 height 14
radio input "true"
click at [918, 449] on label "False" at bounding box center [961, 468] width 109 height 51
click at [919, 462] on input "False" at bounding box center [927, 469] width 17 height 14
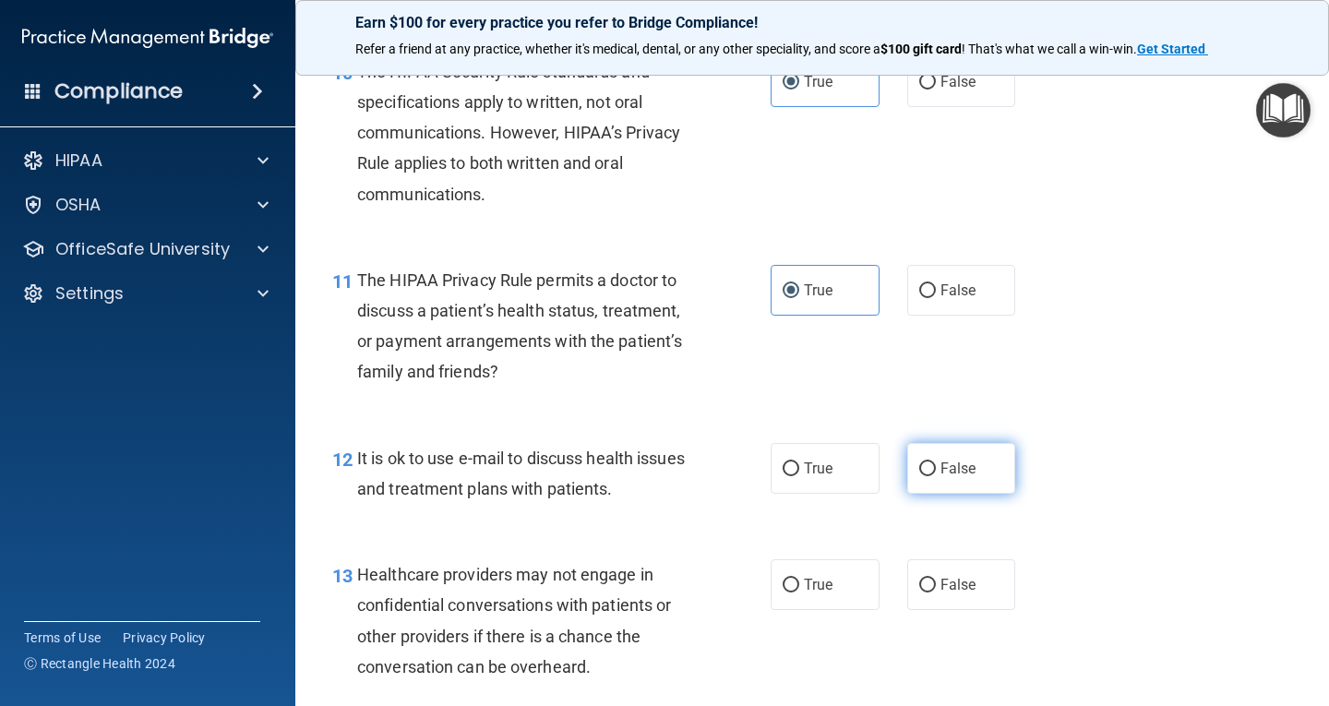
radio input "true"
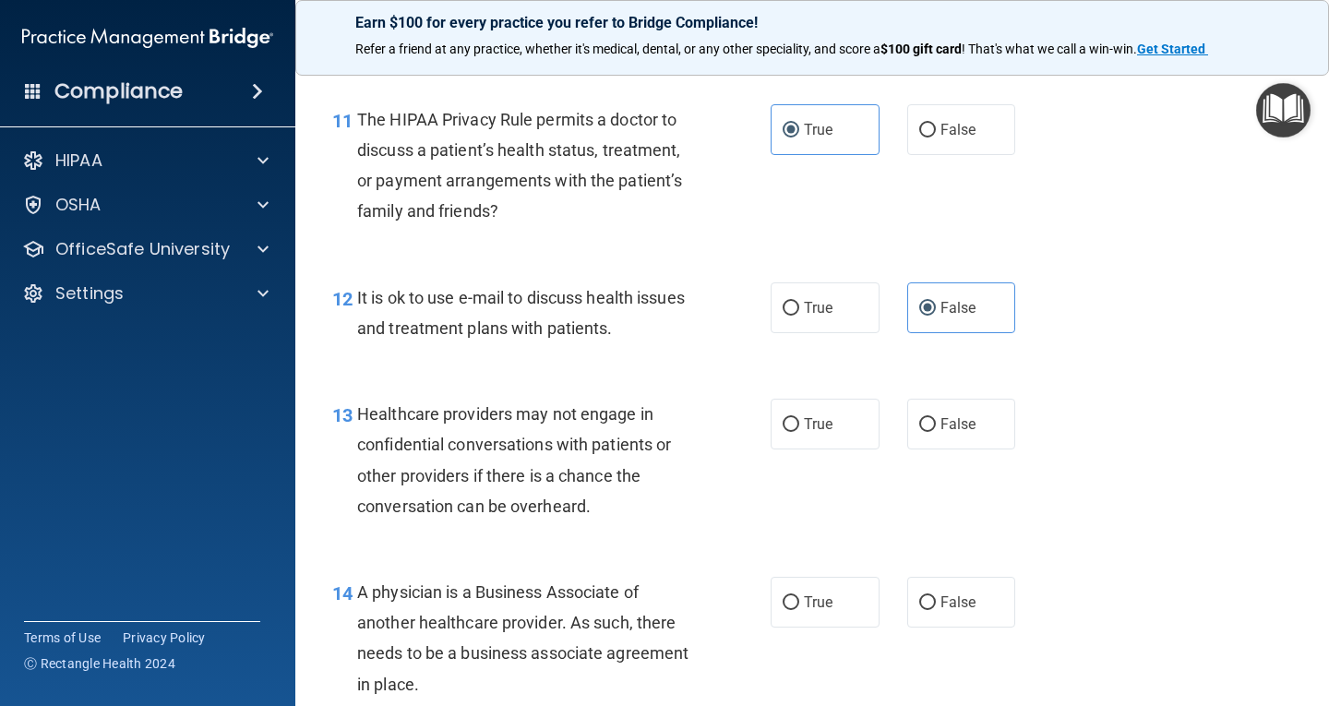
scroll to position [1938, 0]
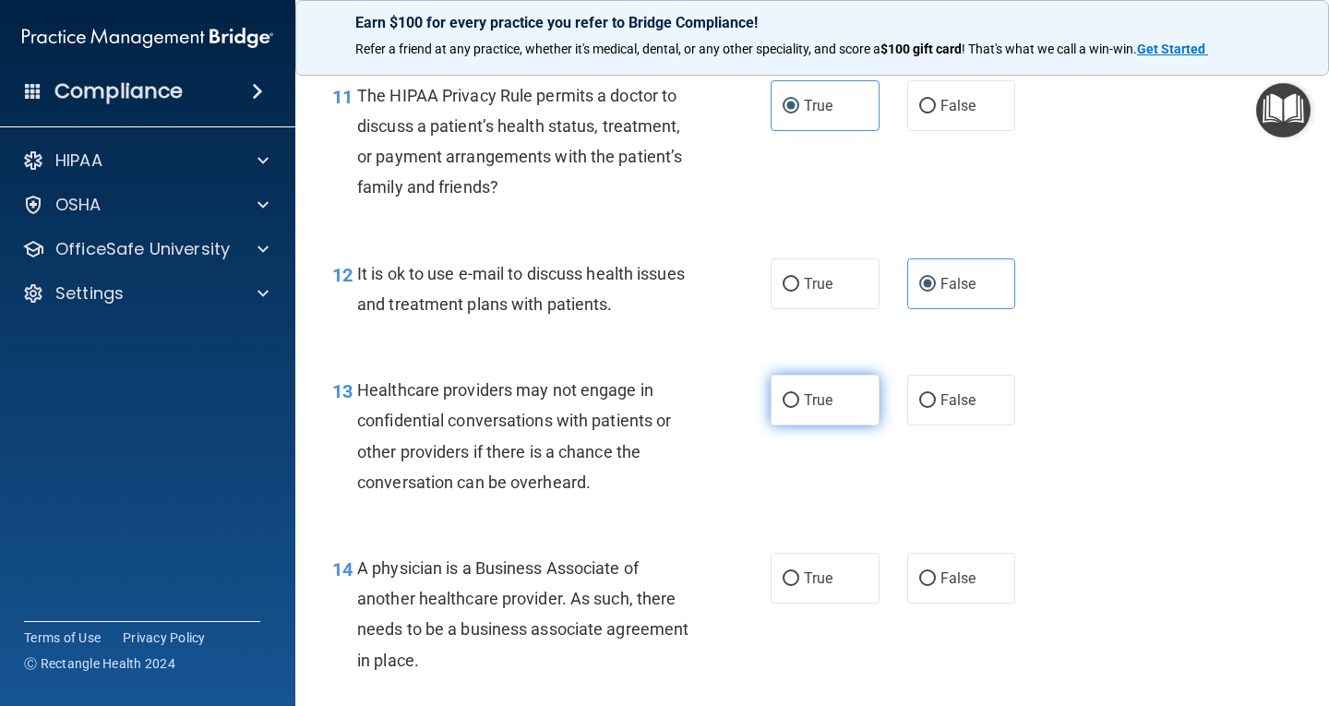
click at [826, 389] on label "True" at bounding box center [825, 400] width 109 height 51
click at [799, 394] on input "True" at bounding box center [791, 401] width 17 height 14
radio input "true"
drag, startPoint x: 821, startPoint y: 577, endPoint x: 822, endPoint y: 556, distance: 21.3
click at [821, 575] on span "True" at bounding box center [818, 578] width 29 height 18
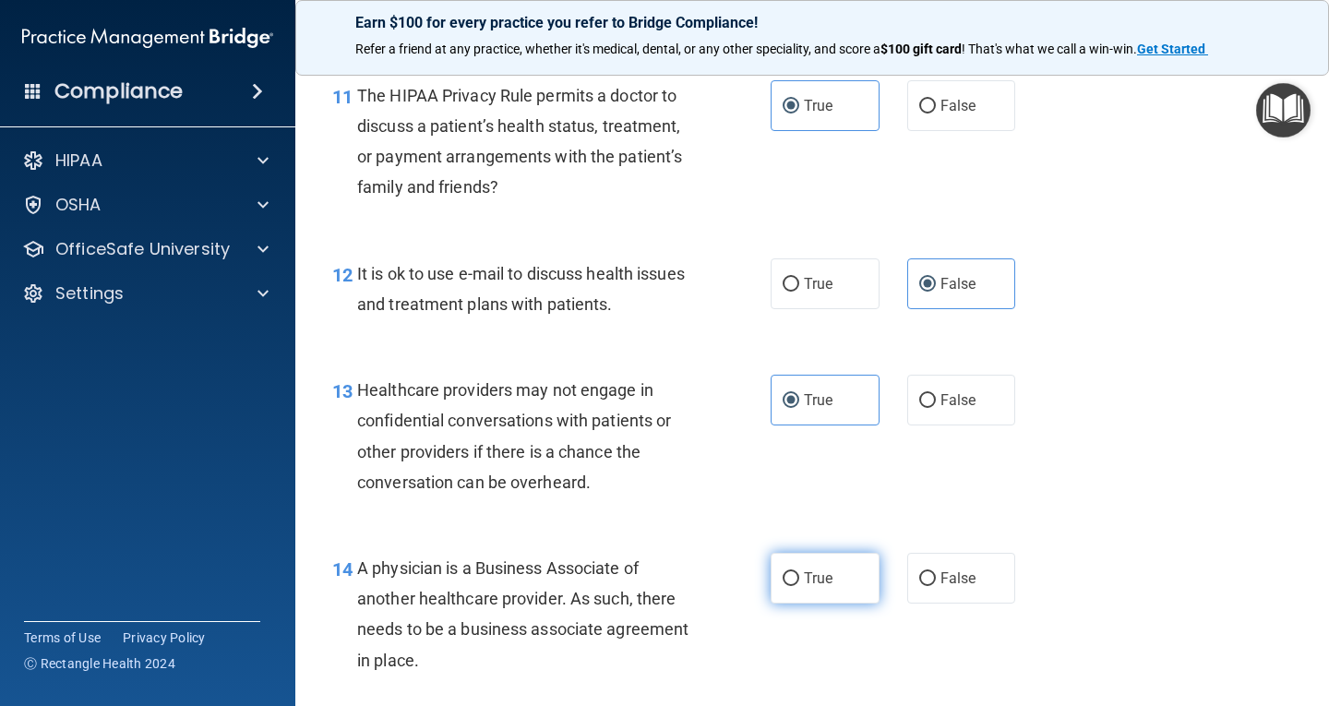
click at [799, 575] on input "True" at bounding box center [791, 579] width 17 height 14
radio input "true"
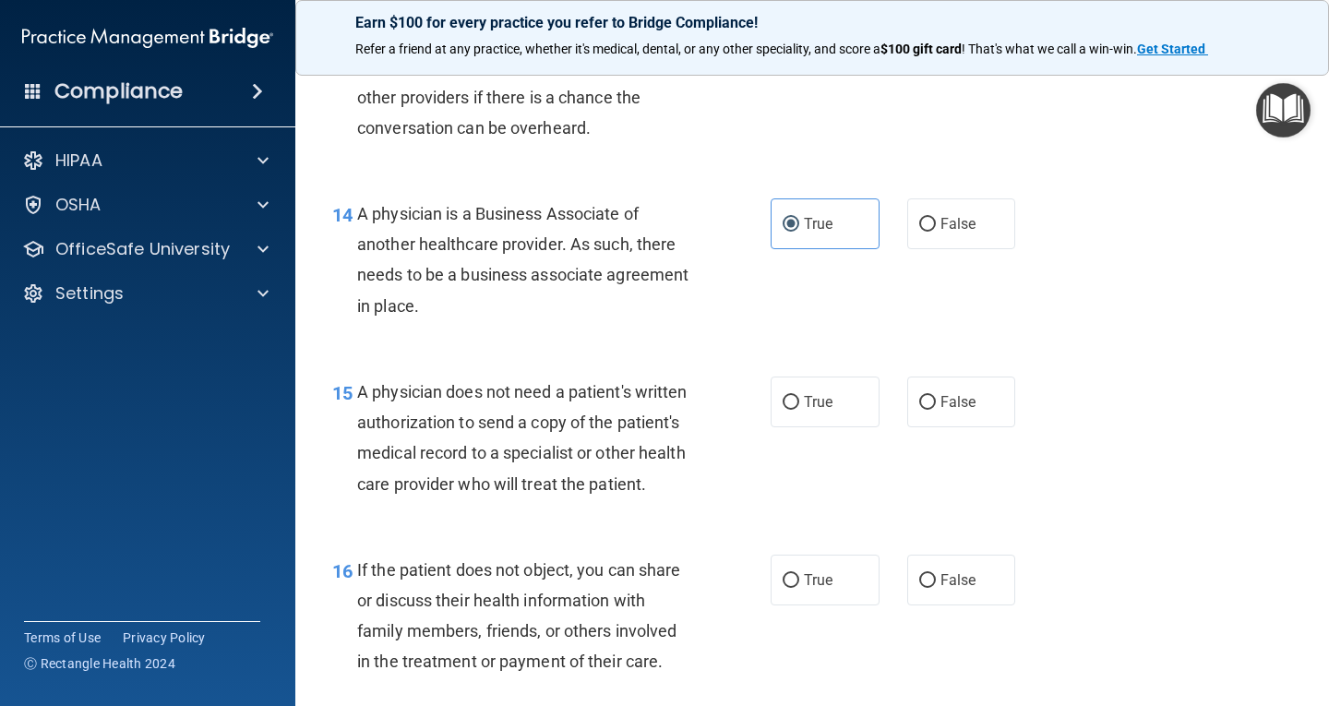
scroll to position [2400, 0]
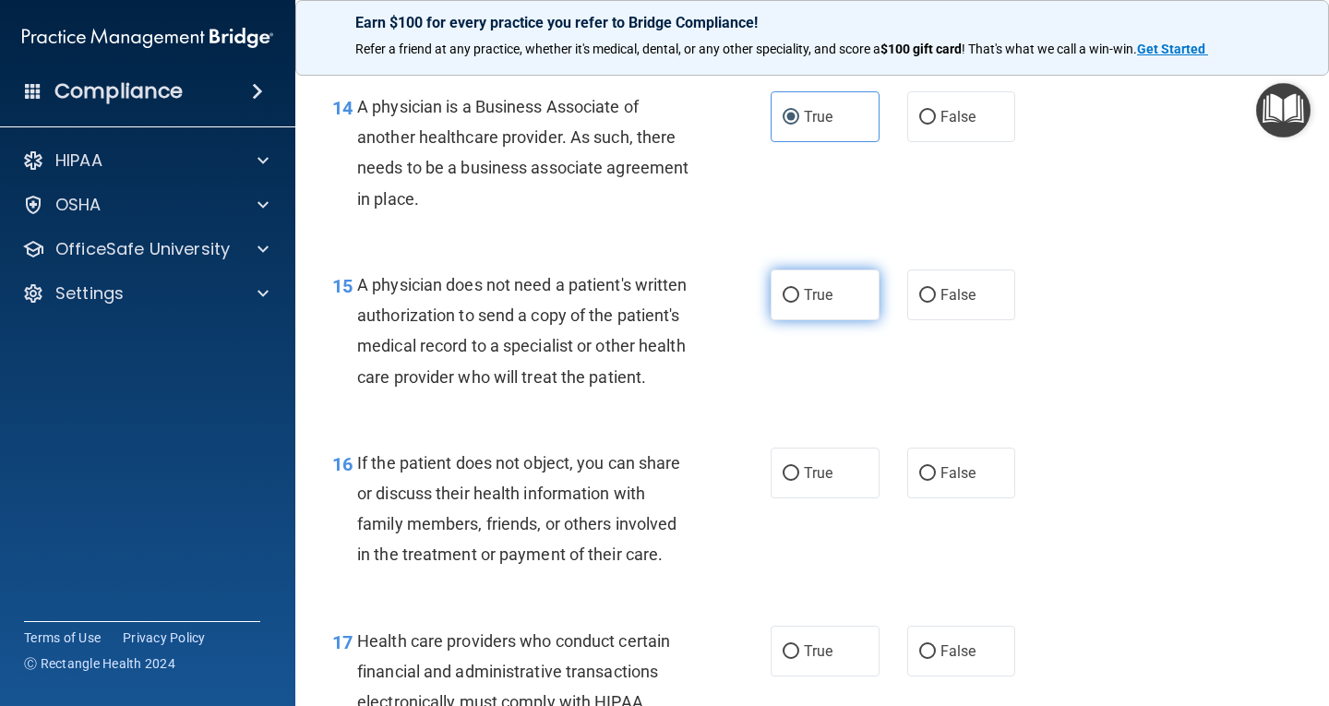
click at [797, 310] on label "True" at bounding box center [825, 295] width 109 height 51
click at [797, 303] on input "True" at bounding box center [791, 296] width 17 height 14
radio input "true"
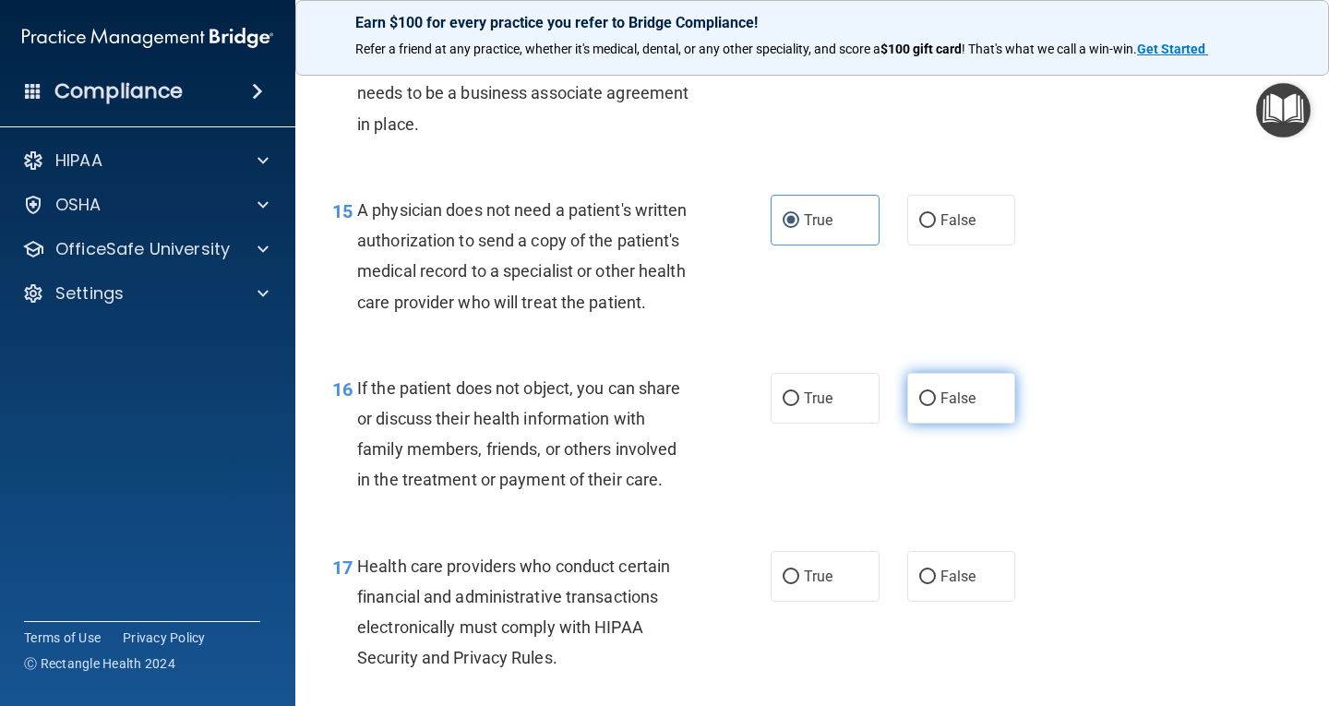
scroll to position [2584, 0]
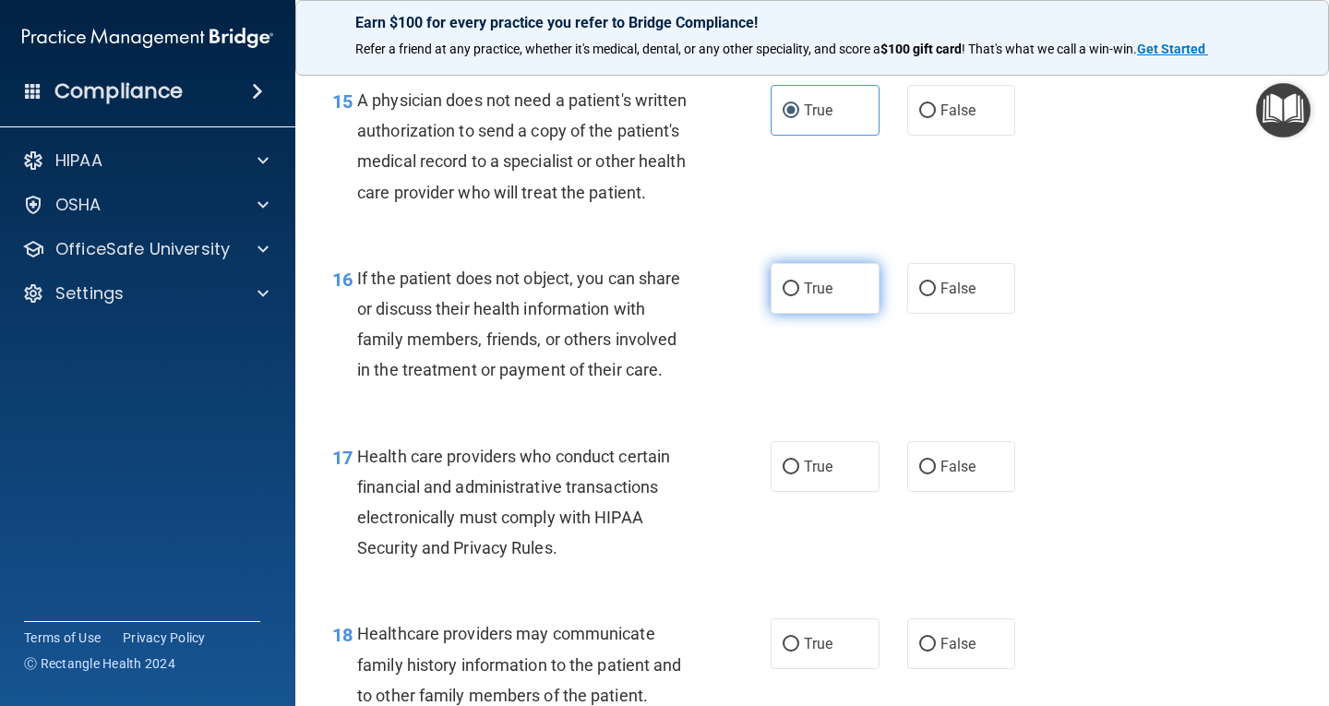
click at [836, 314] on label "True" at bounding box center [825, 288] width 109 height 51
click at [799, 296] on input "True" at bounding box center [791, 289] width 17 height 14
radio input "true"
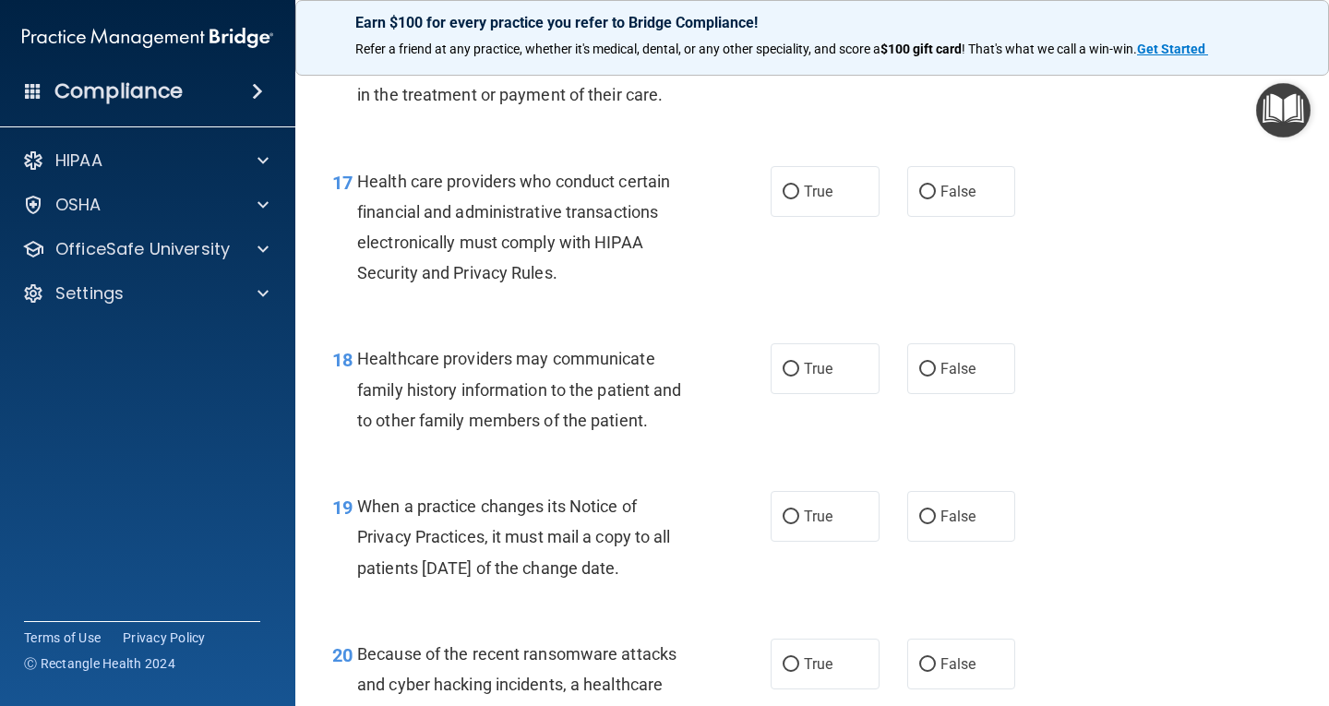
scroll to position [2861, 0]
click at [800, 215] on label "True" at bounding box center [825, 189] width 109 height 51
click at [799, 198] on input "True" at bounding box center [791, 191] width 17 height 14
radio input "true"
drag, startPoint x: 801, startPoint y: 391, endPoint x: 794, endPoint y: 304, distance: 88.0
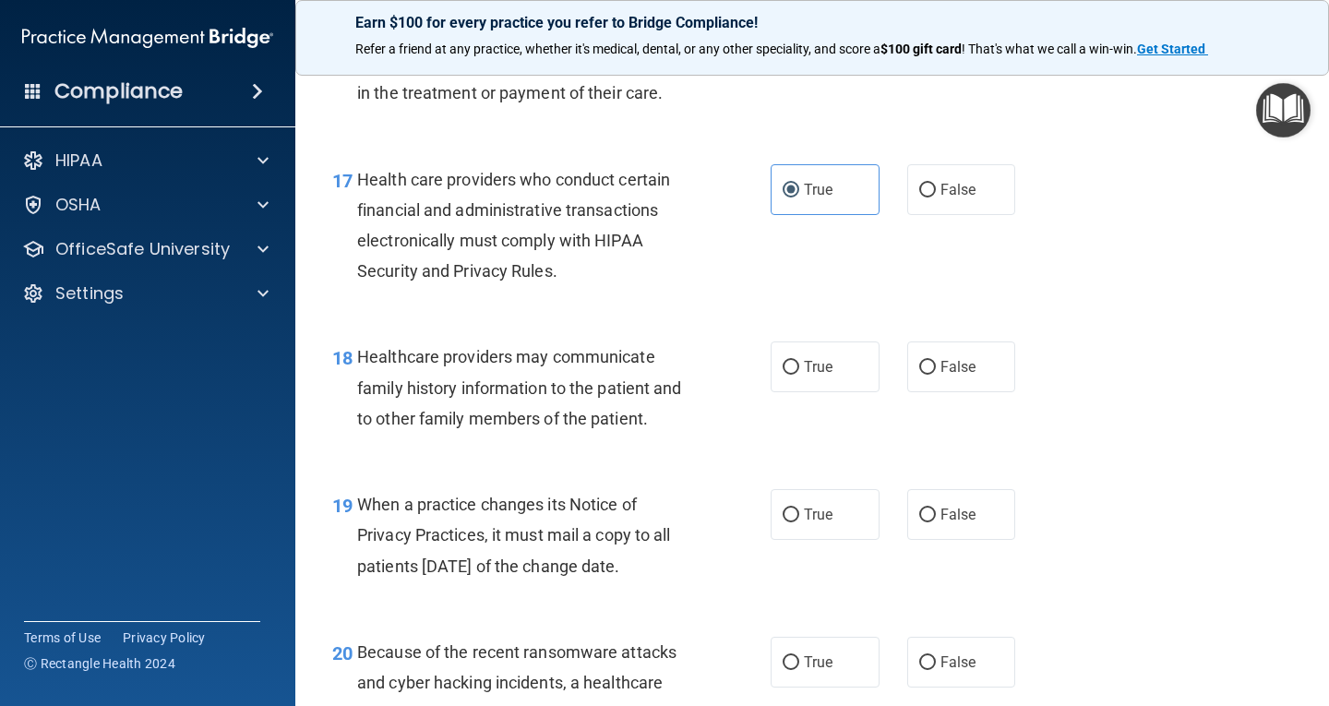
click at [804, 376] on span "True" at bounding box center [818, 367] width 29 height 18
click at [799, 375] on input "True" at bounding box center [791, 368] width 17 height 14
radio input "true"
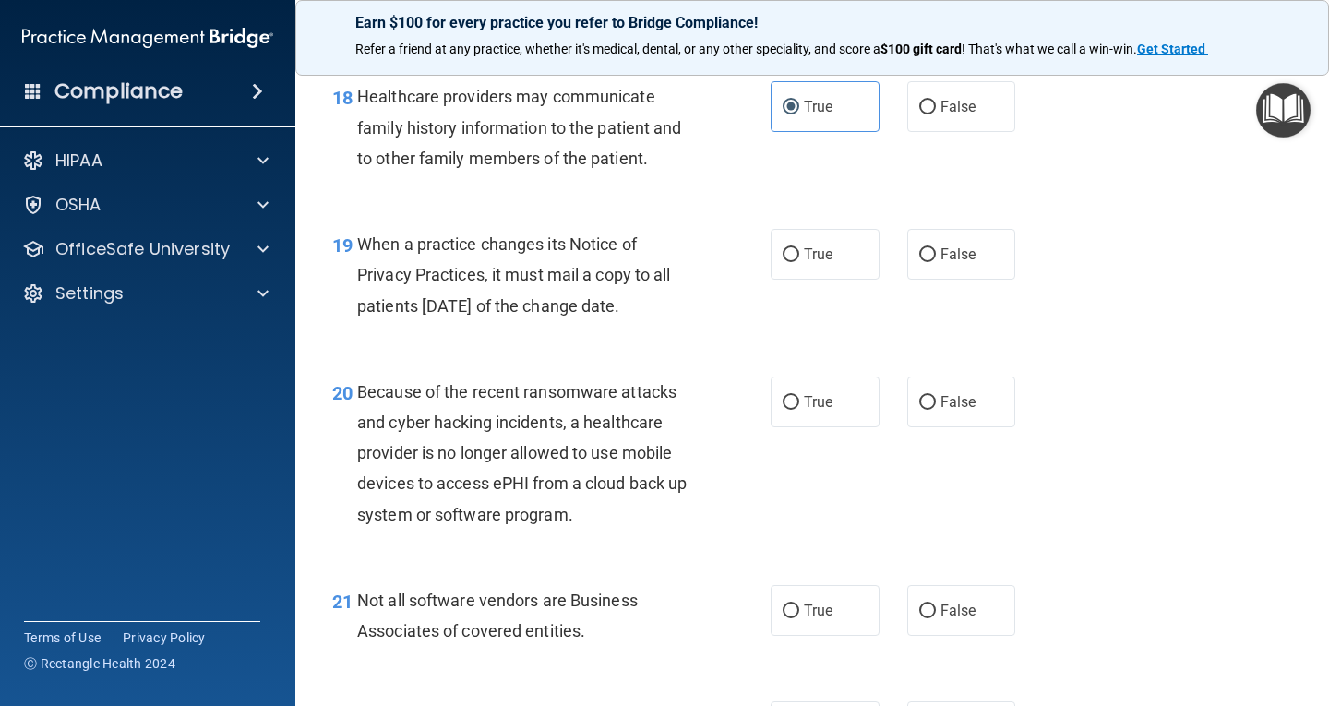
scroll to position [3138, 0]
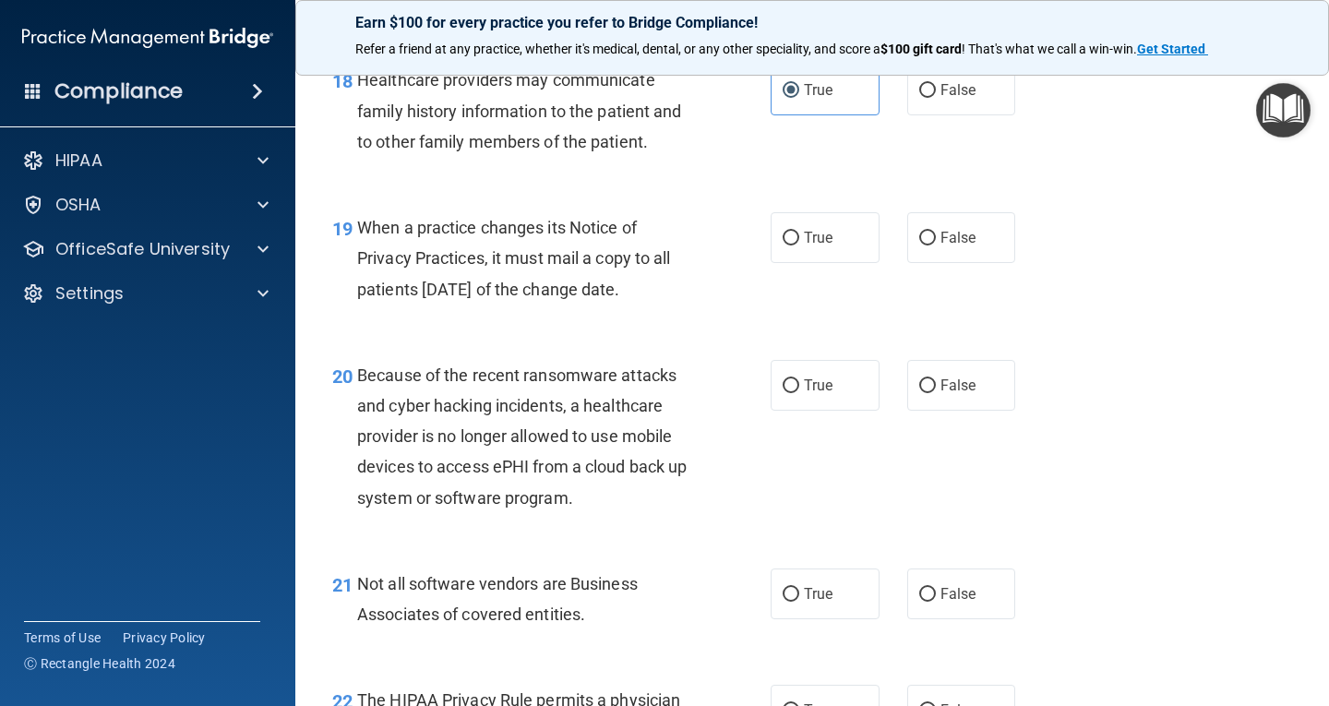
drag, startPoint x: 906, startPoint y: 266, endPoint x: 919, endPoint y: 301, distance: 37.4
click at [910, 263] on label "False" at bounding box center [961, 237] width 109 height 51
click at [929, 400] on label "False" at bounding box center [961, 385] width 109 height 51
click at [929, 393] on input "False" at bounding box center [927, 386] width 17 height 14
radio input "true"
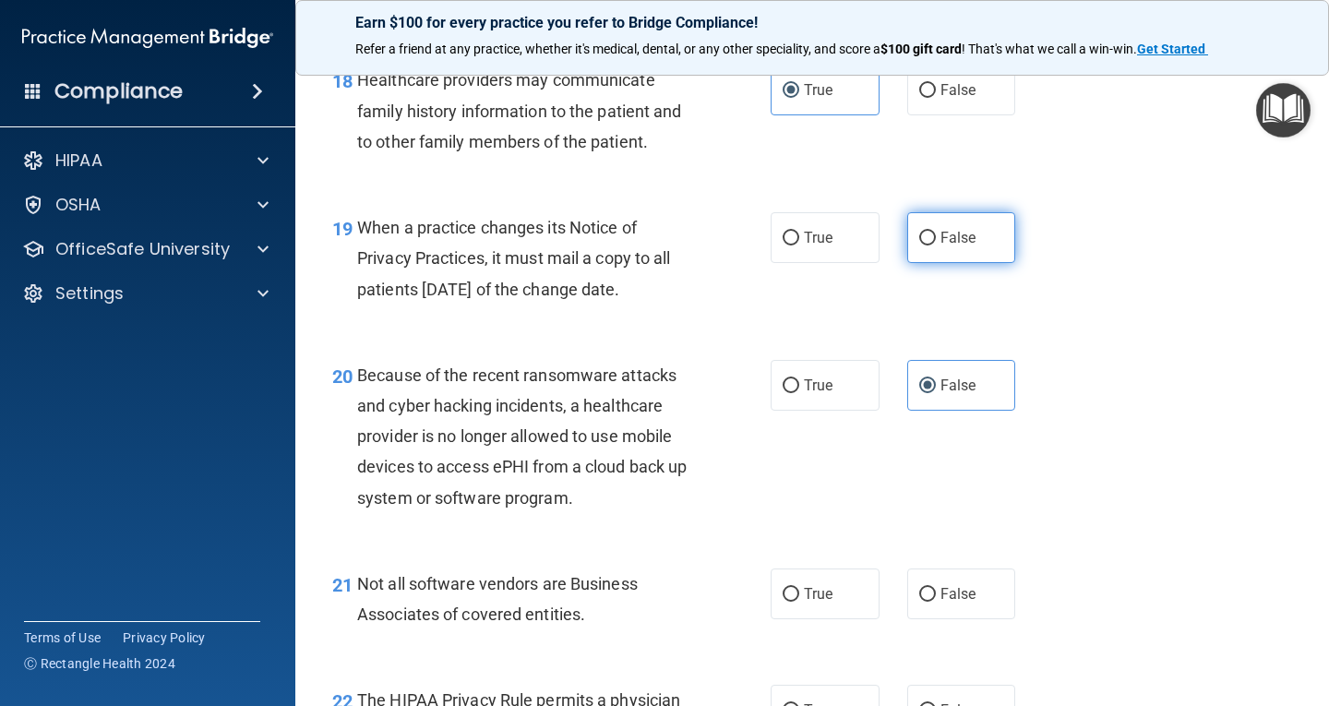
click at [952, 263] on label "False" at bounding box center [961, 237] width 109 height 51
click at [936, 246] on input "False" at bounding box center [927, 239] width 17 height 14
radio input "true"
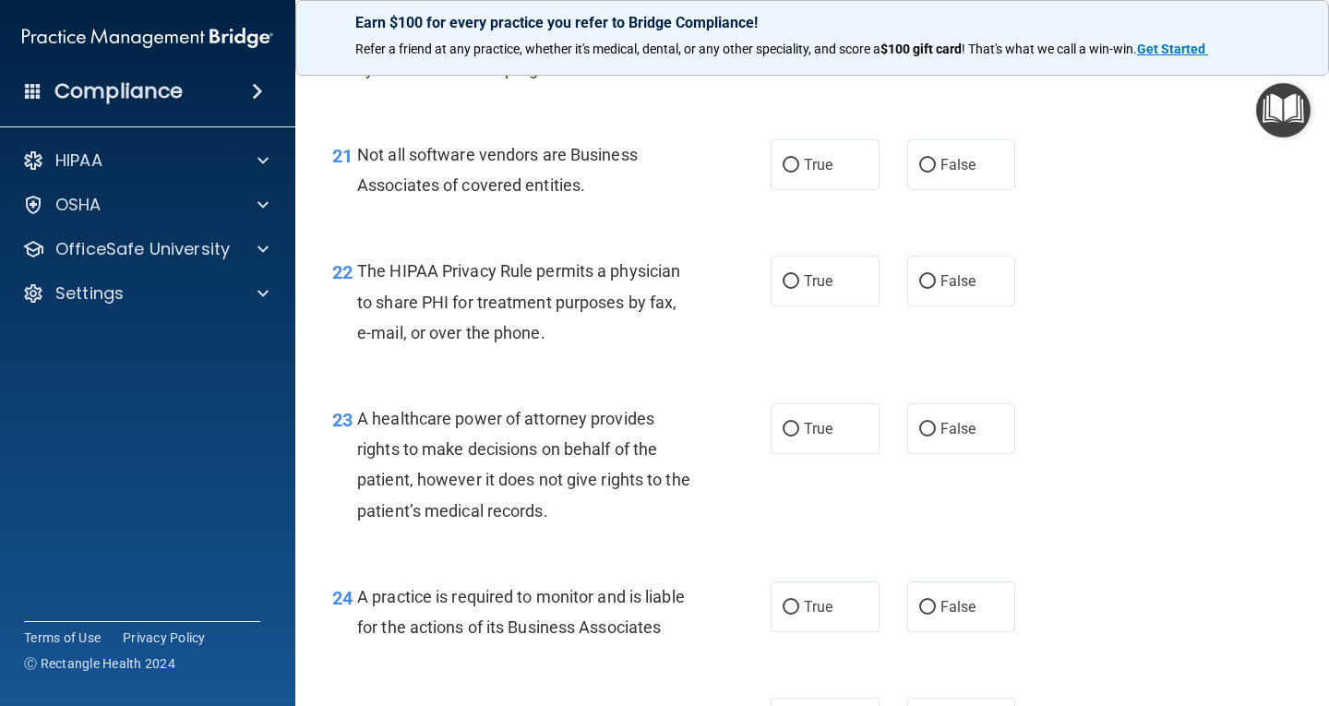
scroll to position [3600, 0]
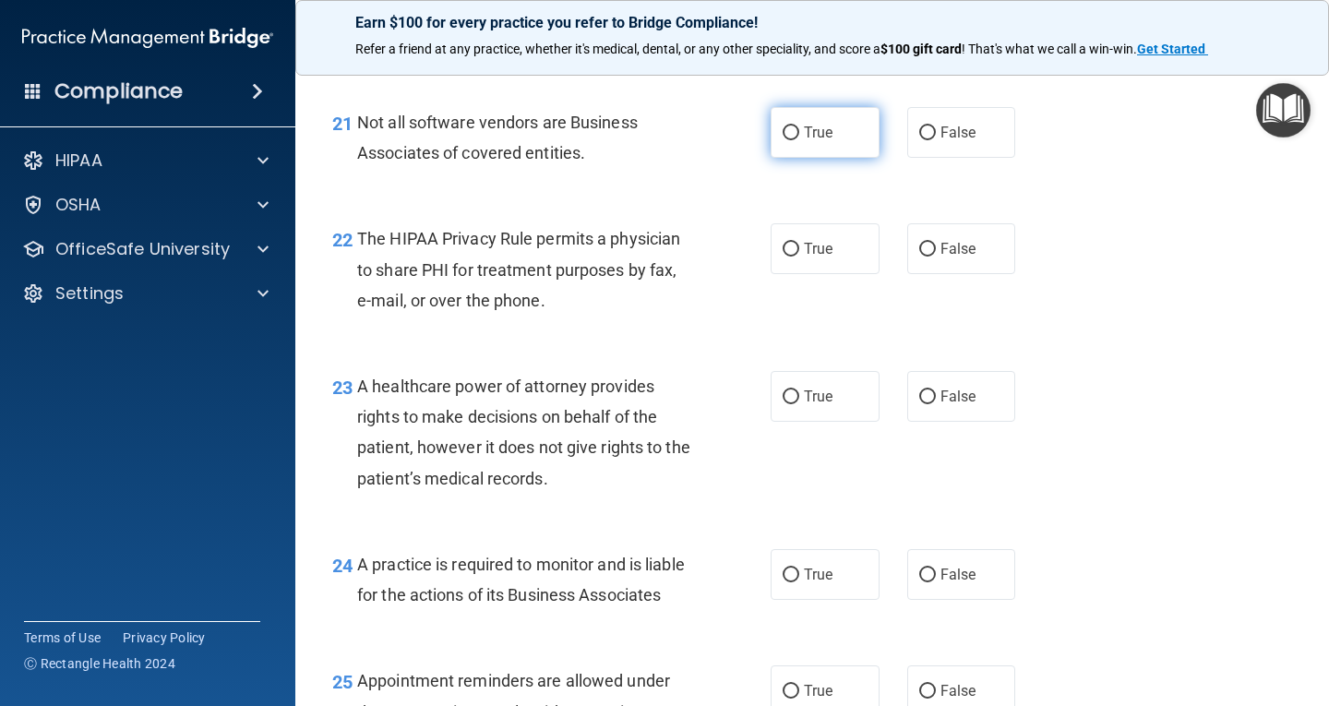
click at [818, 158] on label "True" at bounding box center [825, 132] width 109 height 51
click at [799, 140] on input "True" at bounding box center [791, 133] width 17 height 14
radio input "true"
click at [821, 258] on span "True" at bounding box center [818, 249] width 29 height 18
click at [799, 257] on input "True" at bounding box center [791, 250] width 17 height 14
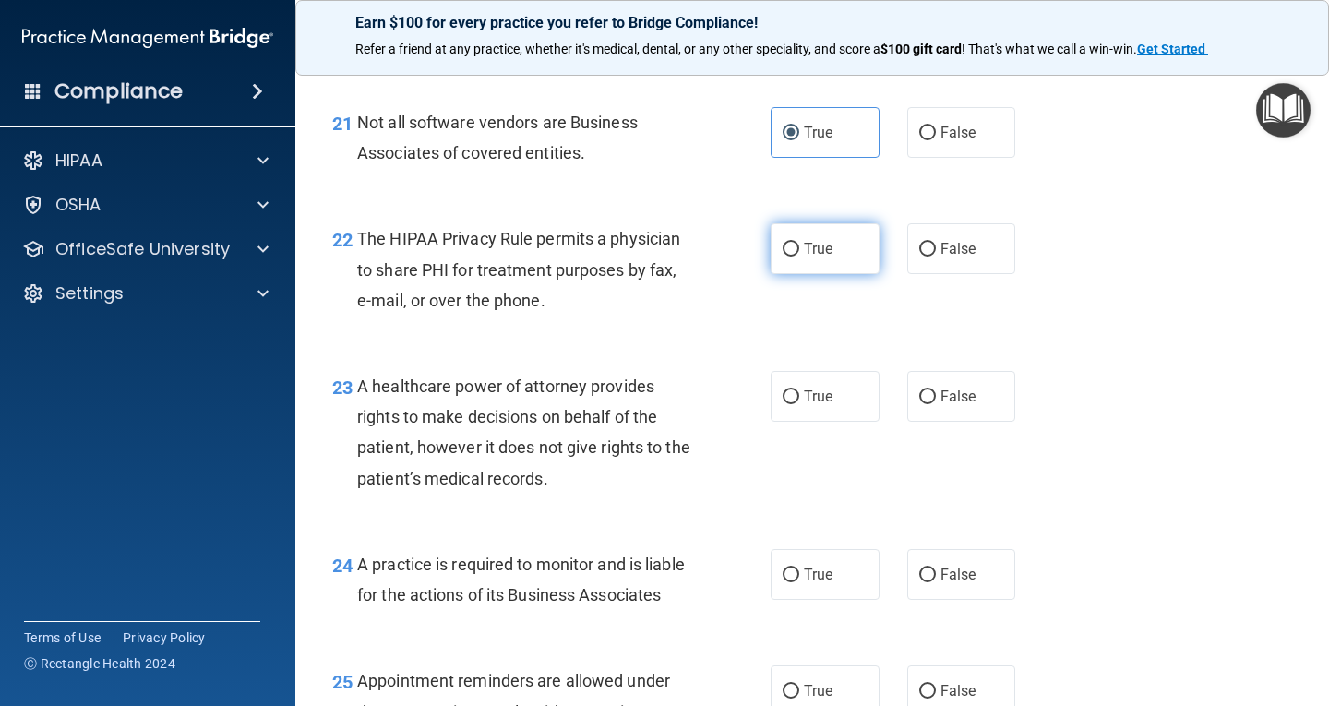
radio input "true"
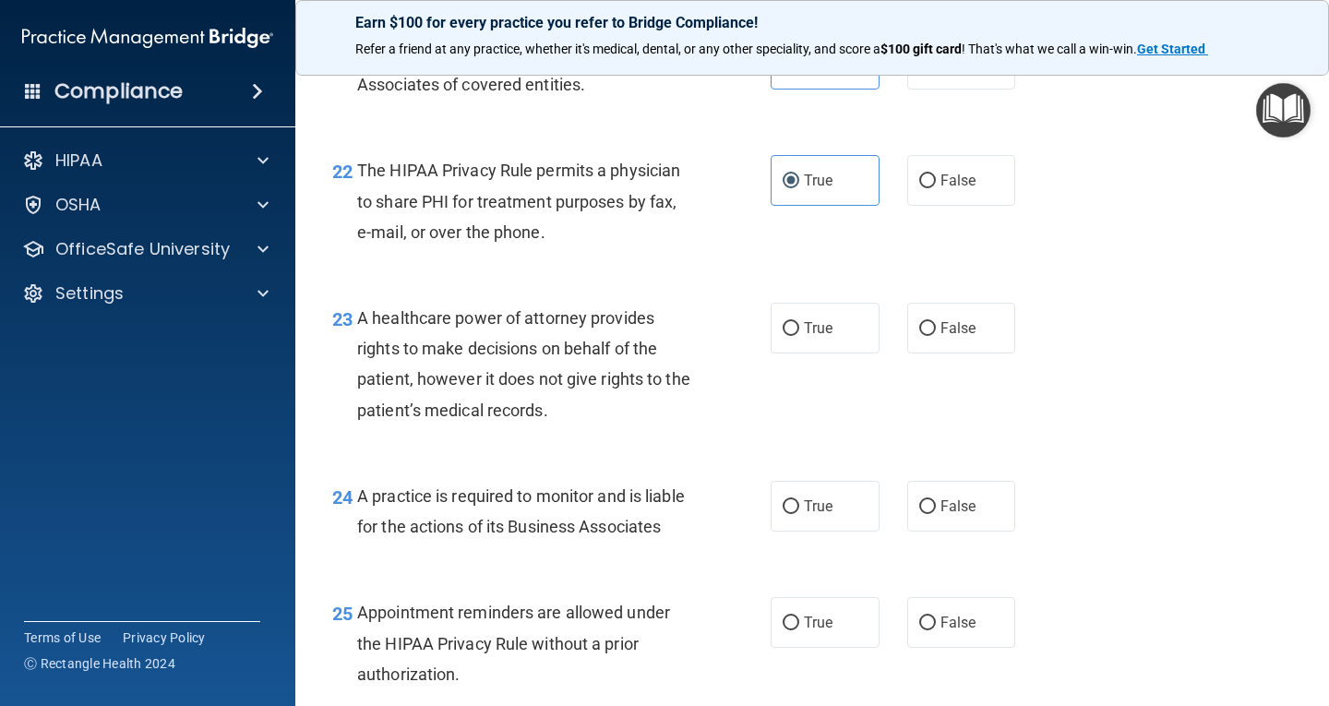
scroll to position [3784, 0]
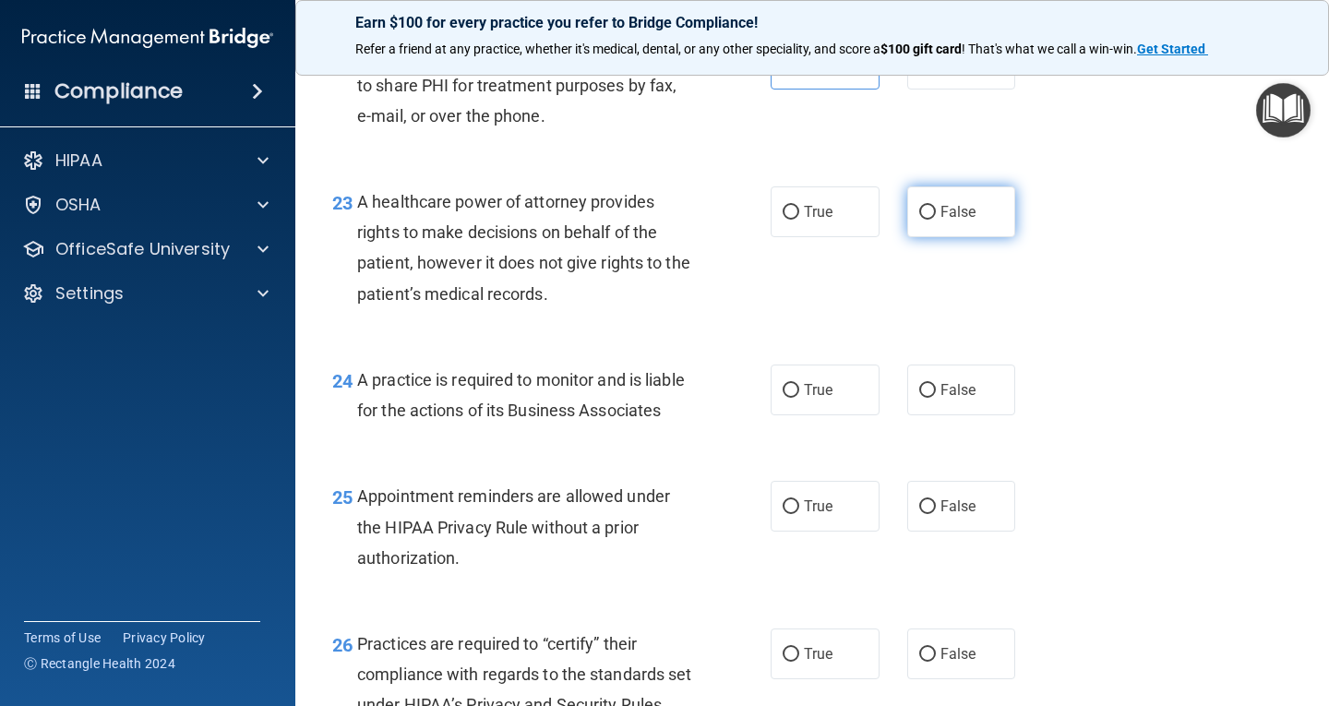
click at [942, 221] on span "False" at bounding box center [958, 212] width 36 height 18
click at [936, 220] on input "False" at bounding box center [927, 213] width 17 height 14
radio input "true"
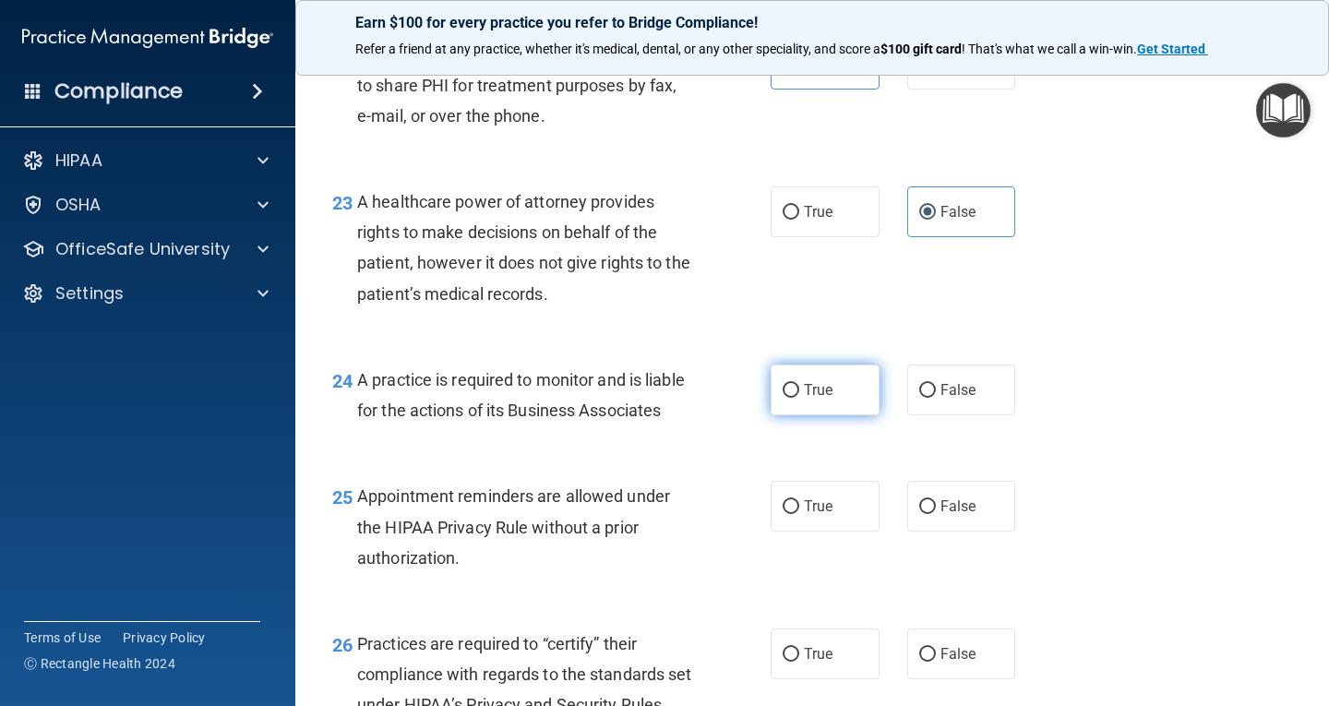
click at [817, 399] on span "True" at bounding box center [818, 390] width 29 height 18
click at [799, 398] on input "True" at bounding box center [791, 391] width 17 height 14
radio input "true"
drag, startPoint x: 816, startPoint y: 556, endPoint x: 817, endPoint y: 424, distance: 132.0
click at [816, 532] on label "True" at bounding box center [825, 506] width 109 height 51
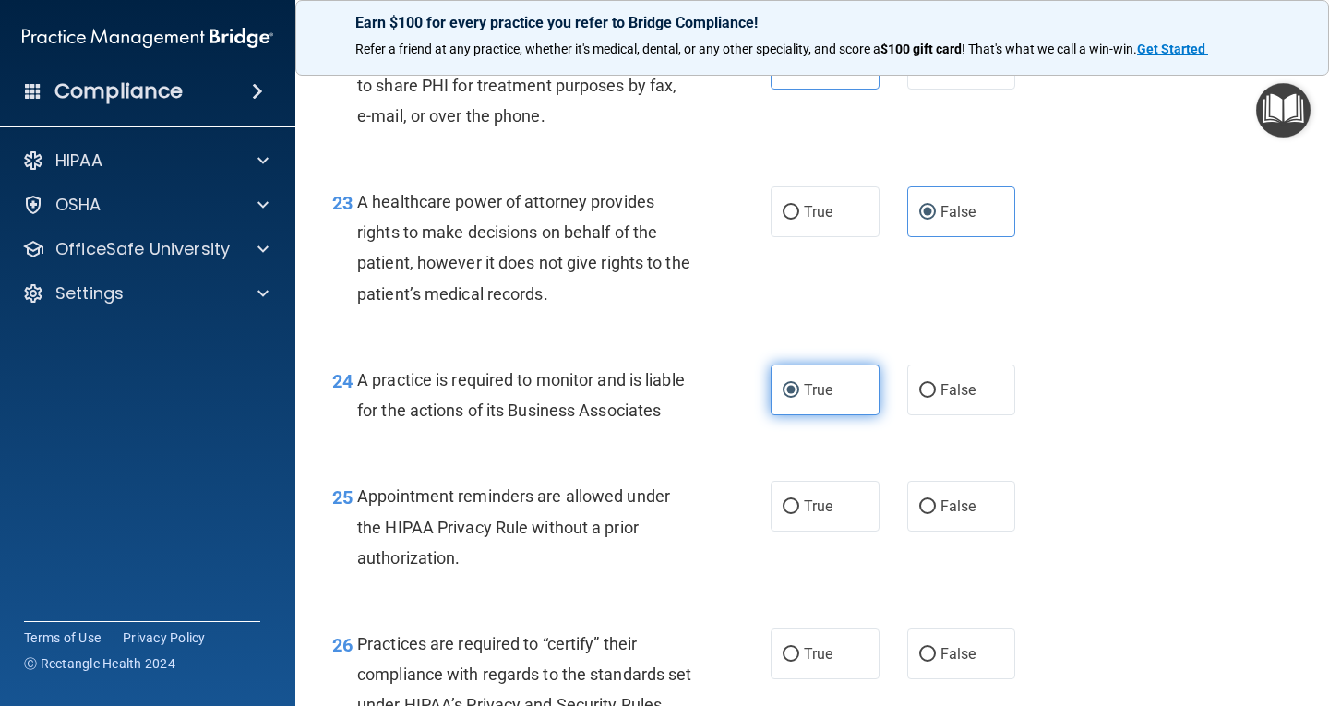
click at [799, 514] on input "True" at bounding box center [791, 507] width 17 height 14
radio input "true"
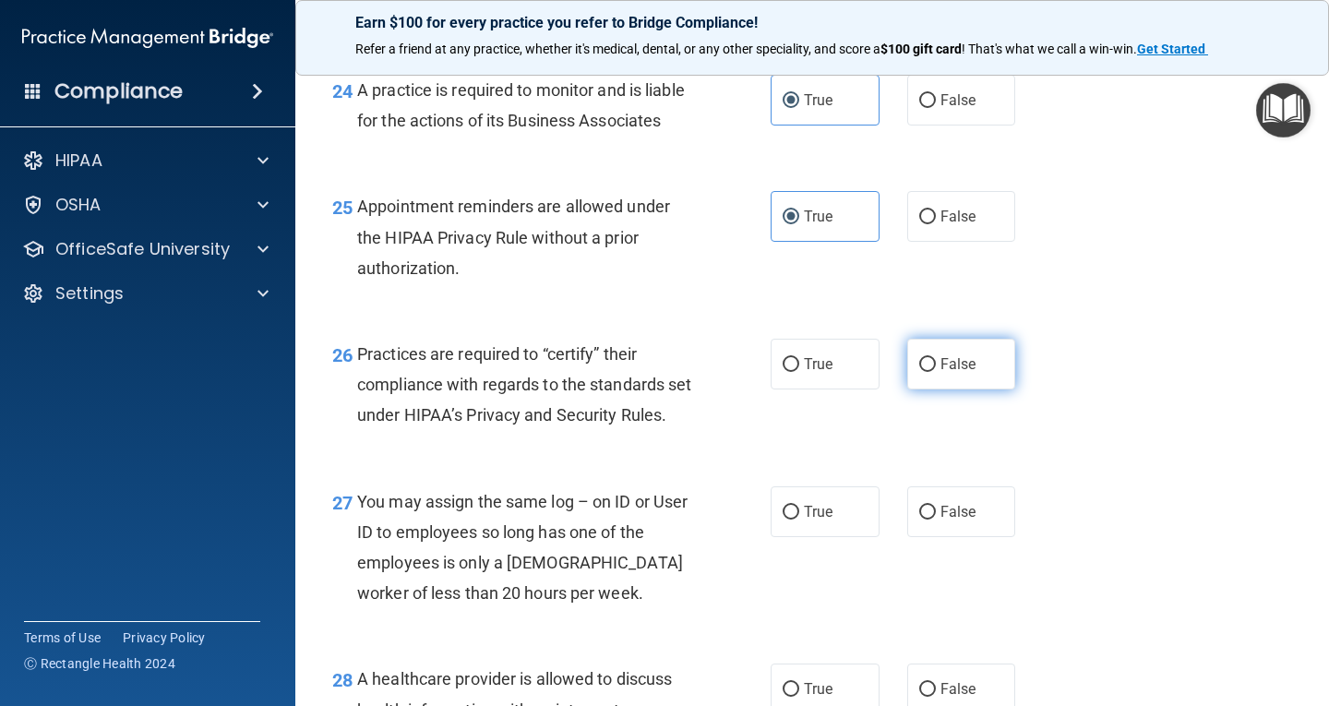
scroll to position [4153, 0]
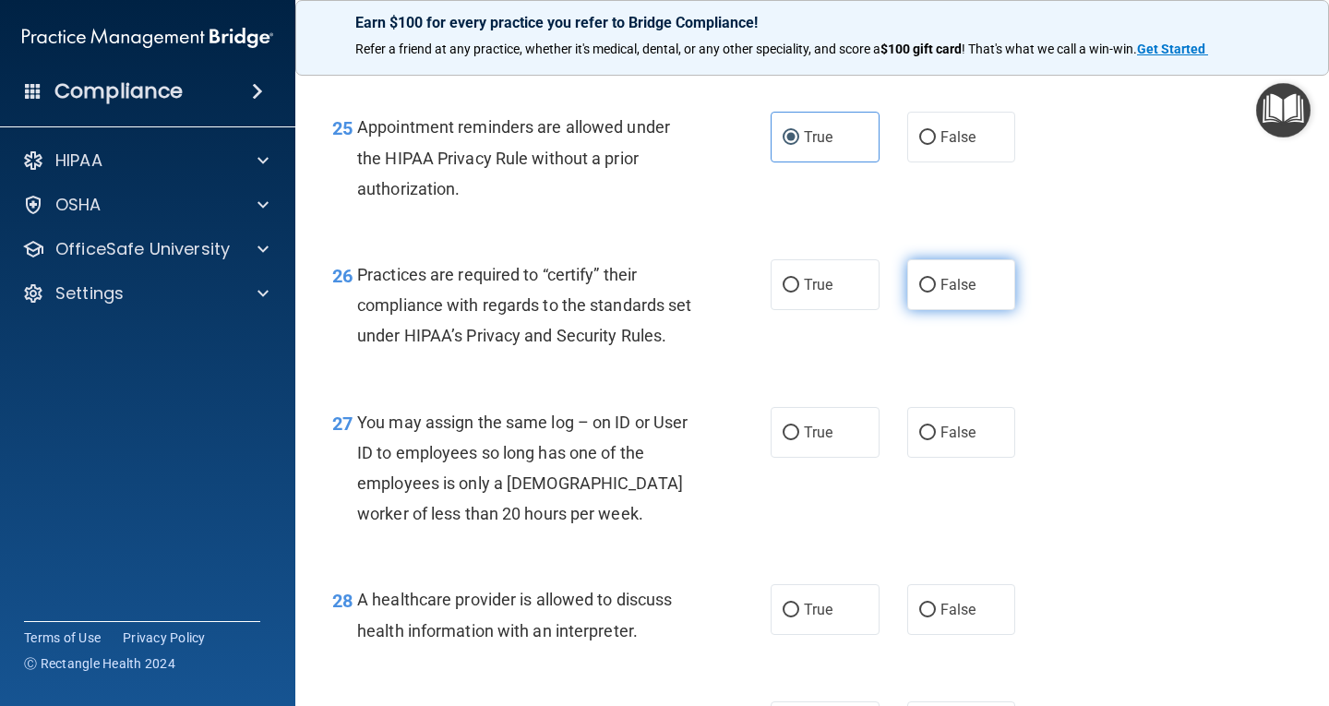
click at [919, 310] on label "False" at bounding box center [961, 284] width 109 height 51
click at [919, 293] on input "False" at bounding box center [927, 286] width 17 height 14
radio input "true"
click at [924, 440] on input "False" at bounding box center [927, 433] width 17 height 14
radio input "true"
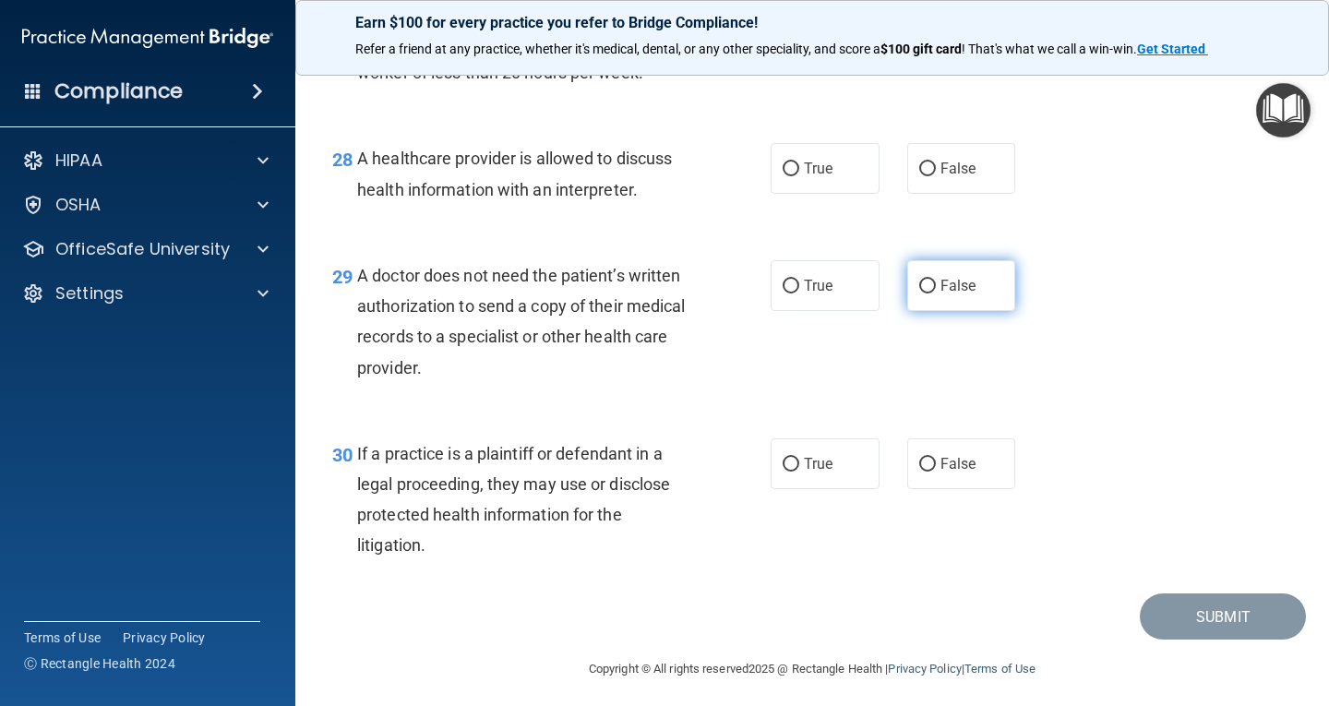
scroll to position [4615, 0]
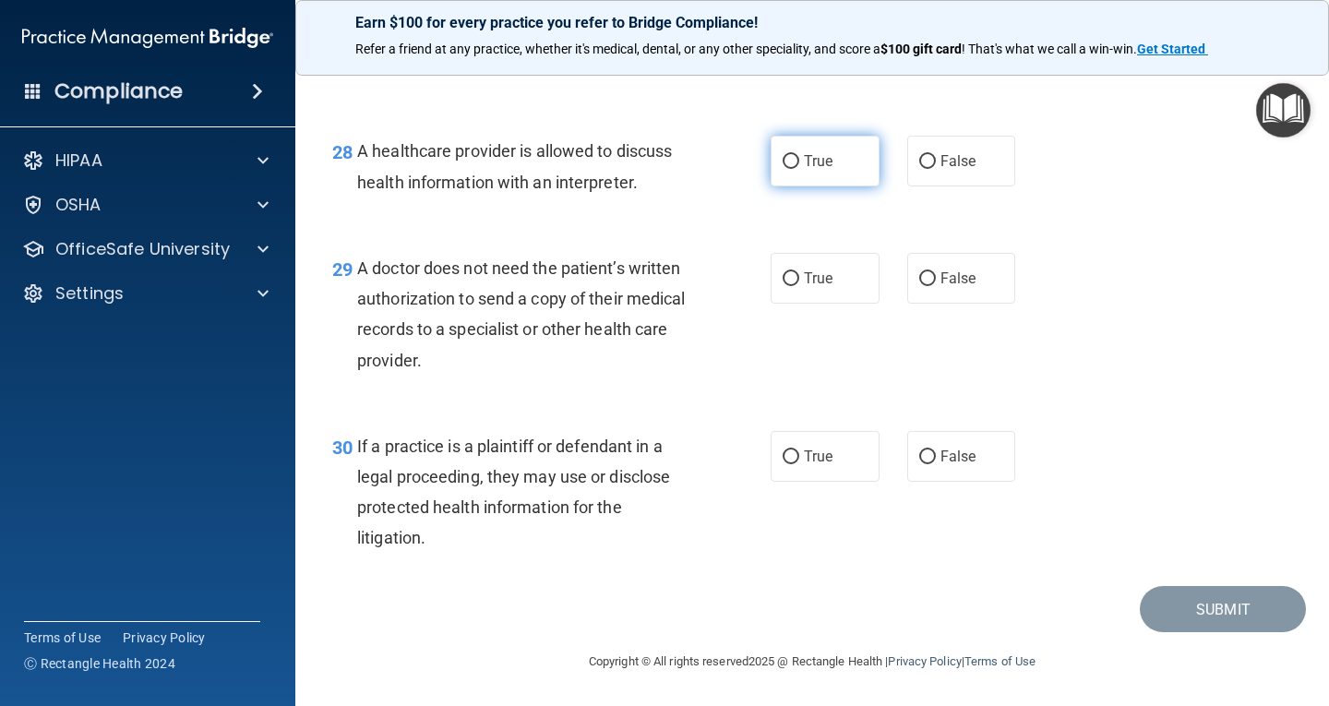
click at [855, 186] on label "True" at bounding box center [825, 161] width 109 height 51
click at [799, 169] on input "True" at bounding box center [791, 162] width 17 height 14
radio input "true"
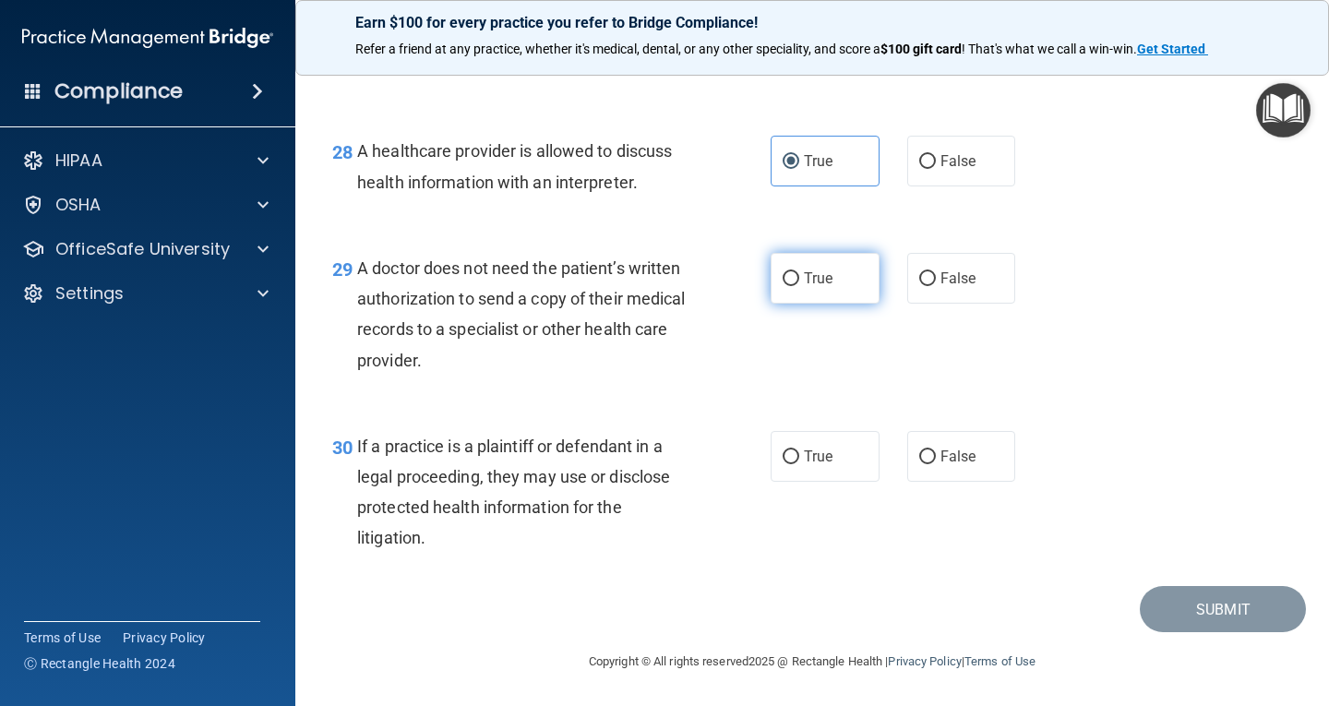
drag, startPoint x: 818, startPoint y: 363, endPoint x: 824, endPoint y: 377, distance: 15.3
click at [820, 304] on label "True" at bounding box center [825, 278] width 109 height 51
click at [799, 286] on input "True" at bounding box center [791, 279] width 17 height 14
radio input "true"
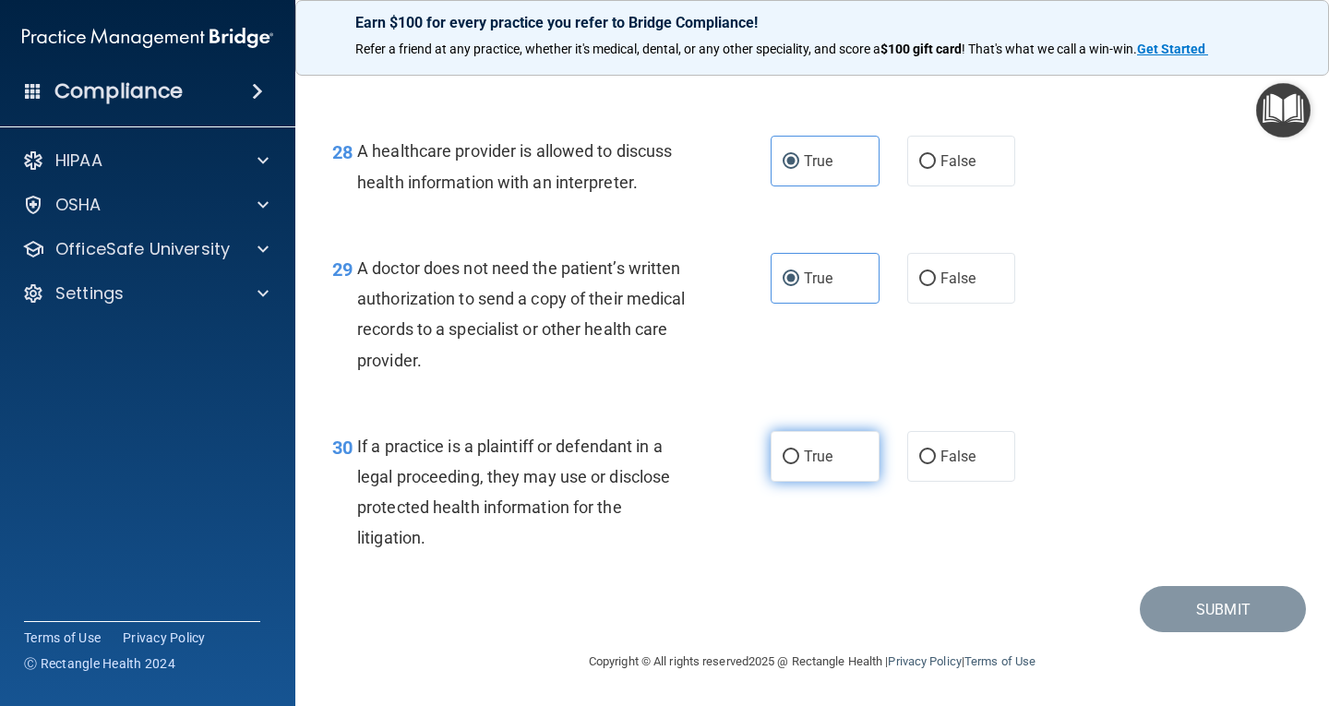
click at [831, 482] on label "True" at bounding box center [825, 456] width 109 height 51
click at [799, 464] on input "True" at bounding box center [791, 457] width 17 height 14
radio input "true"
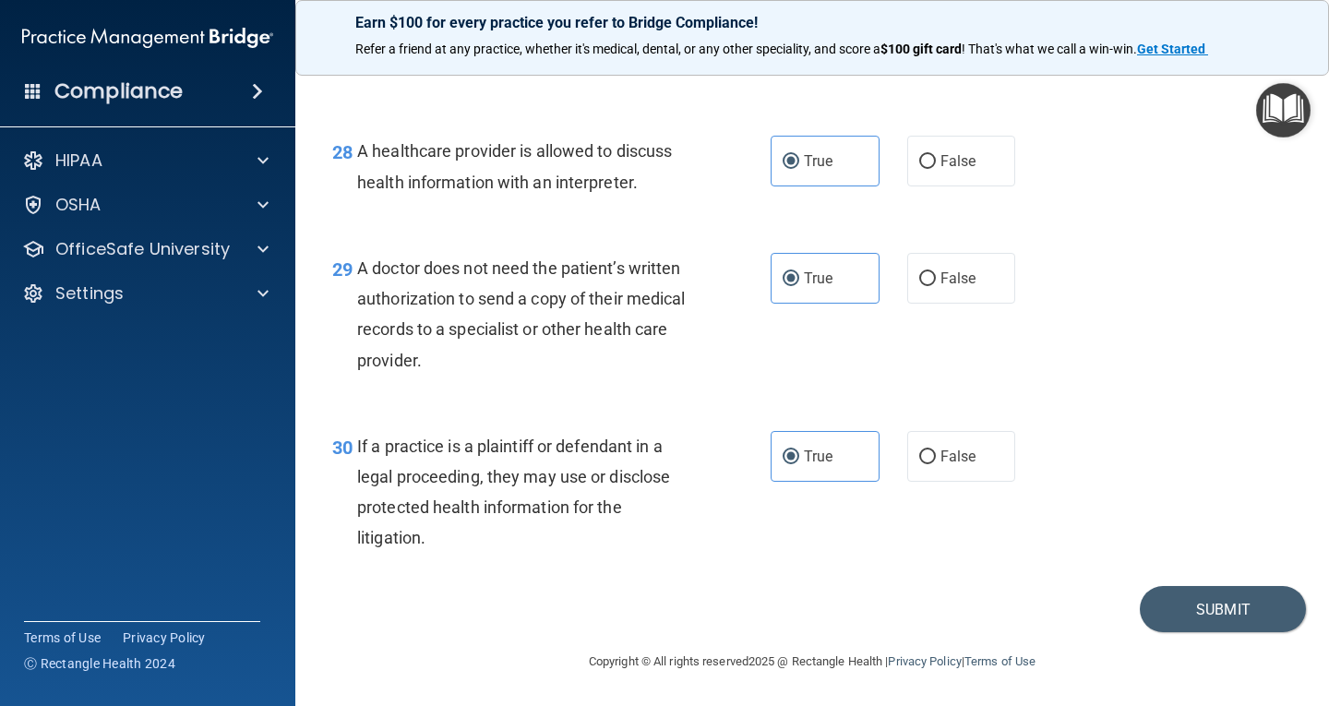
scroll to position [4694, 0]
click at [1162, 609] on button "Submit" at bounding box center [1223, 609] width 166 height 47
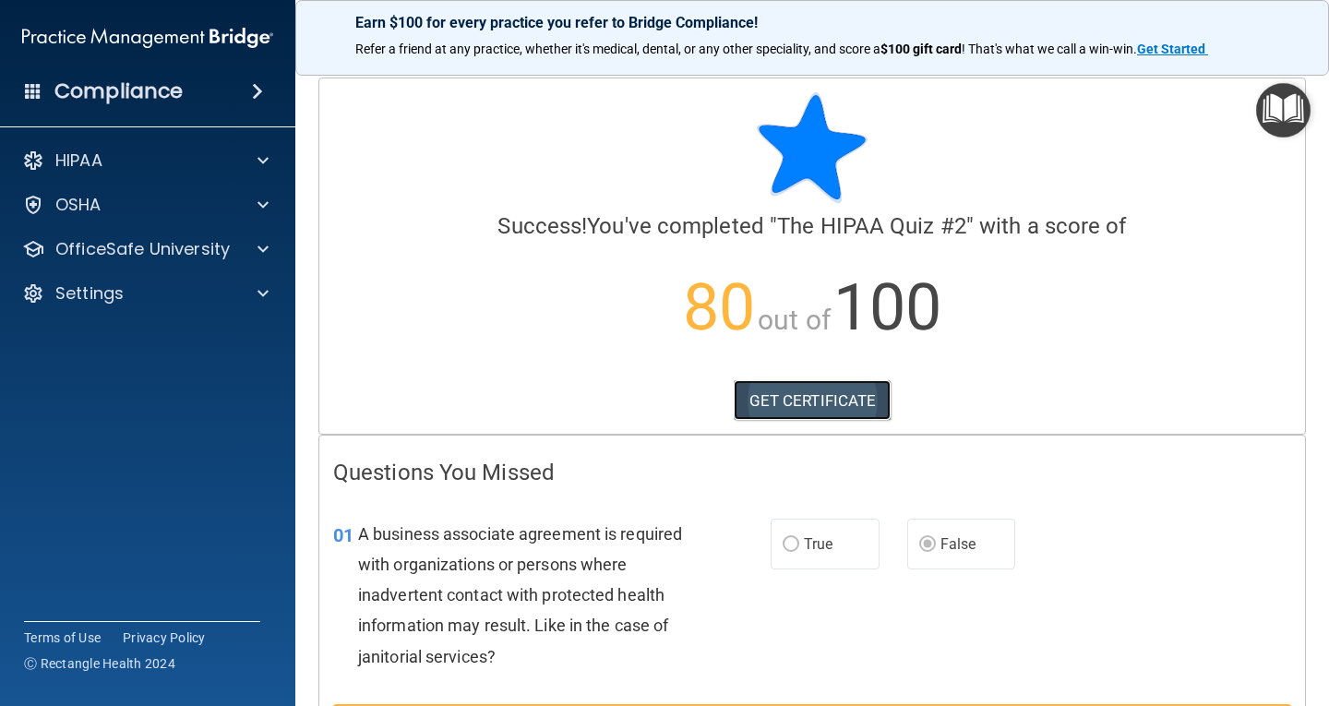
click at [837, 403] on link "GET CERTIFICATE" at bounding box center [813, 400] width 158 height 41
click at [825, 379] on div "Calculating your score.... Success! You've completed " The HIPAA Quiz #2 " with…" at bounding box center [812, 255] width 986 height 355
click at [821, 404] on link "GET CERTIFICATE" at bounding box center [813, 400] width 158 height 41
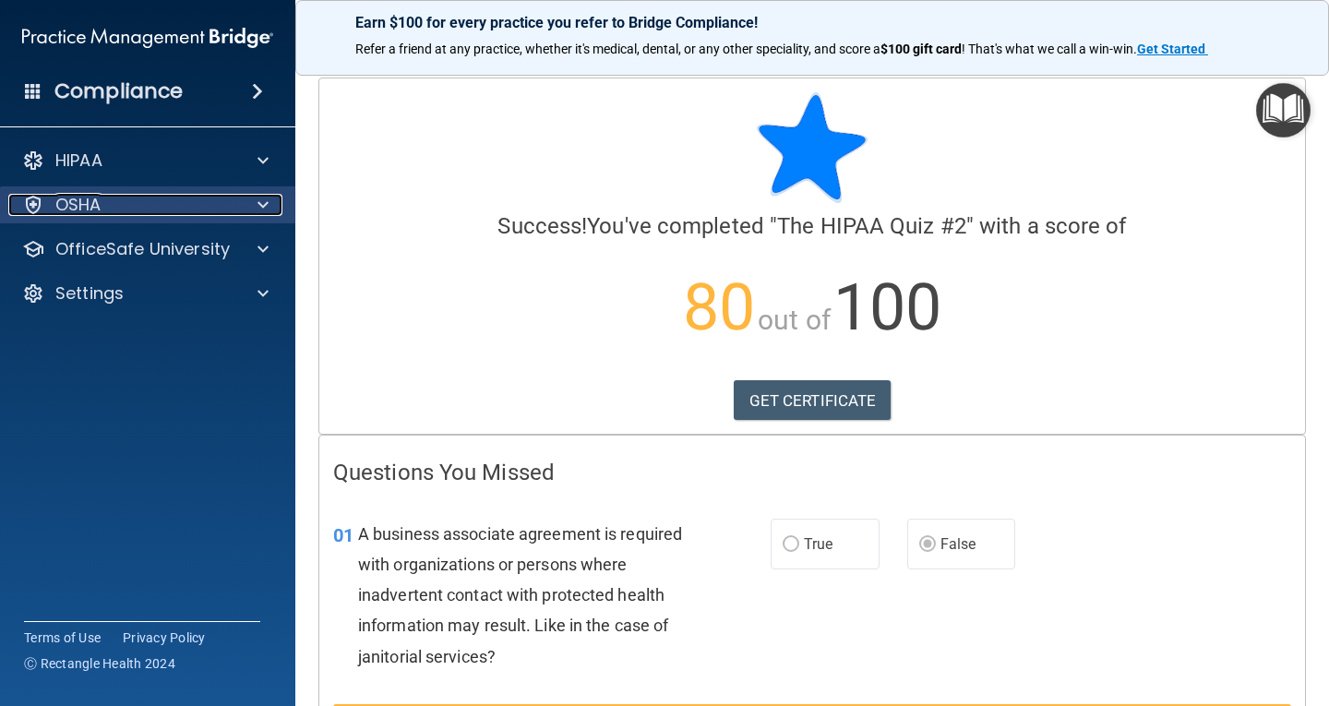
drag, startPoint x: 180, startPoint y: 204, endPoint x: 204, endPoint y: 214, distance: 26.1
click at [181, 204] on div "OSHA" at bounding box center [122, 205] width 229 height 22
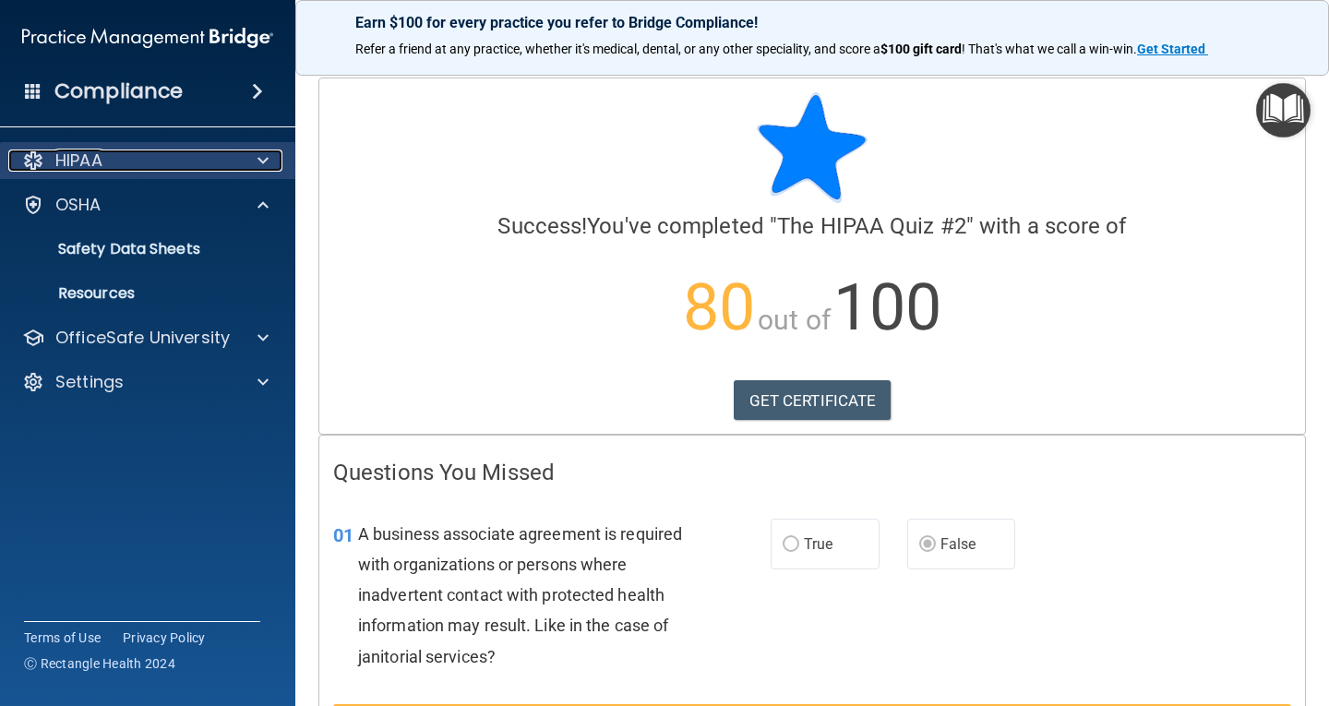
click at [254, 160] on div at bounding box center [260, 161] width 46 height 22
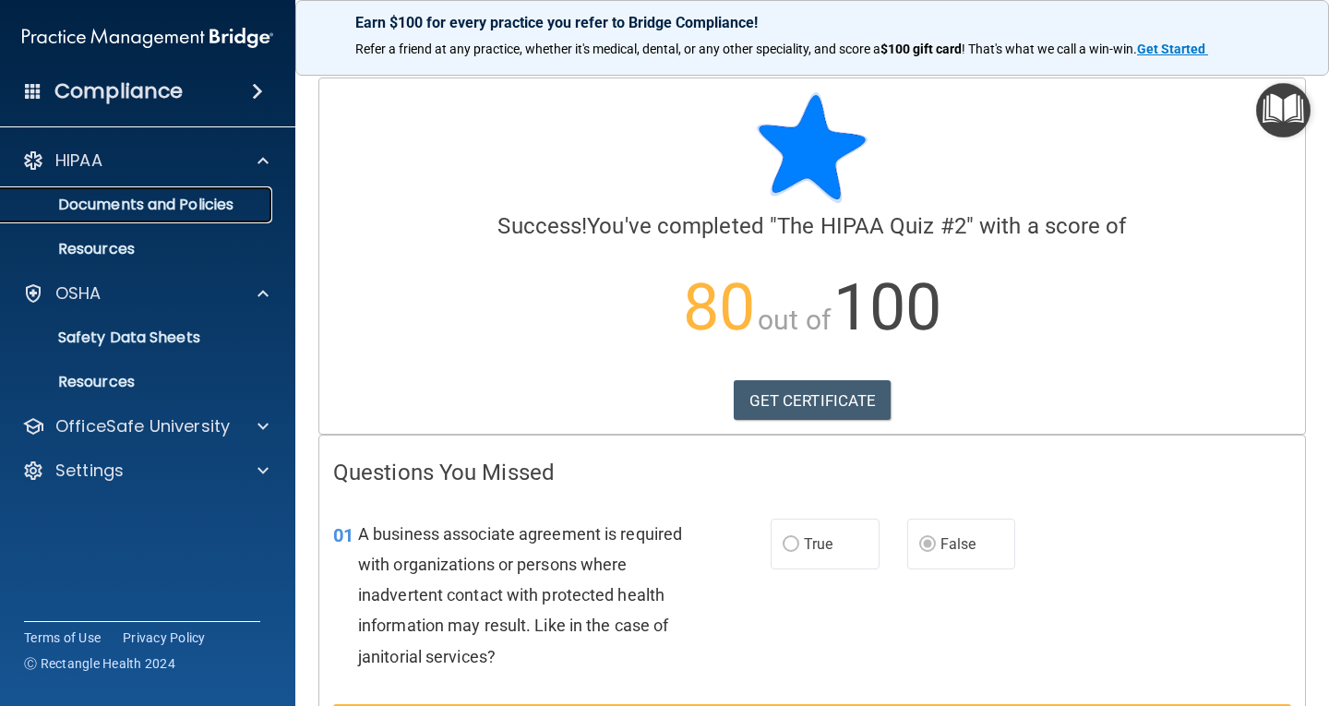
click at [200, 209] on p "Documents and Policies" at bounding box center [138, 205] width 252 height 18
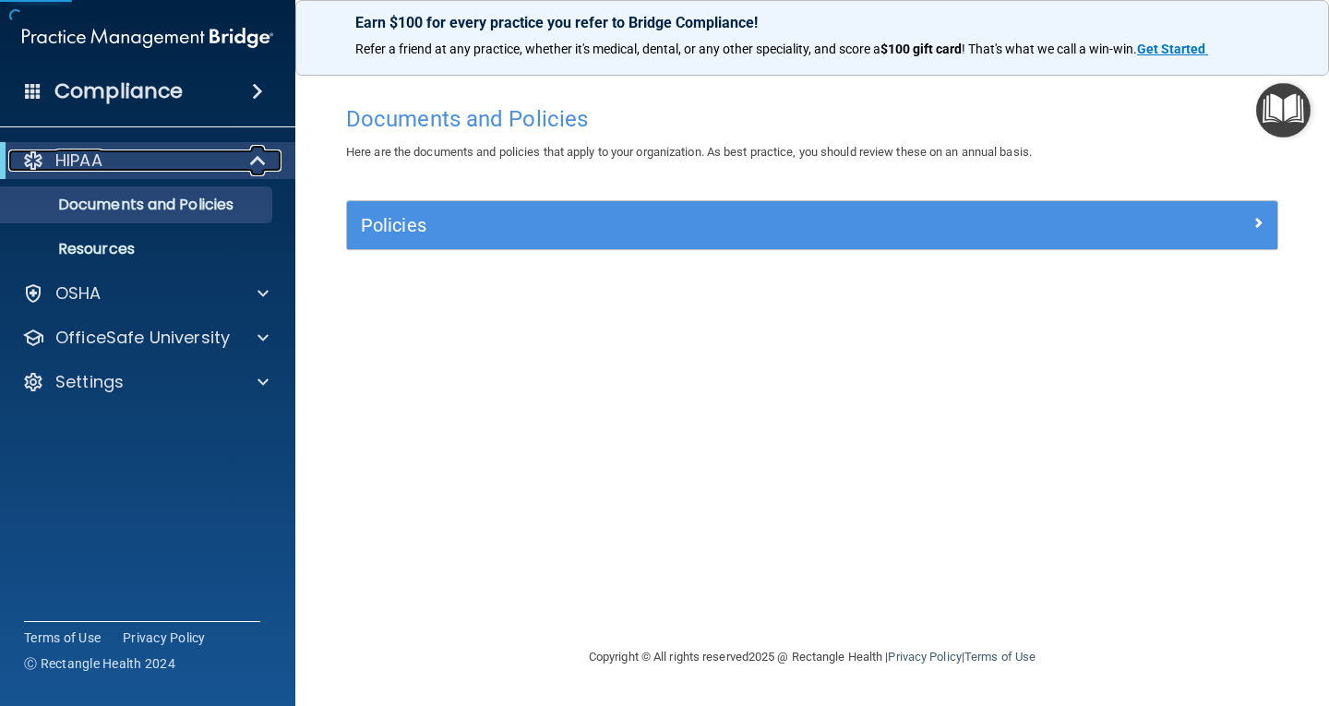
click at [228, 162] on div "HIPAA" at bounding box center [122, 161] width 228 height 22
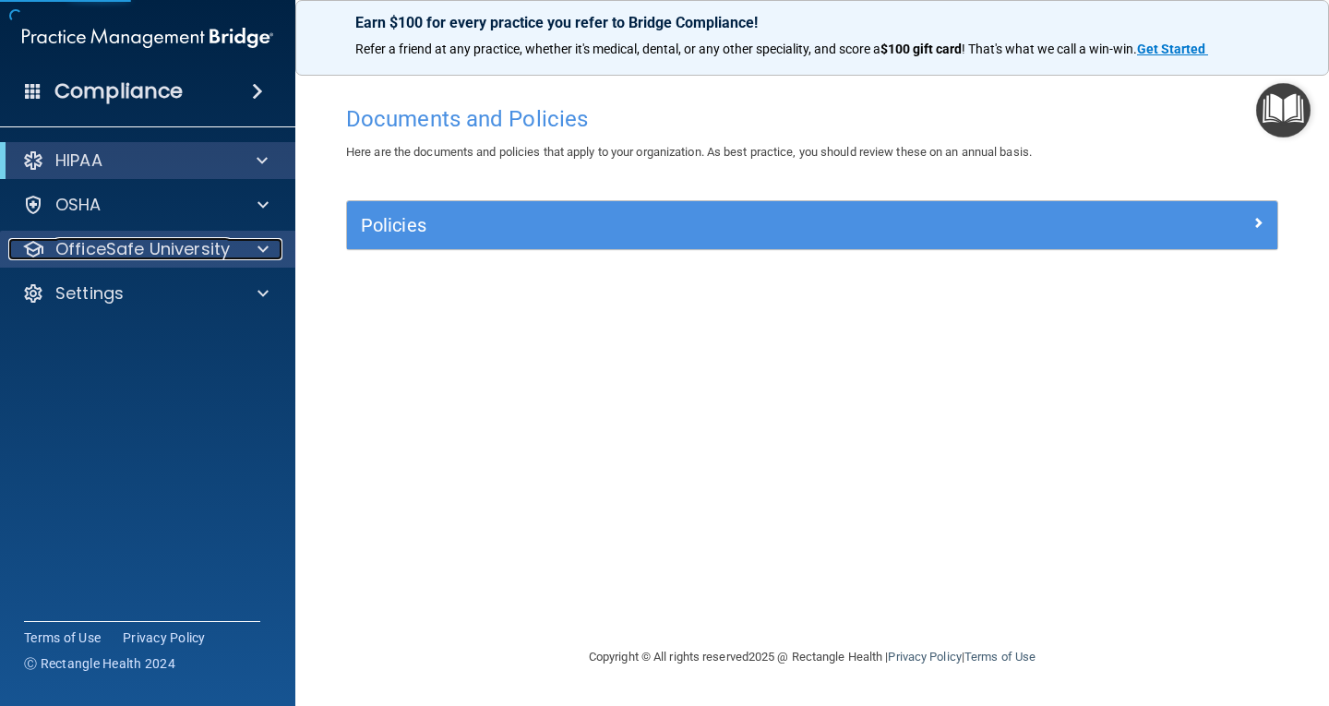
drag, startPoint x: 228, startPoint y: 251, endPoint x: 230, endPoint y: 289, distance: 37.9
click at [228, 252] on div "OfficeSafe University" at bounding box center [122, 249] width 229 height 22
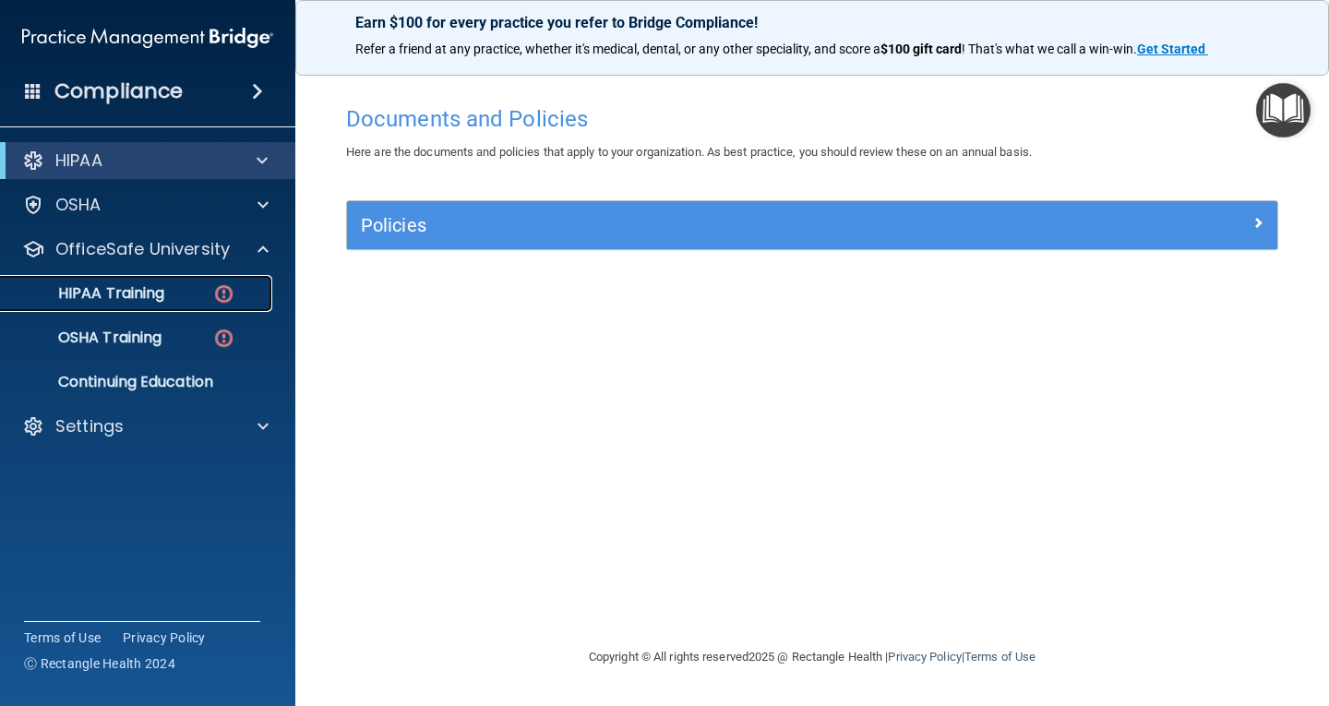
click at [208, 294] on div "HIPAA Training" at bounding box center [138, 293] width 252 height 18
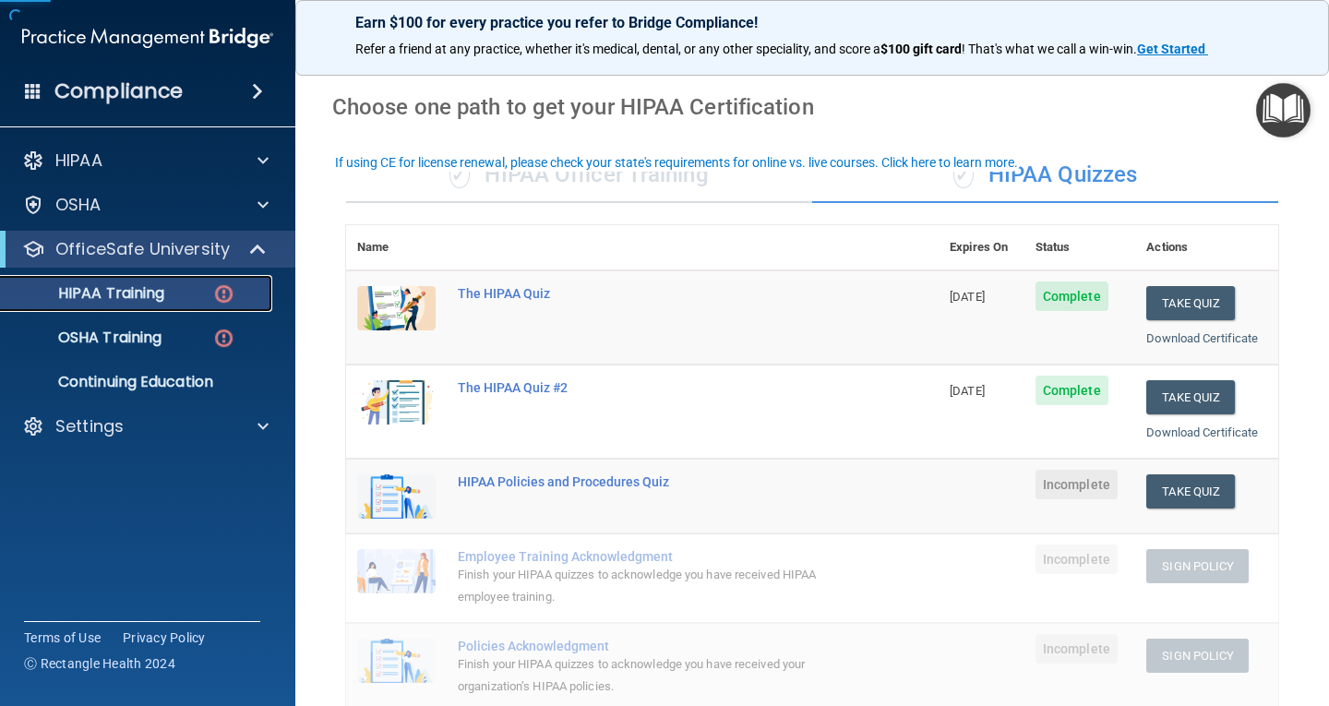
scroll to position [185, 0]
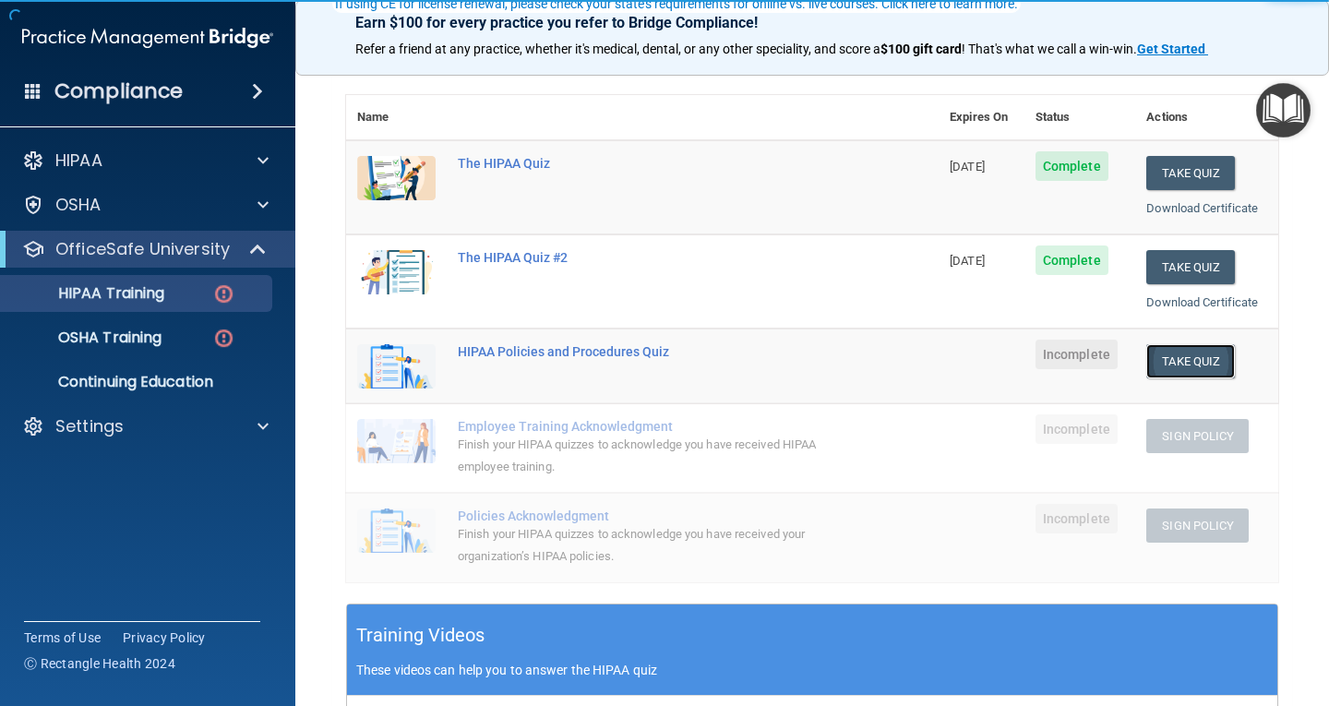
click at [1168, 359] on button "Take Quiz" at bounding box center [1190, 361] width 89 height 34
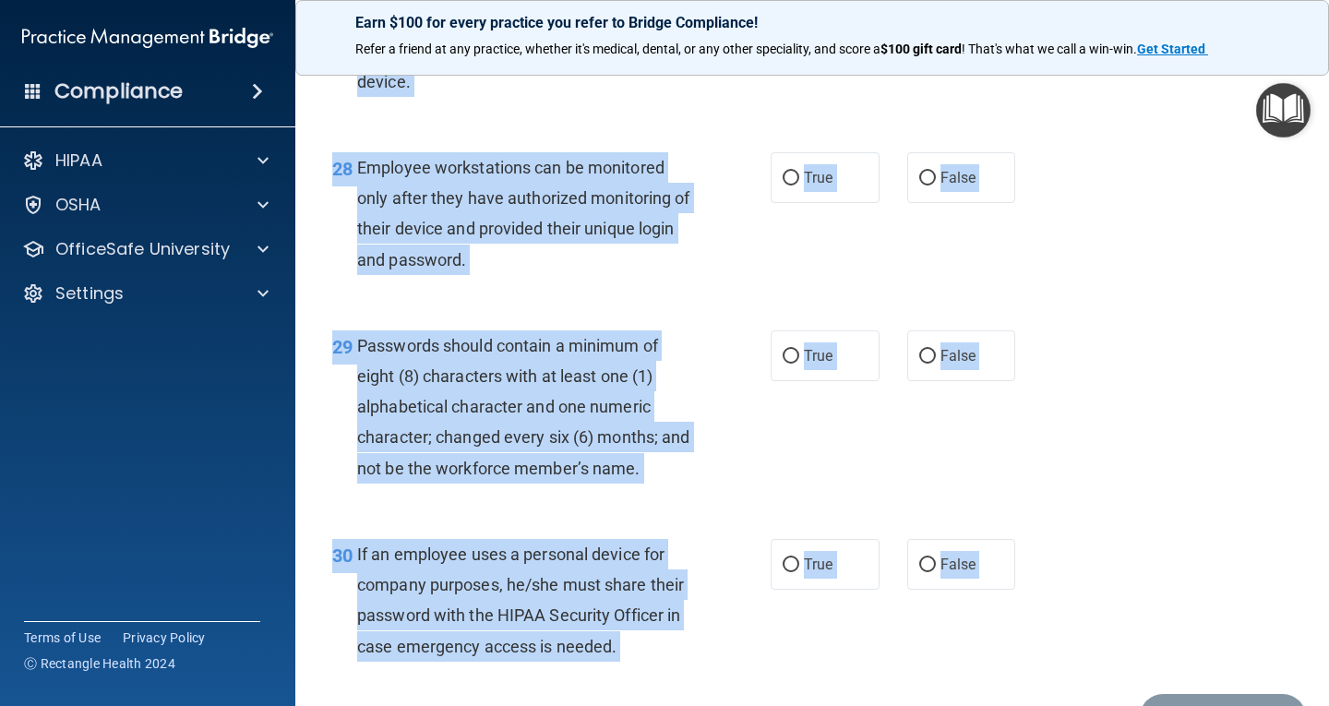
scroll to position [5061, 0]
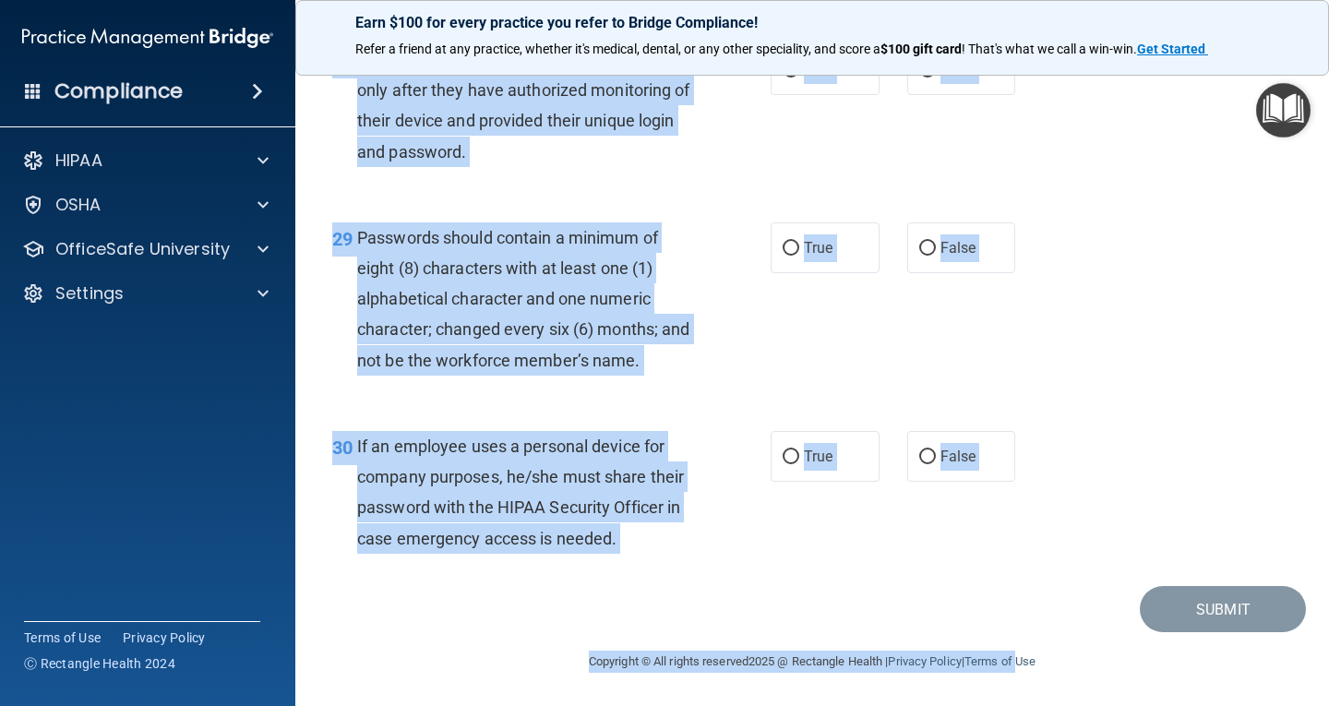
drag, startPoint x: 333, startPoint y: 159, endPoint x: 1021, endPoint y: 726, distance: 891.6
click at [1021, 705] on html "Compliance HIPAA Documents and Policies Report an Incident Business Associates …" at bounding box center [664, 353] width 1329 height 706
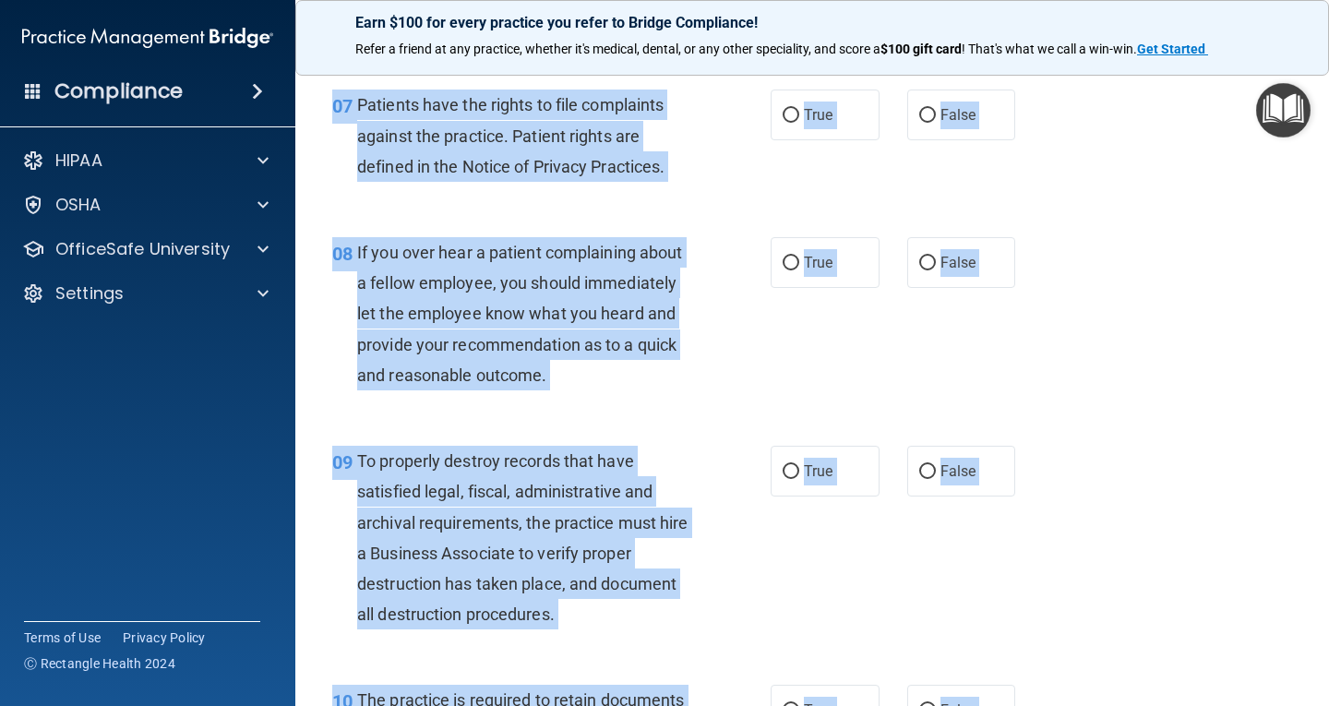
click at [1097, 343] on div "08 If you over hear a patient complaining about a fellow employee, you should i…" at bounding box center [812, 318] width 988 height 209
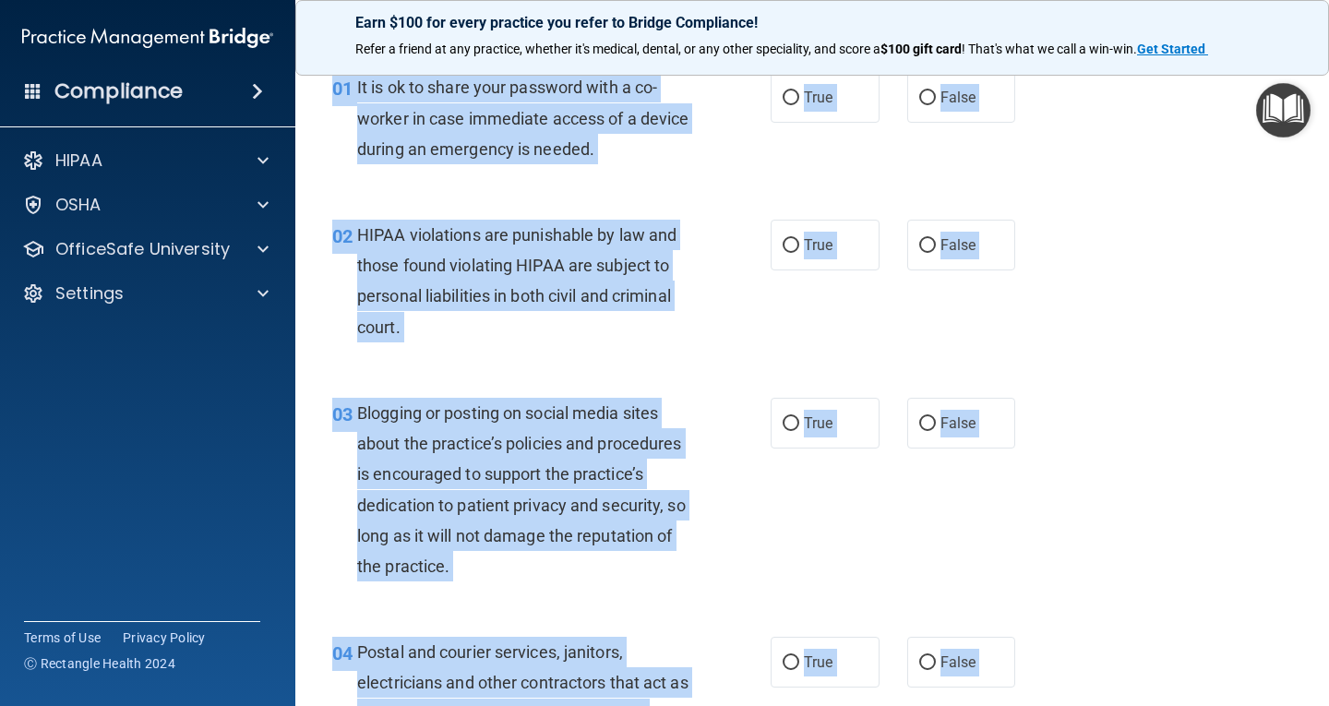
scroll to position [0, 0]
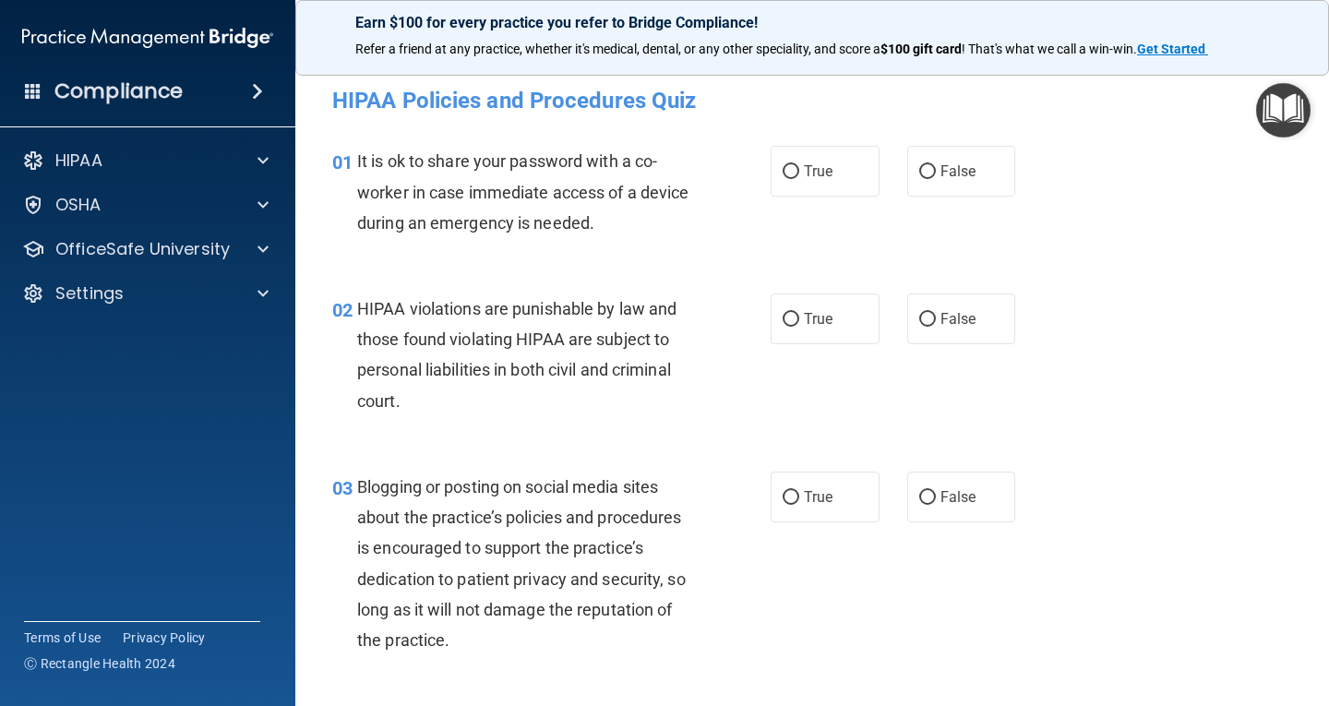
click at [1139, 247] on div "01 It is ok to share your password with a co-worker in case immediate access of…" at bounding box center [812, 197] width 988 height 148
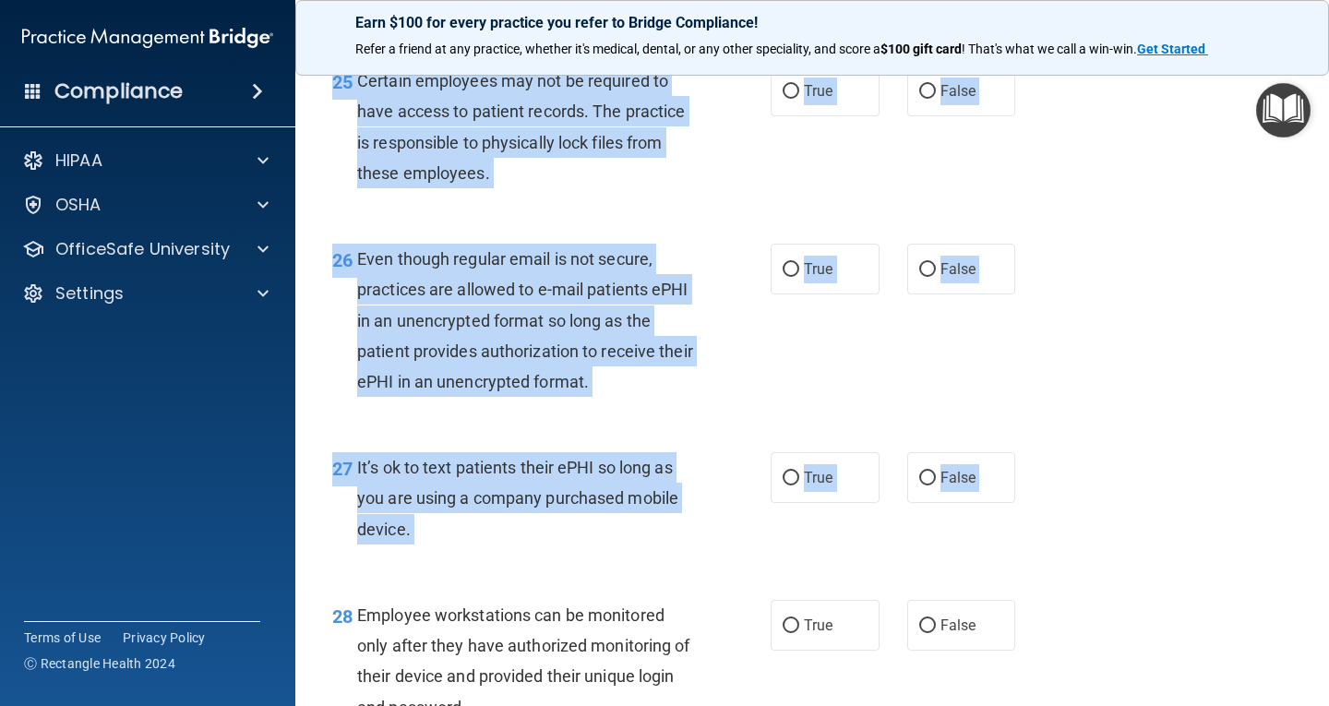
scroll to position [5061, 0]
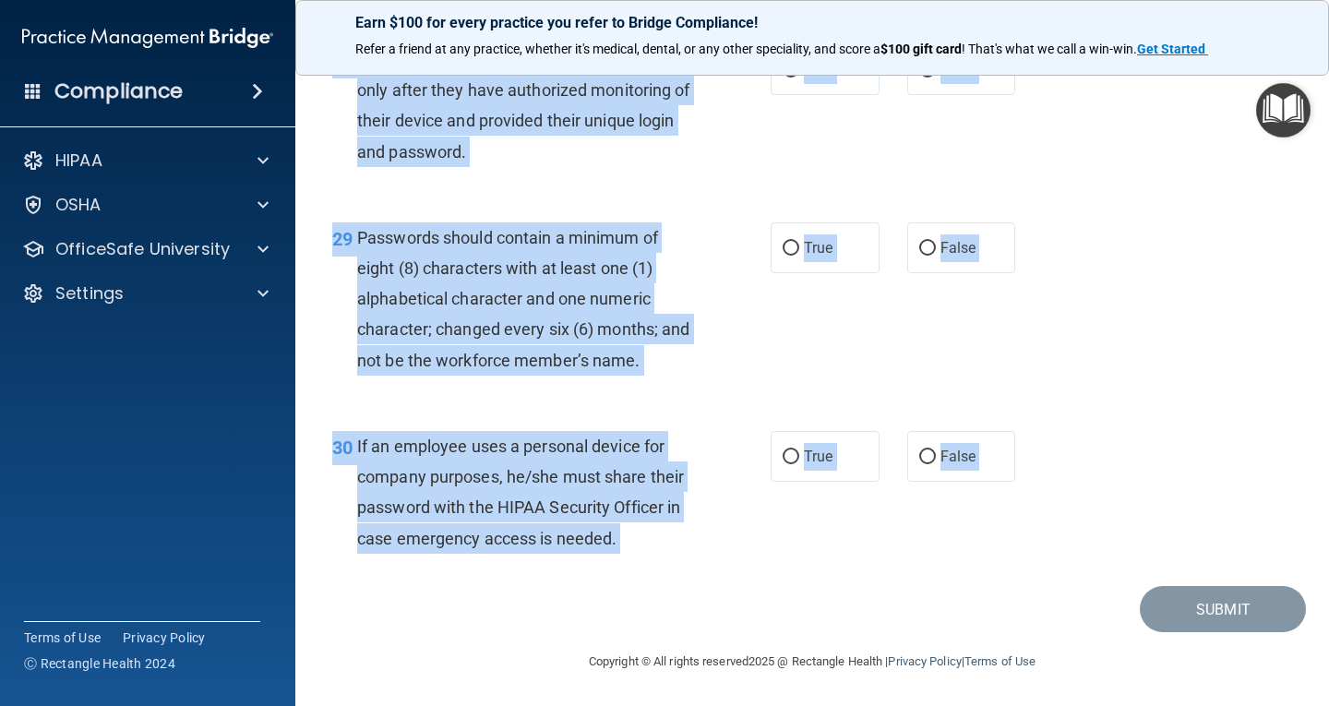
drag, startPoint x: 334, startPoint y: 162, endPoint x: 974, endPoint y: 600, distance: 774.9
copy main "01 It is ok to share your password with a co-worker in case immediate access of…"
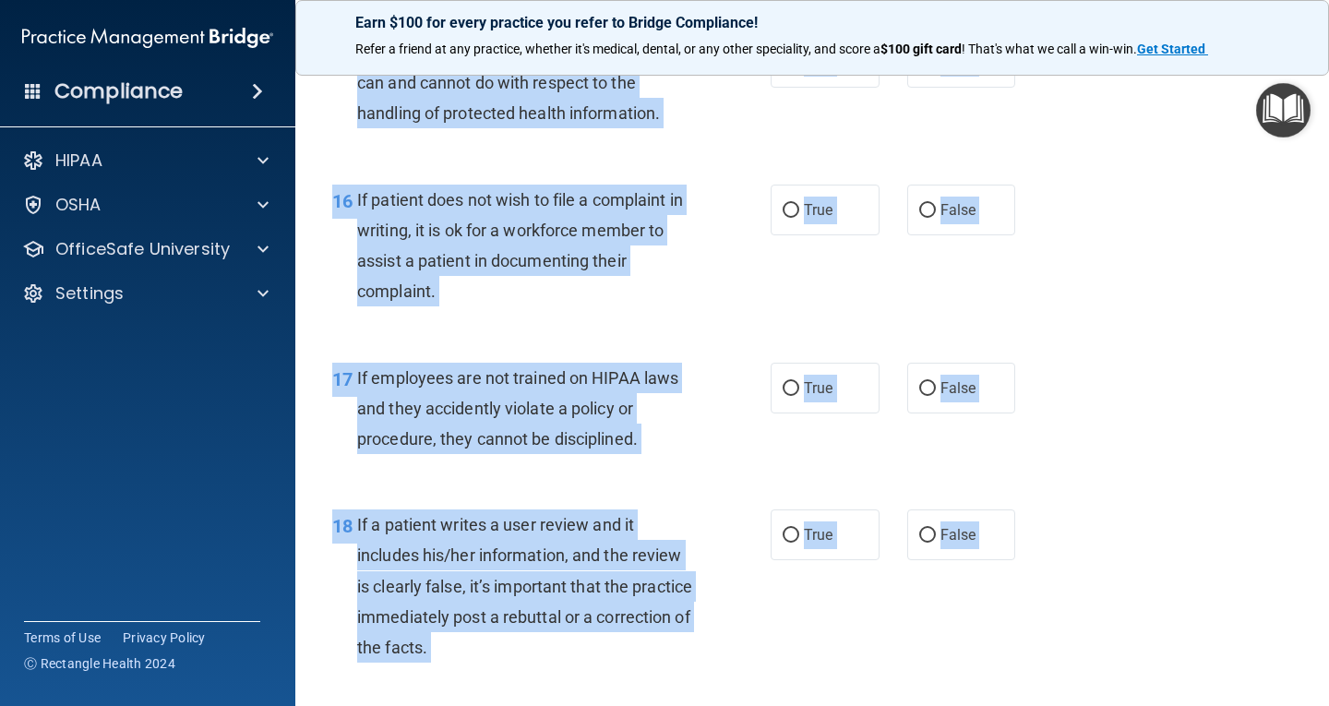
click at [1247, 245] on div "16 If patient does not wish to file a complaint in writing, it is ok for a work…" at bounding box center [812, 251] width 988 height 178
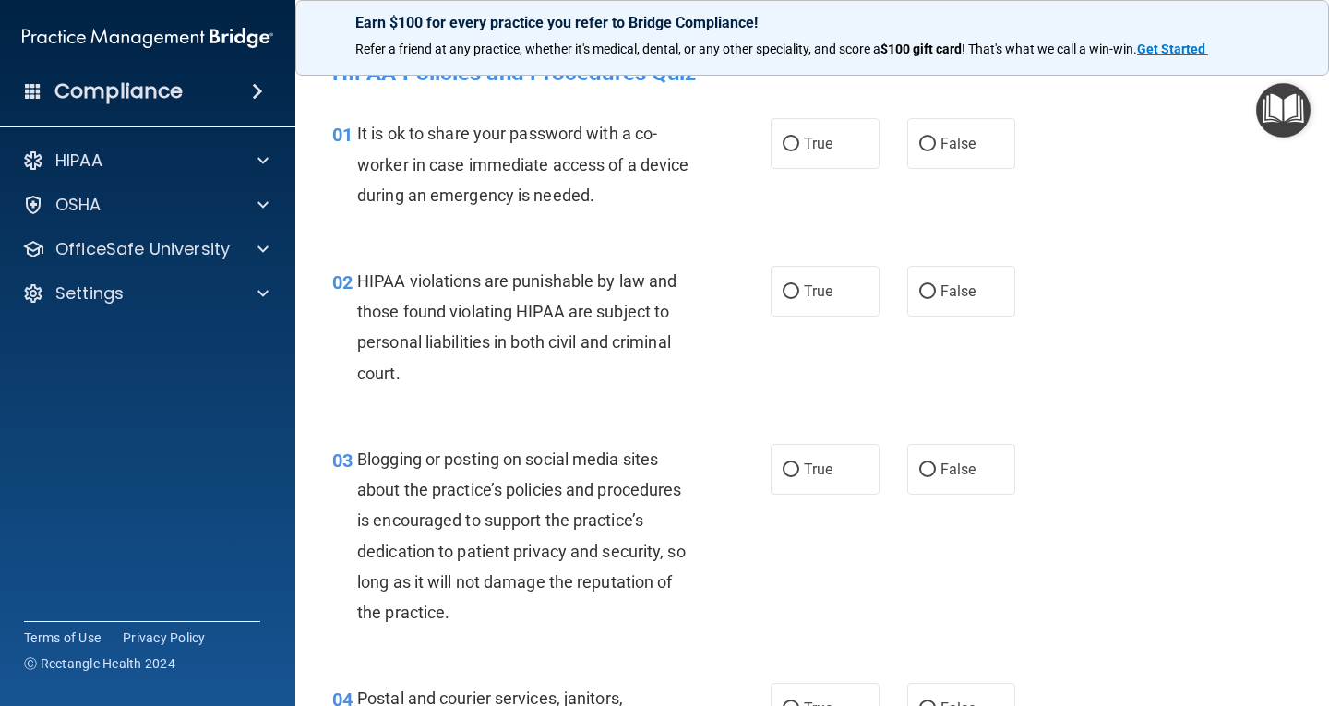
scroll to position [0, 0]
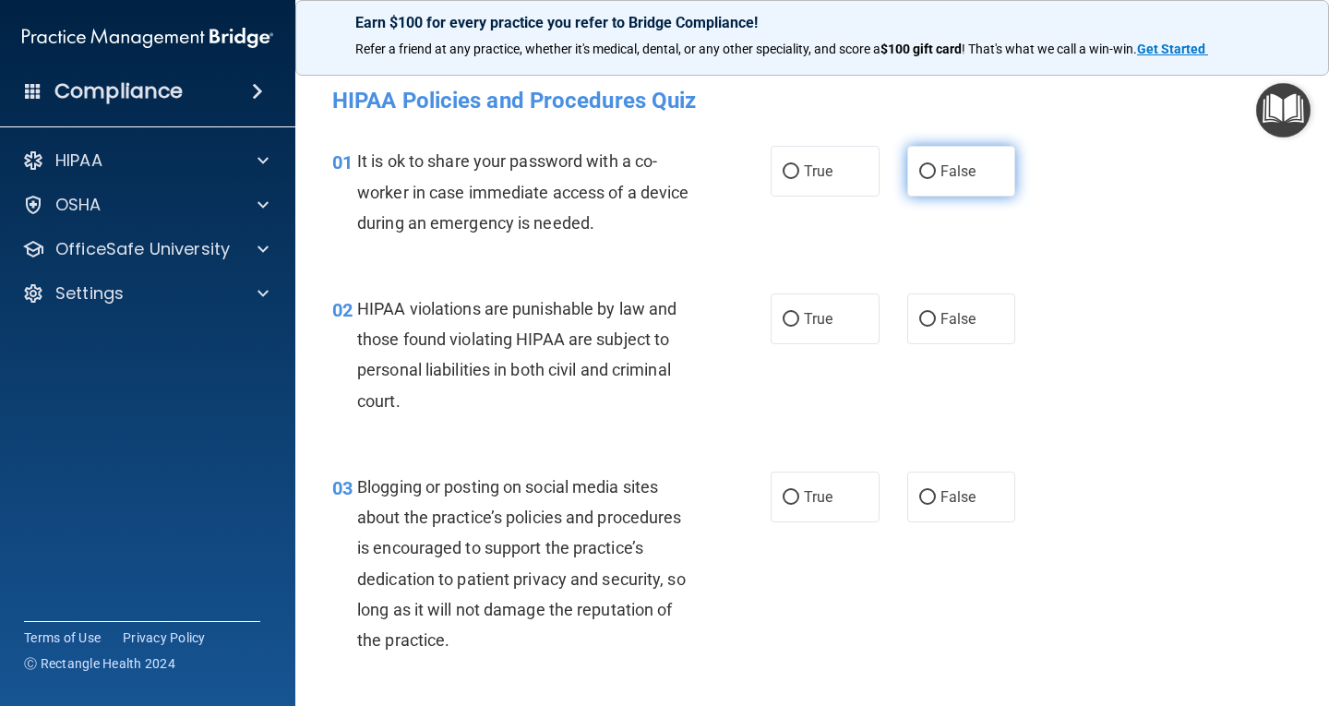
click at [950, 171] on span "False" at bounding box center [958, 171] width 36 height 18
click at [936, 171] on input "False" at bounding box center [927, 172] width 17 height 14
radio input "true"
click at [846, 322] on label "True" at bounding box center [825, 319] width 109 height 51
click at [799, 322] on input "True" at bounding box center [791, 320] width 17 height 14
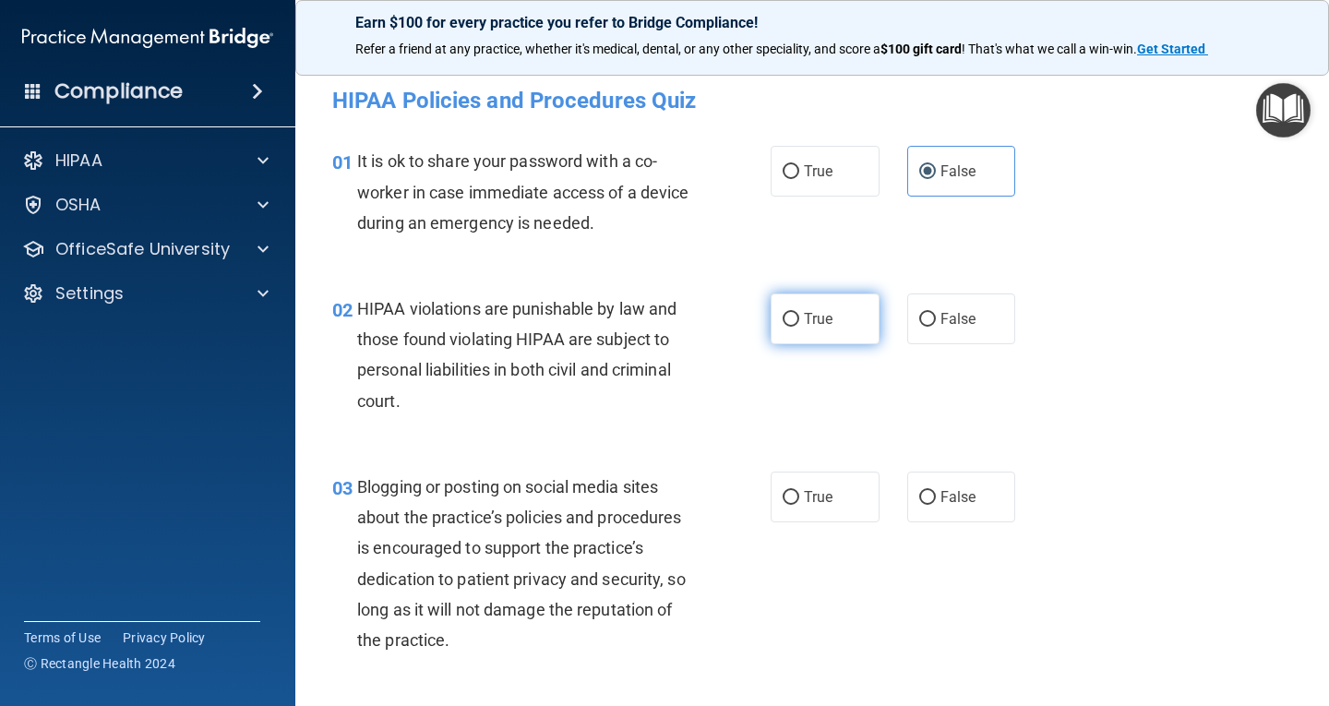
radio input "true"
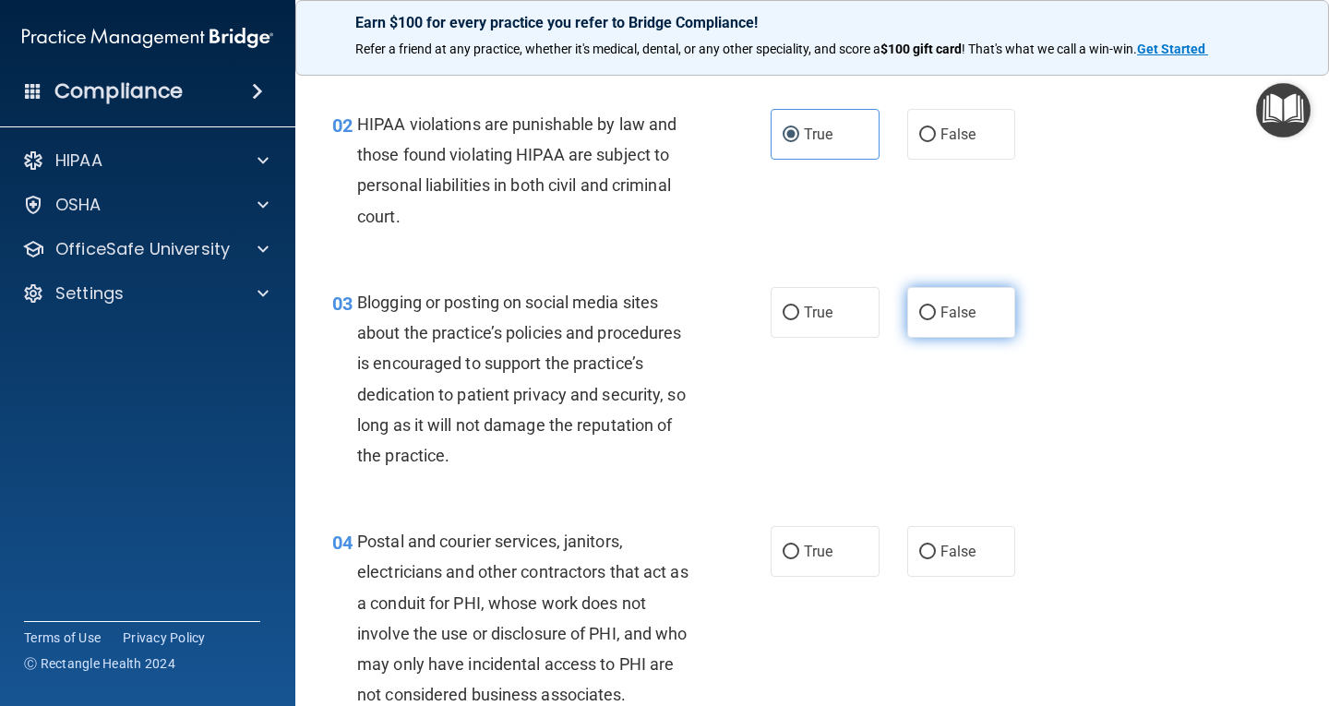
click at [931, 293] on label "False" at bounding box center [961, 312] width 109 height 51
click at [931, 306] on input "False" at bounding box center [927, 313] width 17 height 14
radio input "true"
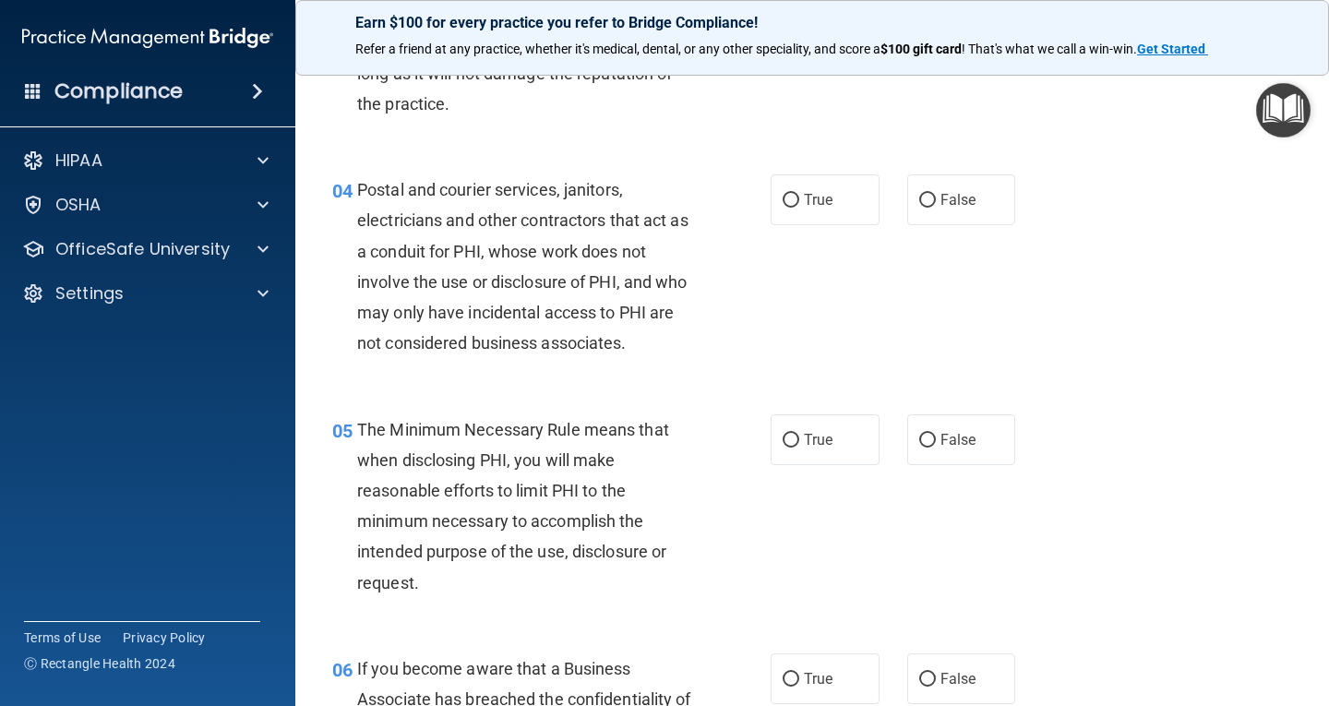
scroll to position [554, 0]
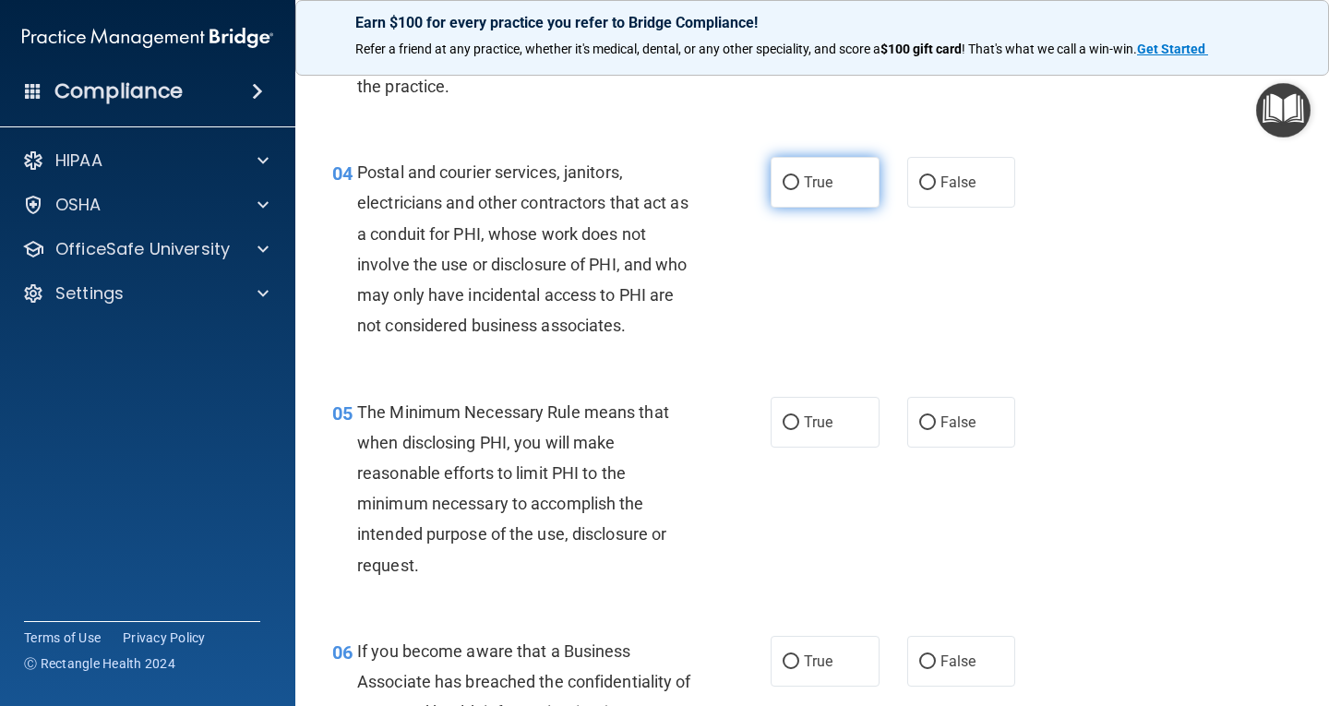
click at [776, 186] on label "True" at bounding box center [825, 182] width 109 height 51
click at [796, 423] on label "True" at bounding box center [825, 422] width 109 height 51
click at [796, 423] on input "True" at bounding box center [791, 423] width 17 height 14
radio input "true"
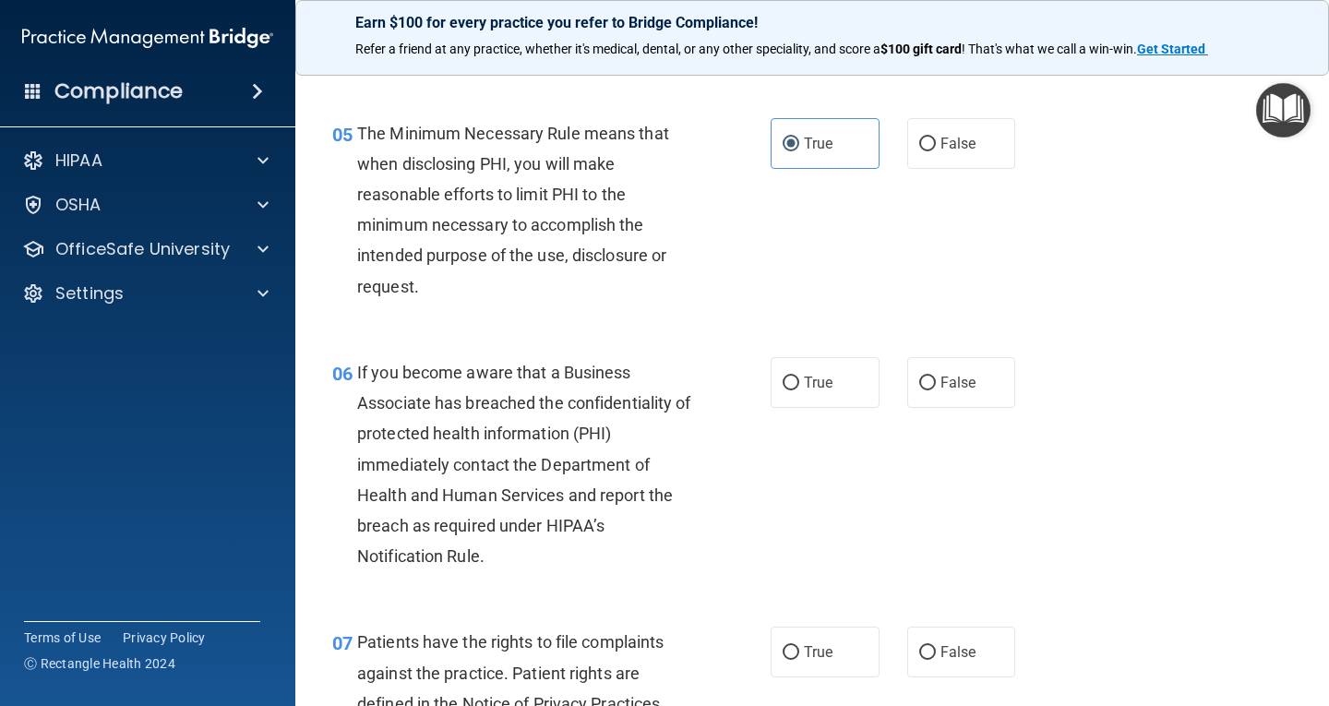
scroll to position [923, 0]
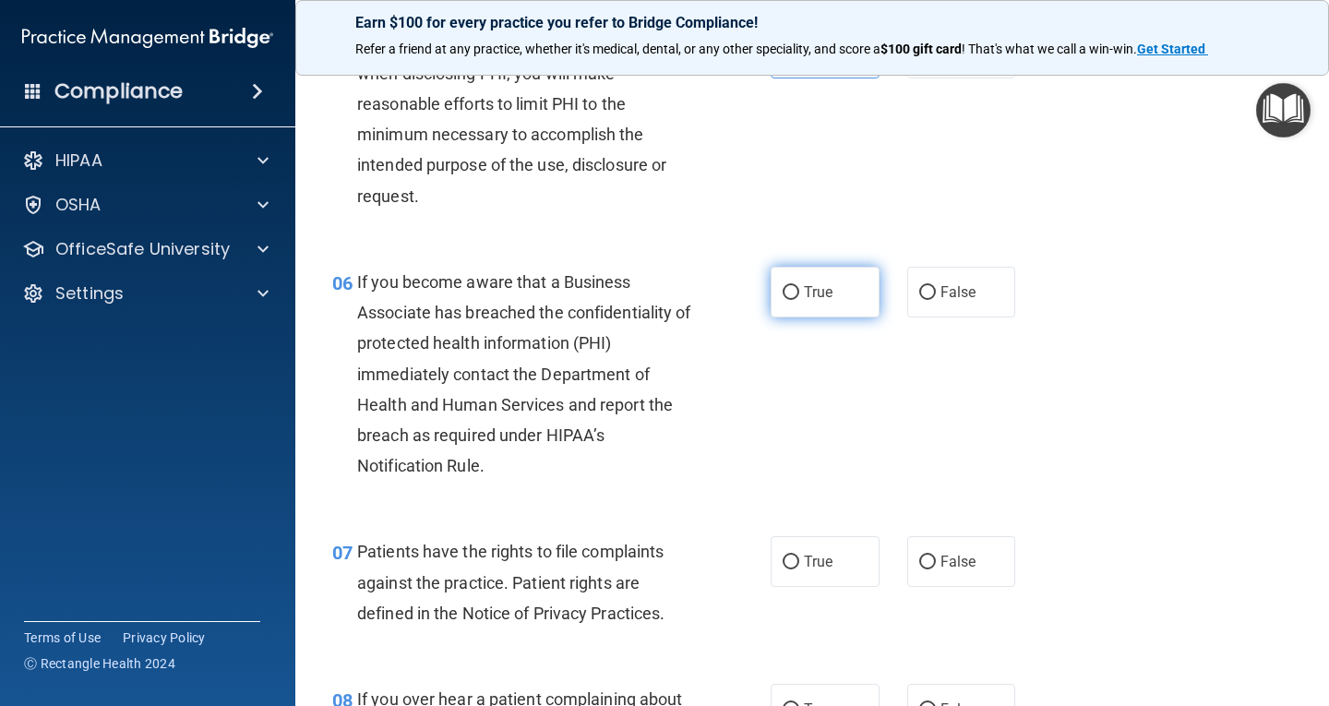
click at [799, 308] on label "True" at bounding box center [825, 292] width 109 height 51
click at [799, 300] on input "True" at bounding box center [791, 293] width 17 height 14
radio input "true"
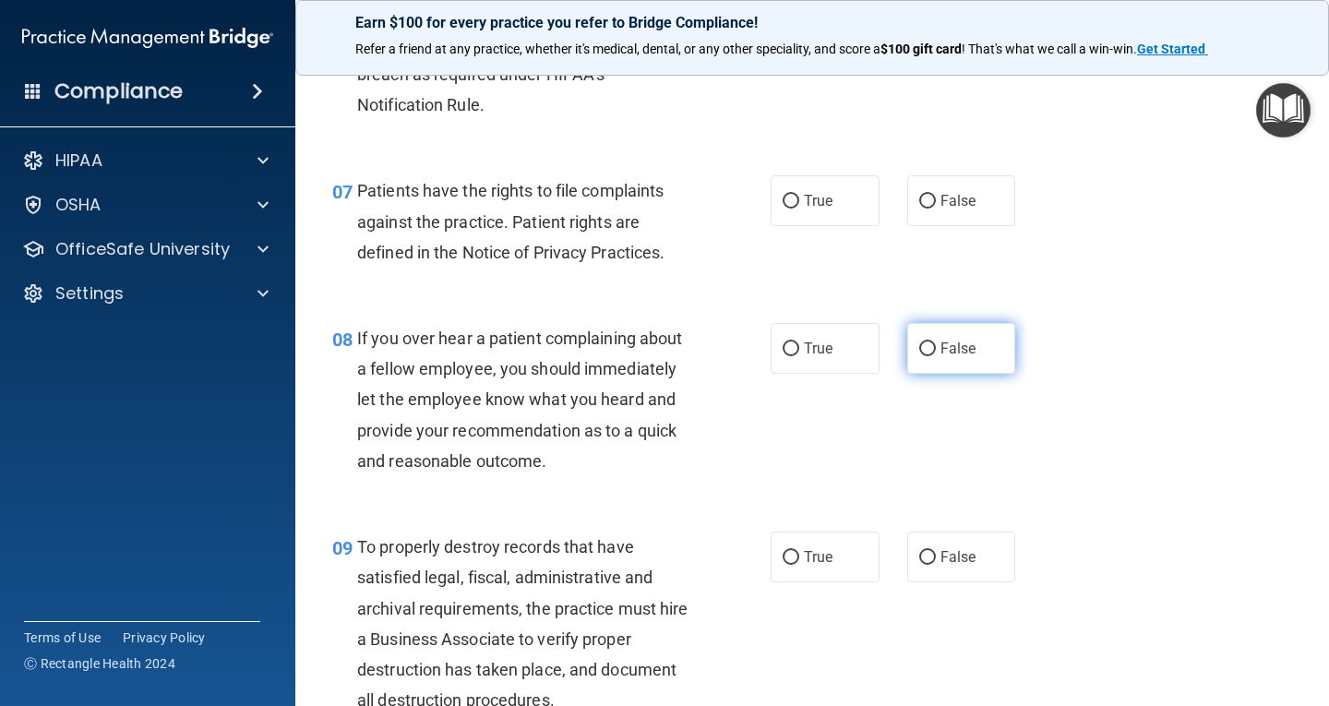
scroll to position [1292, 0]
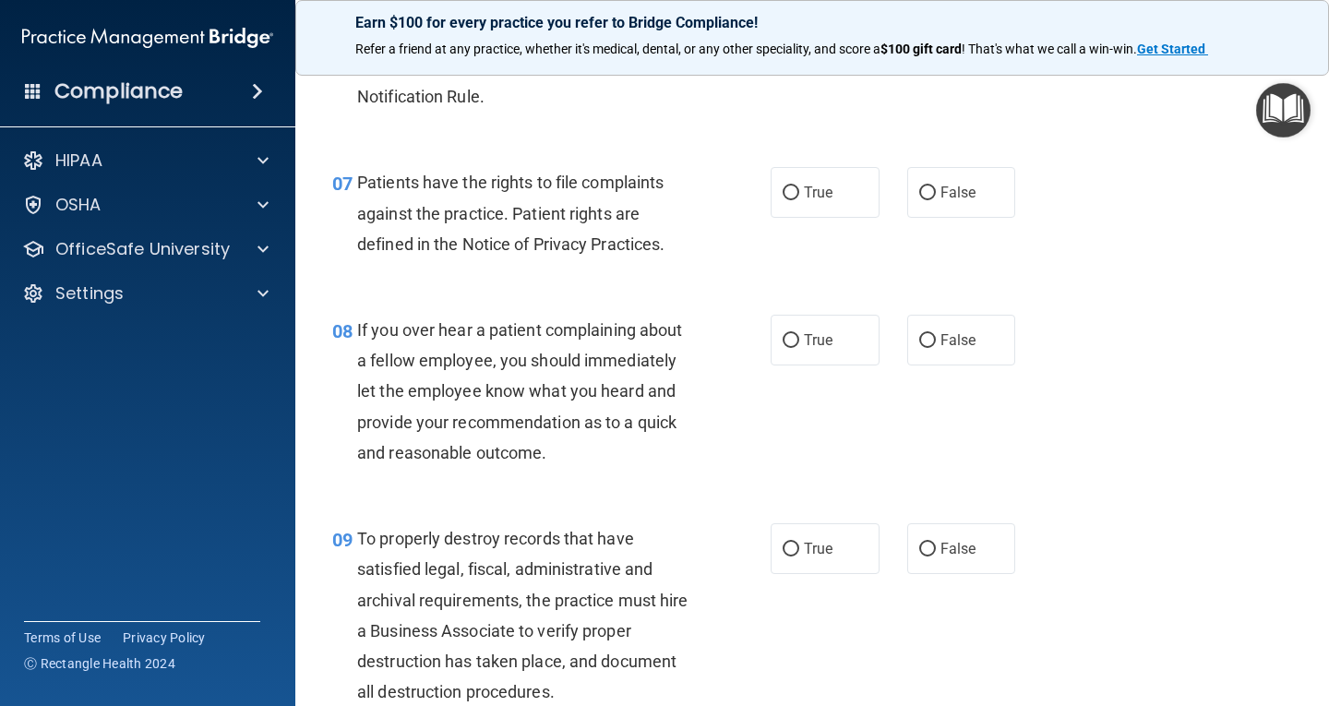
drag, startPoint x: 849, startPoint y: 198, endPoint x: 925, endPoint y: 293, distance: 121.5
click at [849, 199] on label "True" at bounding box center [825, 192] width 109 height 51
click at [799, 199] on input "True" at bounding box center [791, 193] width 17 height 14
radio input "true"
click at [947, 340] on span "False" at bounding box center [958, 340] width 36 height 18
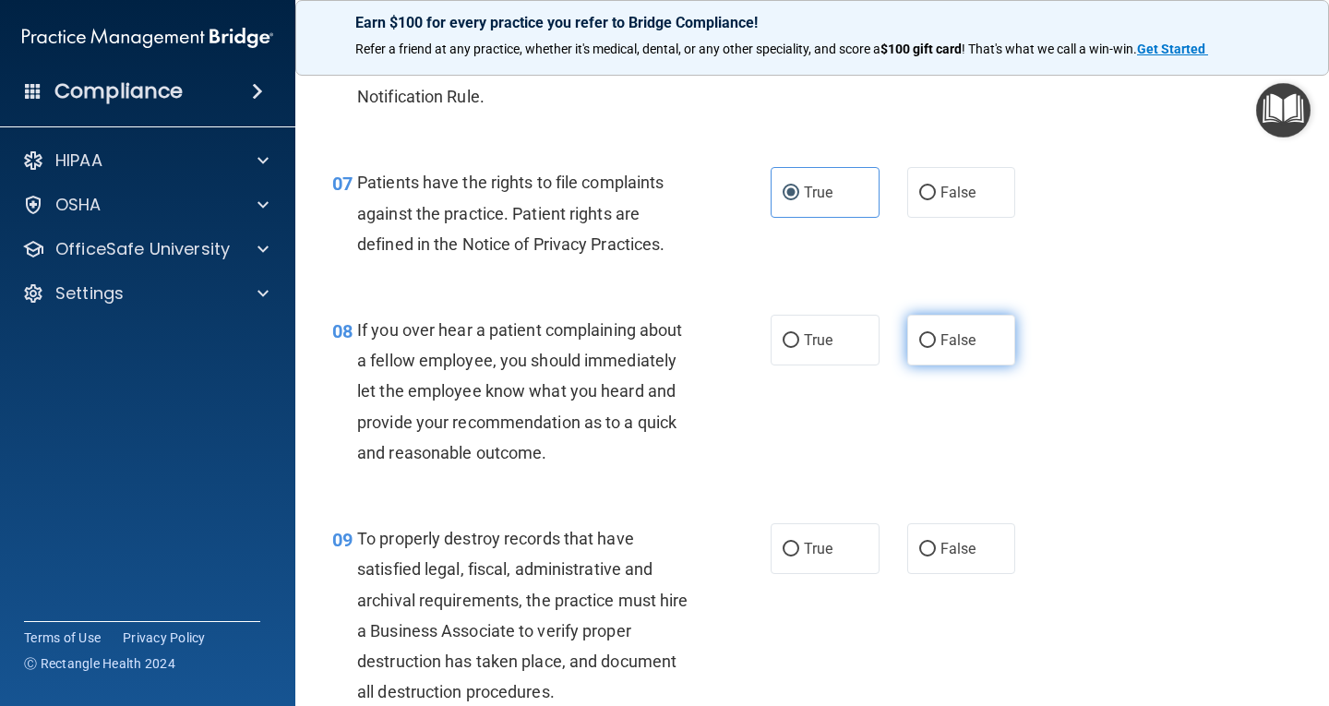
click at [936, 340] on input "False" at bounding box center [927, 341] width 17 height 14
radio input "true"
click at [838, 540] on label "True" at bounding box center [825, 548] width 109 height 51
click at [799, 543] on input "True" at bounding box center [791, 550] width 17 height 14
radio input "true"
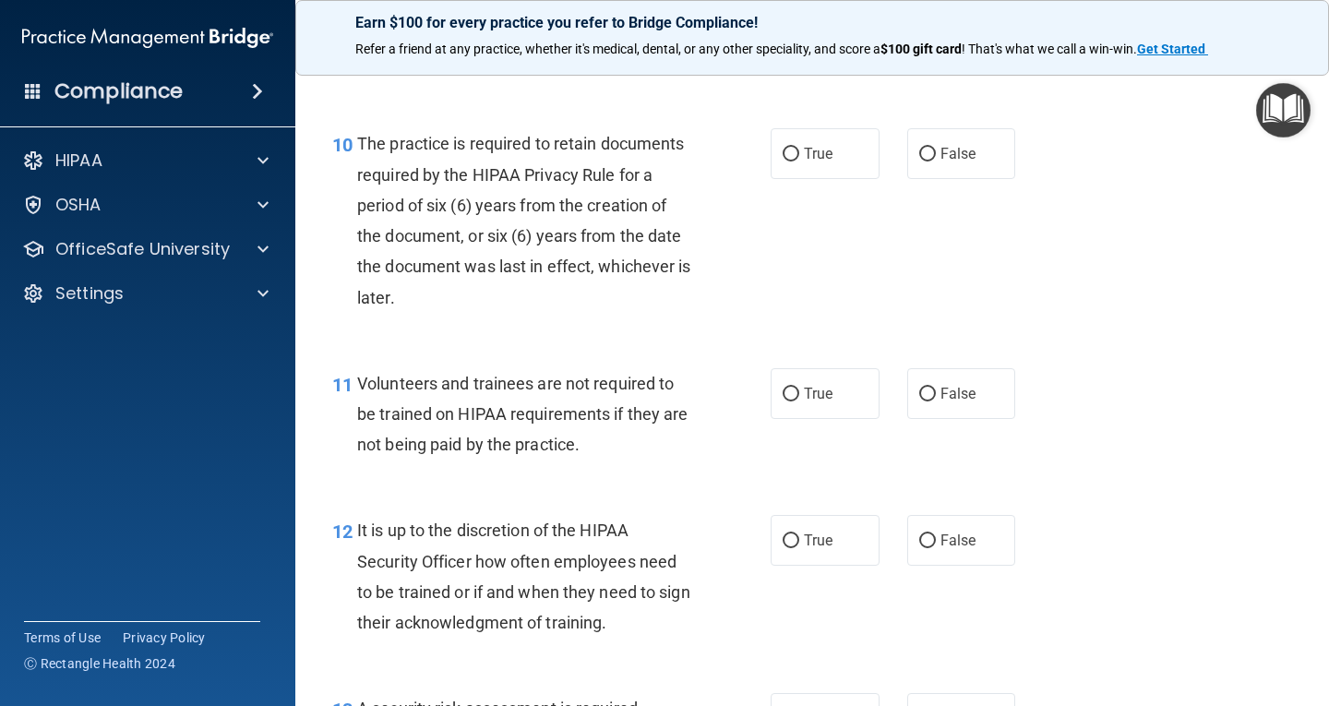
scroll to position [1938, 0]
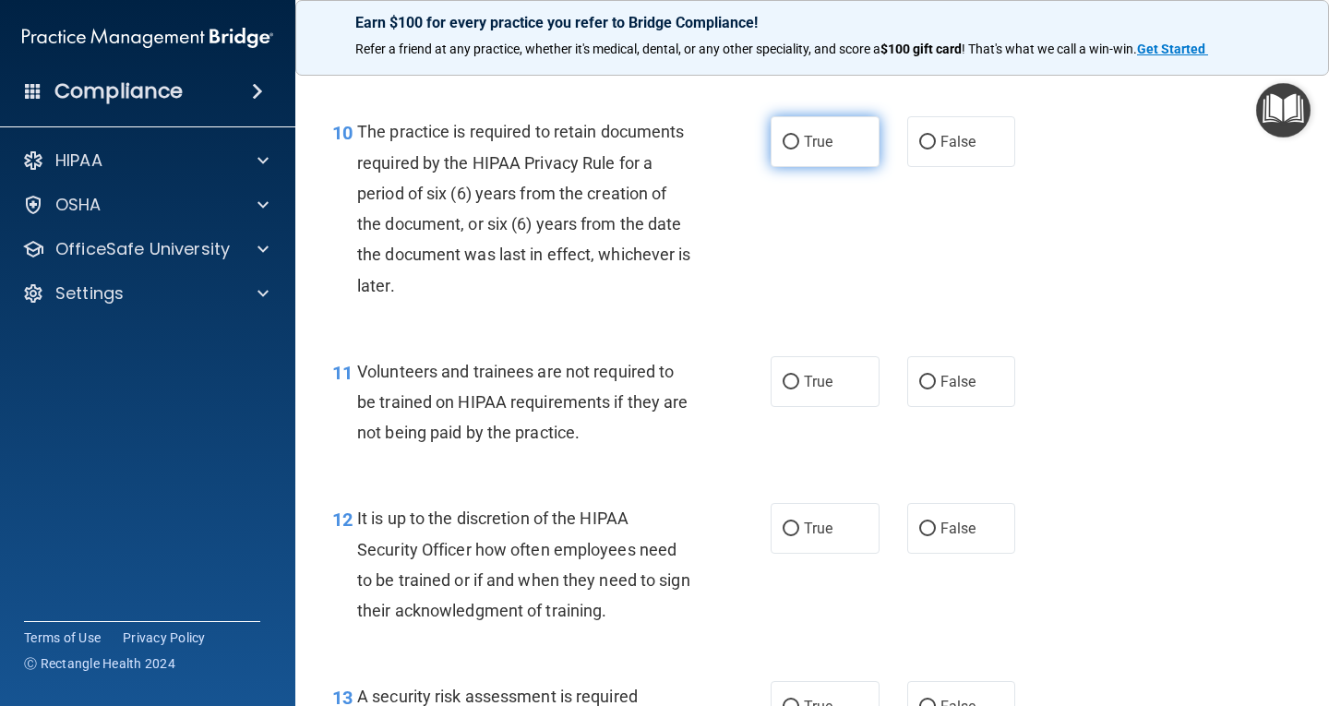
click at [811, 152] on label "True" at bounding box center [825, 141] width 109 height 51
click at [799, 150] on input "True" at bounding box center [791, 143] width 17 height 14
radio input "true"
click at [922, 378] on input "False" at bounding box center [927, 383] width 17 height 14
radio input "true"
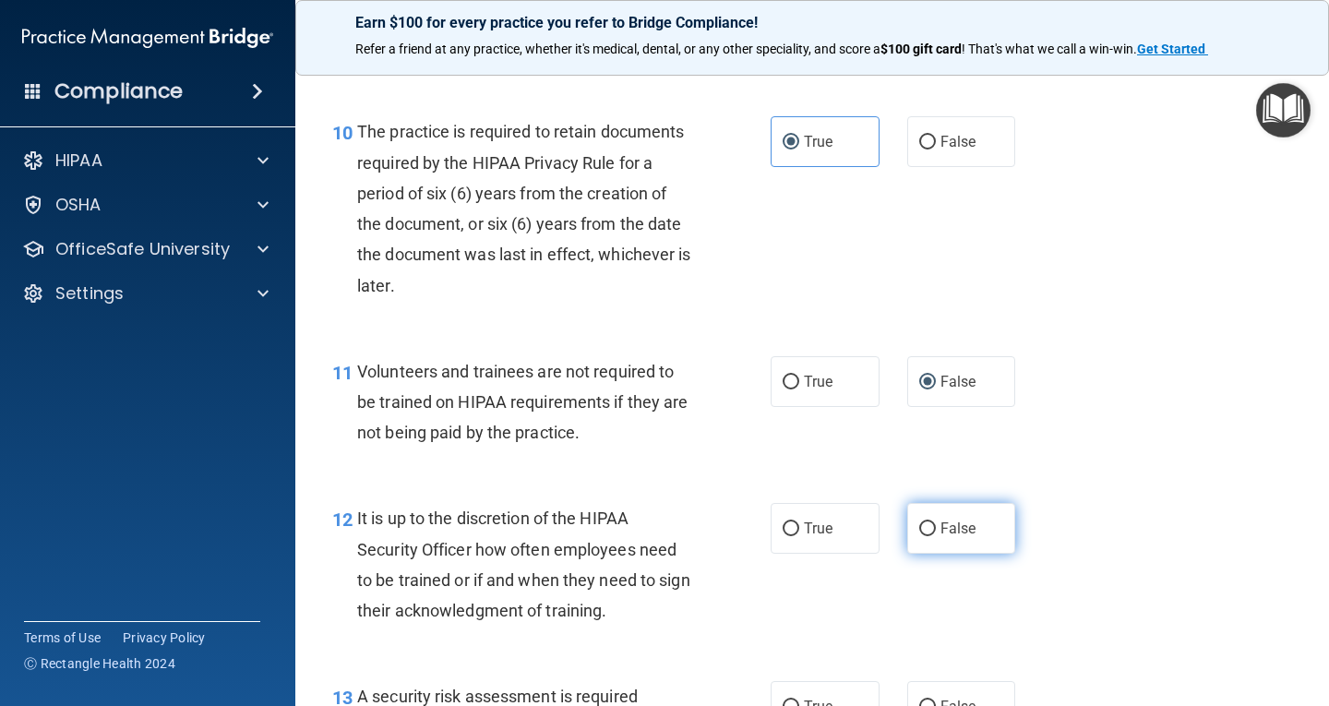
drag, startPoint x: 969, startPoint y: 519, endPoint x: 982, endPoint y: 508, distance: 17.0
click at [977, 510] on label "False" at bounding box center [961, 528] width 109 height 51
click at [936, 522] on input "False" at bounding box center [927, 529] width 17 height 14
radio input "true"
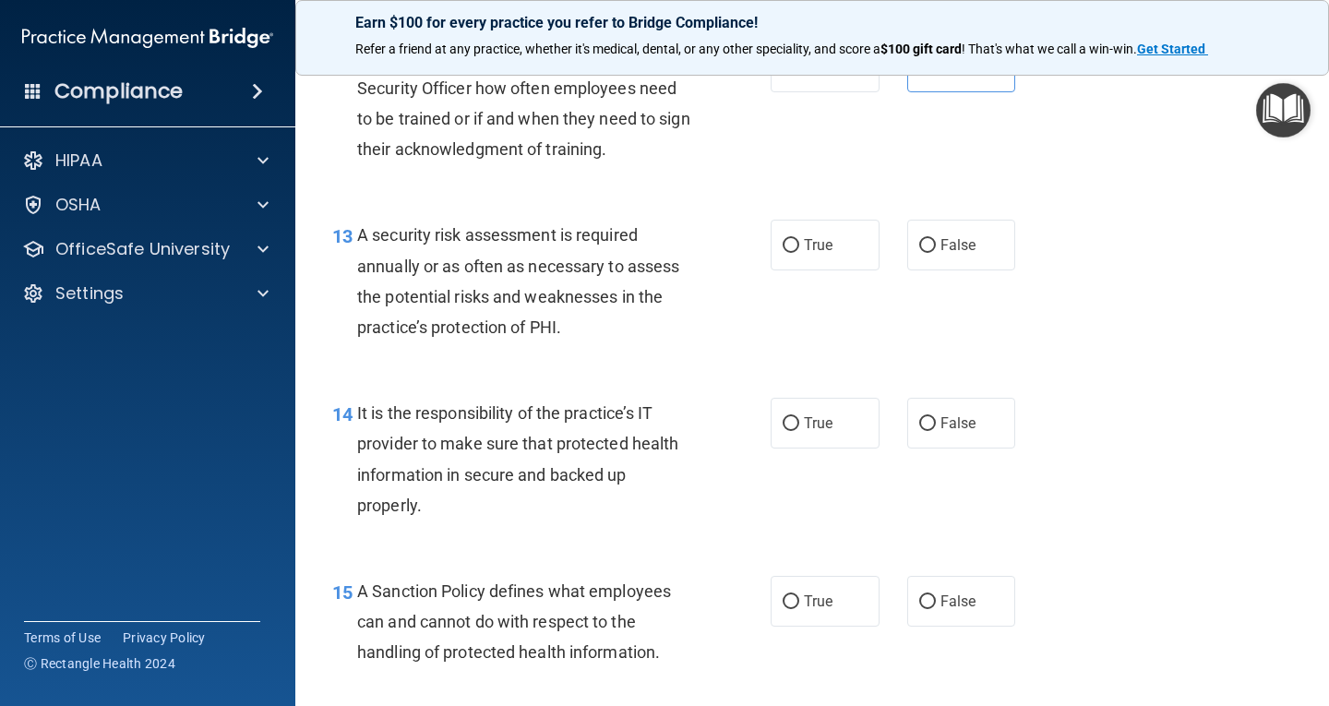
scroll to position [2492, 0]
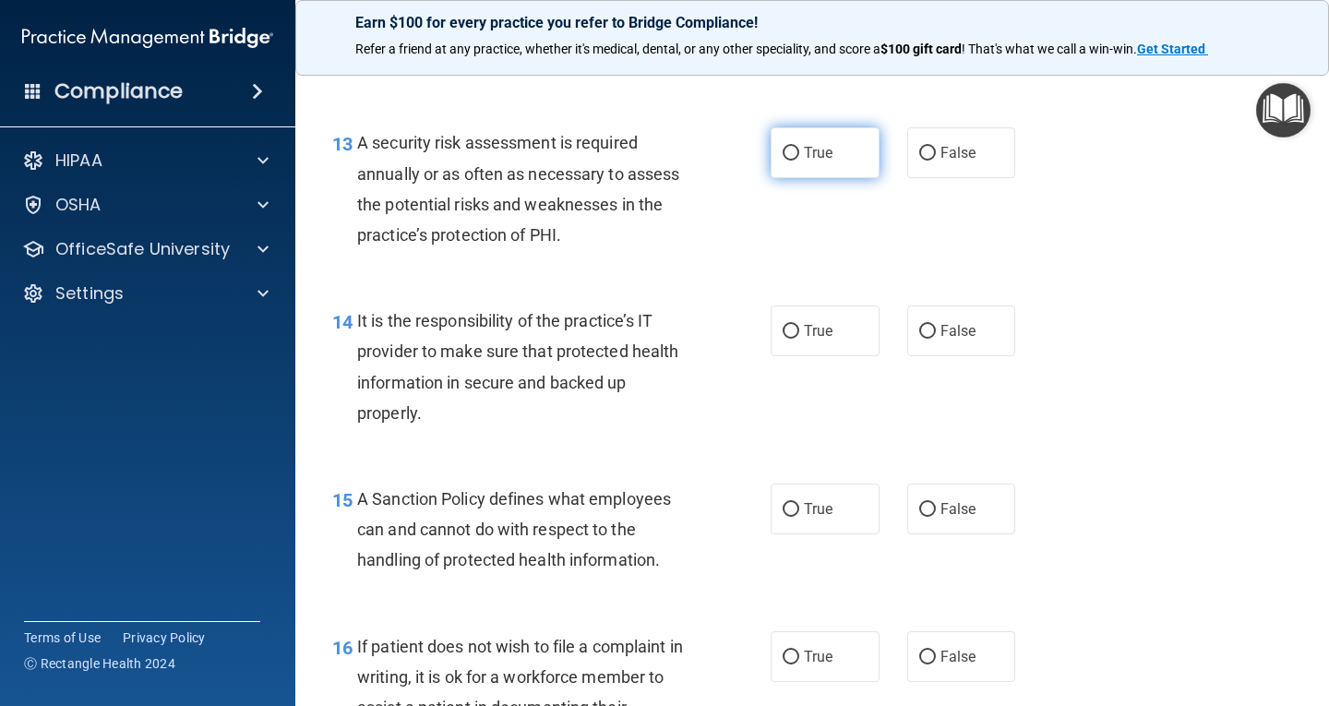
click at [819, 159] on span "True" at bounding box center [818, 153] width 29 height 18
click at [799, 159] on input "True" at bounding box center [791, 154] width 17 height 14
radio input "true"
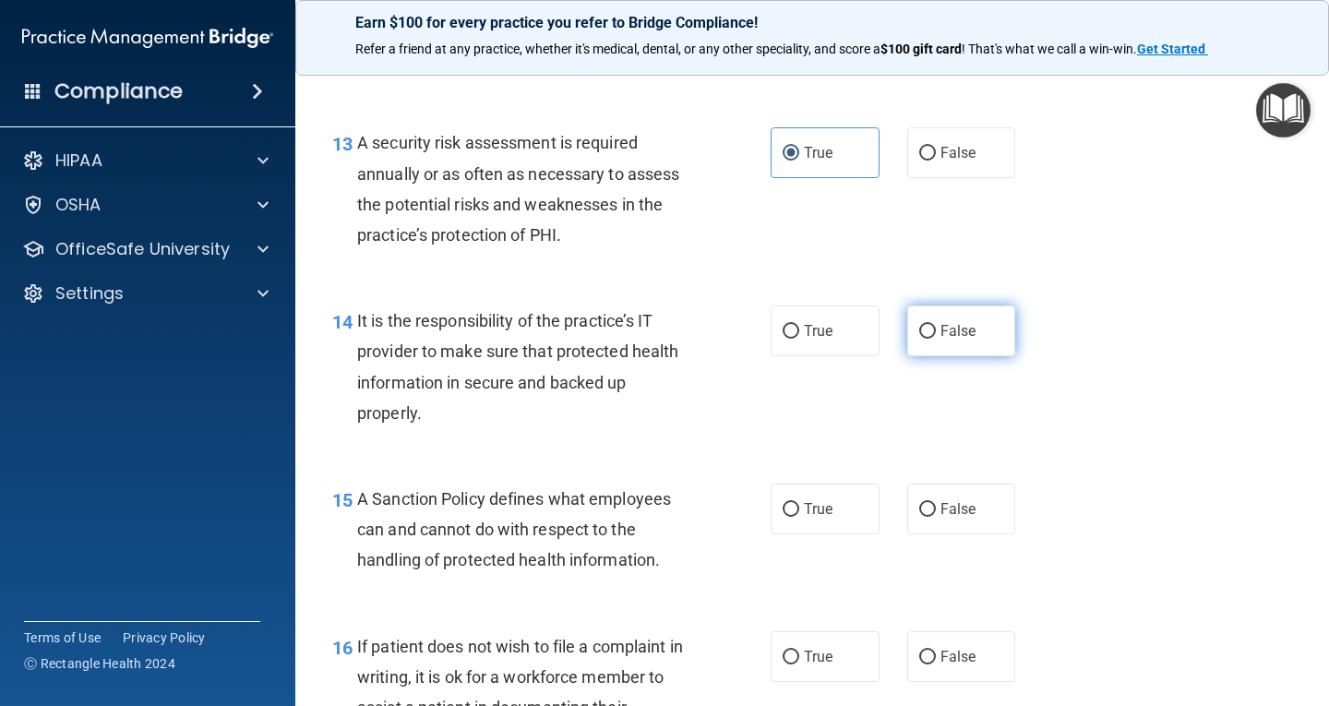
drag, startPoint x: 937, startPoint y: 318, endPoint x: 940, endPoint y: 330, distance: 12.3
click at [939, 318] on label "False" at bounding box center [961, 330] width 109 height 51
click at [936, 325] on input "False" at bounding box center [927, 332] width 17 height 14
radio input "true"
click at [952, 490] on label "False" at bounding box center [961, 509] width 109 height 51
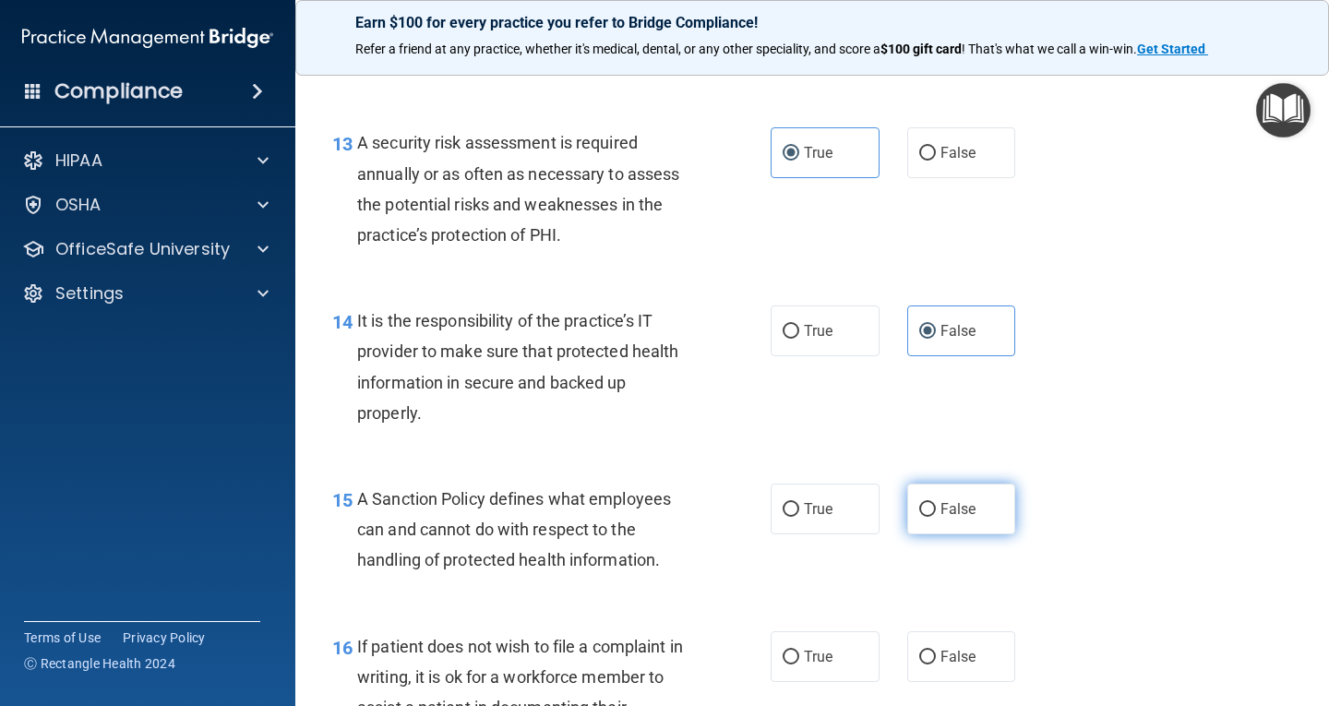
click at [936, 503] on input "False" at bounding box center [927, 510] width 17 height 14
radio input "true"
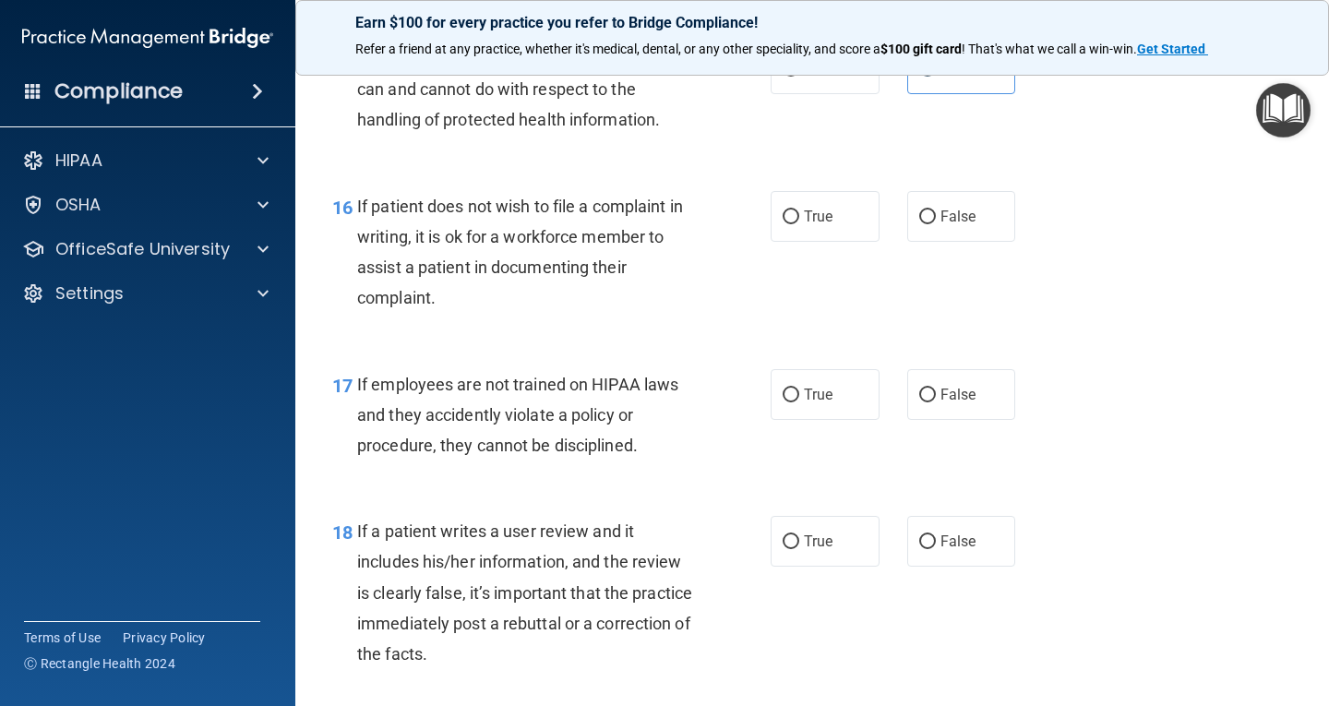
scroll to position [2953, 0]
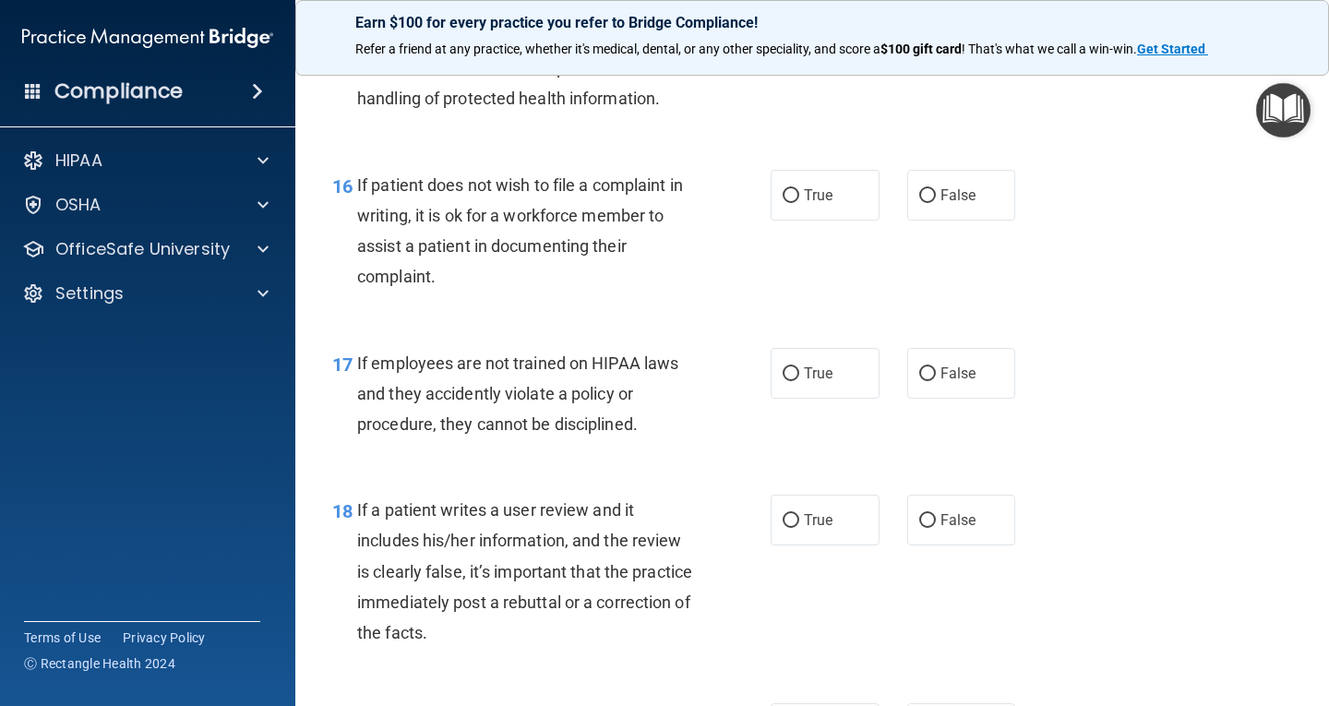
drag, startPoint x: 816, startPoint y: 204, endPoint x: 878, endPoint y: 314, distance: 126.0
click at [816, 212] on label "True" at bounding box center [825, 195] width 109 height 51
click at [799, 203] on input "True" at bounding box center [791, 196] width 17 height 14
radio input "true"
click at [952, 393] on label "False" at bounding box center [961, 373] width 109 height 51
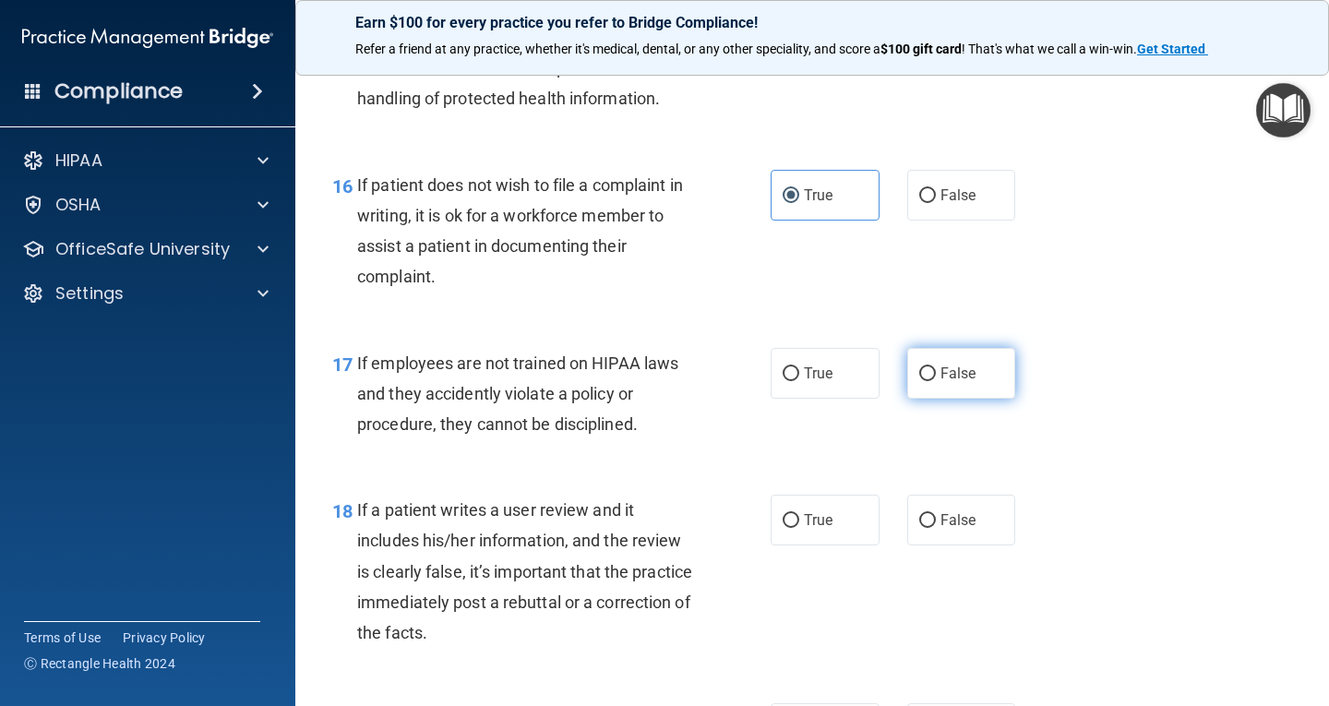
click at [936, 381] on input "False" at bounding box center [927, 374] width 17 height 14
radio input "true"
drag, startPoint x: 976, startPoint y: 525, endPoint x: 968, endPoint y: 480, distance: 45.8
click at [976, 525] on label "False" at bounding box center [961, 520] width 109 height 51
click at [936, 525] on input "False" at bounding box center [927, 521] width 17 height 14
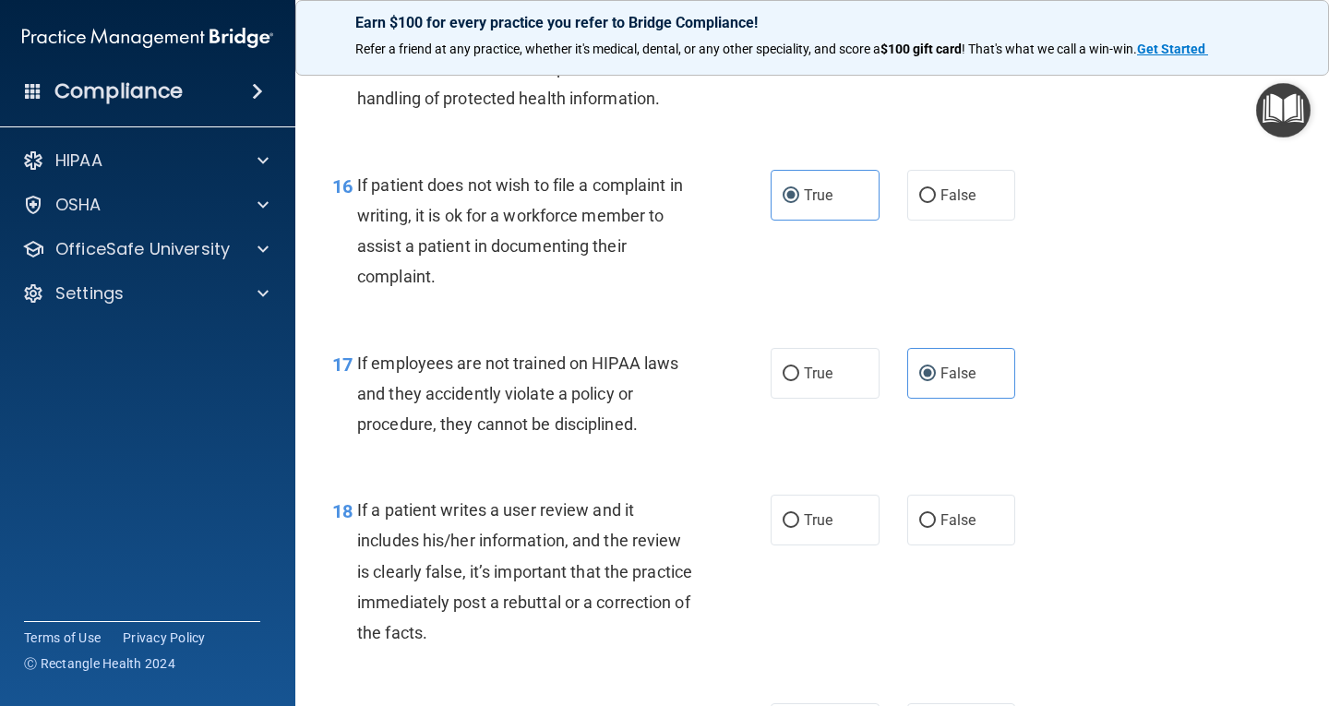
radio input "true"
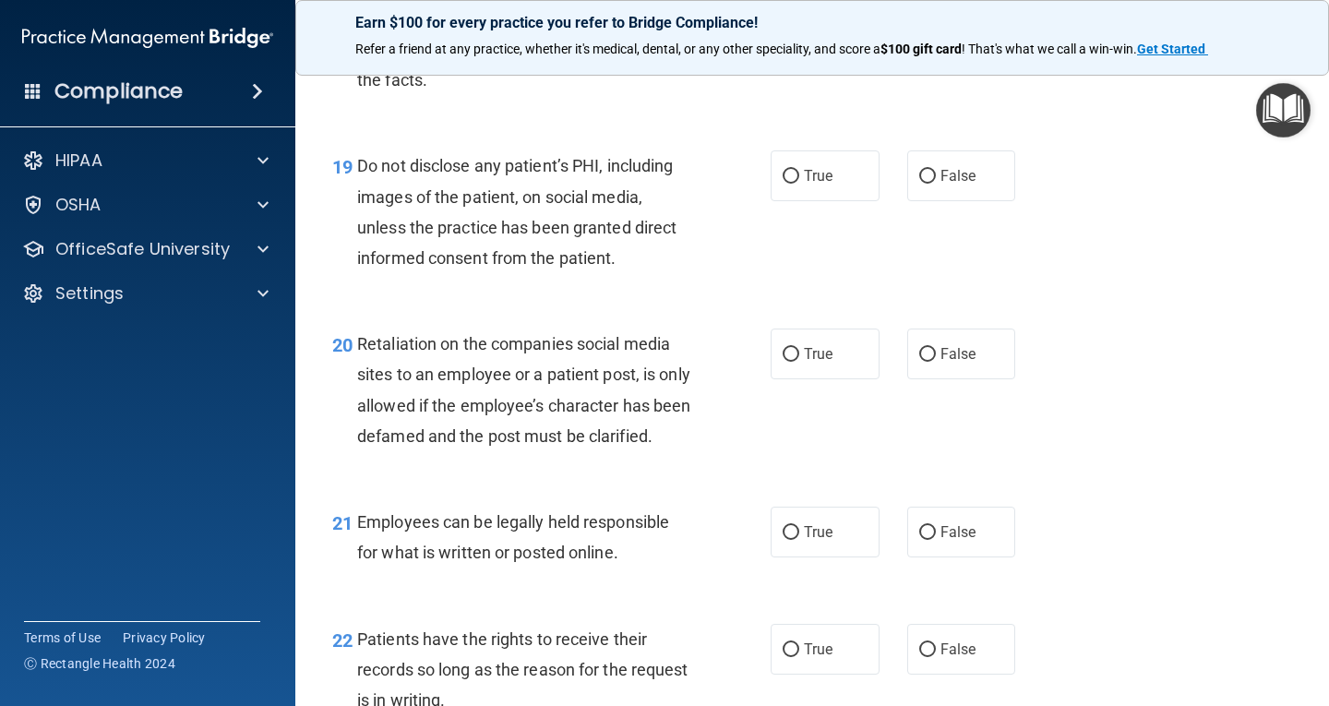
scroll to position [3507, 0]
click at [832, 187] on label "True" at bounding box center [825, 175] width 109 height 51
click at [799, 183] on input "True" at bounding box center [791, 176] width 17 height 14
radio input "true"
drag, startPoint x: 922, startPoint y: 344, endPoint x: 891, endPoint y: 424, distance: 85.4
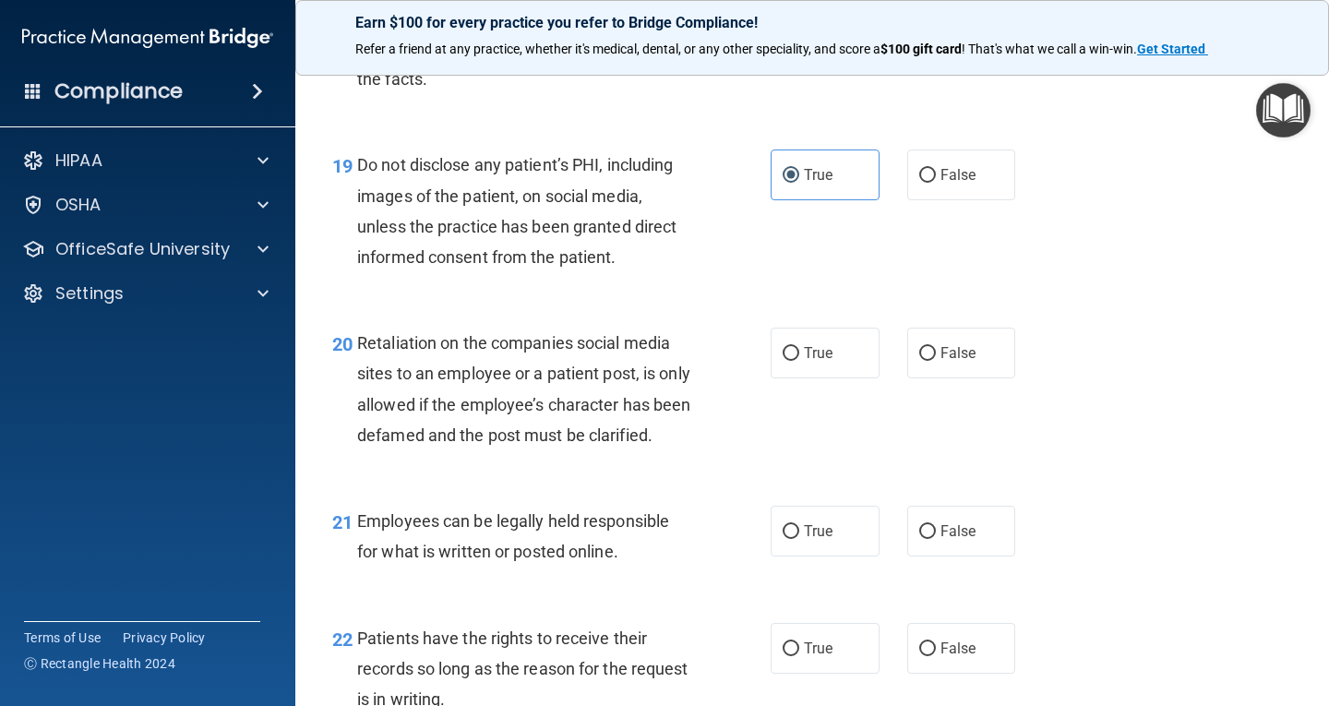
click at [924, 344] on label "False" at bounding box center [961, 353] width 109 height 51
click at [924, 347] on input "False" at bounding box center [927, 354] width 17 height 14
radio input "true"
click at [844, 550] on label "True" at bounding box center [825, 531] width 109 height 51
click at [799, 539] on input "True" at bounding box center [791, 532] width 17 height 14
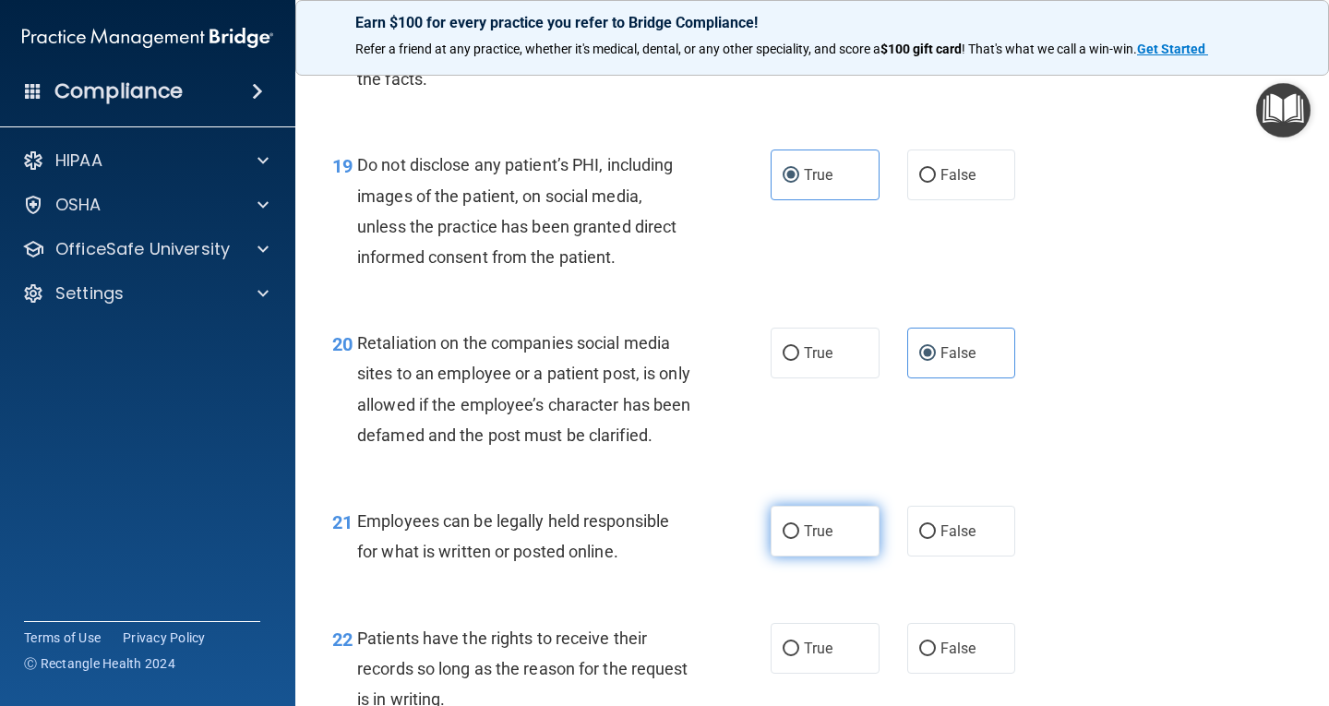
radio input "true"
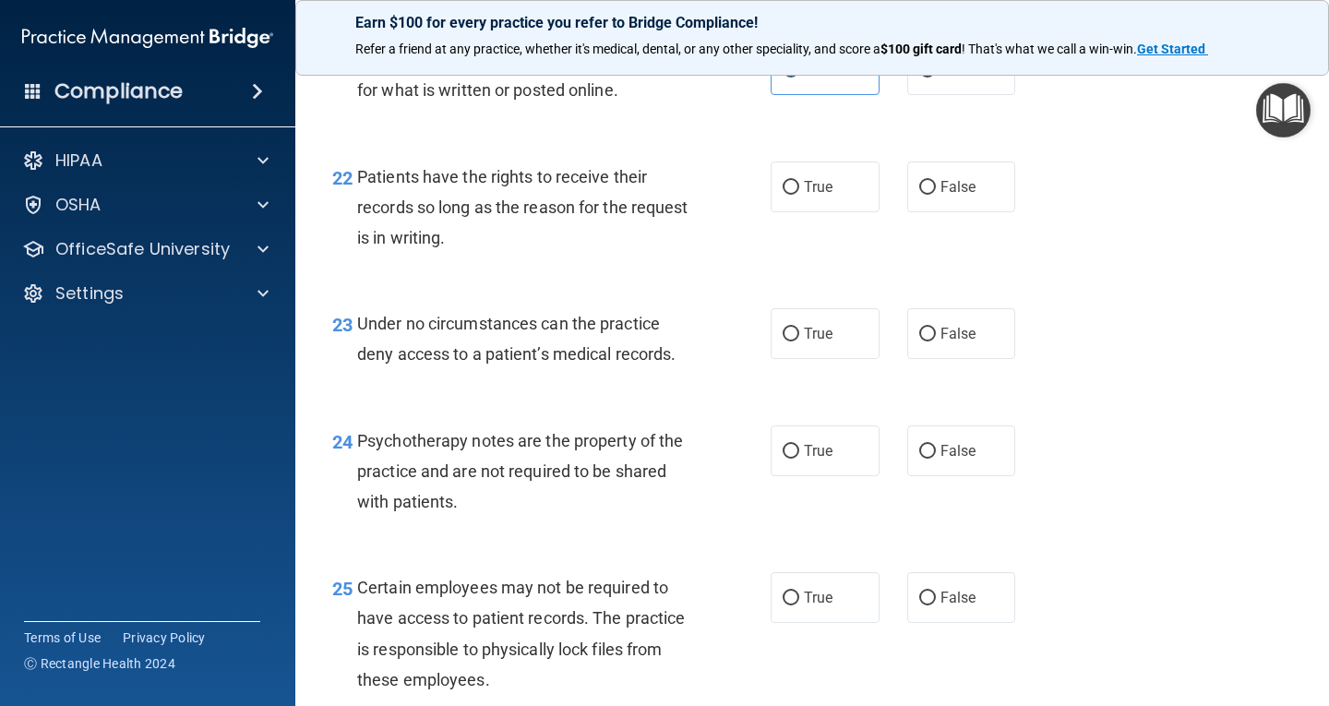
scroll to position [4061, 0]
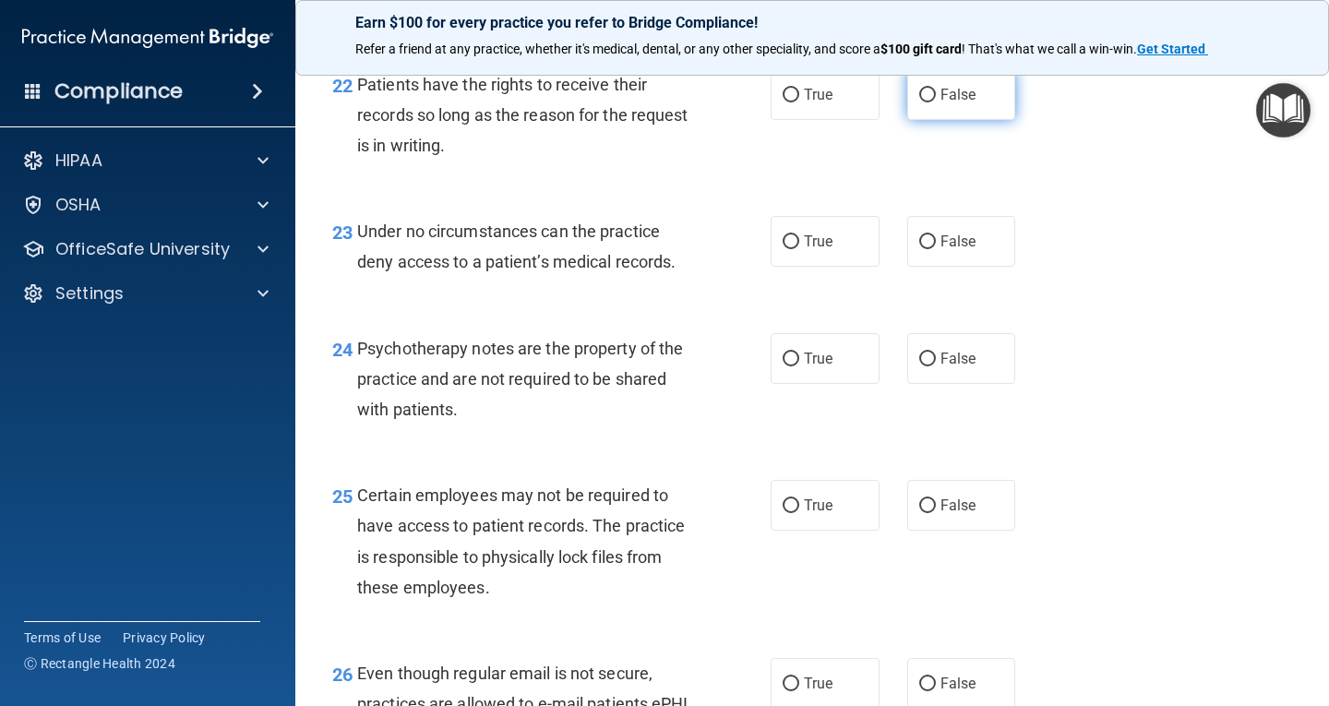
click at [937, 120] on label "False" at bounding box center [961, 94] width 109 height 51
click at [936, 102] on input "False" at bounding box center [927, 96] width 17 height 14
radio input "true"
click at [948, 250] on span "False" at bounding box center [958, 242] width 36 height 18
click at [936, 249] on input "False" at bounding box center [927, 242] width 17 height 14
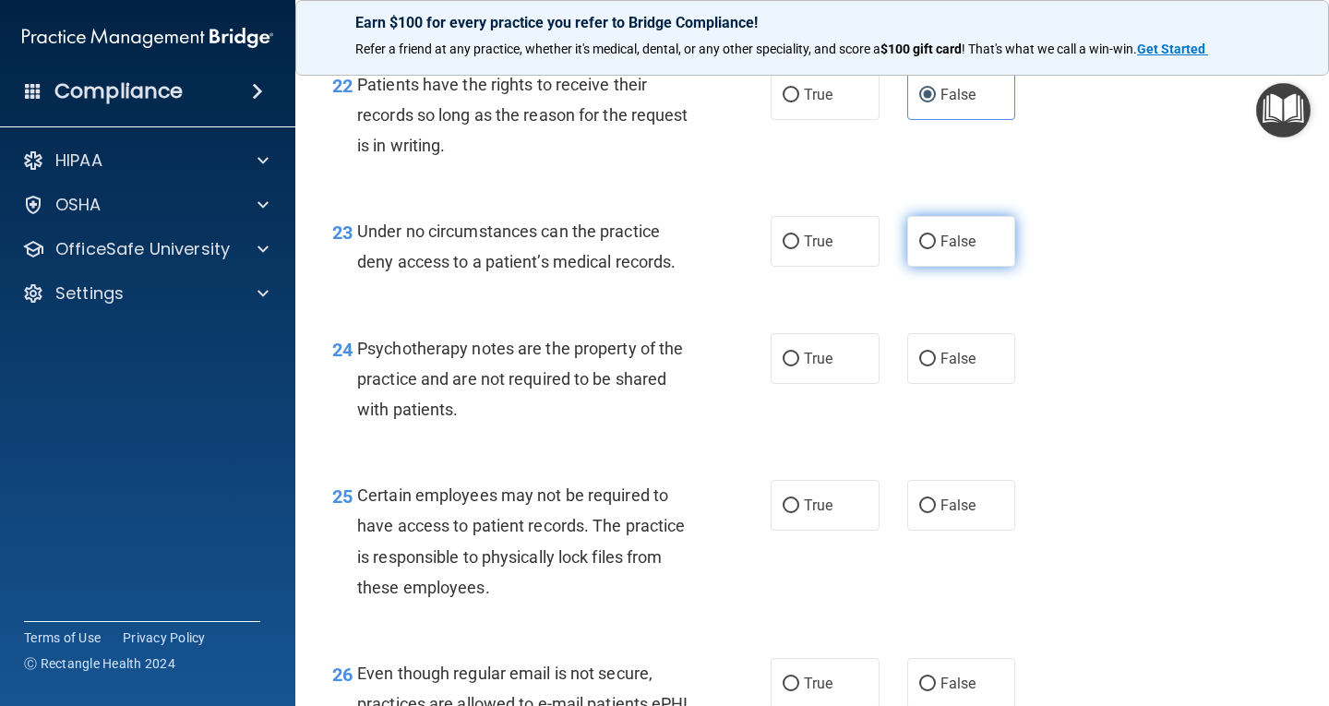
radio input "true"
drag, startPoint x: 845, startPoint y: 385, endPoint x: 849, endPoint y: 366, distance: 19.0
click at [845, 384] on label "True" at bounding box center [825, 358] width 109 height 51
click at [799, 366] on input "True" at bounding box center [791, 360] width 17 height 14
radio input "true"
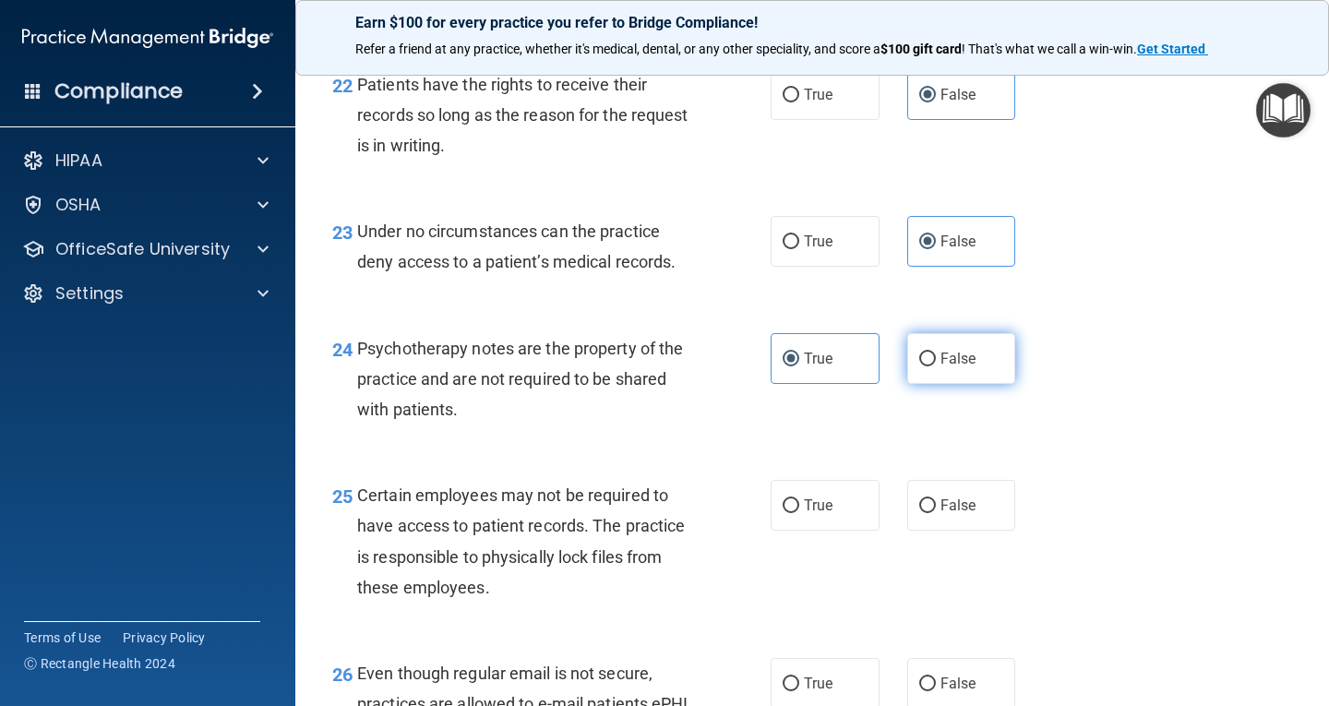
scroll to position [4246, 0]
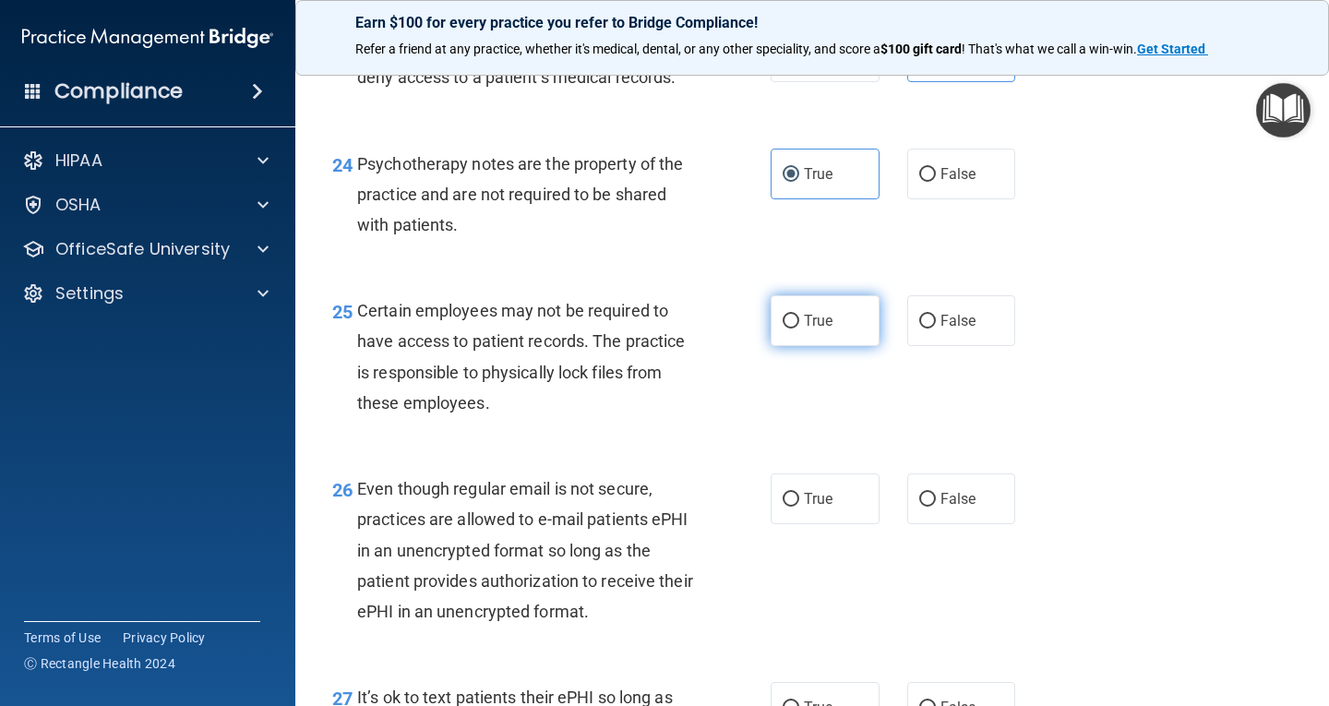
click at [817, 329] on span "True" at bounding box center [818, 321] width 29 height 18
click at [799, 329] on input "True" at bounding box center [791, 322] width 17 height 14
radio input "true"
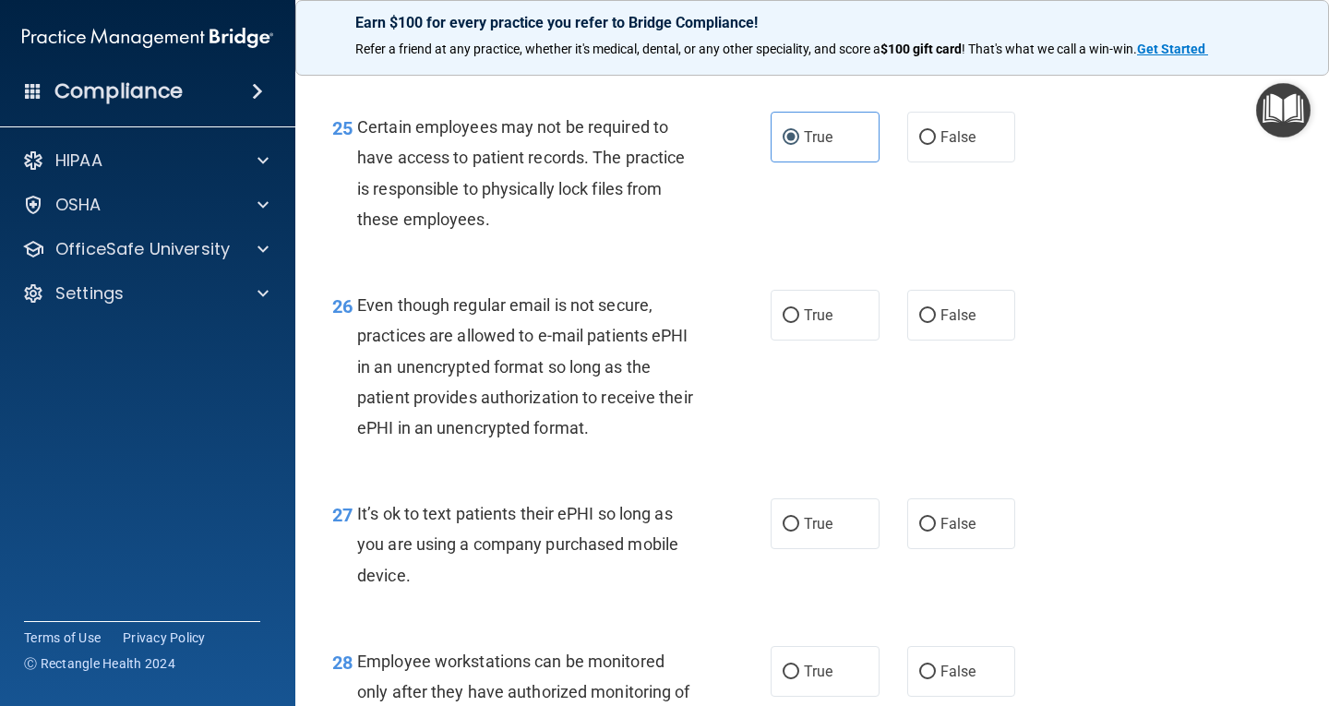
scroll to position [4430, 0]
click at [950, 323] on span "False" at bounding box center [958, 314] width 36 height 18
click at [936, 322] on input "False" at bounding box center [927, 315] width 17 height 14
radio input "true"
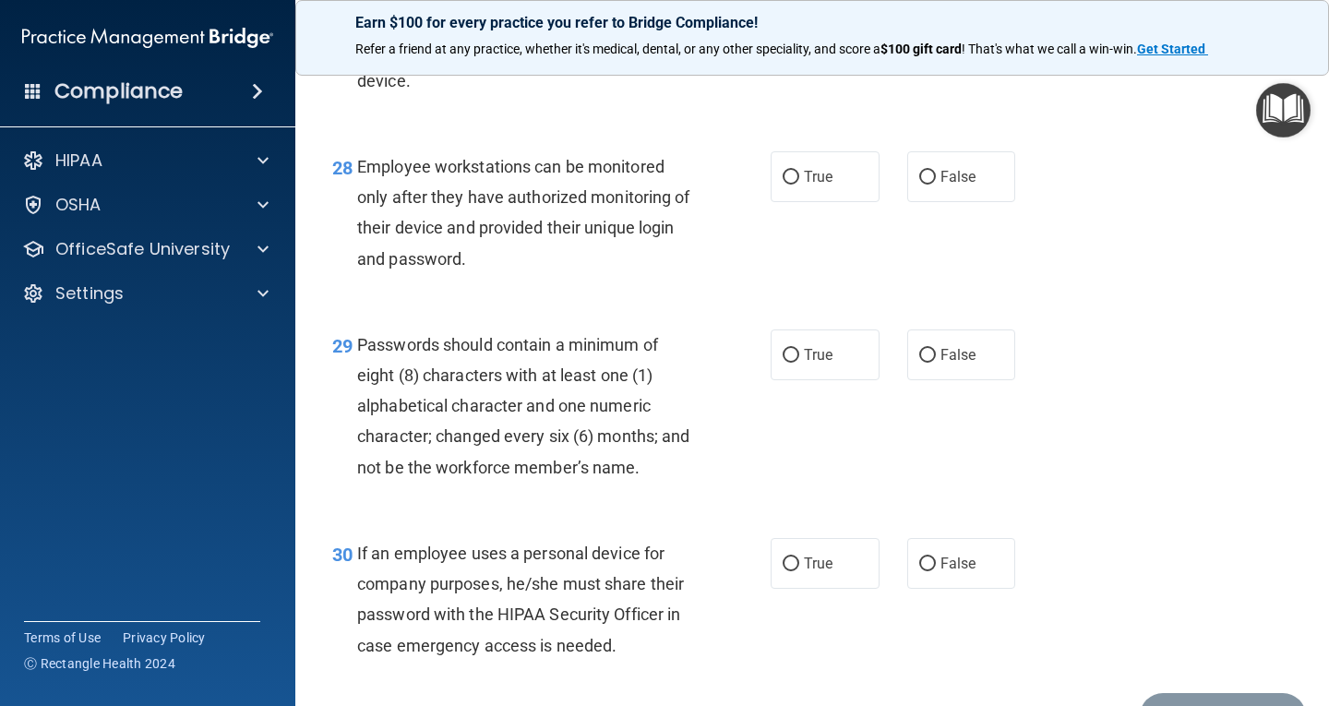
scroll to position [4892, 0]
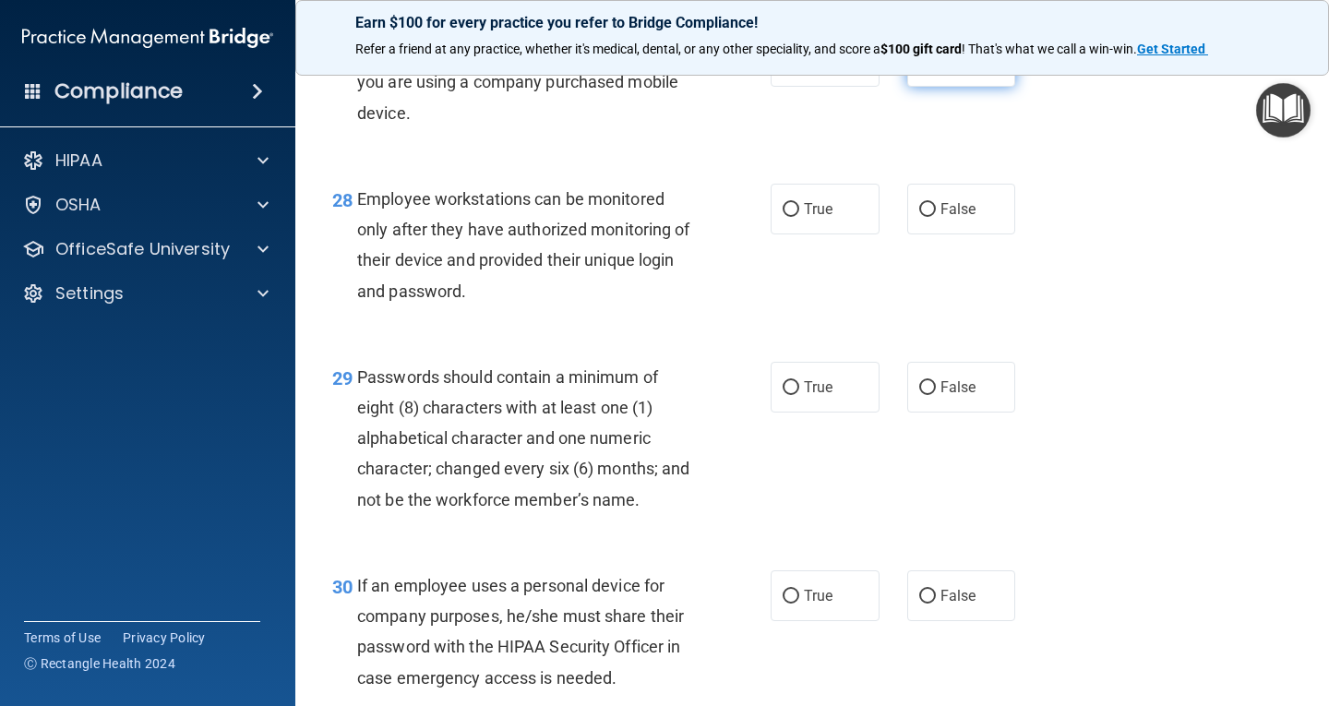
click at [959, 70] on span "False" at bounding box center [958, 62] width 36 height 18
click at [936, 69] on input "False" at bounding box center [927, 62] width 17 height 14
radio input "true"
click at [961, 230] on label "False" at bounding box center [961, 209] width 109 height 51
click at [936, 217] on input "False" at bounding box center [927, 210] width 17 height 14
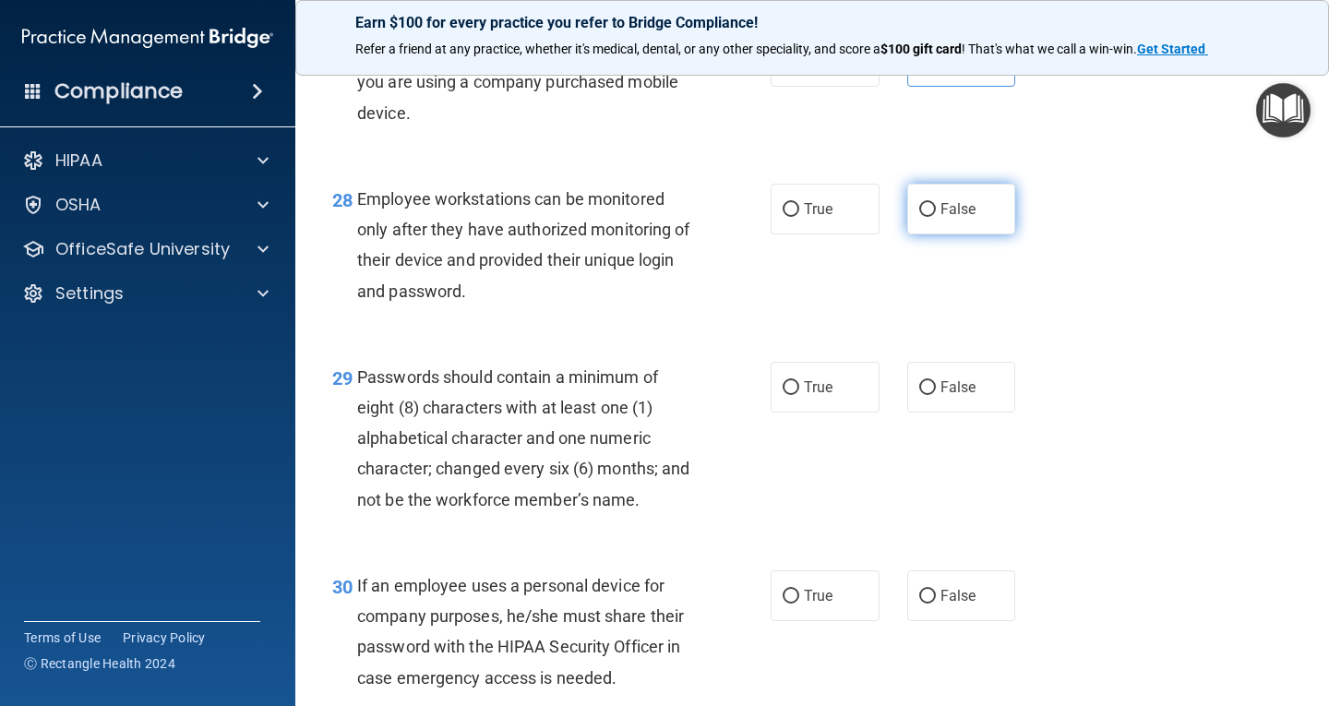
radio input "true"
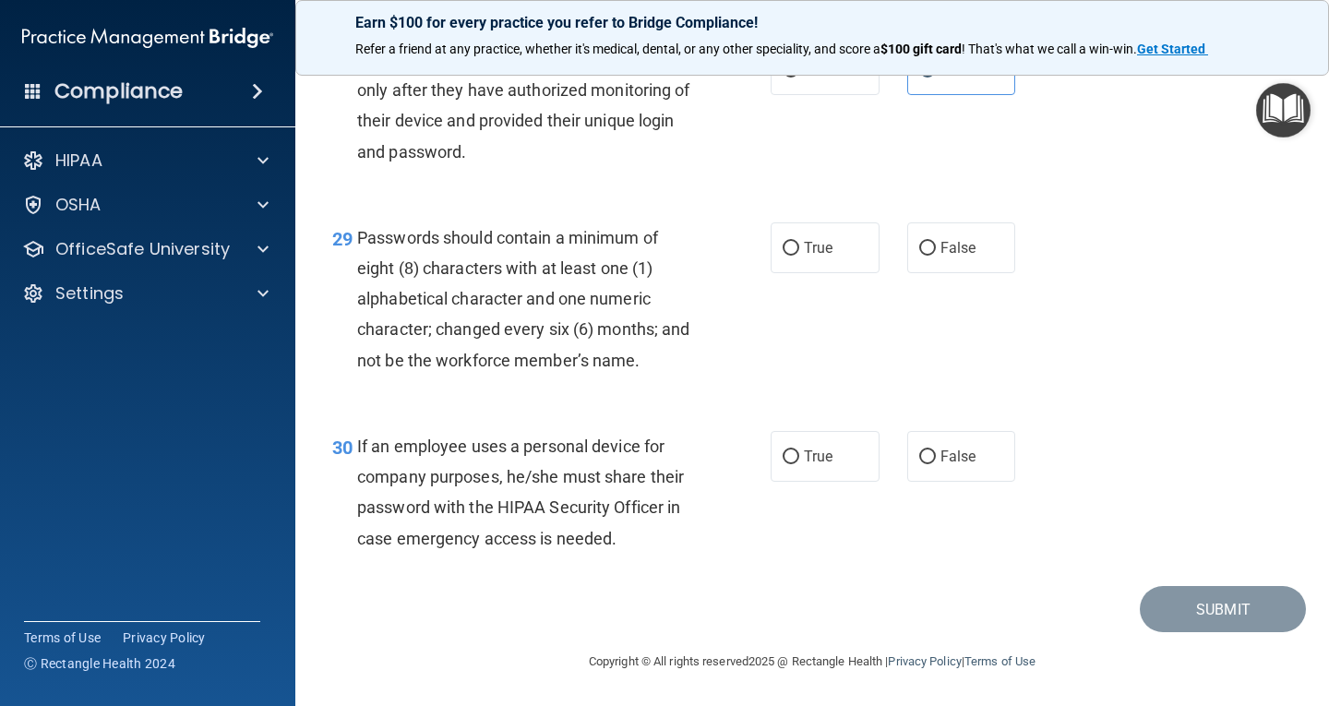
scroll to position [5061, 0]
click at [827, 270] on label "True" at bounding box center [825, 247] width 109 height 51
click at [799, 256] on input "True" at bounding box center [791, 249] width 17 height 14
radio input "true"
click at [924, 450] on input "False" at bounding box center [927, 457] width 17 height 14
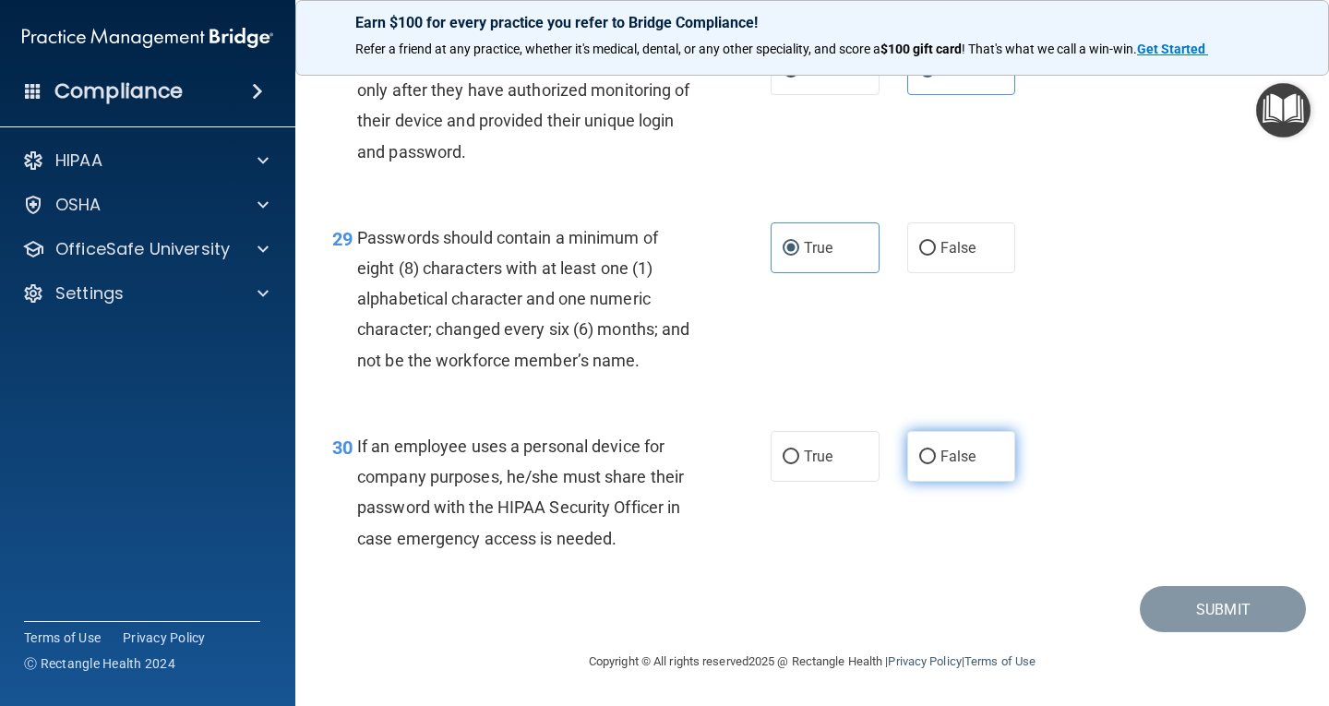
radio input "true"
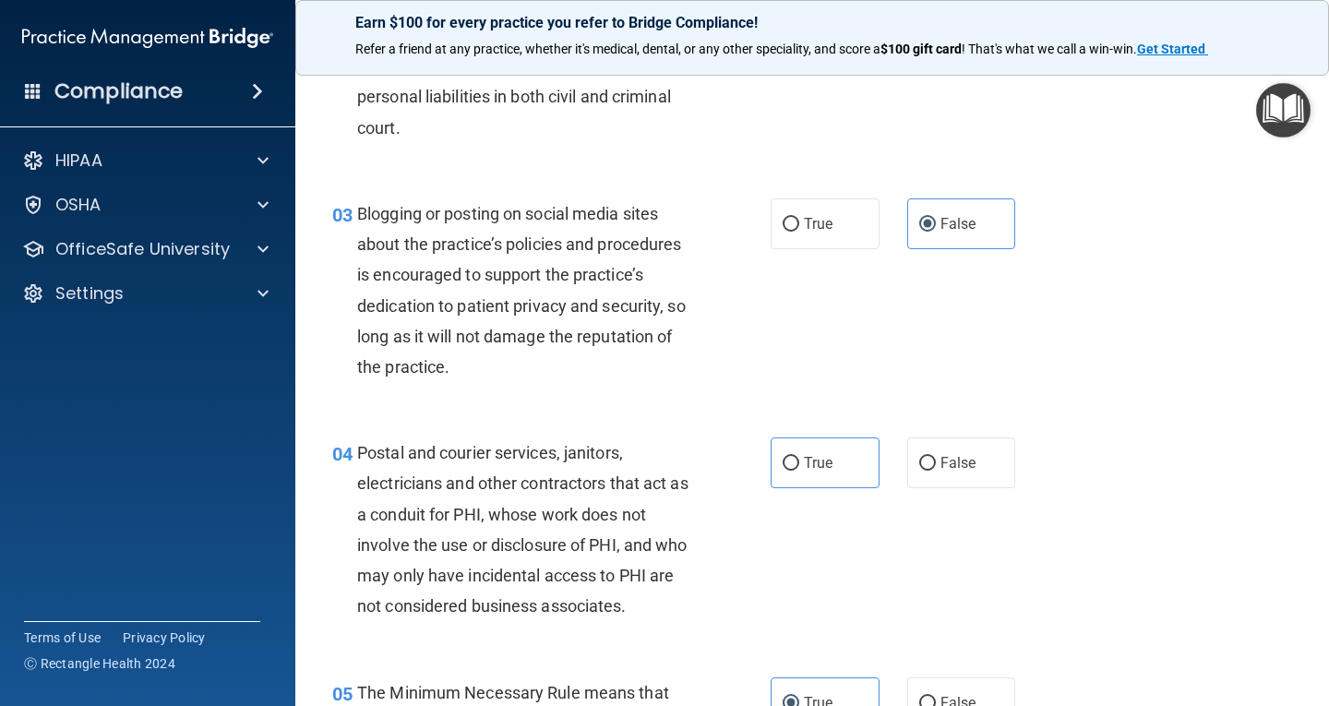
scroll to position [369, 0]
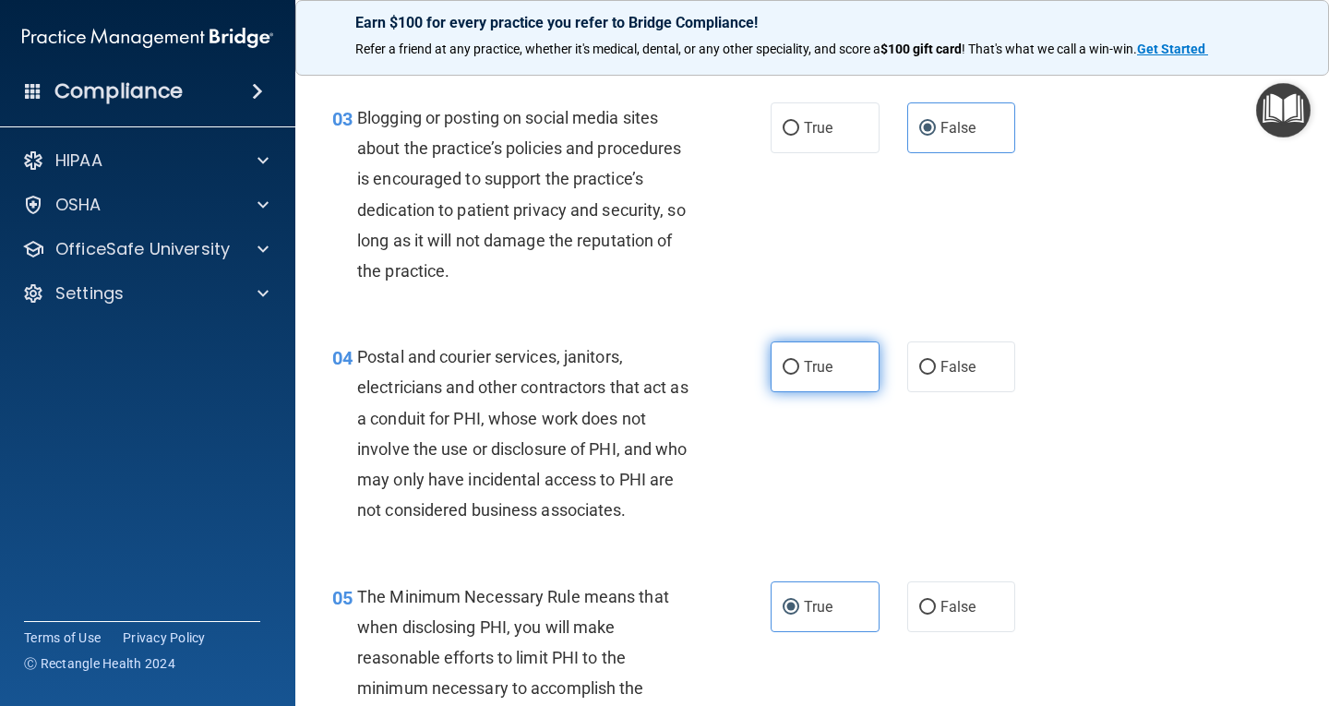
click at [820, 359] on span "True" at bounding box center [818, 367] width 29 height 18
click at [799, 361] on input "True" at bounding box center [791, 368] width 17 height 14
radio input "true"
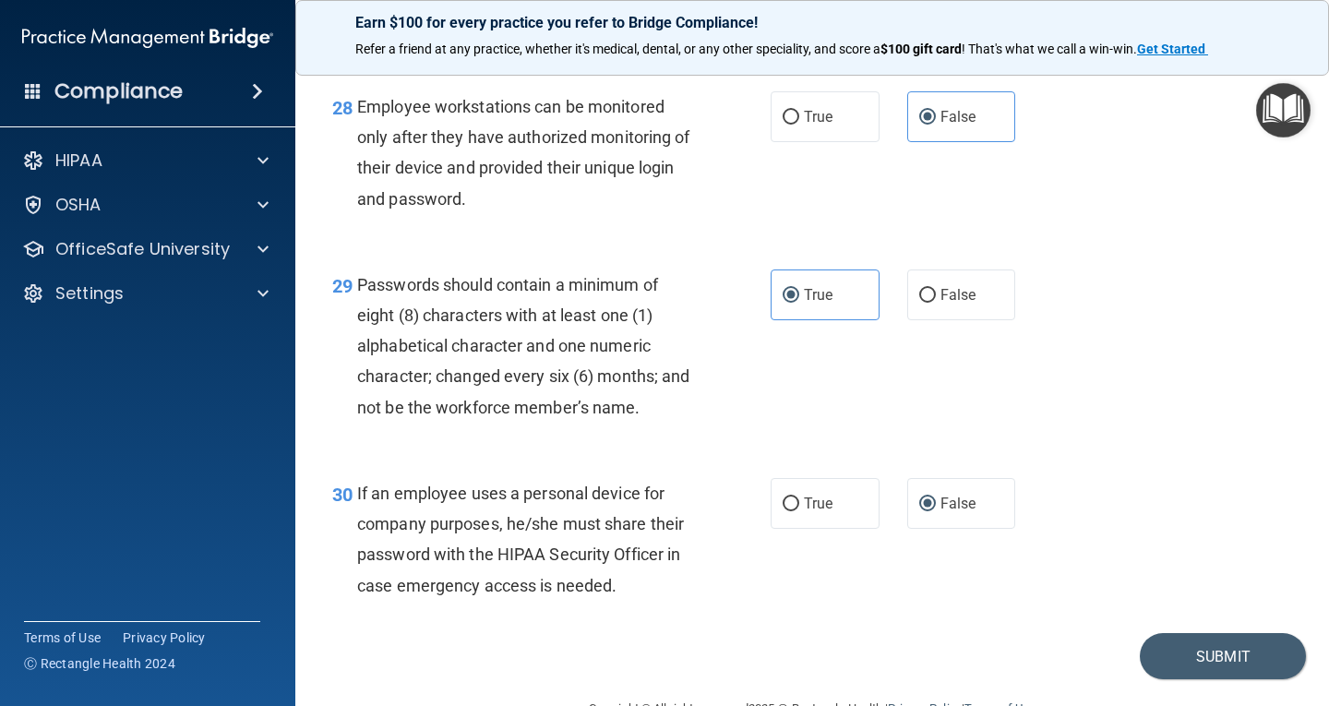
scroll to position [5061, 0]
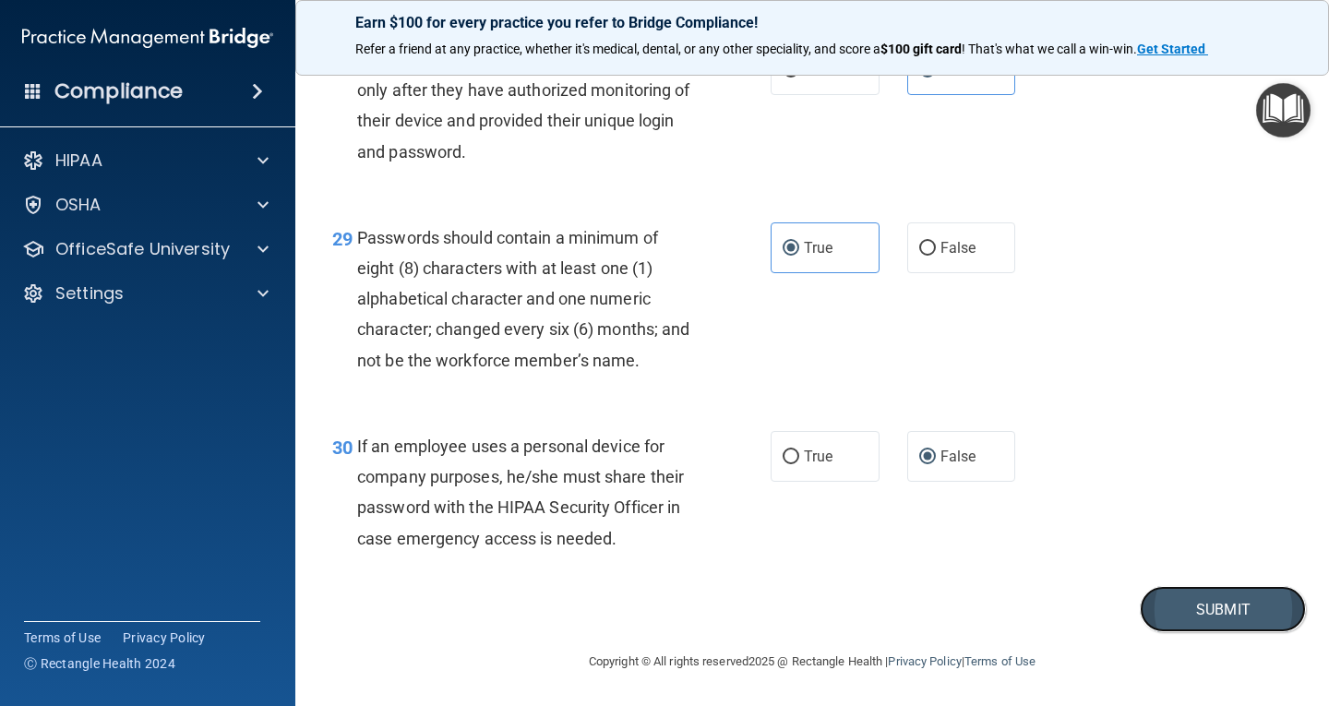
click at [1188, 592] on button "Submit" at bounding box center [1223, 609] width 166 height 47
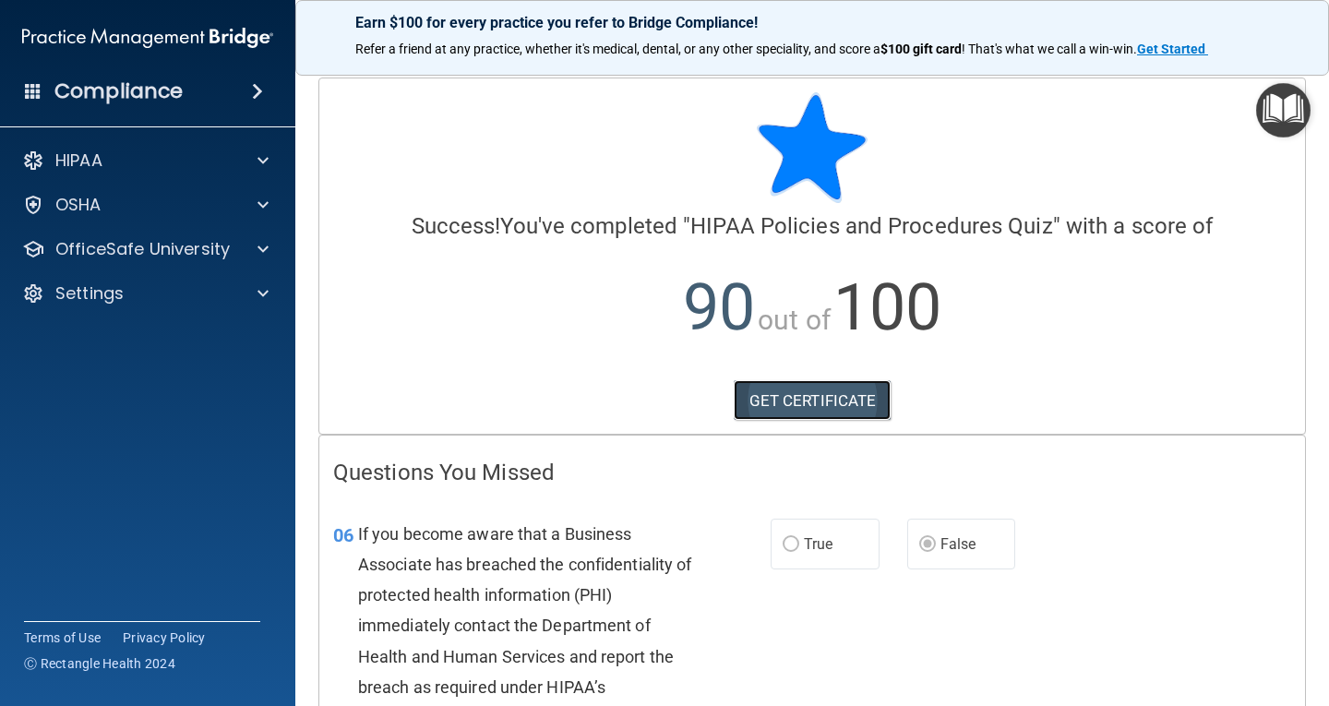
click at [850, 409] on link "GET CERTIFICATE" at bounding box center [813, 400] width 158 height 41
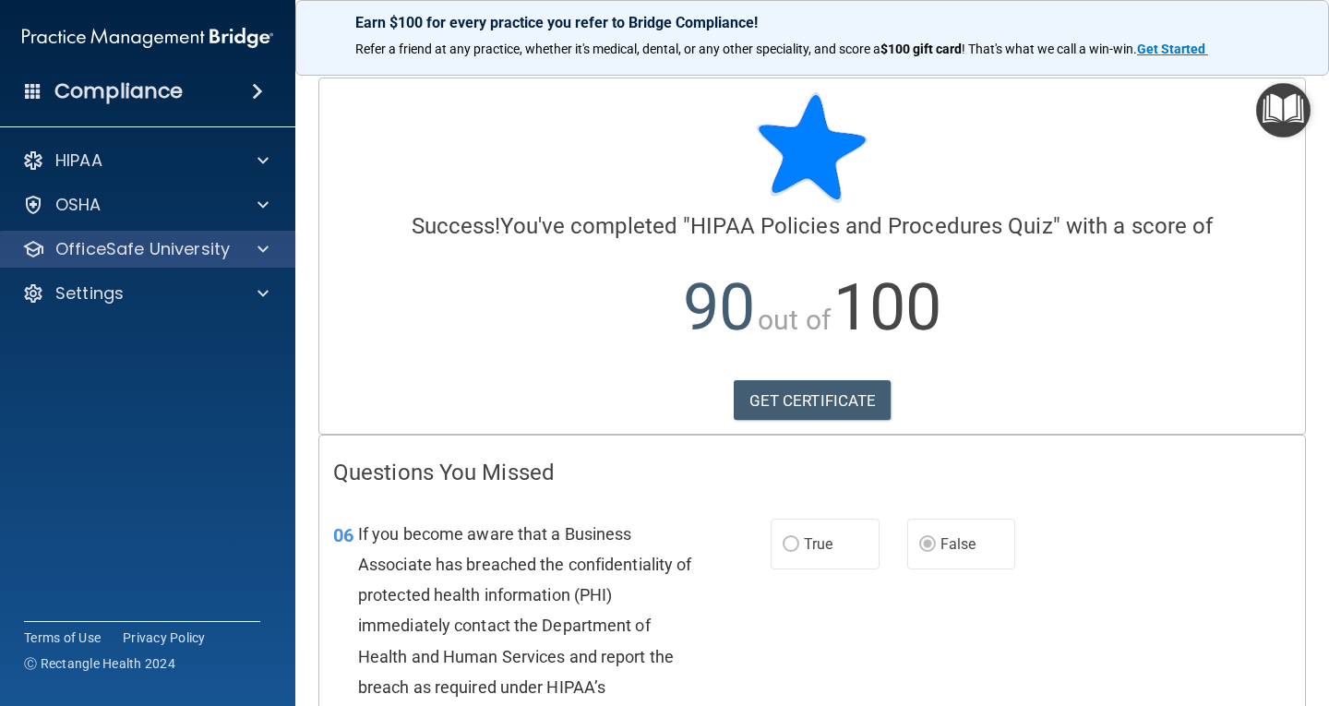
click at [186, 263] on div "OfficeSafe University" at bounding box center [148, 249] width 296 height 37
drag, startPoint x: 178, startPoint y: 252, endPoint x: 225, endPoint y: 249, distance: 47.2
click at [179, 252] on p "OfficeSafe University" at bounding box center [142, 249] width 174 height 22
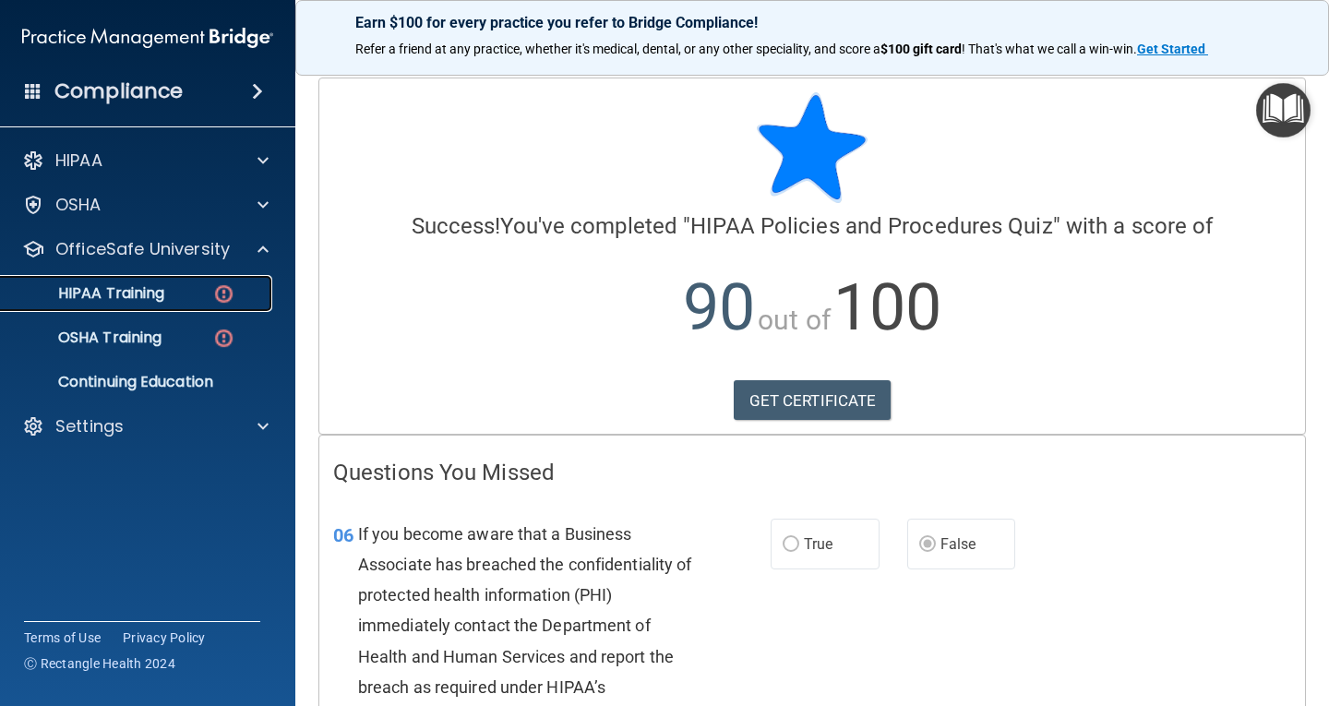
click at [173, 287] on div "HIPAA Training" at bounding box center [138, 293] width 252 height 18
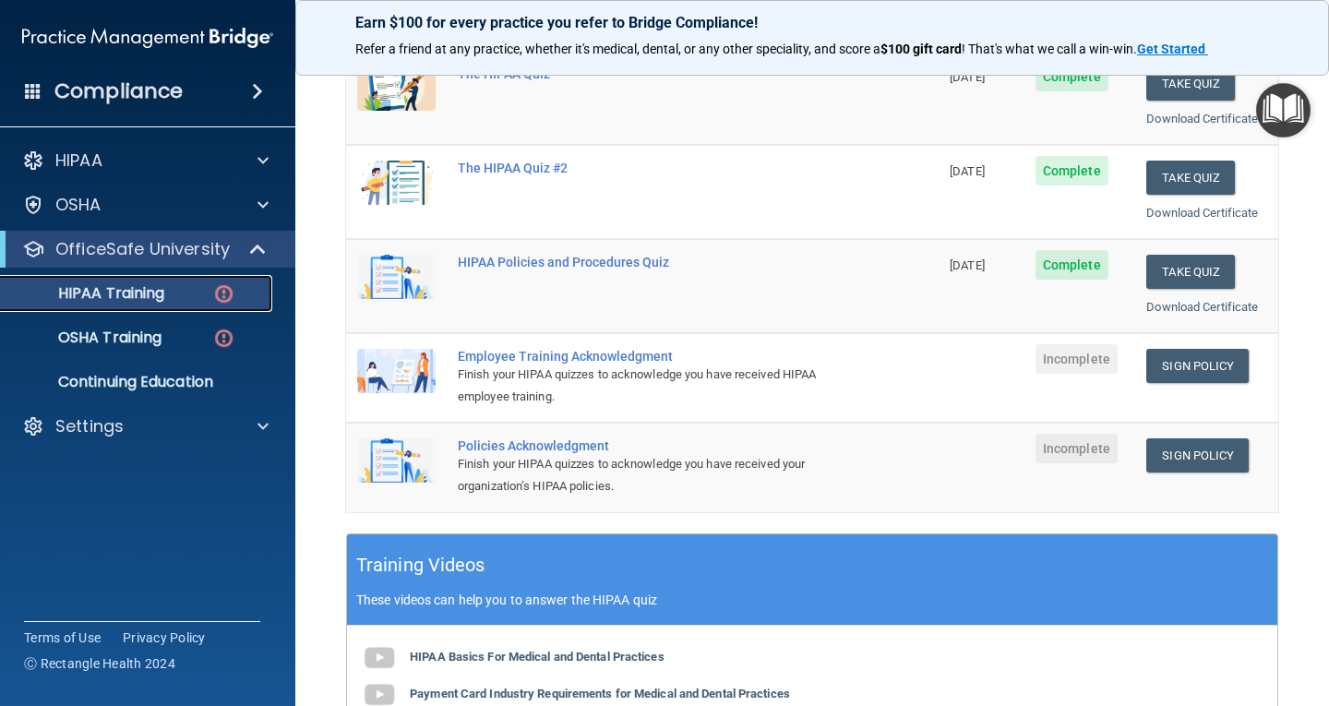
scroll to position [277, 0]
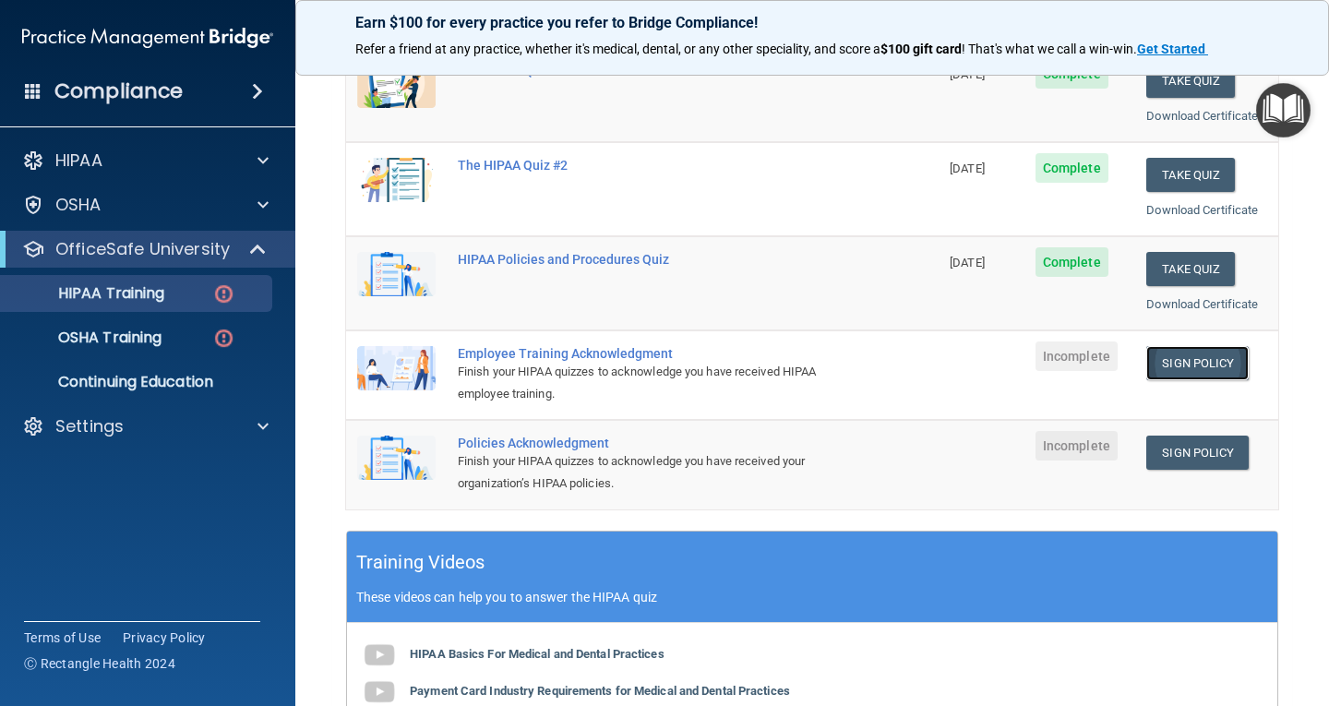
click at [1180, 353] on link "Sign Policy" at bounding box center [1197, 363] width 102 height 34
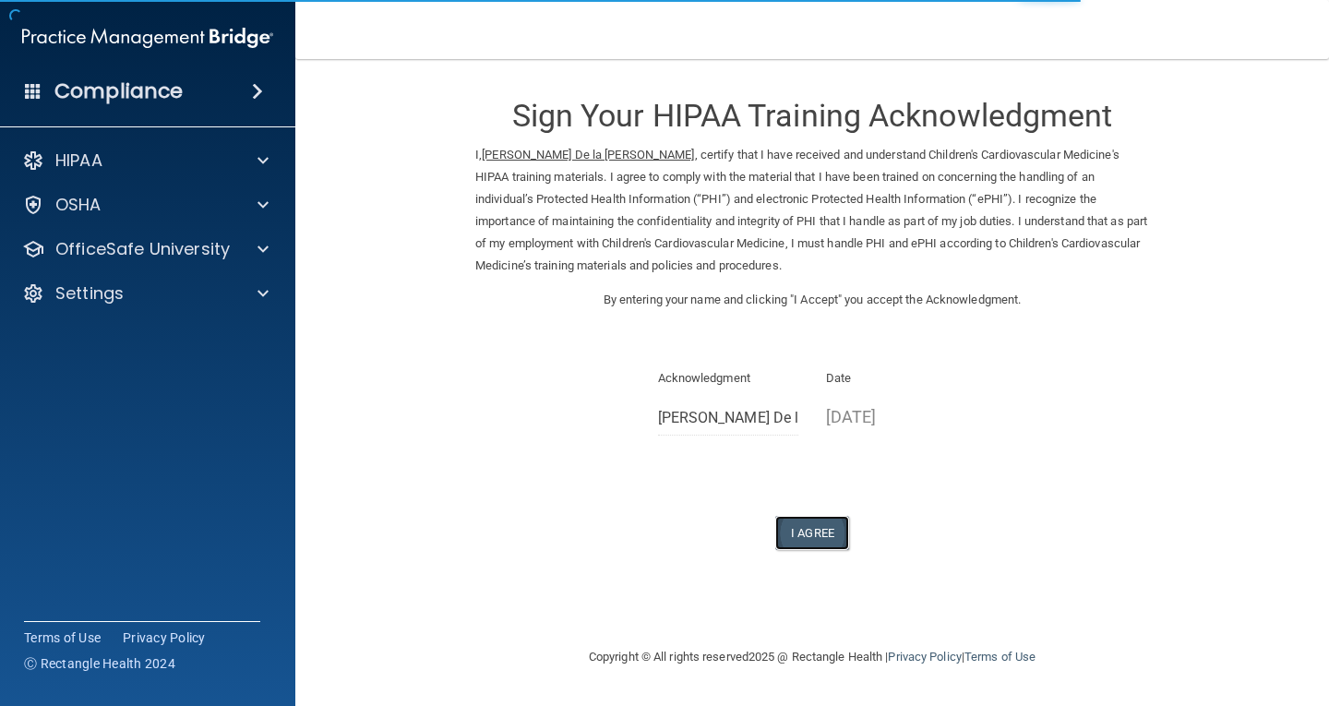
click at [833, 525] on button "I Agree" at bounding box center [812, 533] width 74 height 34
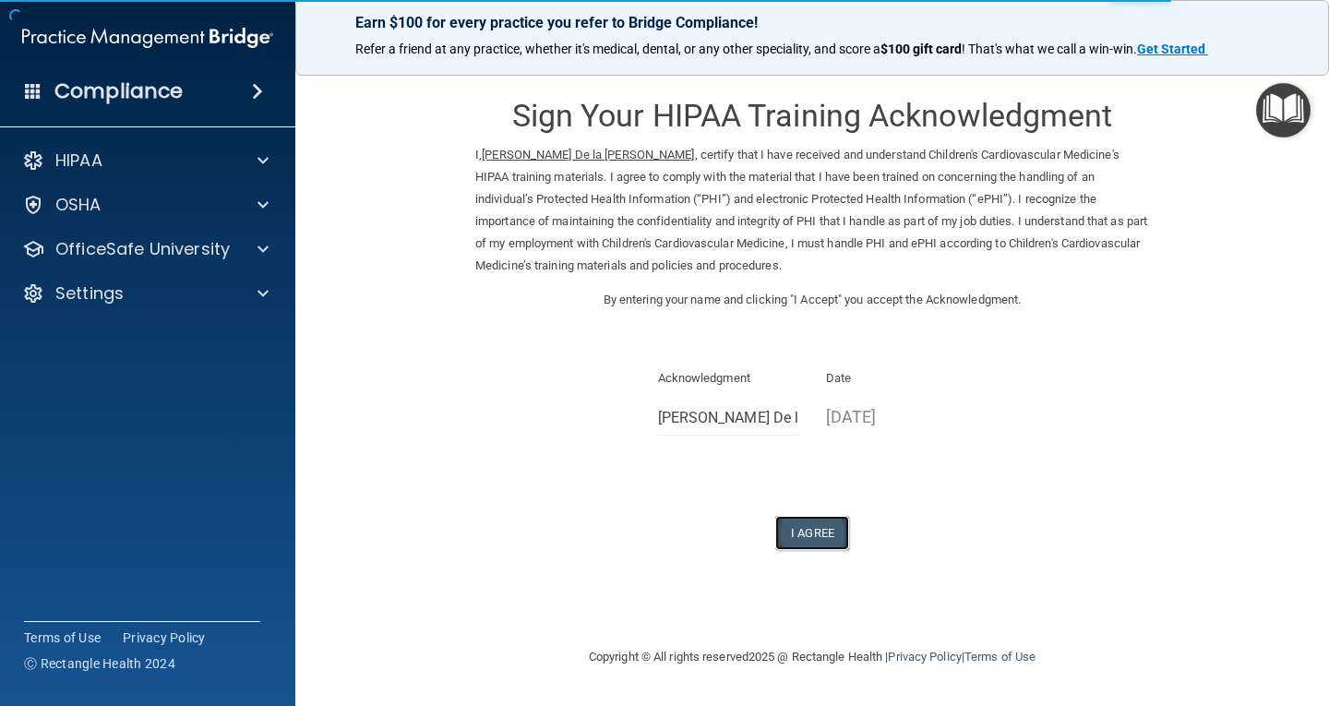
click at [825, 526] on button "I Agree" at bounding box center [812, 533] width 74 height 34
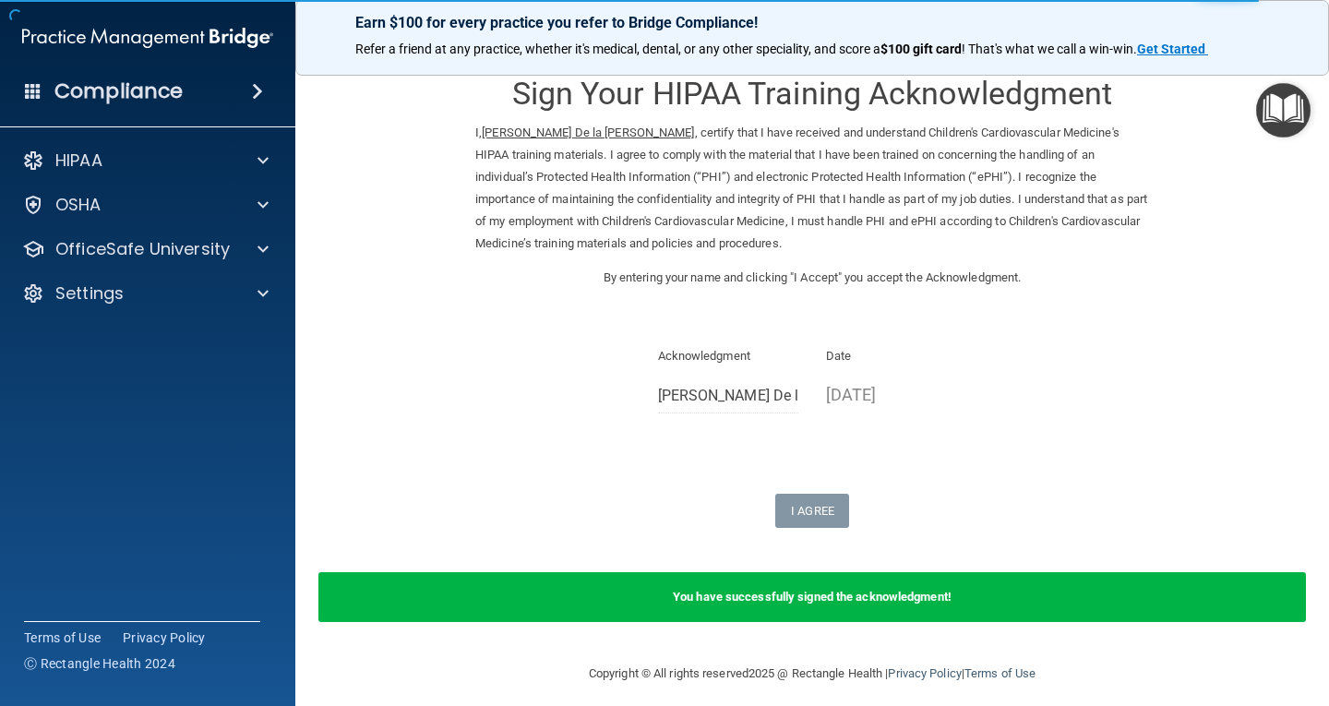
scroll to position [34, 0]
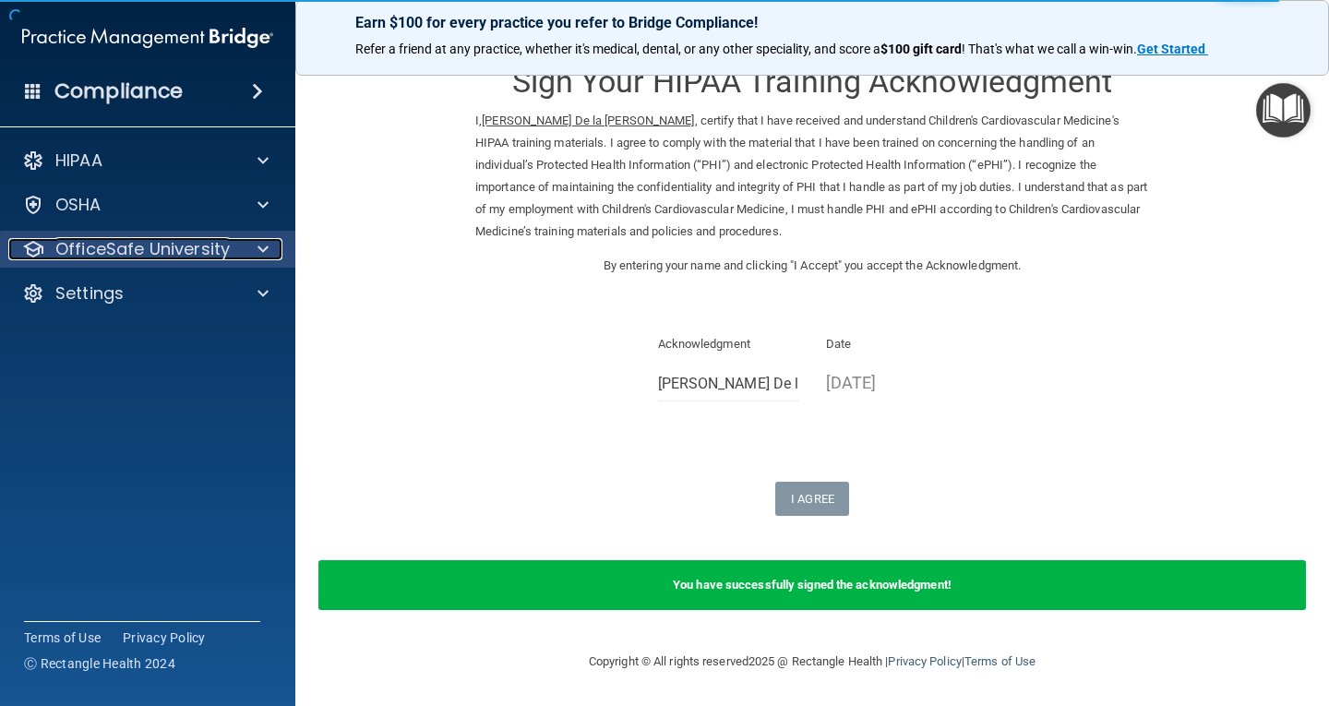
click at [224, 252] on p "OfficeSafe University" at bounding box center [142, 249] width 174 height 22
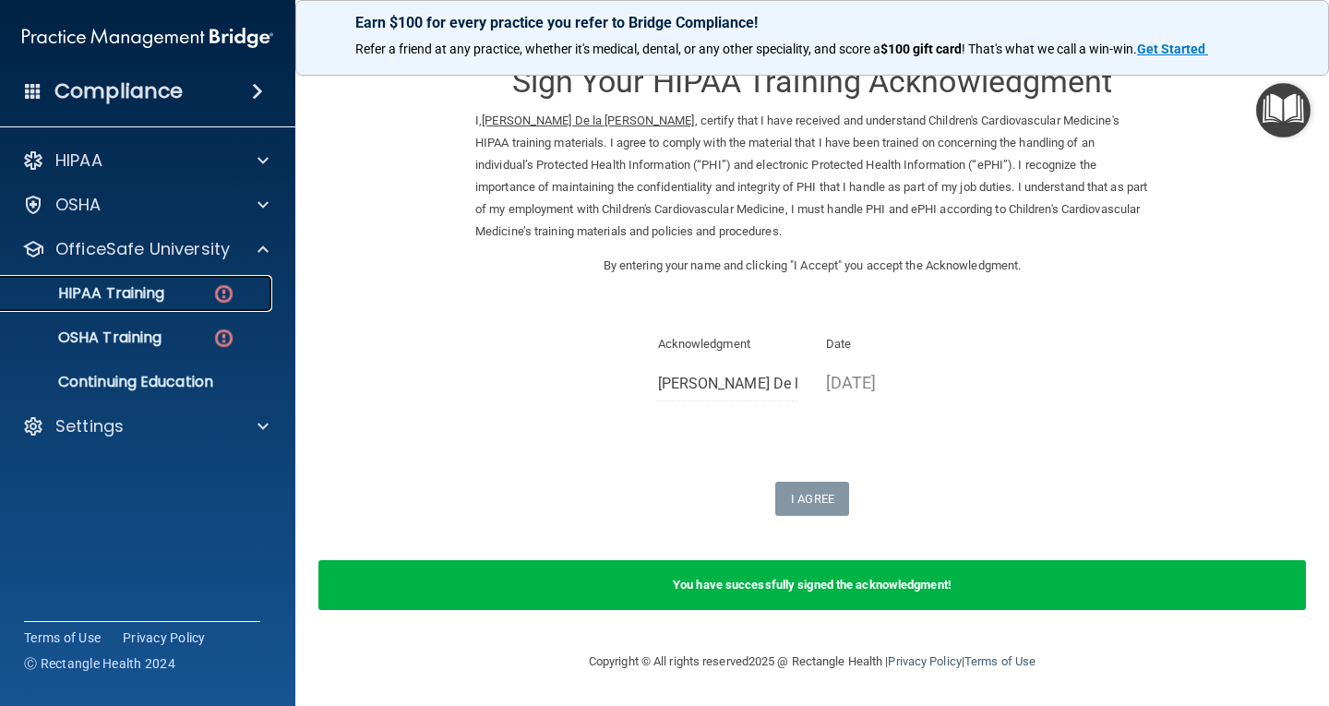
click at [185, 291] on div "HIPAA Training" at bounding box center [138, 293] width 252 height 18
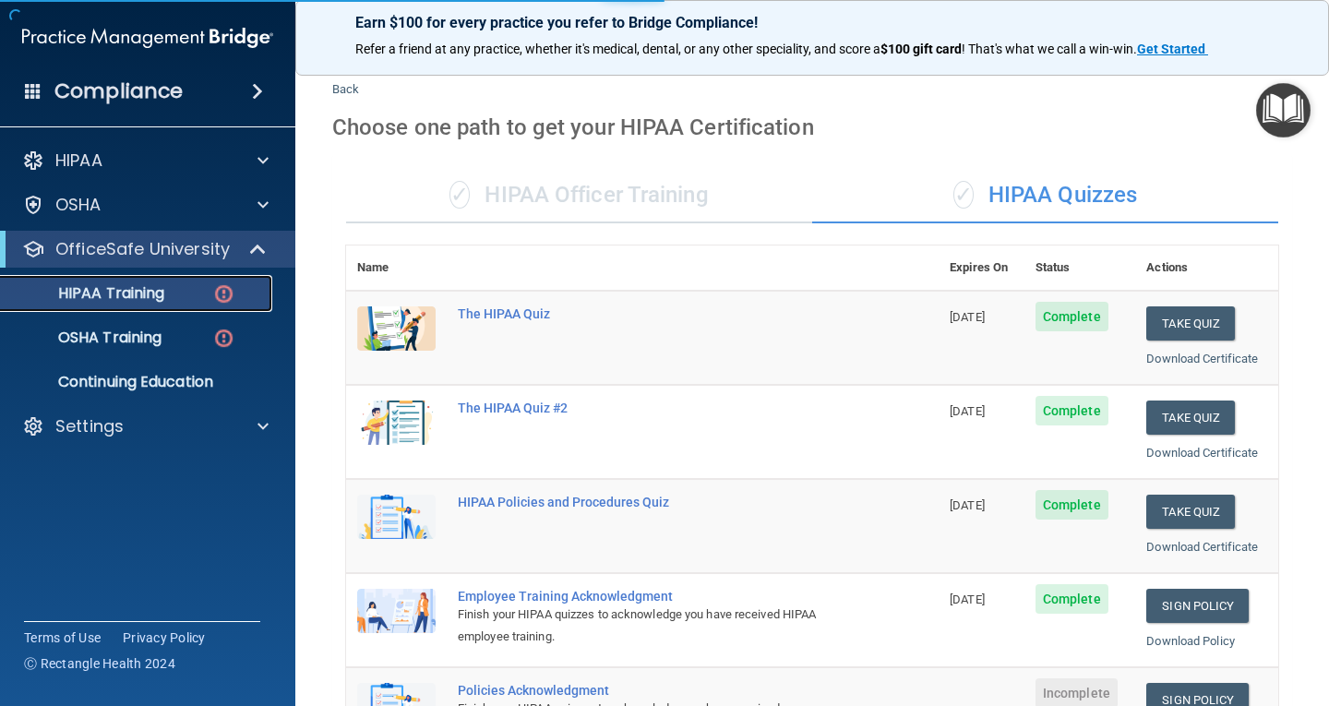
scroll to position [680, 0]
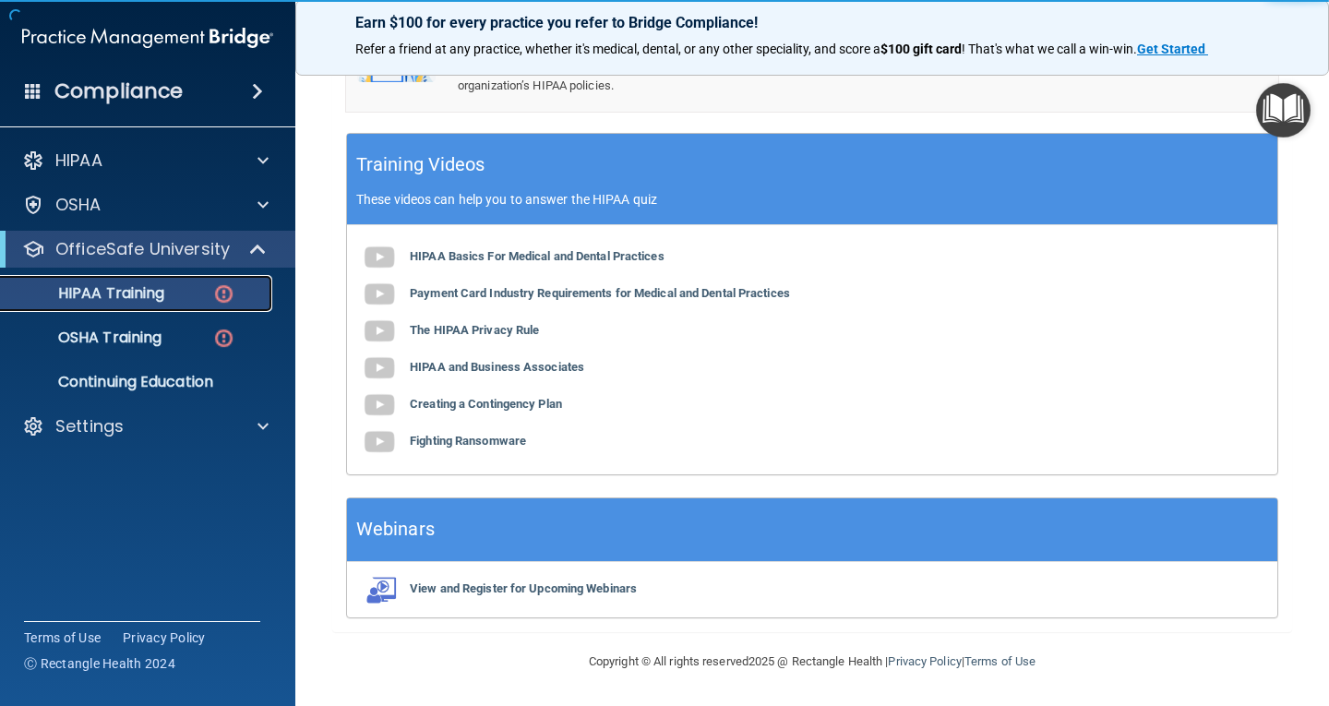
click at [198, 290] on div "HIPAA Training" at bounding box center [138, 293] width 252 height 18
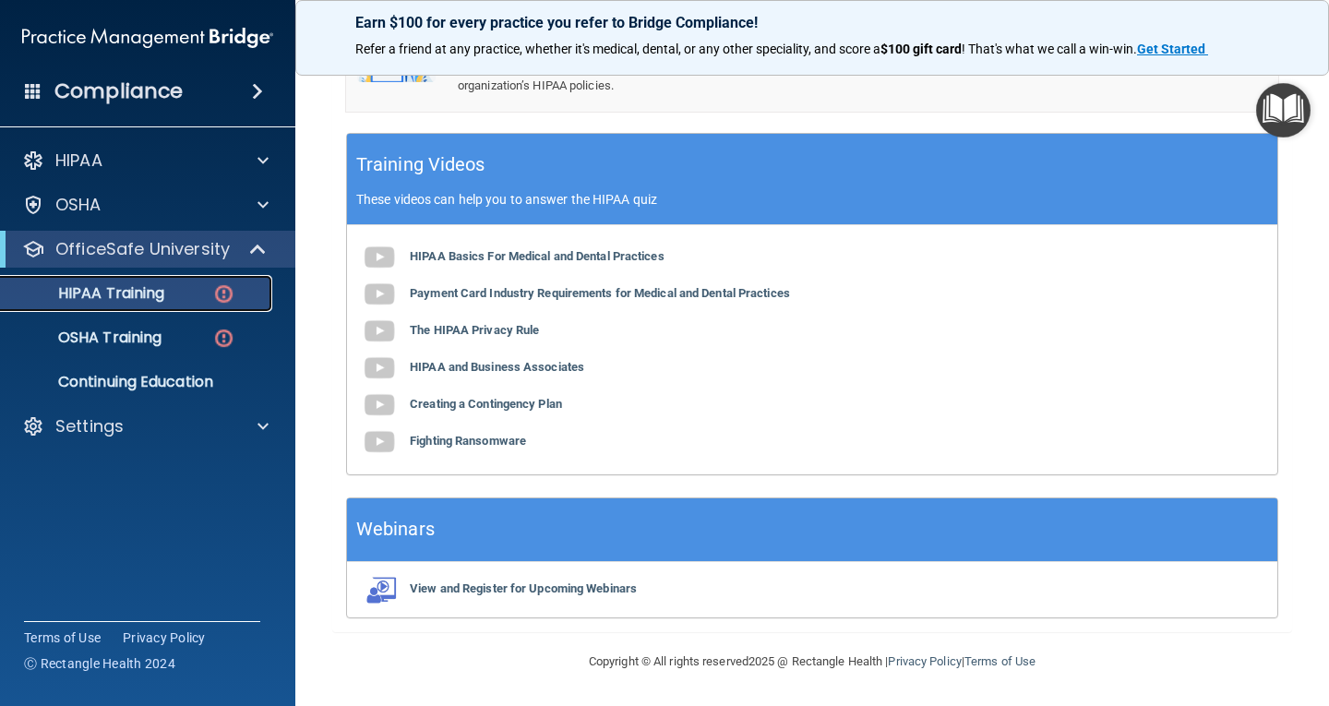
click at [227, 286] on img at bounding box center [223, 293] width 23 height 23
click at [174, 294] on div "HIPAA Training" at bounding box center [138, 293] width 252 height 18
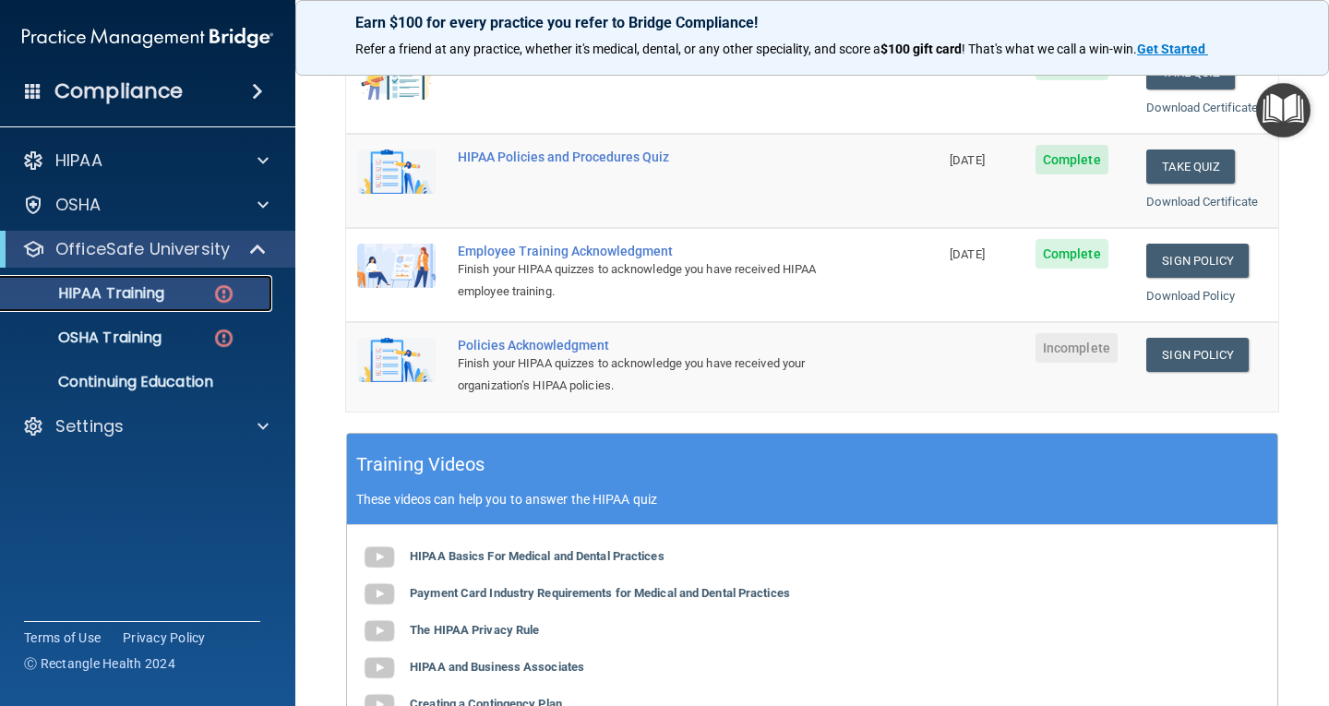
scroll to position [311, 0]
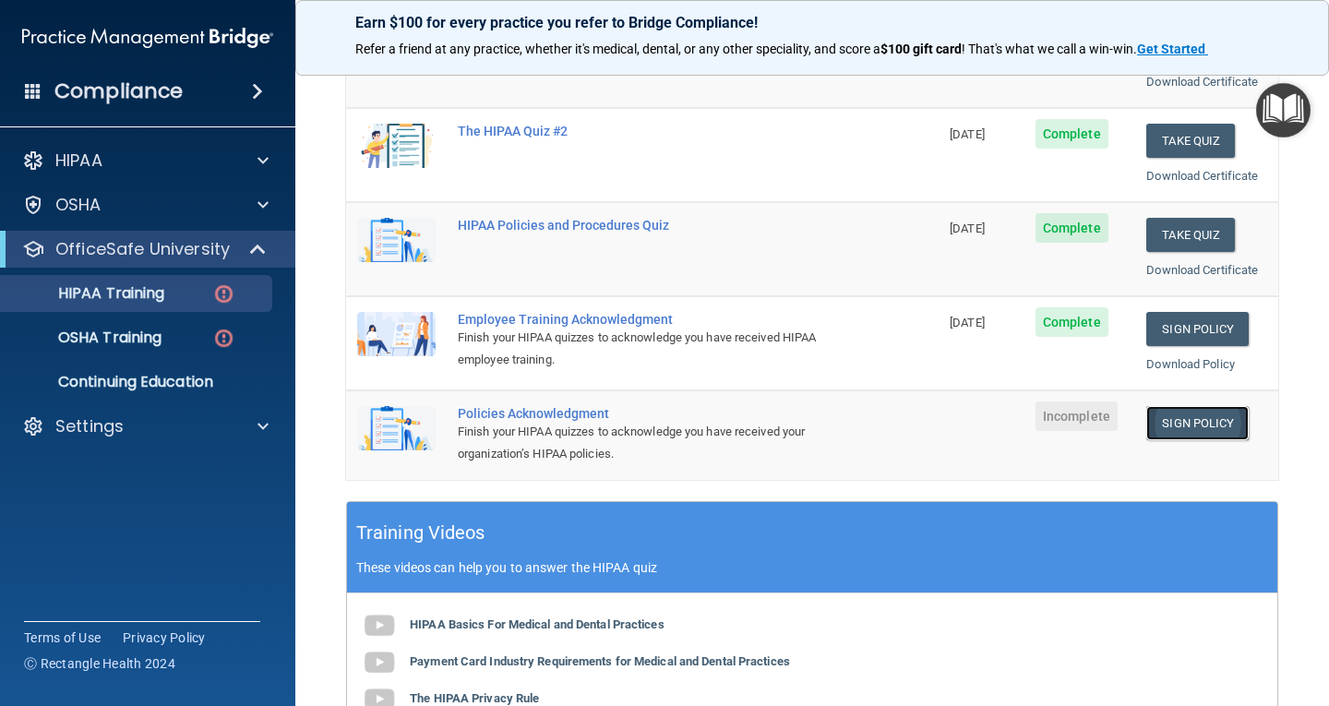
click at [1175, 410] on link "Sign Policy" at bounding box center [1197, 423] width 102 height 34
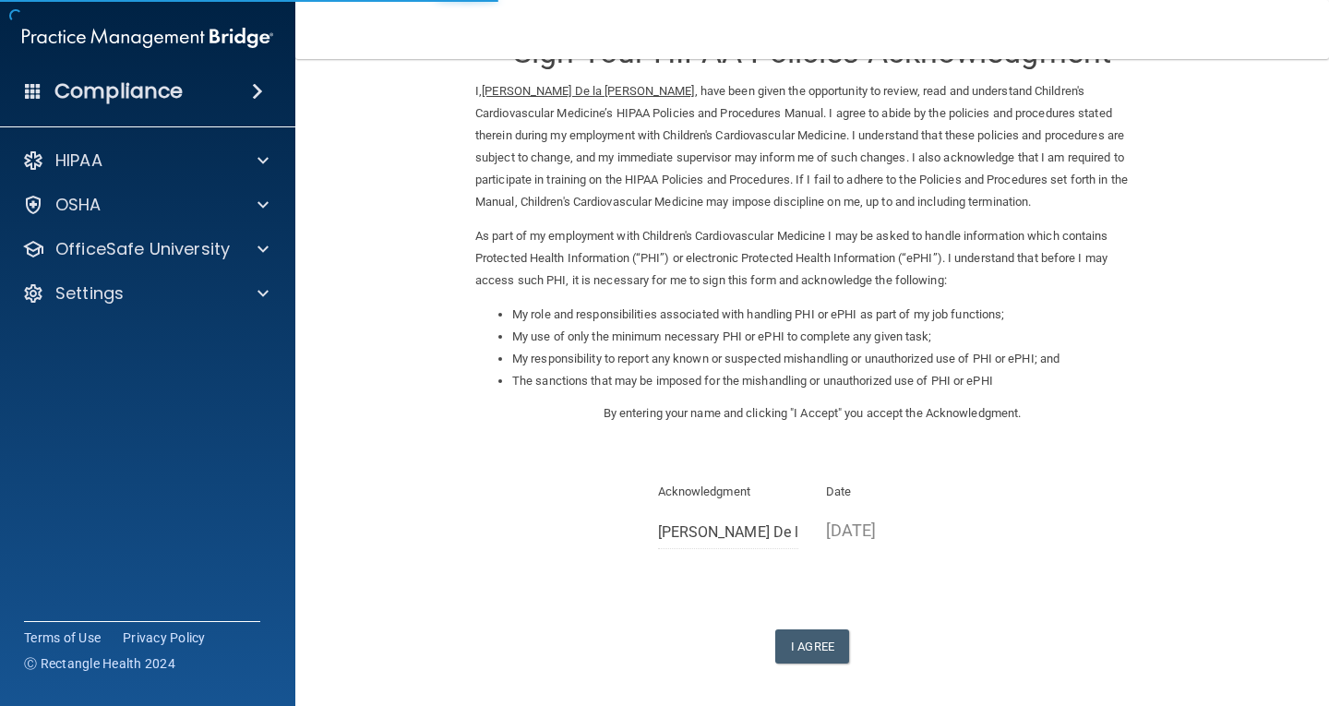
scroll to position [139, 0]
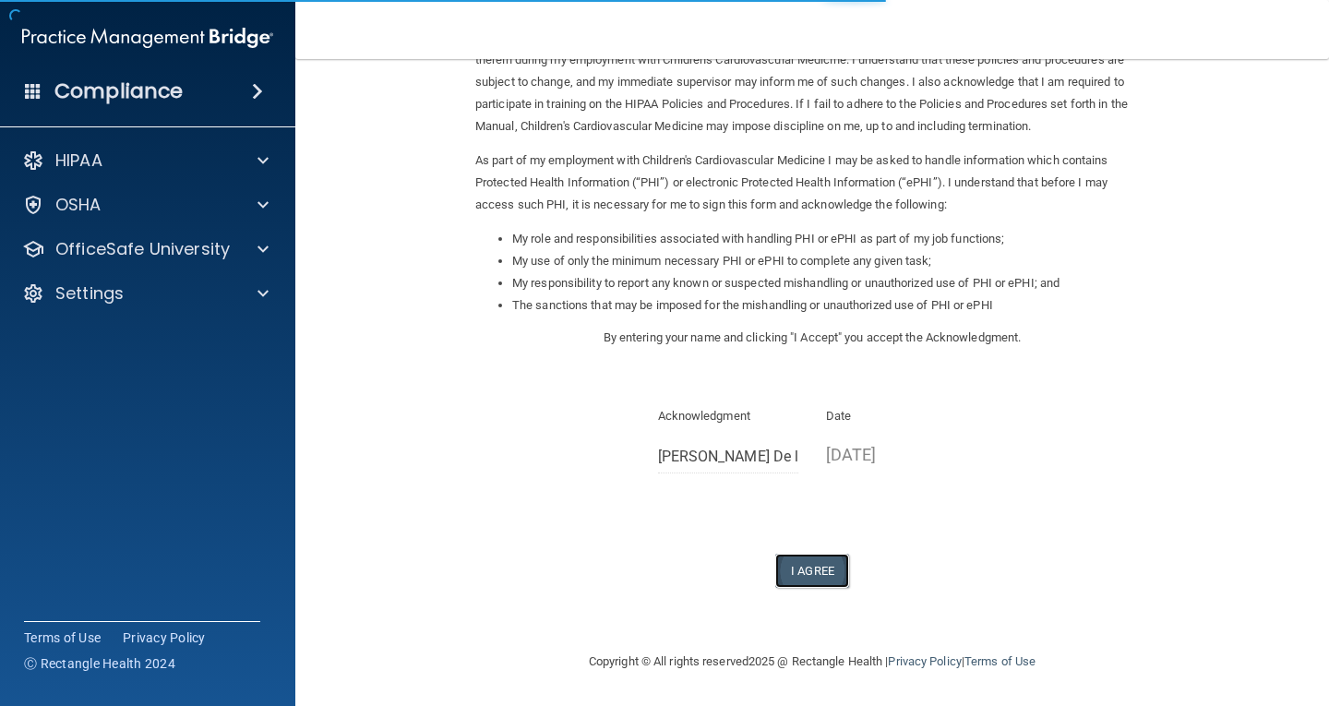
click at [797, 556] on button "I Agree" at bounding box center [812, 571] width 74 height 34
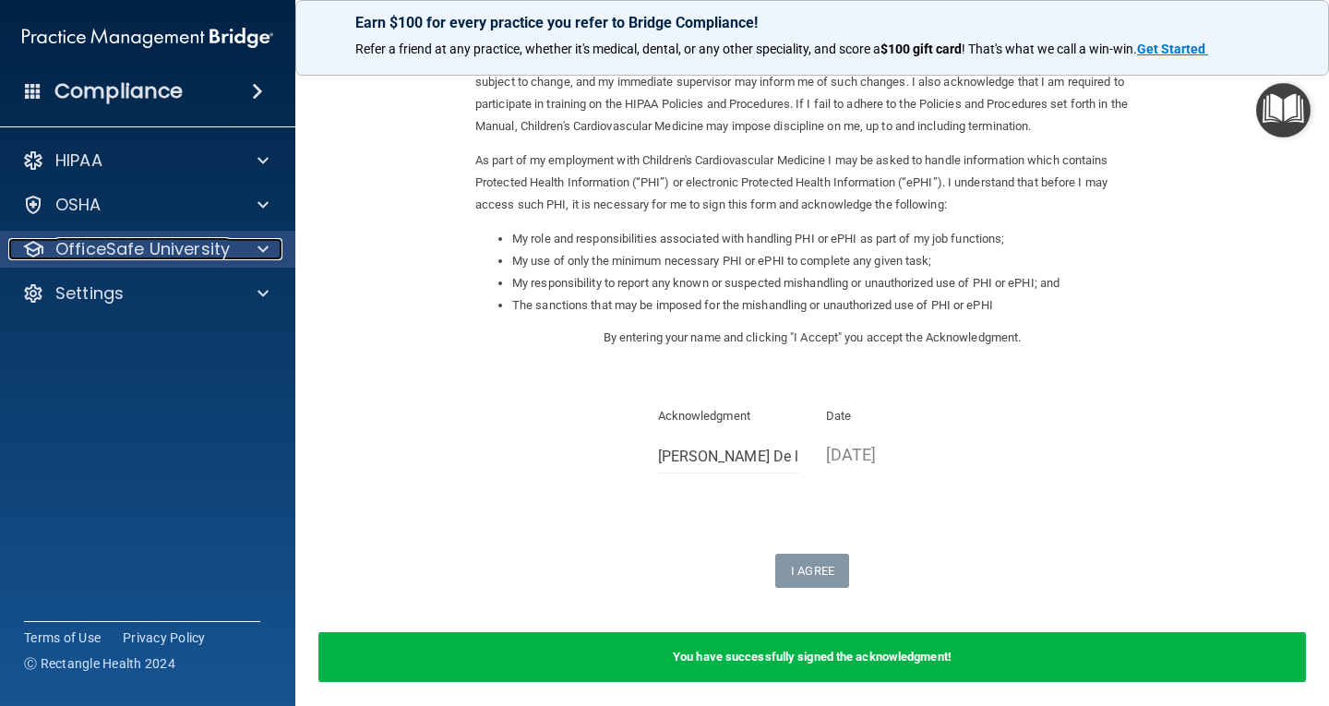
click at [214, 240] on p "OfficeSafe University" at bounding box center [142, 249] width 174 height 22
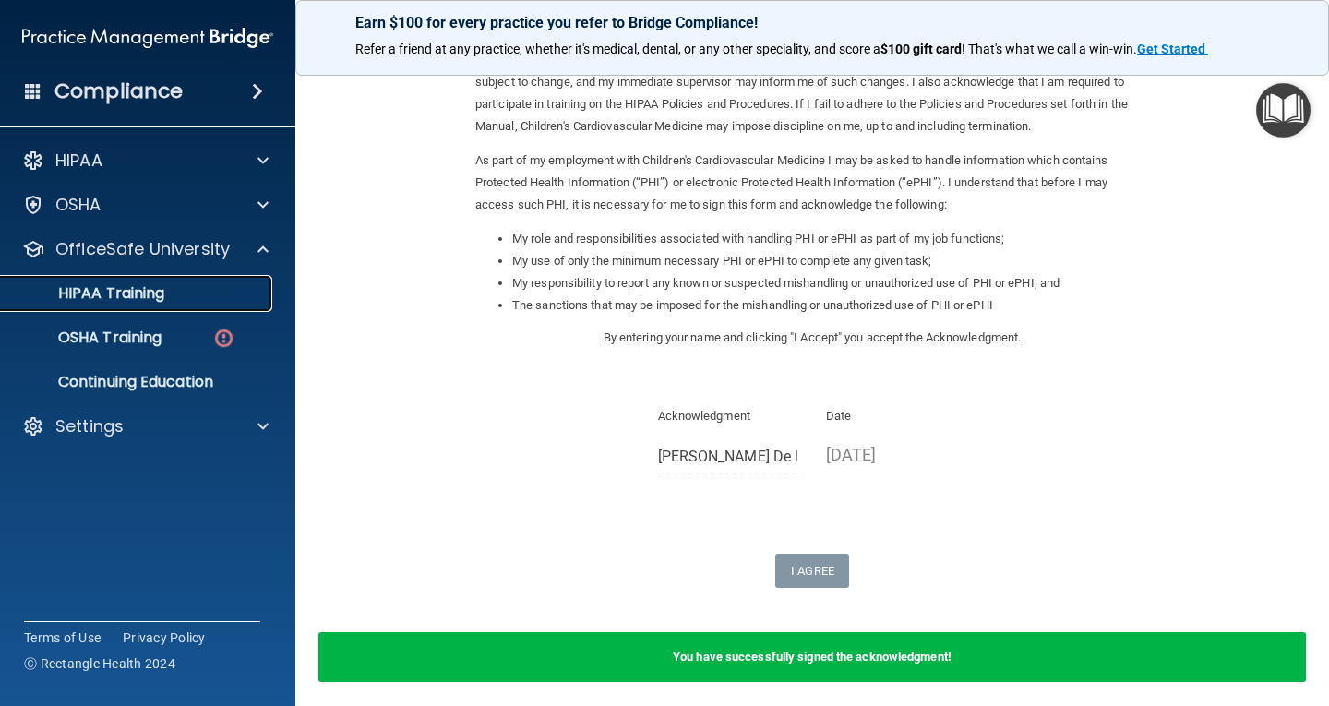
click at [158, 288] on p "HIPAA Training" at bounding box center [88, 293] width 152 height 18
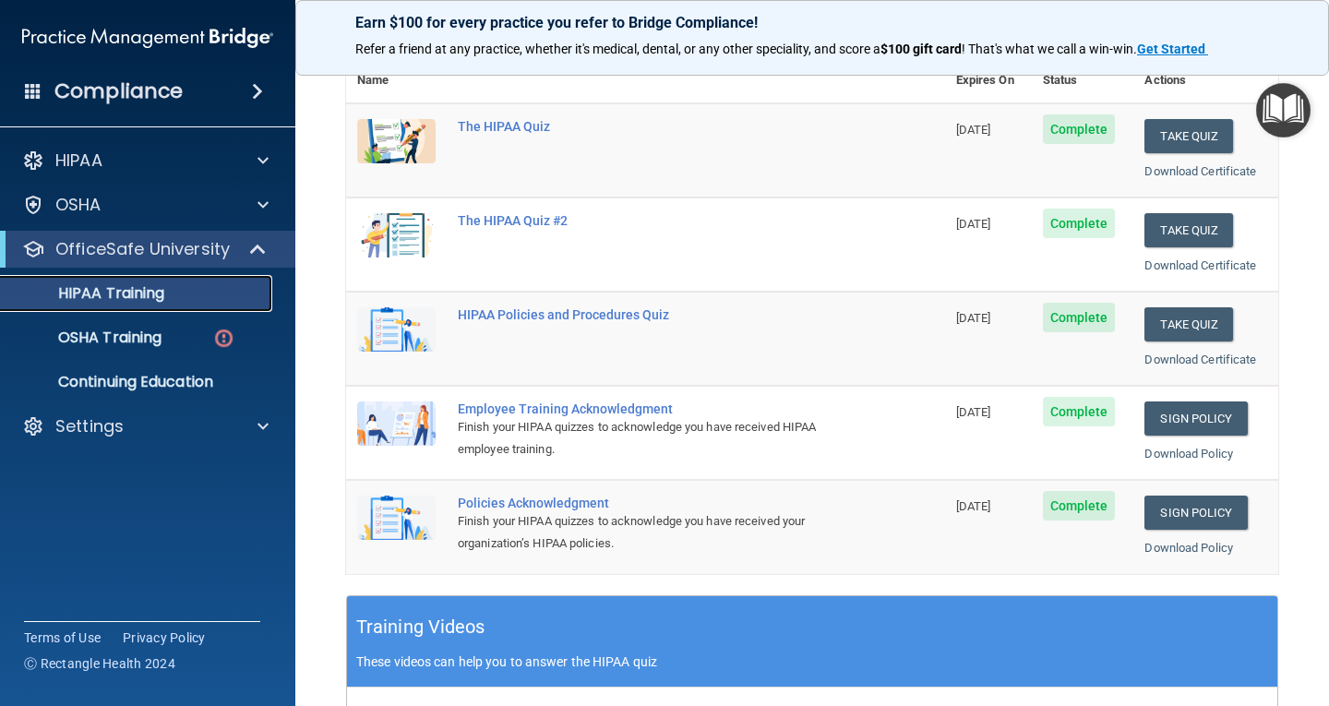
scroll to position [222, 0]
